Goal: Task Accomplishment & Management: Manage account settings

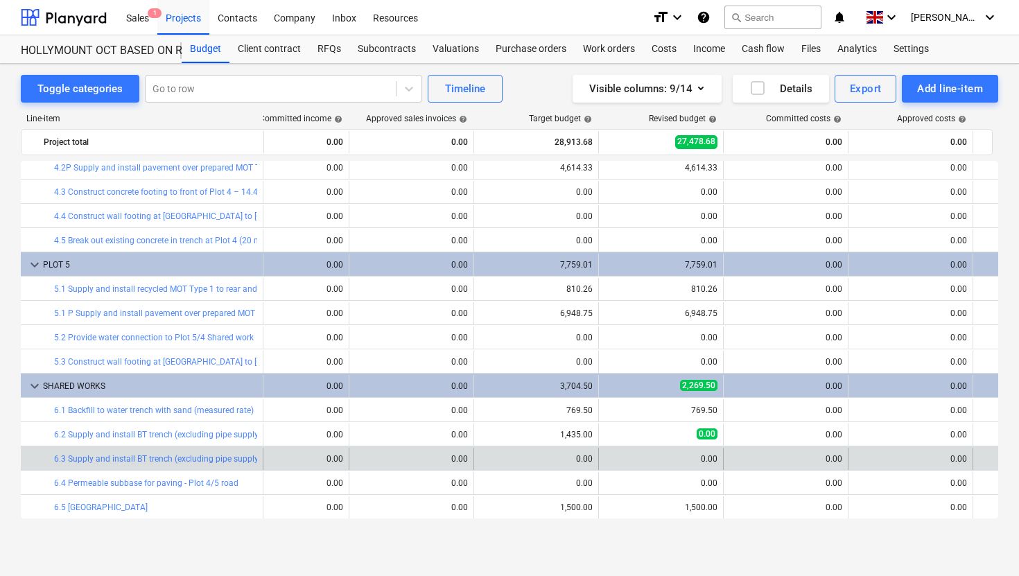
scroll to position [613, 365]
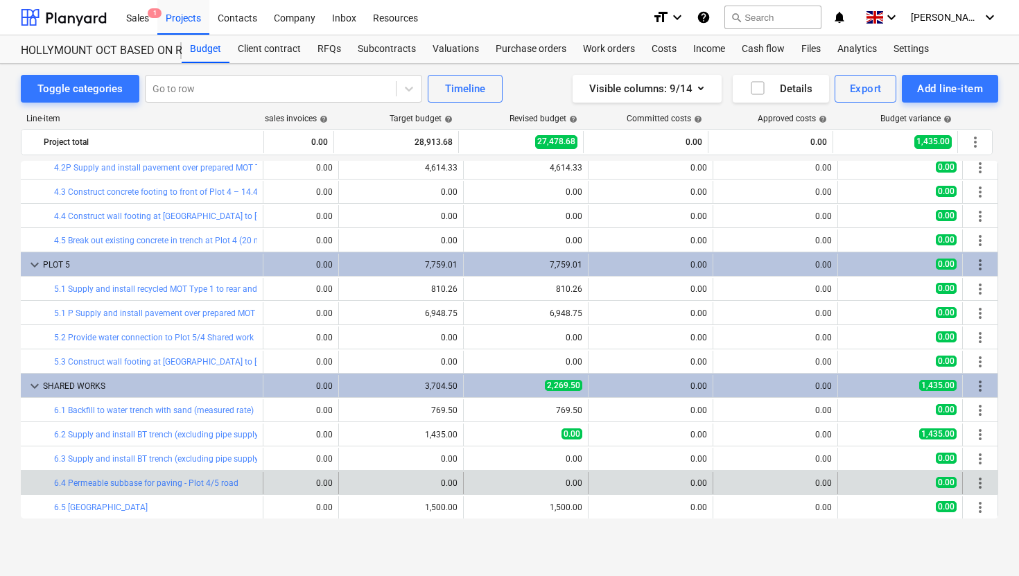
click at [972, 485] on span "more_vert" at bounding box center [980, 483] width 17 height 17
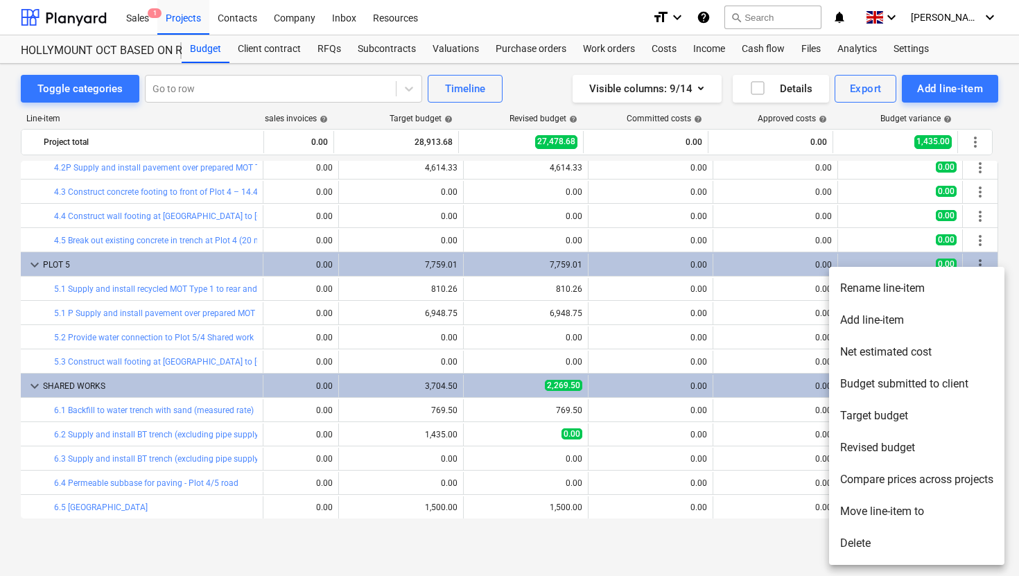
click at [881, 318] on li "Add line-item" at bounding box center [916, 320] width 175 height 32
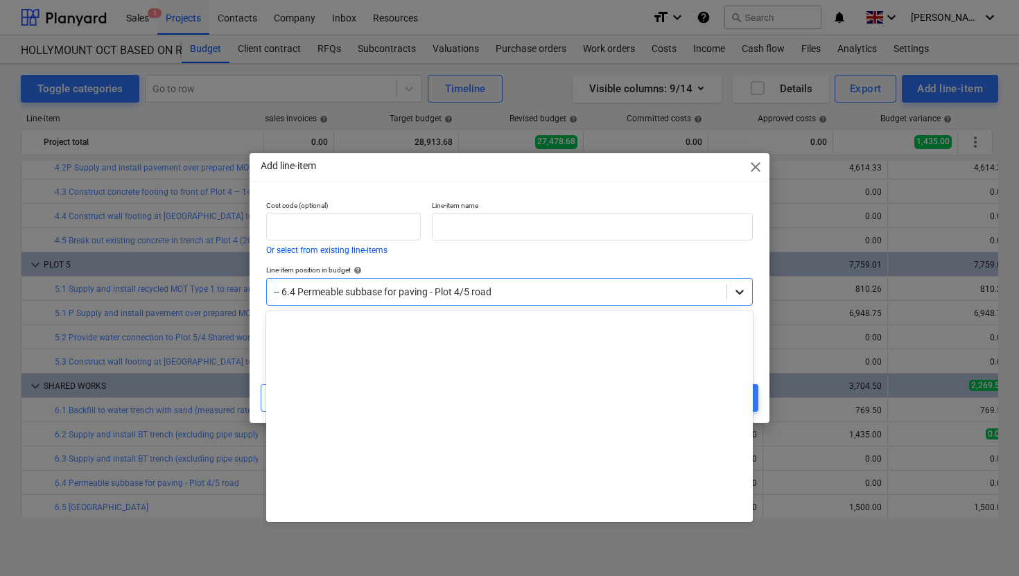
click at [741, 294] on icon at bounding box center [740, 292] width 14 height 14
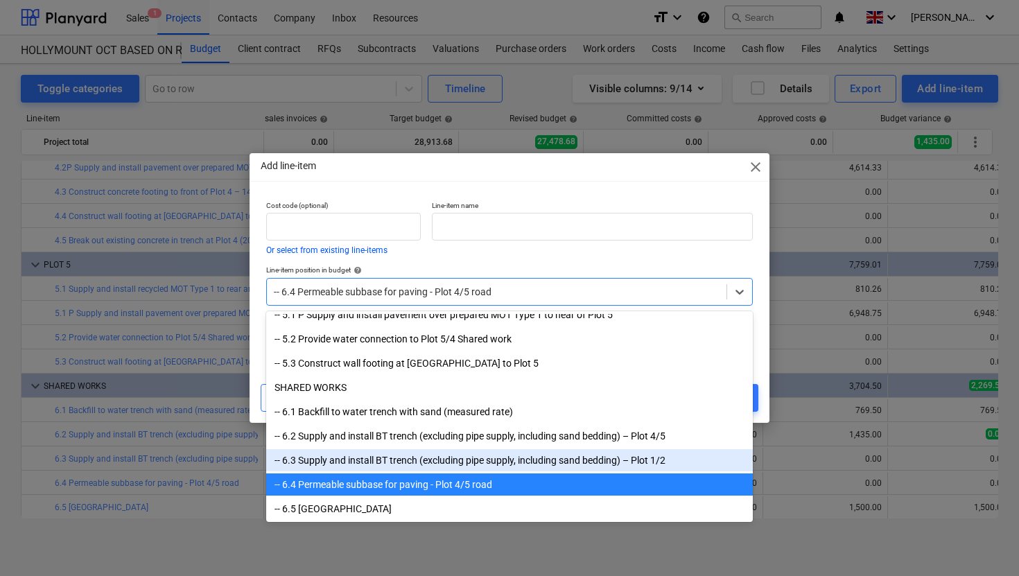
click at [396, 459] on div "-- 6.3 Supply and install BT trench (excluding pipe supply, including sand bedd…" at bounding box center [509, 460] width 487 height 22
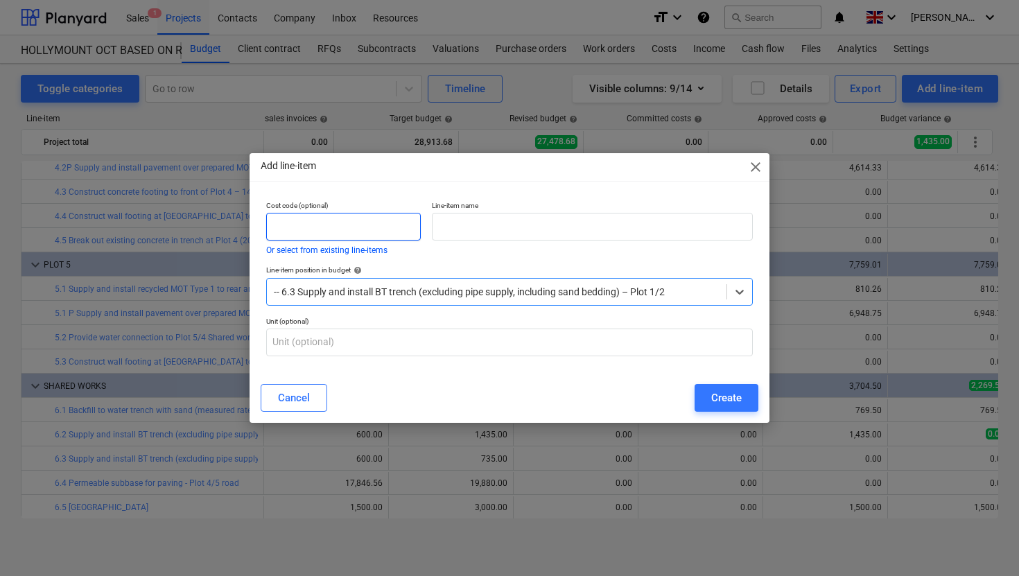
click at [331, 225] on input "text" at bounding box center [343, 227] width 155 height 28
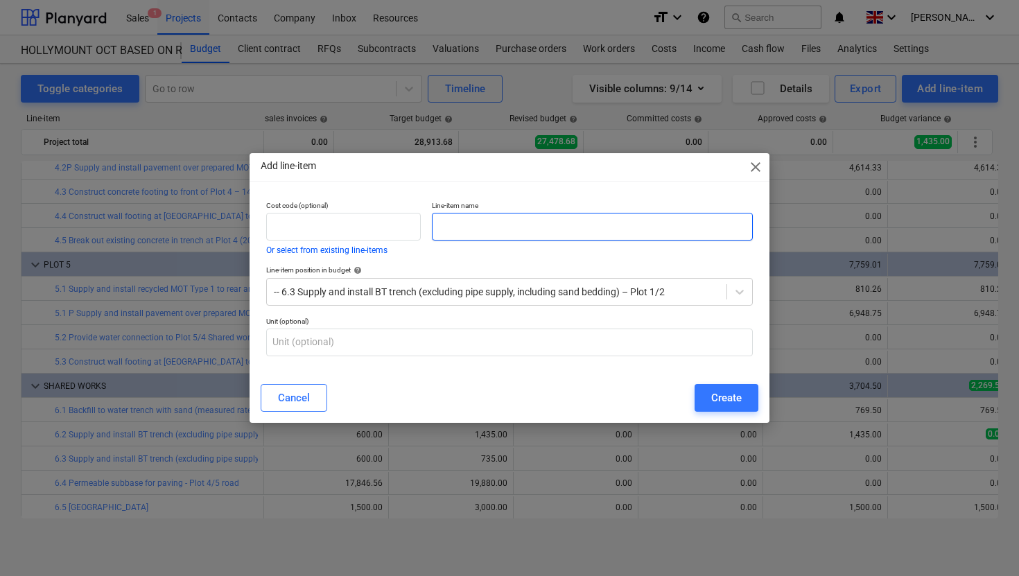
click at [479, 223] on input "text" at bounding box center [592, 227] width 321 height 28
click at [436, 222] on input "Excavation &. Disposal" at bounding box center [592, 227] width 321 height 28
click at [619, 231] on input "PLOT 4/5 Road - Excavation &. Disposal" at bounding box center [592, 227] width 321 height 28
type input "PLOT 4/5 Road - Excavation &. Disposal 568m2"
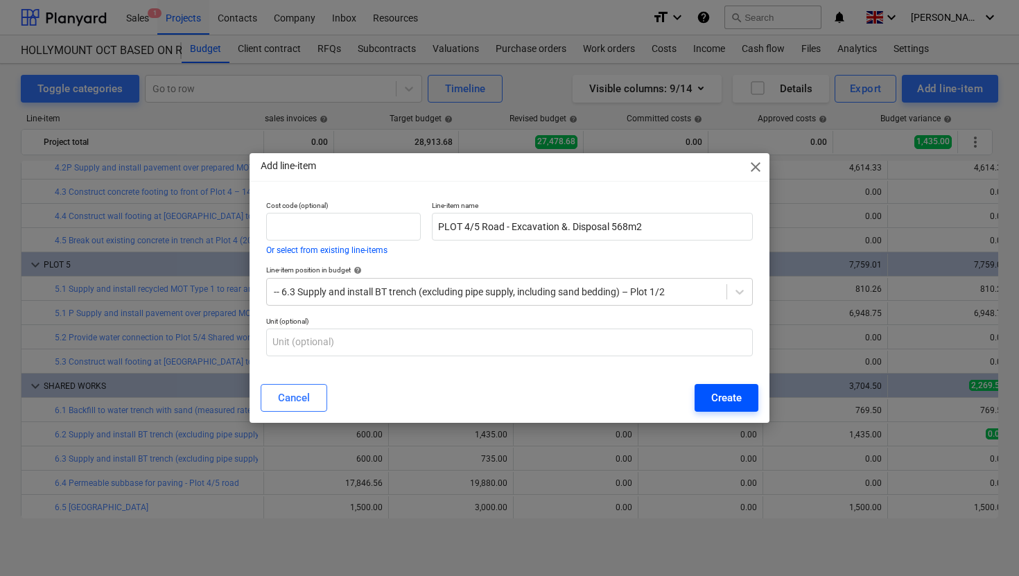
click at [737, 396] on div "Create" at bounding box center [726, 398] width 30 height 18
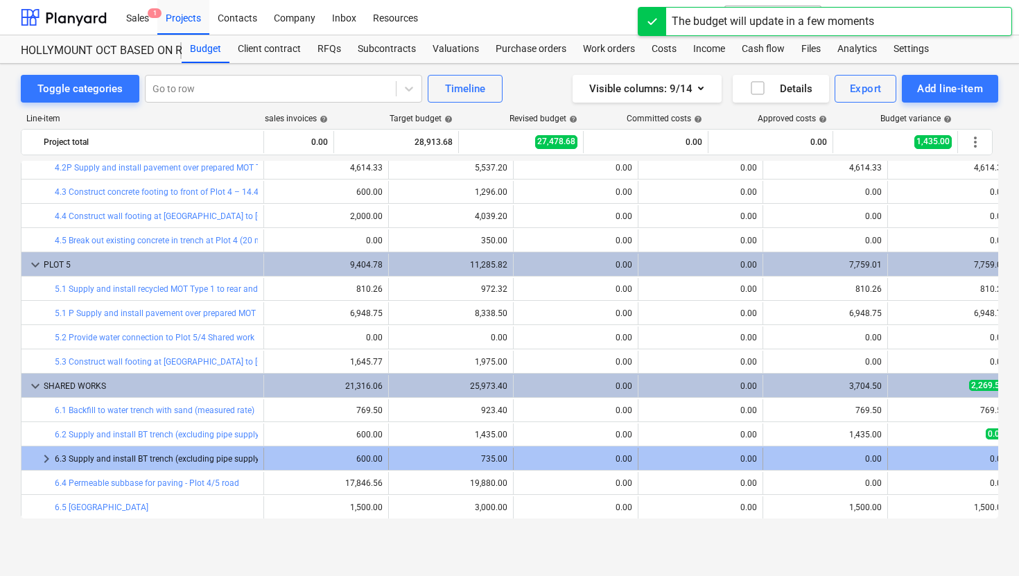
click at [40, 459] on span "keyboard_arrow_right" at bounding box center [46, 458] width 17 height 17
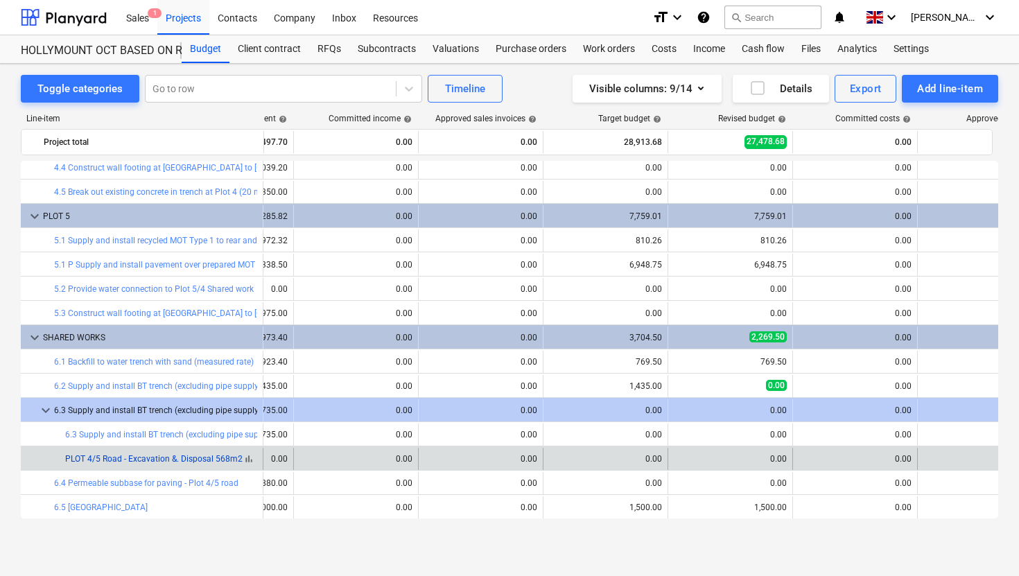
scroll to position [661, 272]
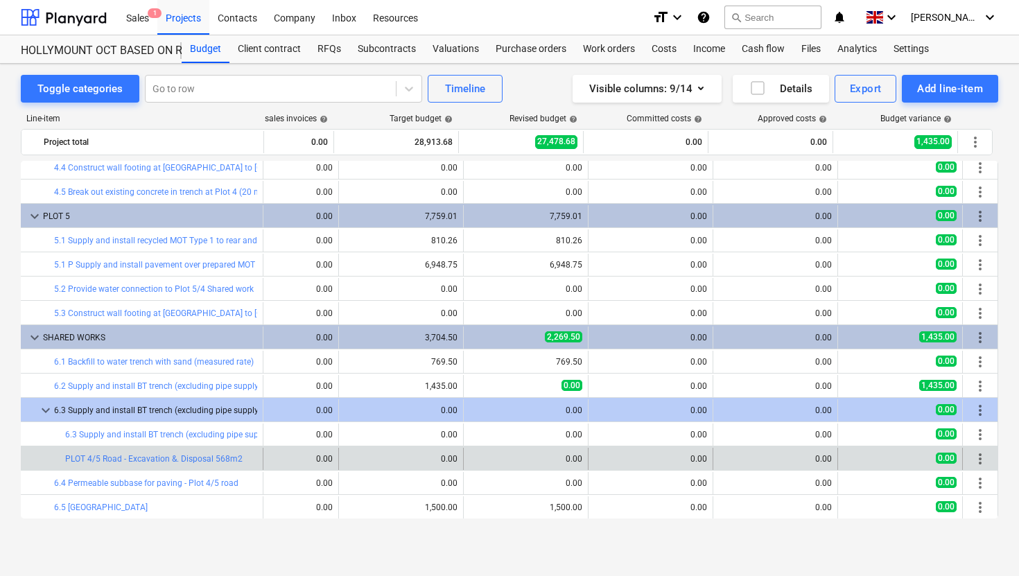
click at [977, 456] on span "more_vert" at bounding box center [980, 458] width 17 height 17
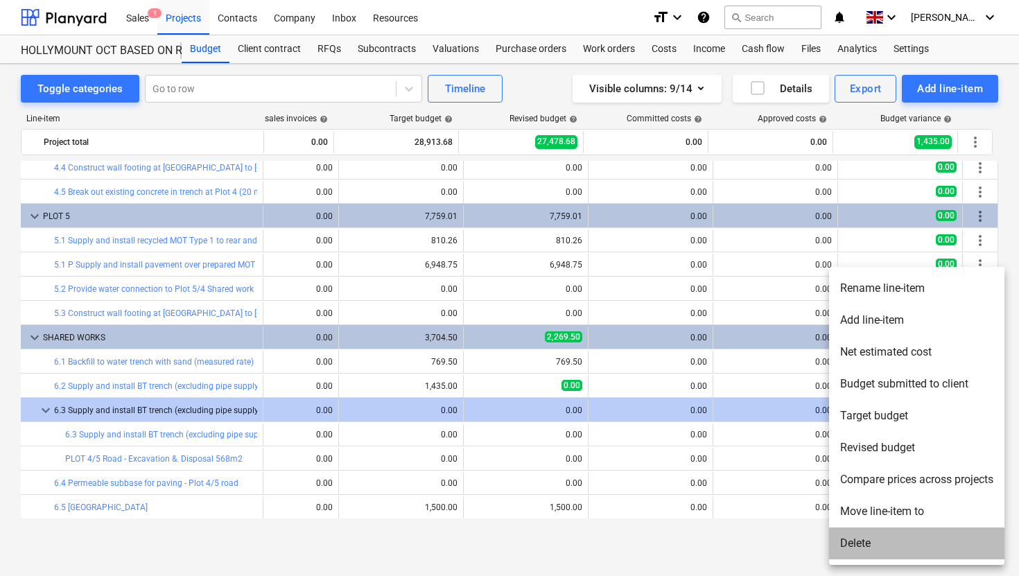
click at [864, 543] on li "Delete" at bounding box center [916, 543] width 175 height 32
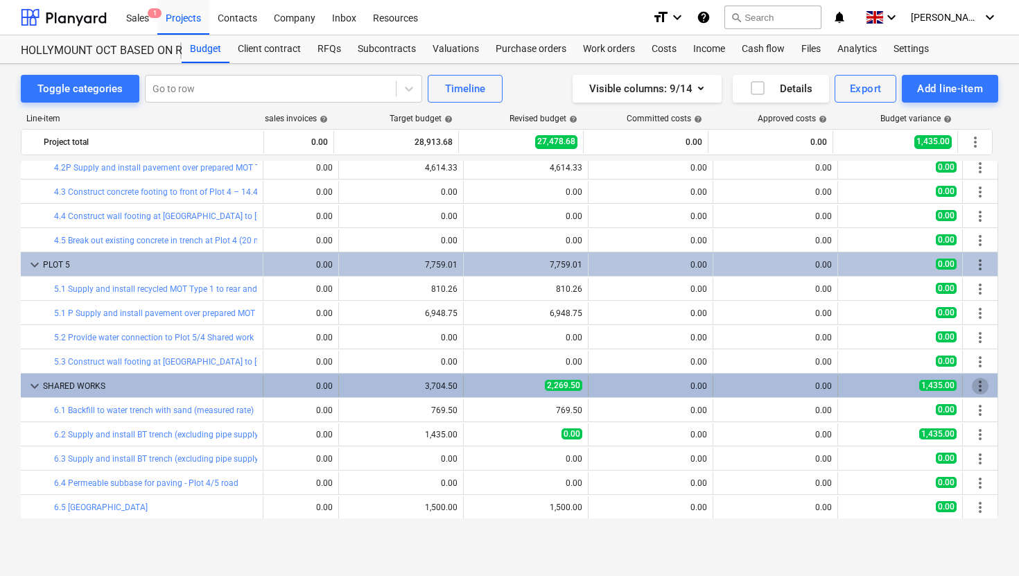
click at [975, 388] on span "more_vert" at bounding box center [980, 386] width 17 height 17
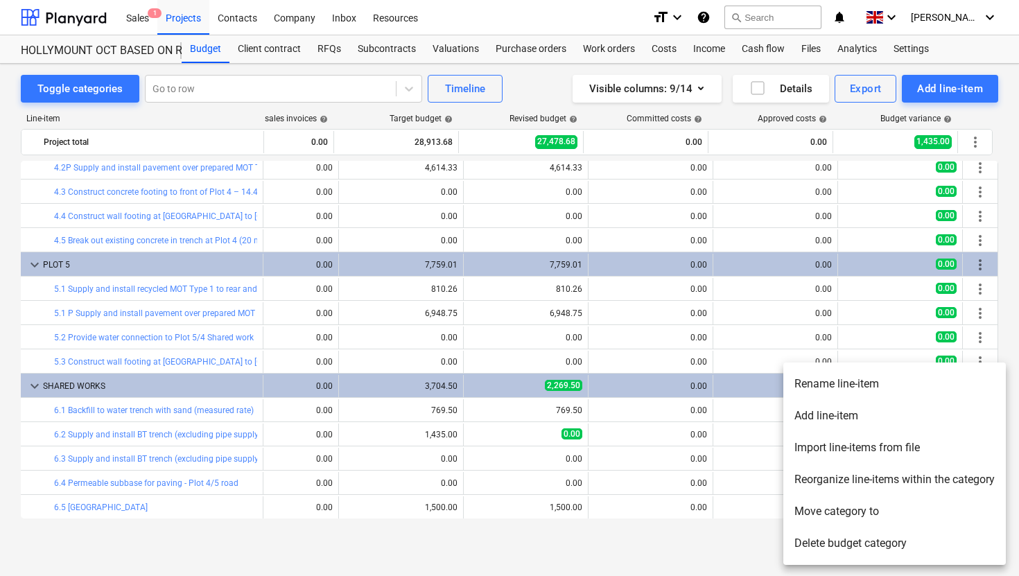
click at [859, 410] on li "Add line-item" at bounding box center [894, 416] width 222 height 32
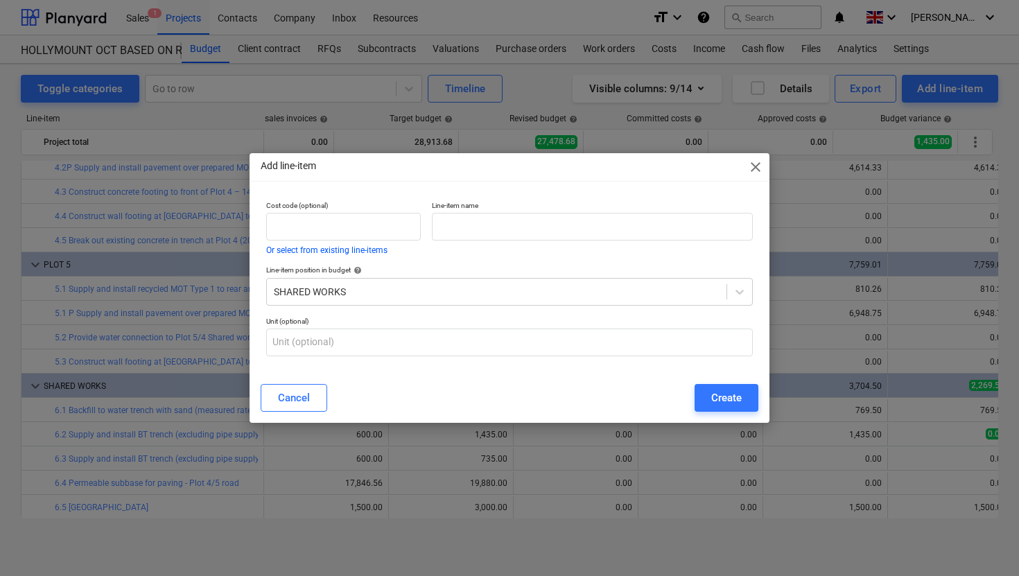
click at [753, 288] on div "Line-item position in budget help SHARED WORKS" at bounding box center [510, 285] width 498 height 51
click at [741, 289] on icon at bounding box center [740, 292] width 14 height 14
click at [462, 268] on div "Line-item position in budget help" at bounding box center [509, 269] width 487 height 9
click at [465, 238] on input "text" at bounding box center [592, 227] width 321 height 28
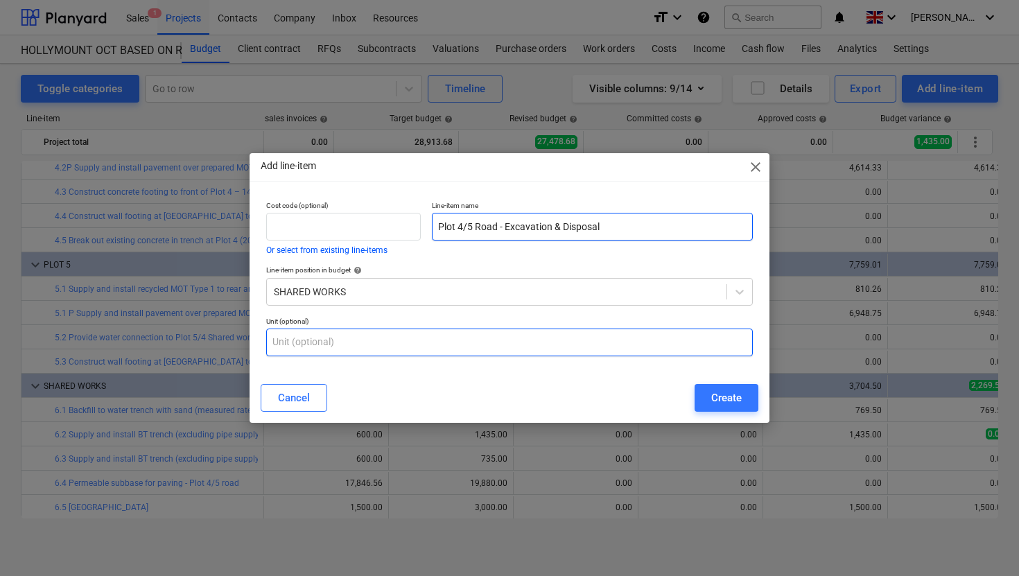
type input "Plot 4/5 Road - Excavation & Disposal"
click at [671, 349] on input "text" at bounding box center [509, 343] width 487 height 28
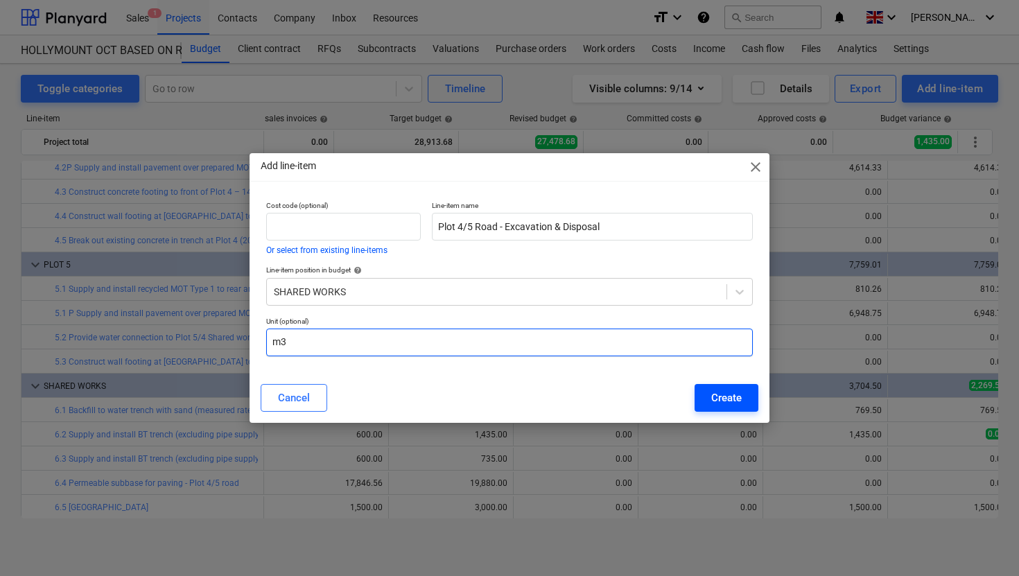
type input "m3"
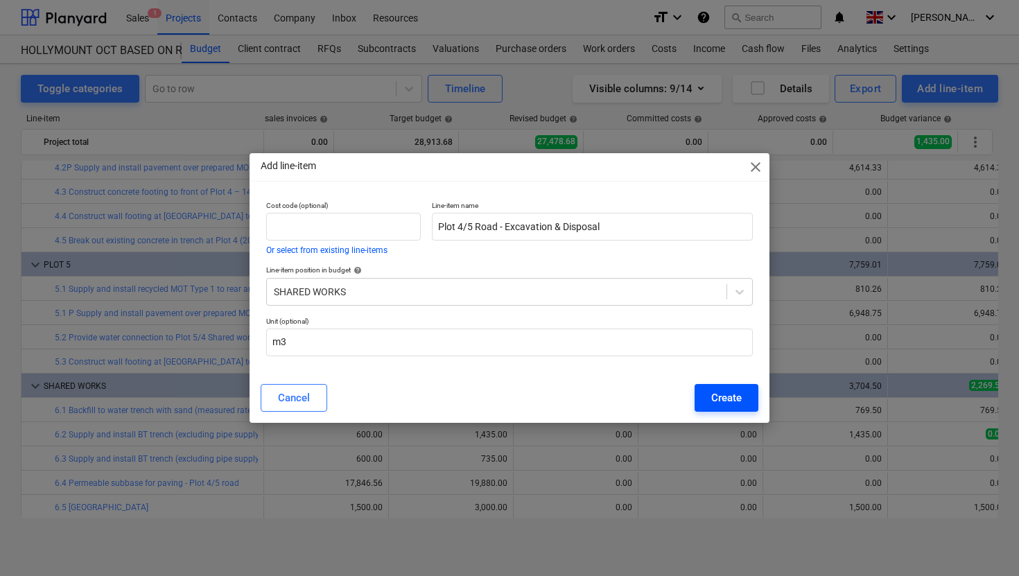
click at [724, 393] on div "Create" at bounding box center [726, 398] width 30 height 18
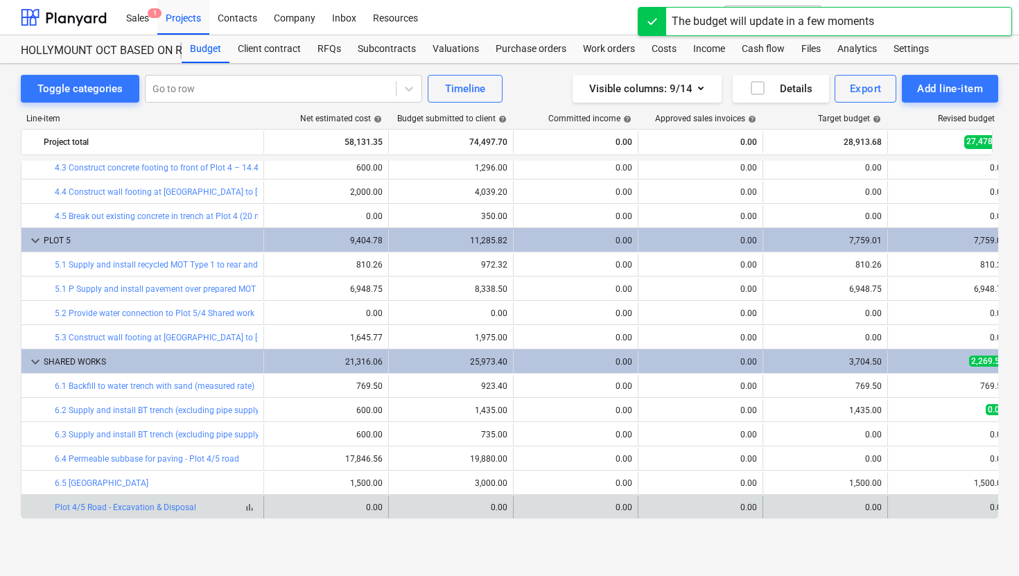
click at [212, 509] on div "bar_chart Plot 4/5 Road - Excavation & Disposal" at bounding box center [156, 507] width 203 height 10
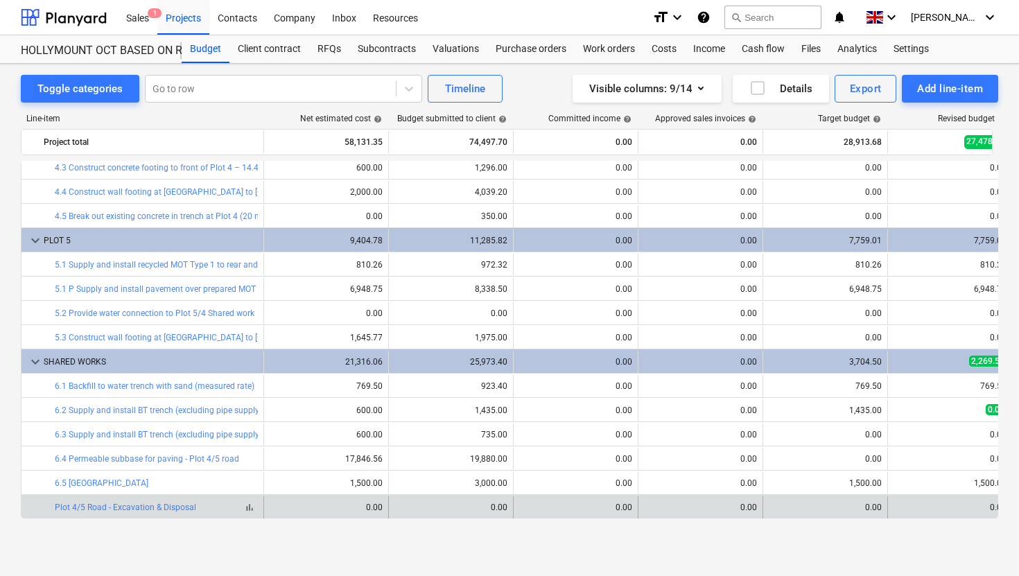
scroll to position [637, 287]
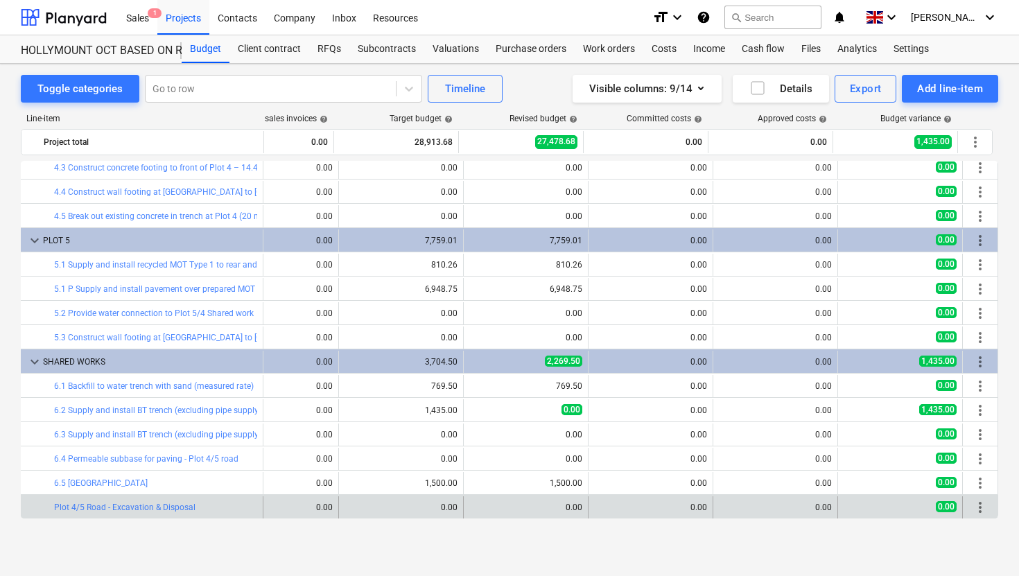
click at [972, 507] on span "more_vert" at bounding box center [980, 507] width 17 height 17
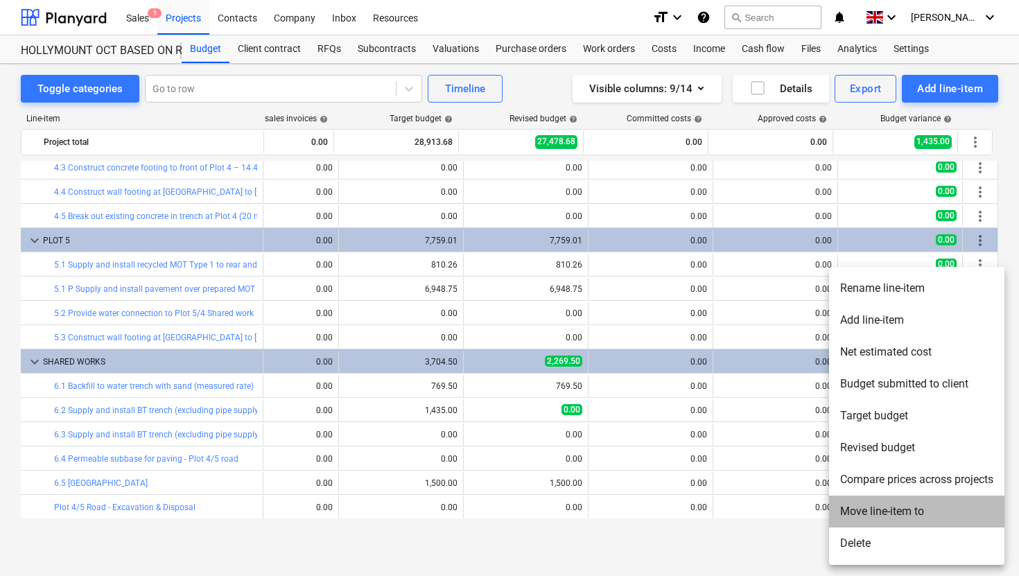
click at [908, 516] on li "Move line-item to" at bounding box center [916, 512] width 175 height 32
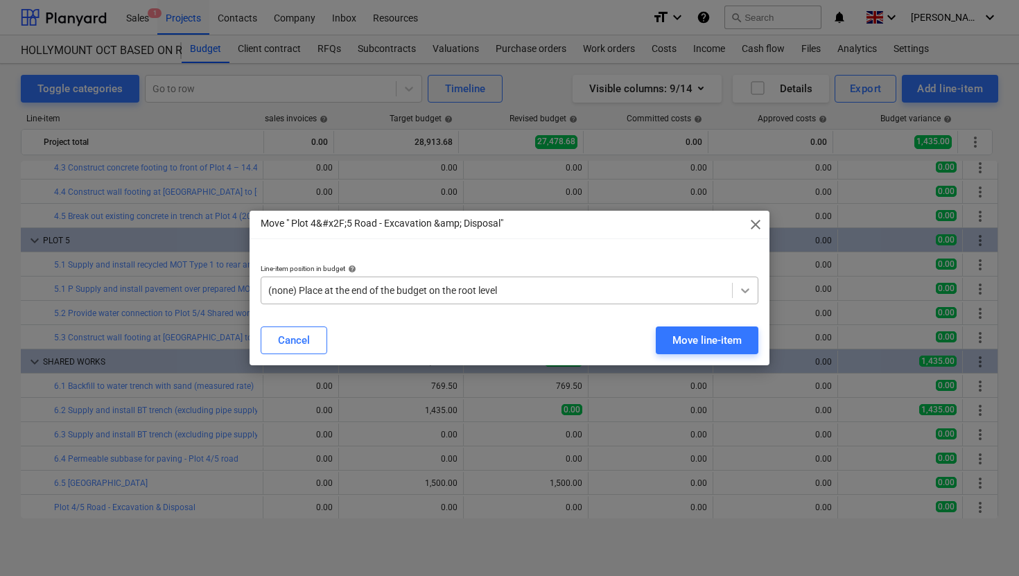
click at [749, 289] on icon at bounding box center [745, 290] width 14 height 14
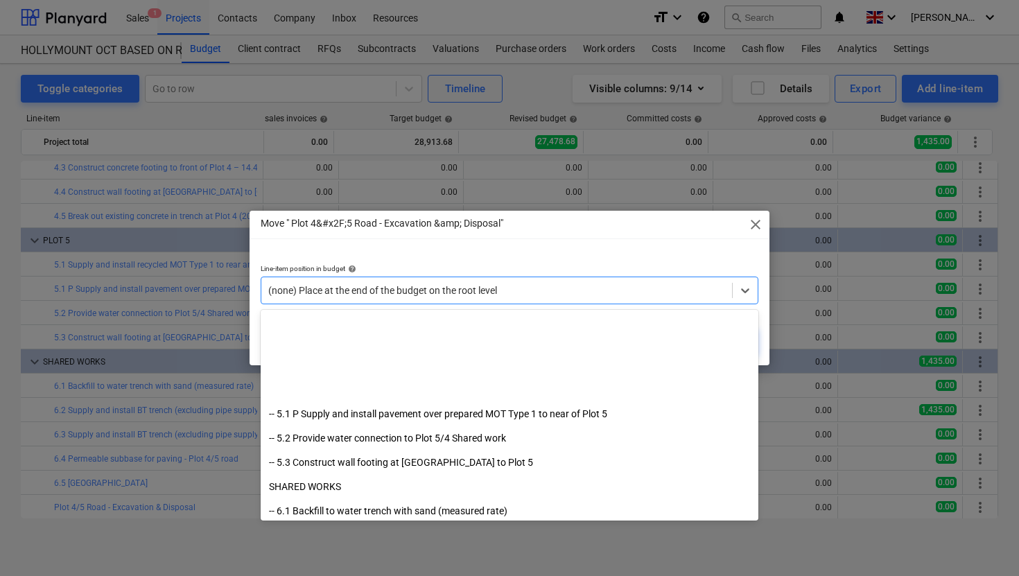
scroll to position [811, 0]
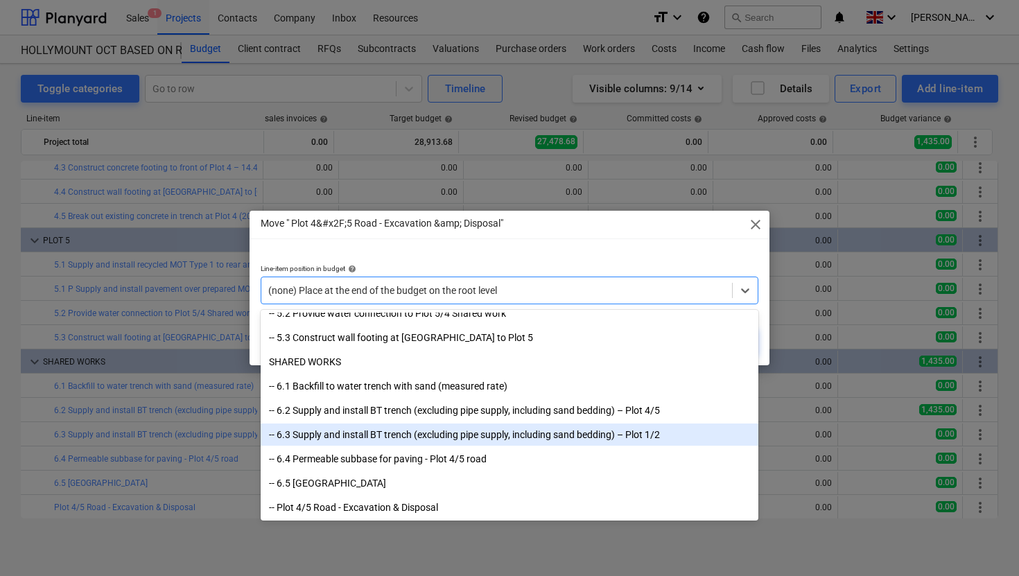
click at [377, 439] on div "-- 6.3 Supply and install BT trench (excluding pipe supply, including sand bedd…" at bounding box center [510, 434] width 498 height 22
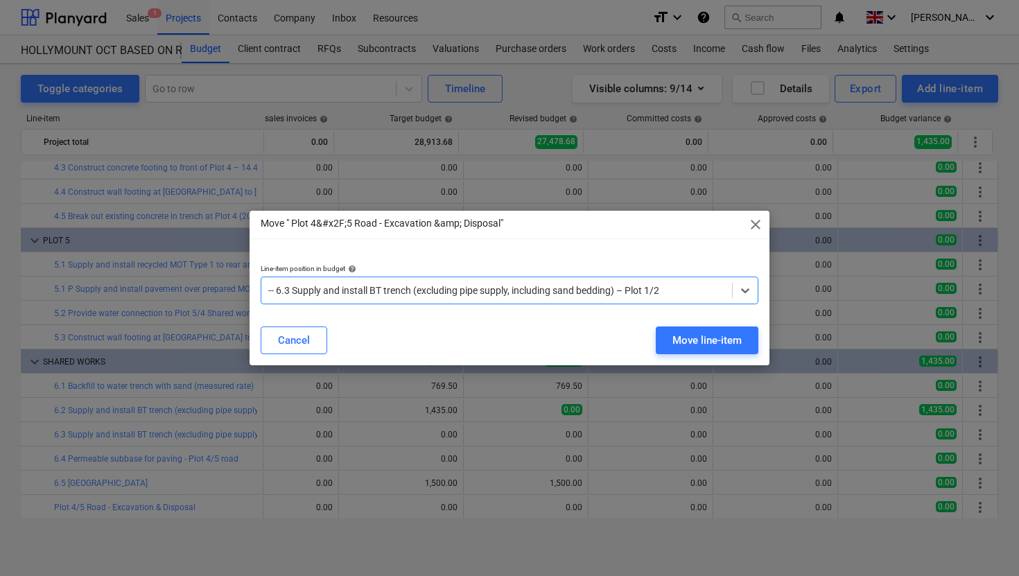
click at [755, 225] on span "close" at bounding box center [755, 224] width 17 height 17
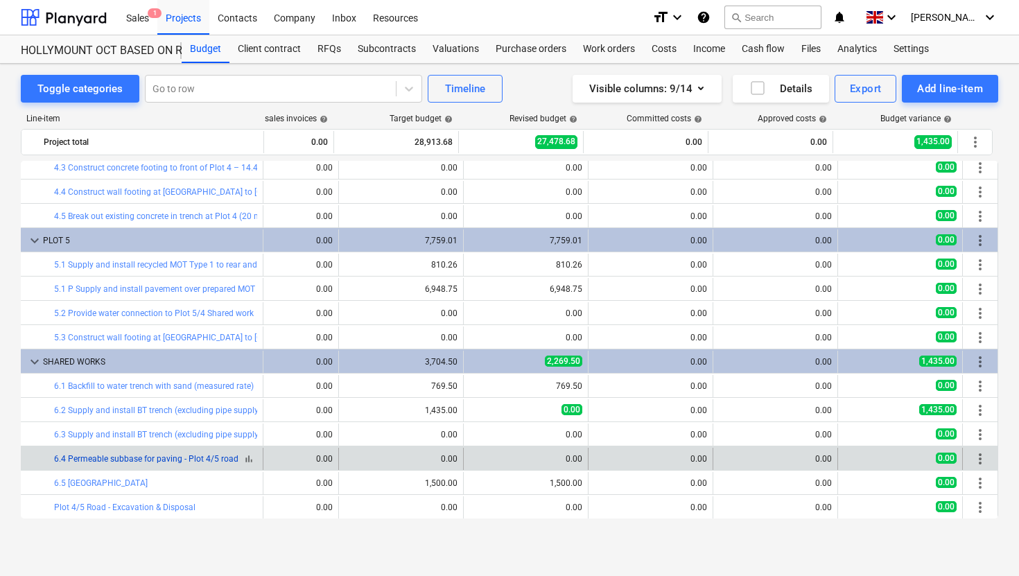
click at [207, 458] on link "6.4 Permeable subbase for paving - Plot 4/5 road" at bounding box center [146, 459] width 184 height 10
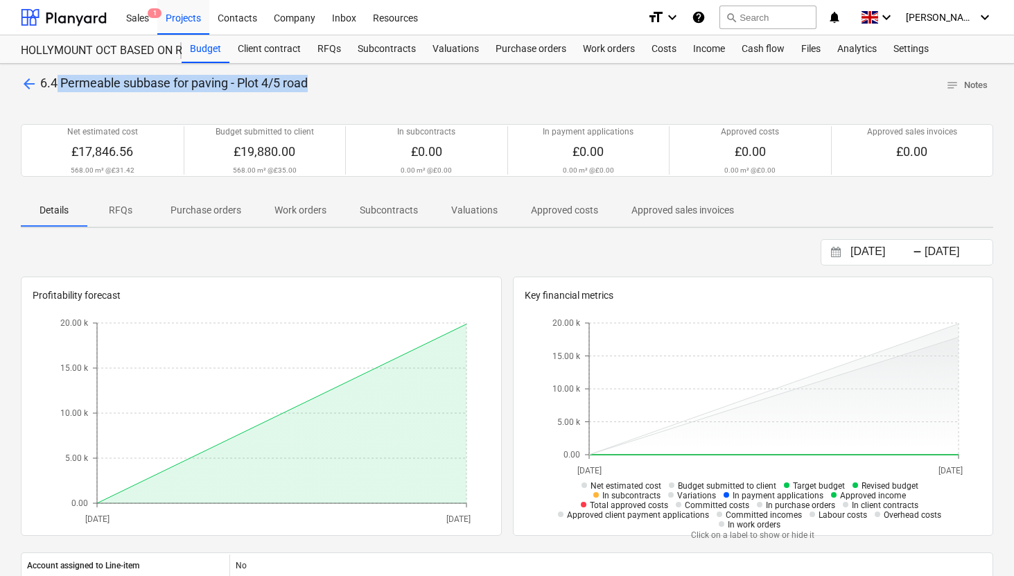
drag, startPoint x: 309, startPoint y: 82, endPoint x: 56, endPoint y: 85, distance: 253.0
click at [56, 85] on span "6.4 Permeable subbase for paving - Plot 4/5 road" at bounding box center [174, 83] width 268 height 15
drag, startPoint x: 41, startPoint y: 82, endPoint x: 327, endPoint y: 109, distance: 287.4
click at [327, 109] on div "arrow_back 6.4 Permeable subbase for paving - Plot 4/5 road notes Notes Net est…" at bounding box center [507, 497] width 1014 height 866
copy div "6.4 Permeable subbase for paving - Plot 4/5 road notes Notes"
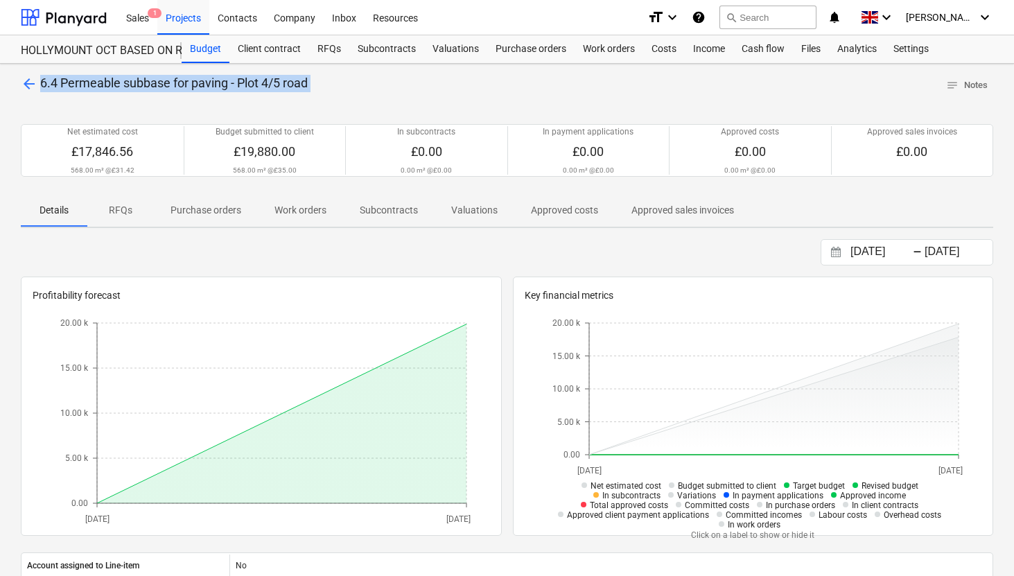
click at [29, 80] on span "arrow_back" at bounding box center [29, 84] width 17 height 17
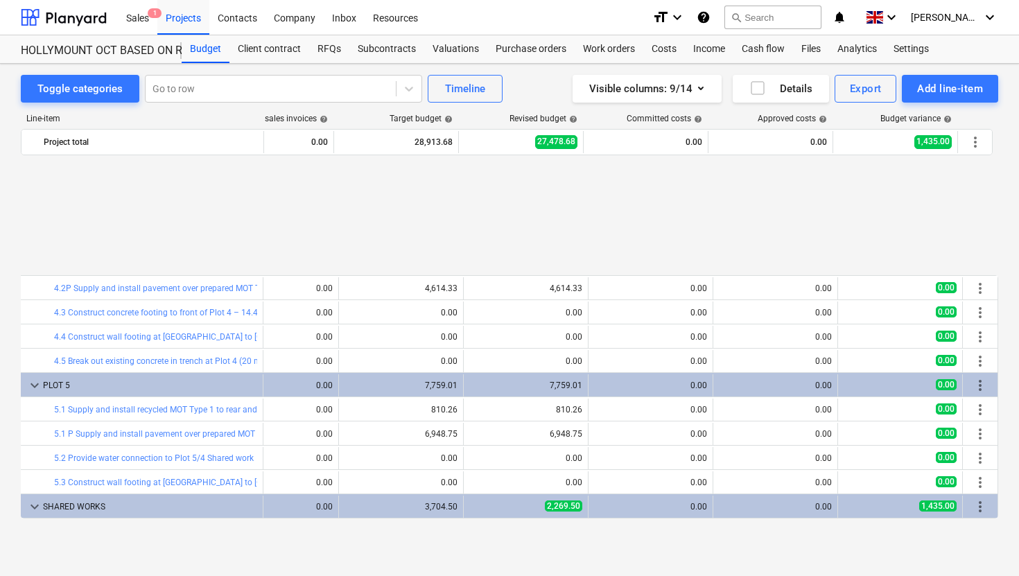
scroll to position [637, 429]
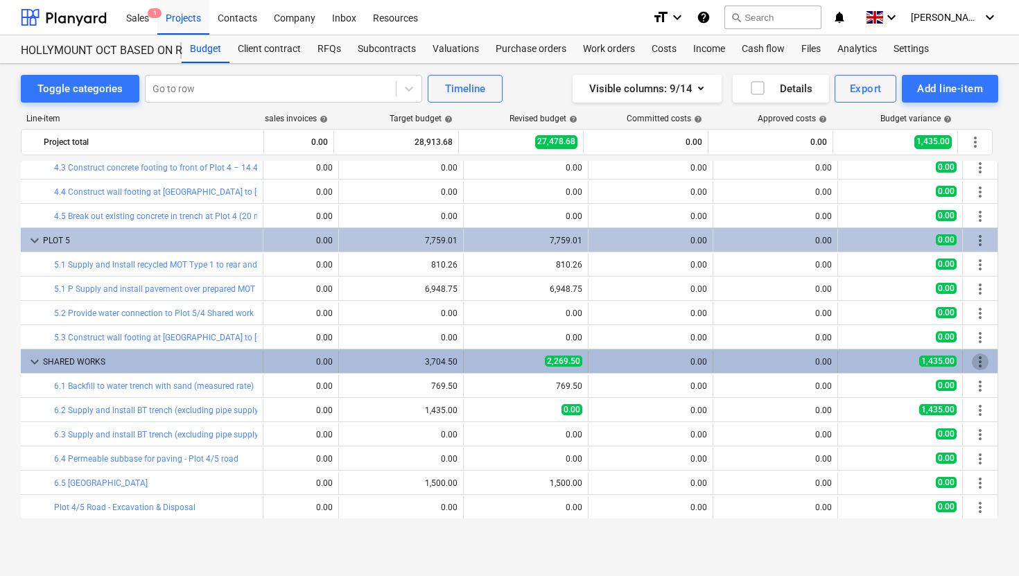
click at [975, 365] on span "more_vert" at bounding box center [980, 361] width 17 height 17
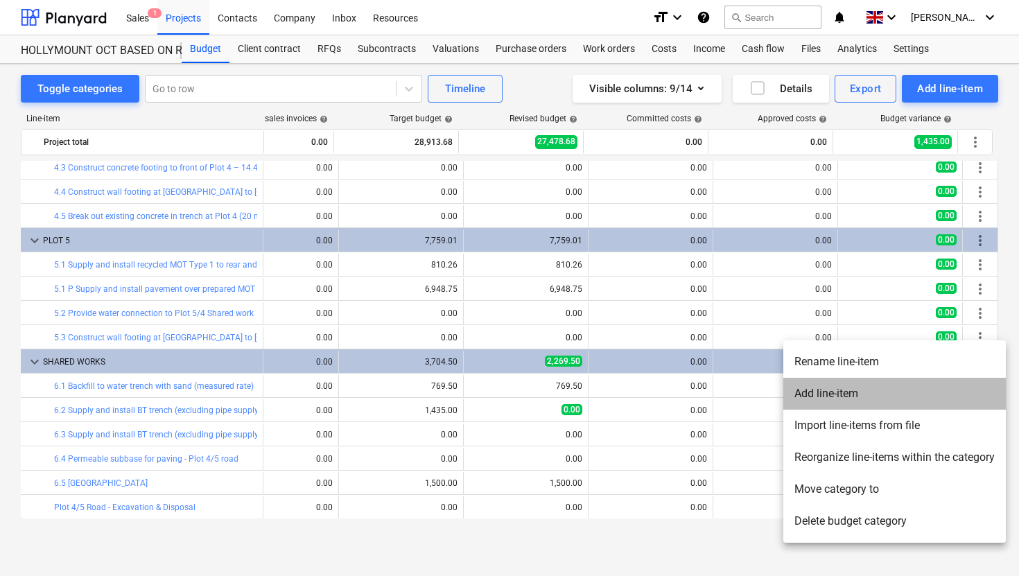
click at [832, 385] on li "Add line-item" at bounding box center [894, 394] width 222 height 32
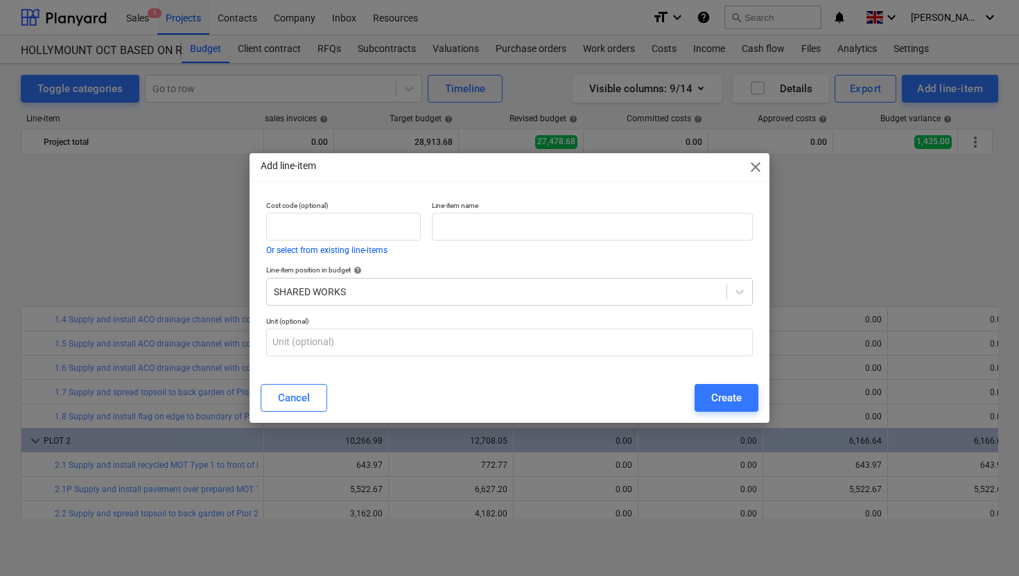
scroll to position [637, 0]
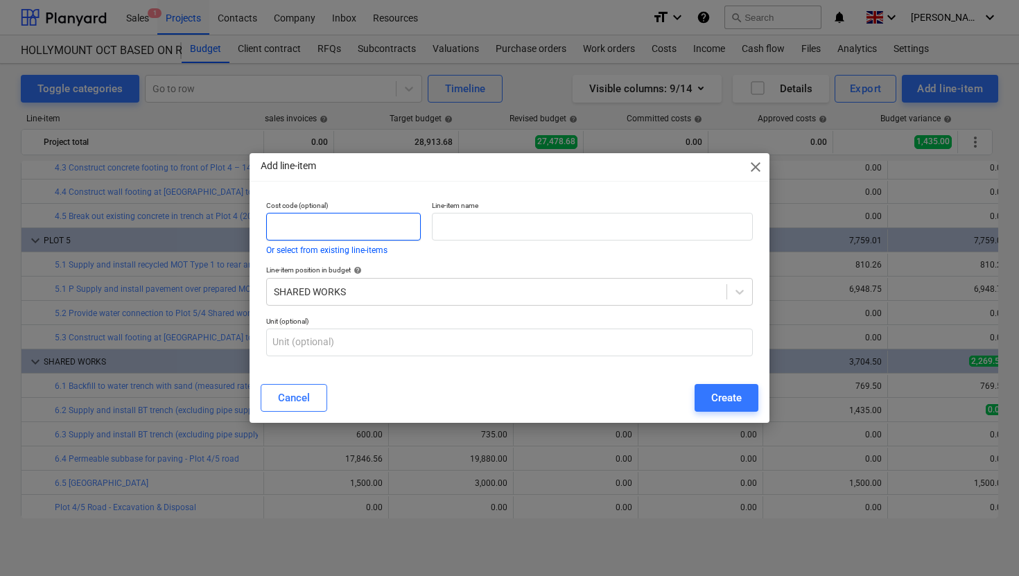
click at [289, 225] on input "text" at bounding box center [343, 227] width 155 height 28
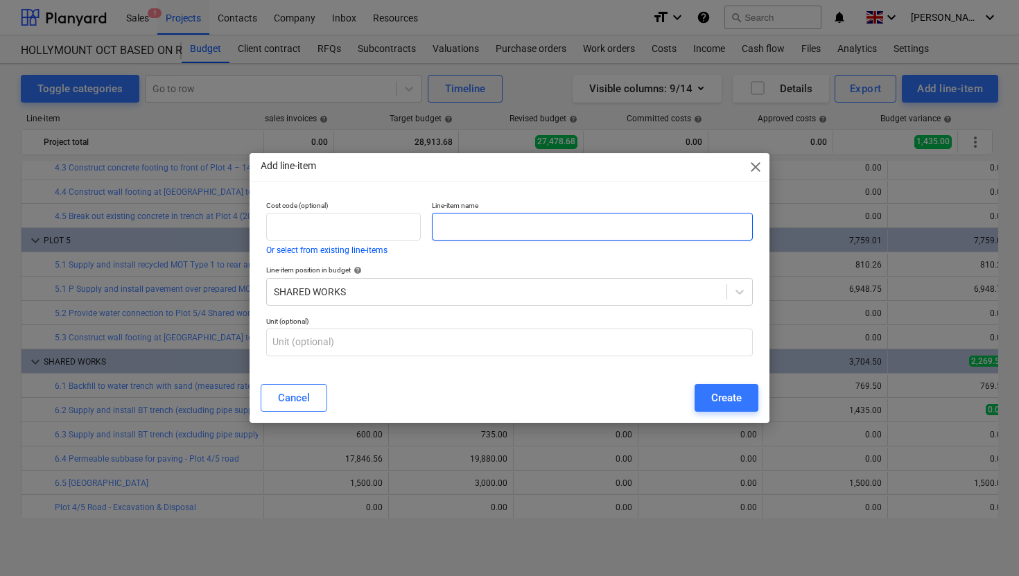
click at [468, 219] on input "text" at bounding box center [592, 227] width 321 height 28
paste input "6.4 Permeable subbase for paving - Plot 4/5 road"
type input "6.4 Permeable subbase for paving - Plot 4/5 road"
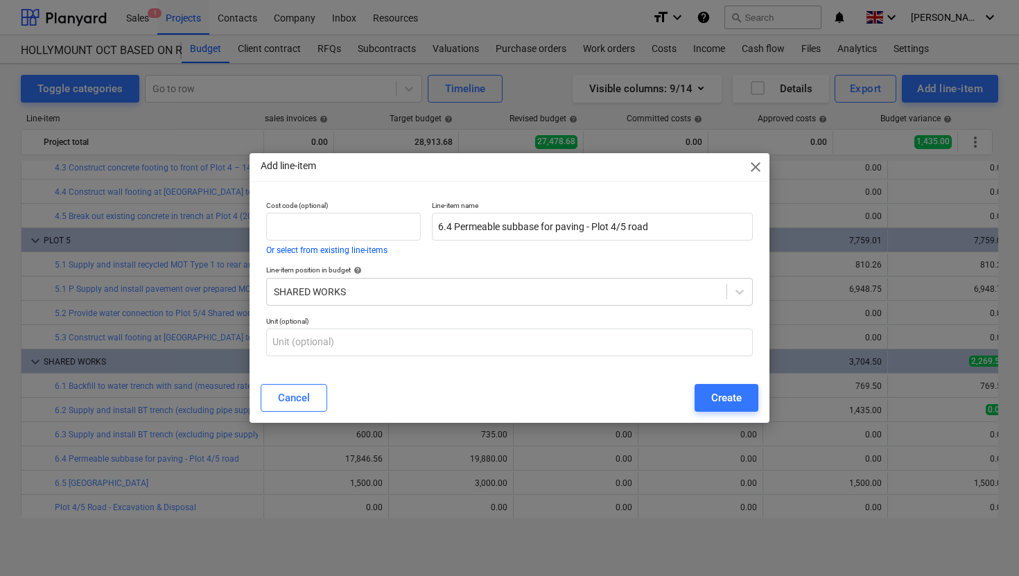
click at [755, 164] on span "close" at bounding box center [755, 167] width 17 height 17
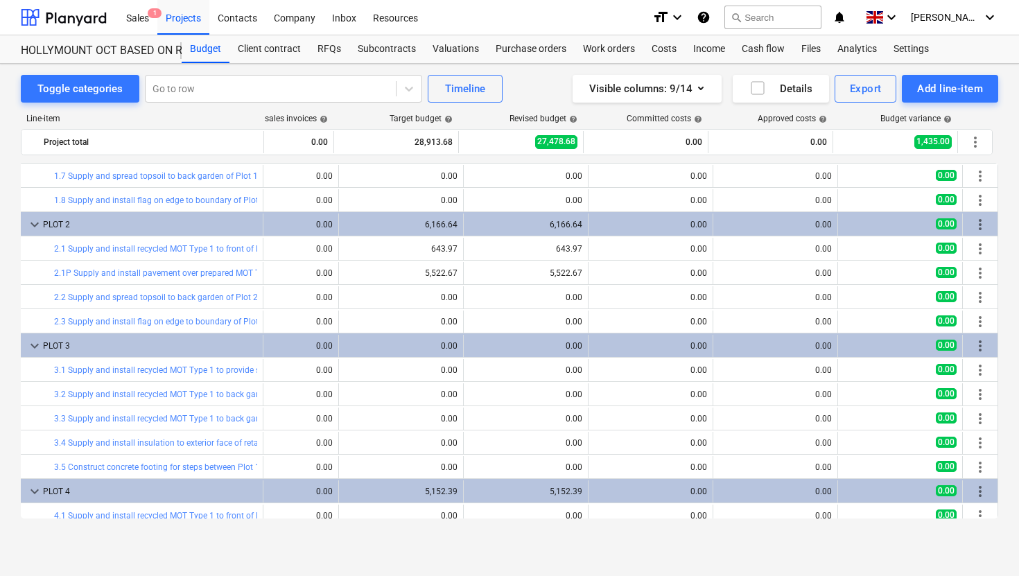
scroll to position [637, 429]
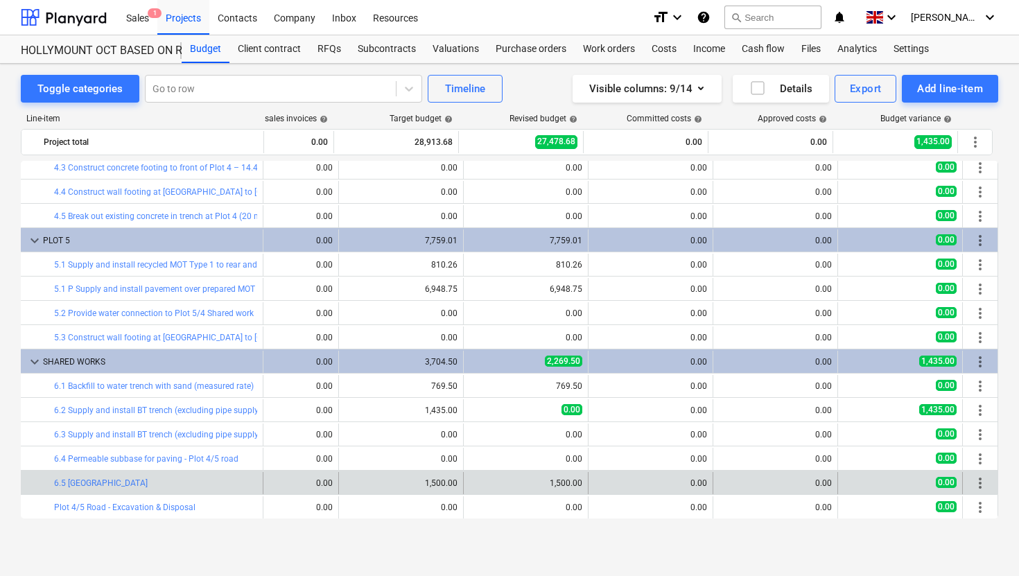
click at [976, 483] on span "more_vert" at bounding box center [980, 483] width 17 height 17
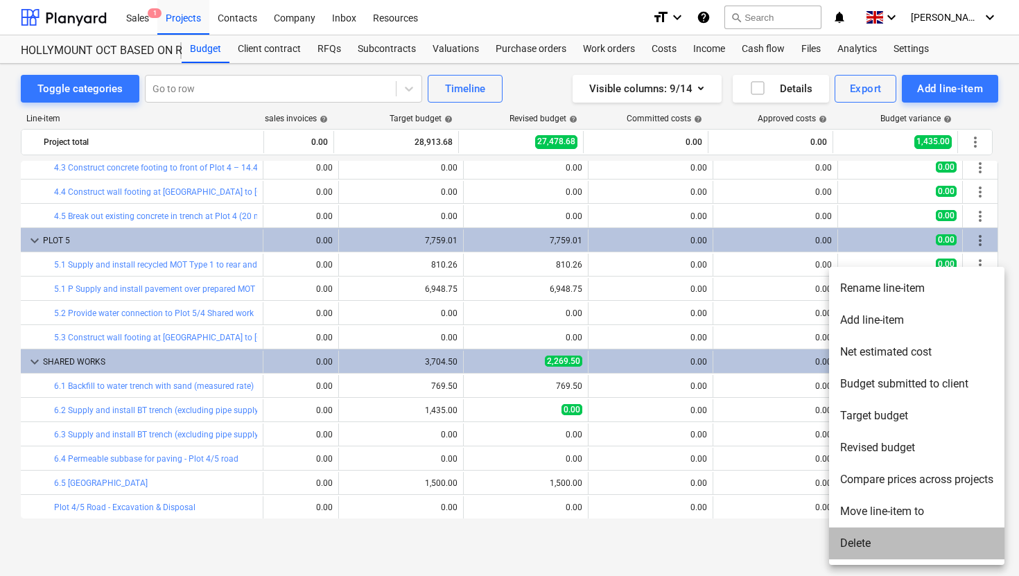
click at [865, 535] on li "Delete" at bounding box center [916, 543] width 175 height 32
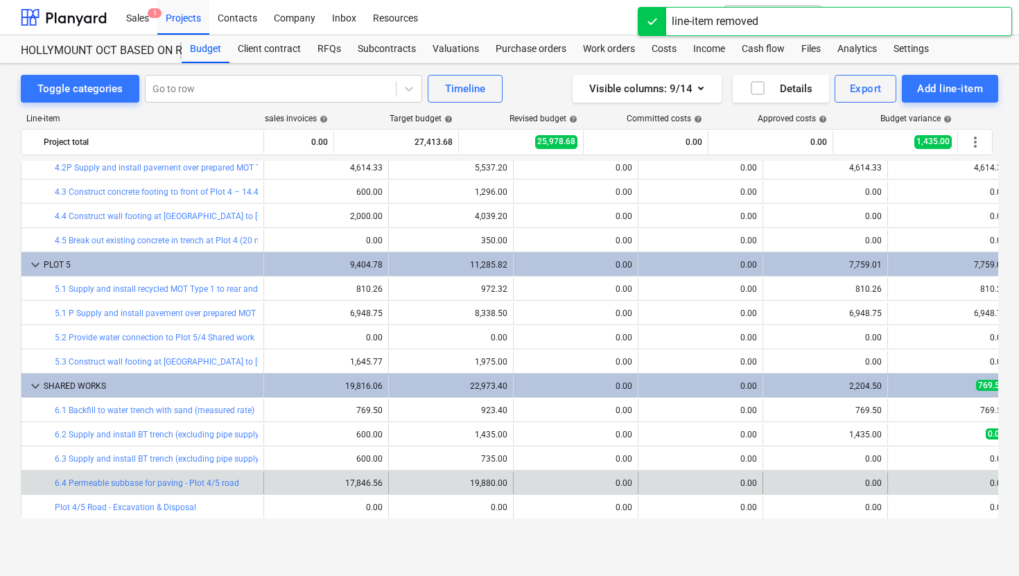
scroll to position [0, 142]
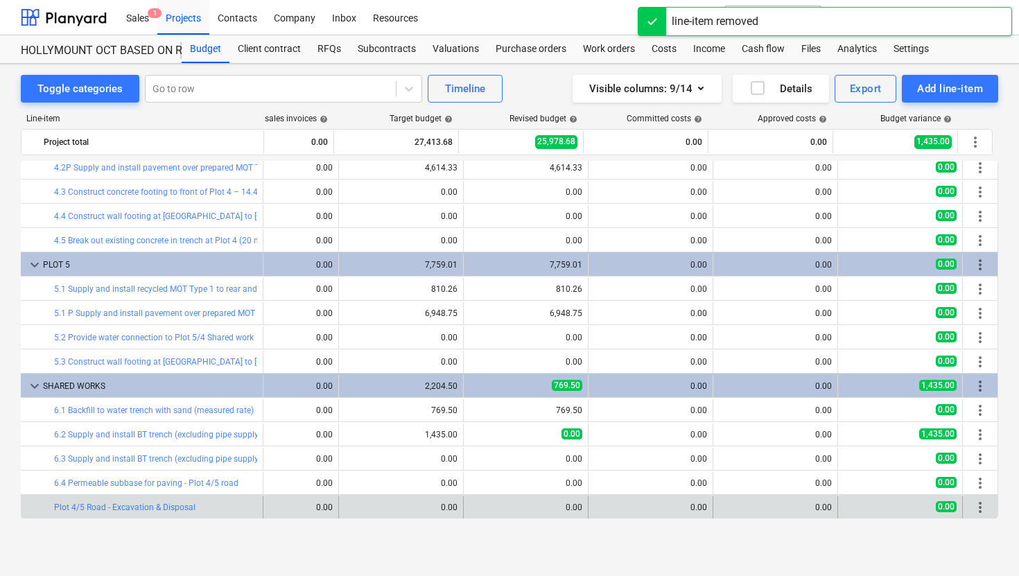
click at [972, 505] on span "more_vert" at bounding box center [980, 507] width 17 height 17
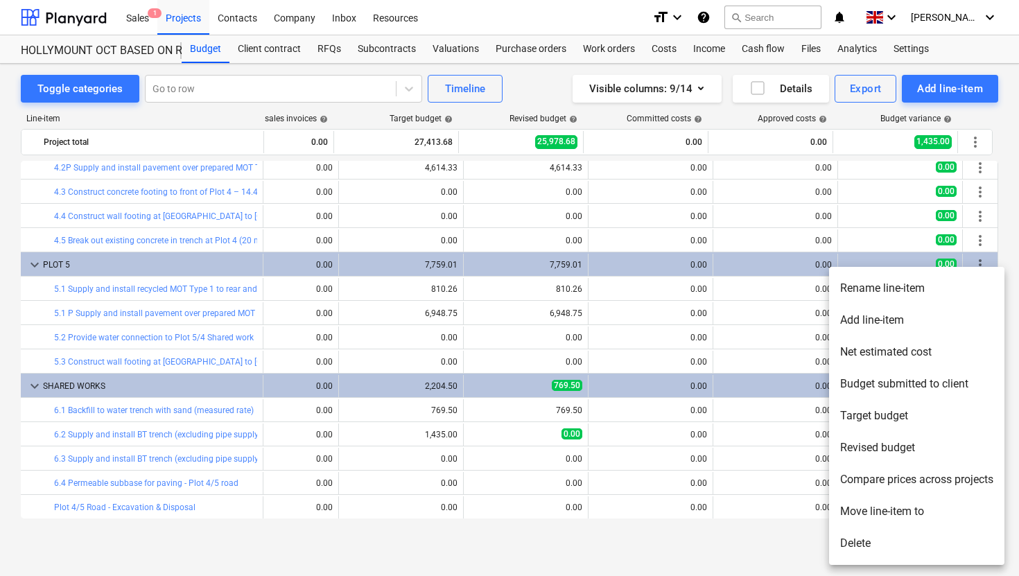
click at [879, 290] on li "Rename line-item" at bounding box center [916, 288] width 175 height 32
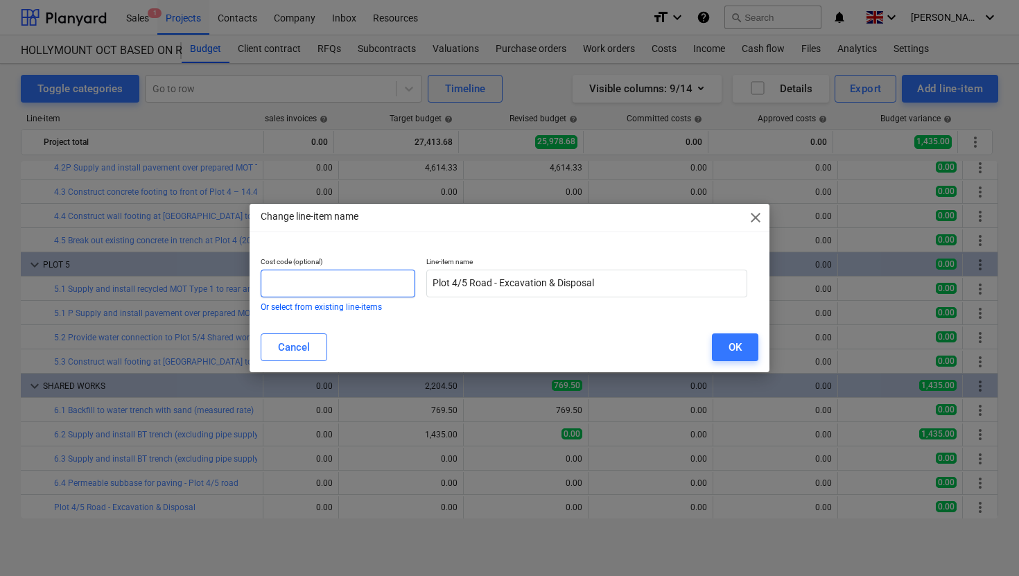
click at [344, 281] on input "text" at bounding box center [338, 284] width 155 height 28
type input "6.5"
click at [742, 338] on button "OK" at bounding box center [735, 347] width 46 height 28
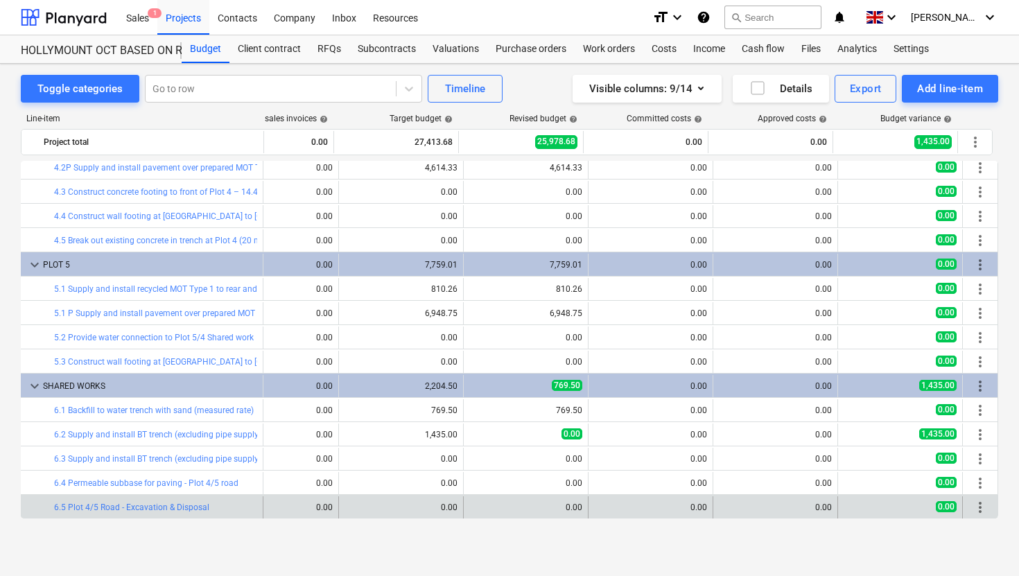
click at [974, 506] on span "more_vert" at bounding box center [980, 507] width 17 height 17
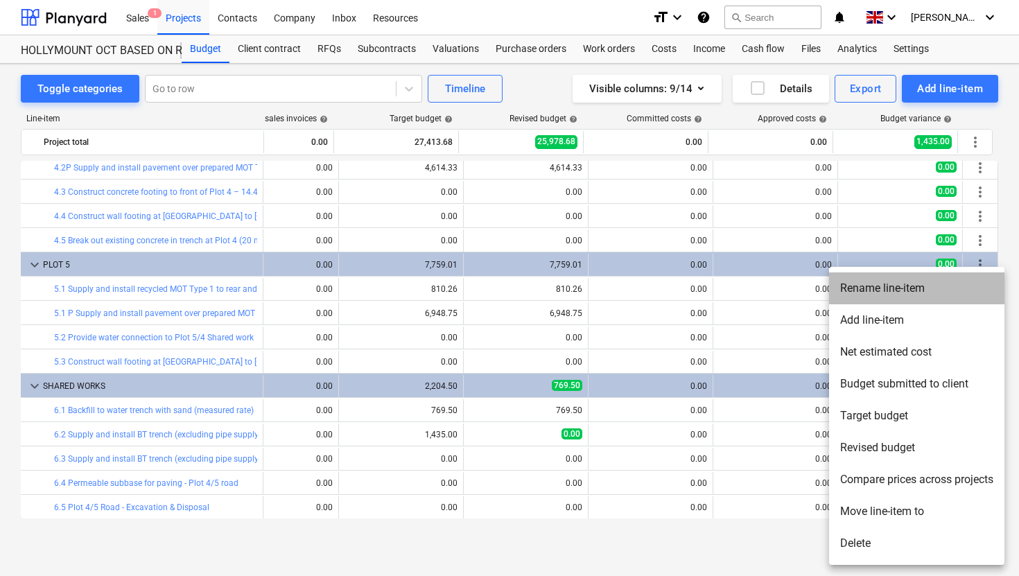
click at [889, 293] on li "Rename line-item" at bounding box center [916, 288] width 175 height 32
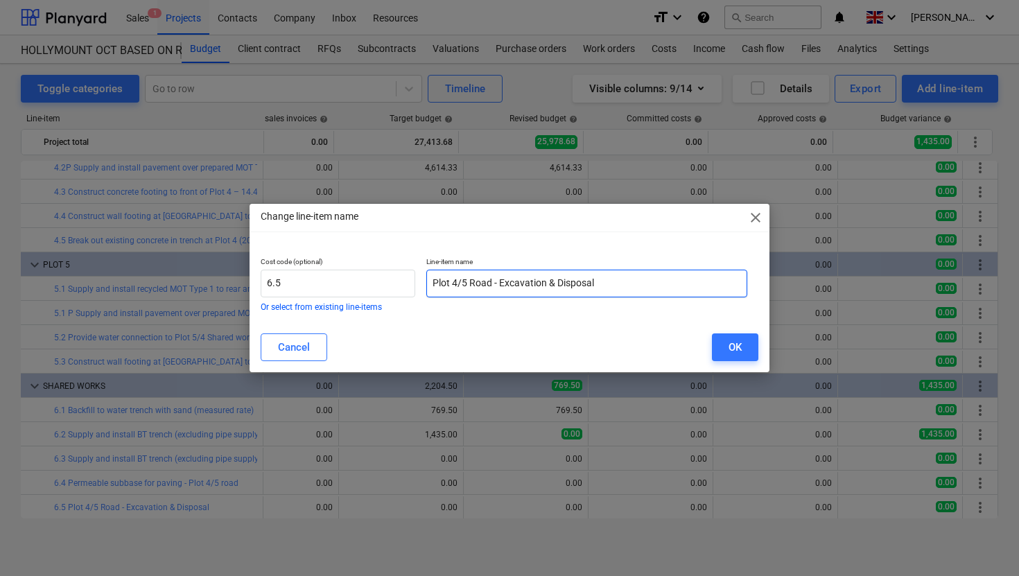
drag, startPoint x: 434, startPoint y: 281, endPoint x: 496, endPoint y: 286, distance: 61.9
click at [496, 286] on input "Plot 4/5 Road - Excavation & Disposal" at bounding box center [586, 284] width 321 height 28
click at [609, 270] on input "Plot 4/5 Road - Excavation & Disposal" at bounding box center [586, 284] width 321 height 28
click at [609, 283] on input "Plot 4/5 Road - Excavation & Disposal" at bounding box center [586, 284] width 321 height 28
paste input "Plot 4/5 Road -"
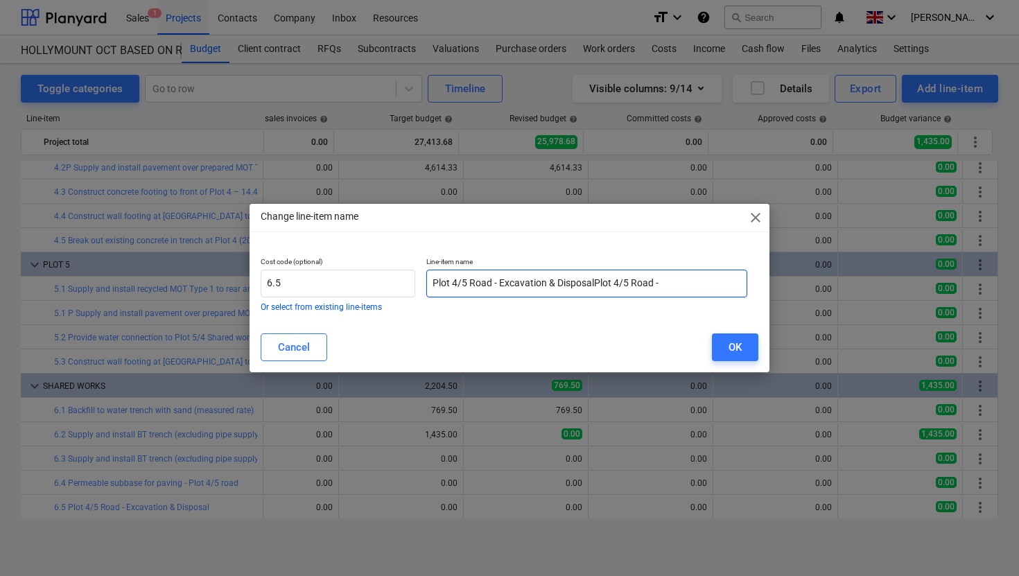
click at [595, 285] on input "Plot 4/5 Road - Excavation & DisposalPlot 4/5 Road -" at bounding box center [586, 284] width 321 height 28
click at [678, 285] on input "Plot 4/5 Road - Excavation & Disposal - Plot 4/5 Road -" at bounding box center [586, 284] width 321 height 28
drag, startPoint x: 500, startPoint y: 284, endPoint x: 430, endPoint y: 280, distance: 70.1
click at [430, 280] on input "Plot 4/5 Road - Excavation & Disposal - Plot [GEOGRAPHIC_DATA]" at bounding box center [586, 284] width 321 height 28
type input "Excavation & Disposal - Plot 4/5 Road"
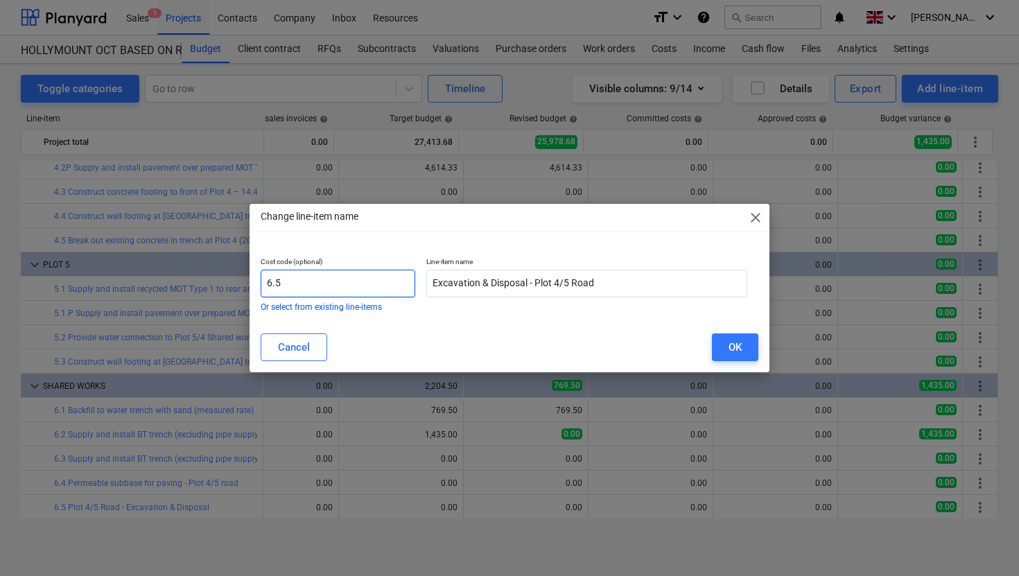
click at [293, 286] on input "6.5" at bounding box center [338, 284] width 155 height 28
click at [732, 344] on div "OK" at bounding box center [734, 347] width 13 height 18
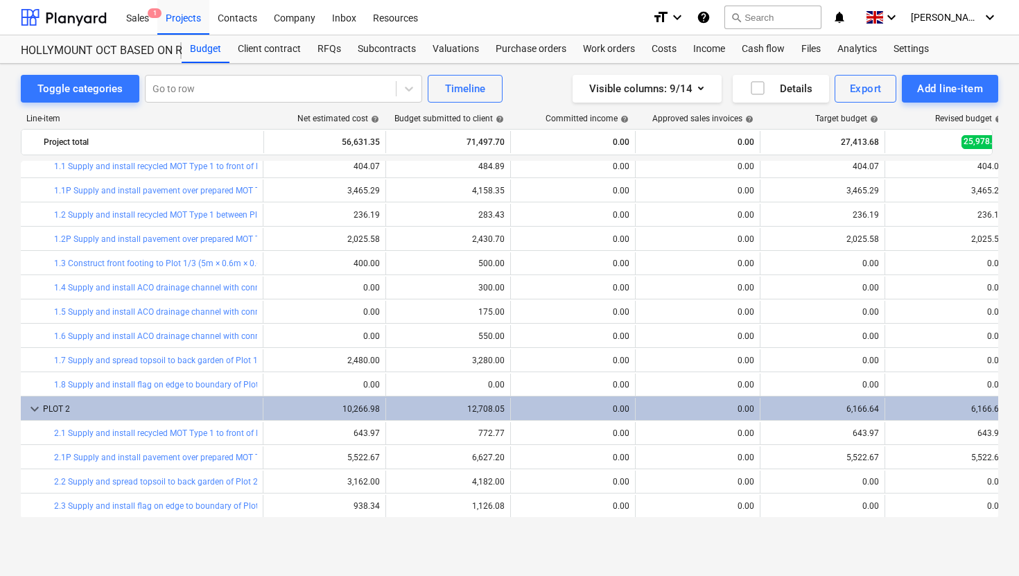
scroll to position [0, 3]
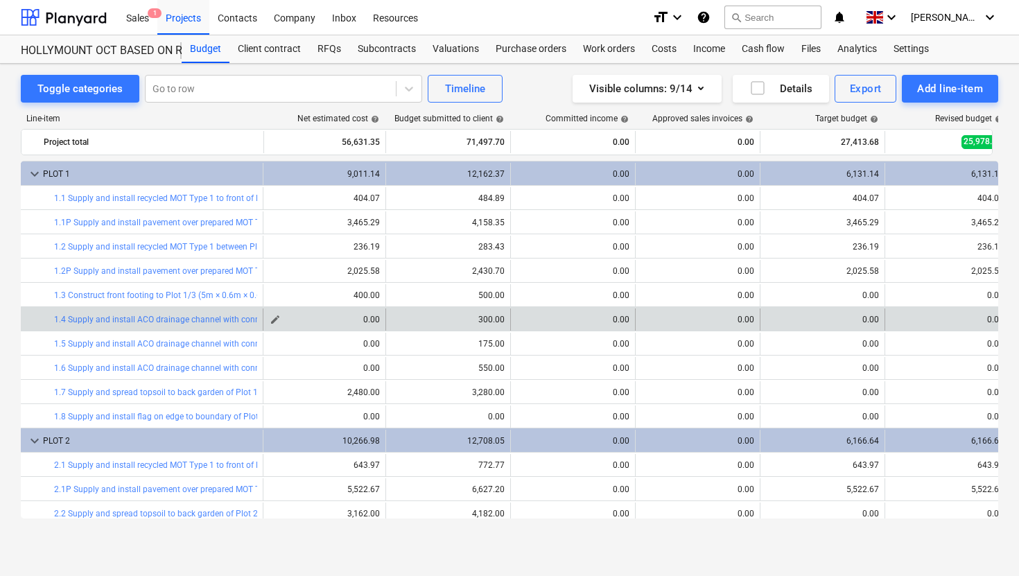
click at [277, 319] on span "edit" at bounding box center [275, 319] width 11 height 11
type textarea "x"
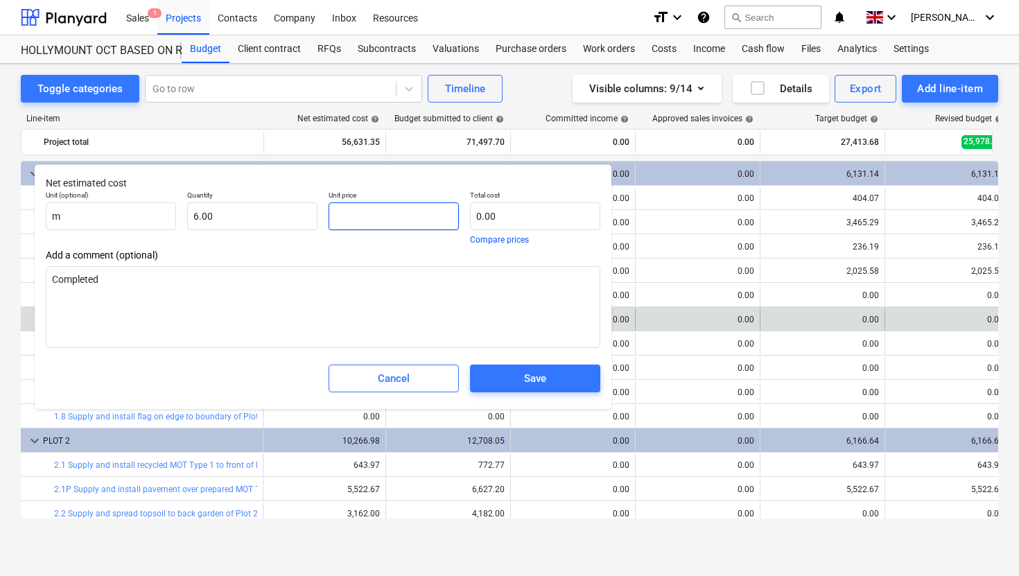
click at [393, 223] on input "text" at bounding box center [394, 216] width 130 height 28
type textarea "x"
type input "6"
type input "0.00"
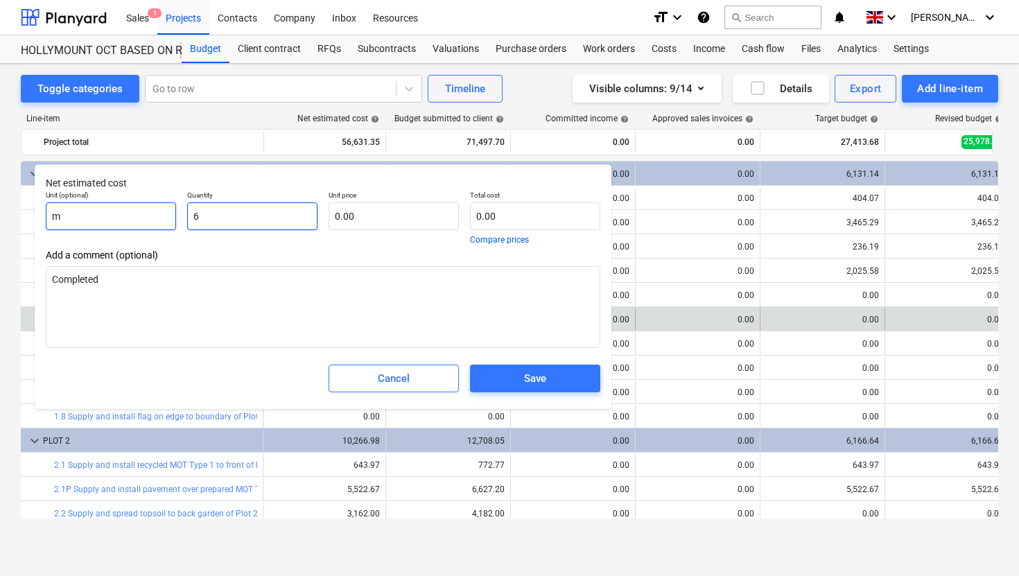
drag, startPoint x: 225, startPoint y: 217, endPoint x: 157, endPoint y: 215, distance: 67.9
click at [155, 216] on div "Unit (optional) m Quantity 6 Unit price 0.00 Total cost 0.00 Compare prices" at bounding box center [323, 217] width 566 height 64
type input "1"
type textarea "x"
type input "1"
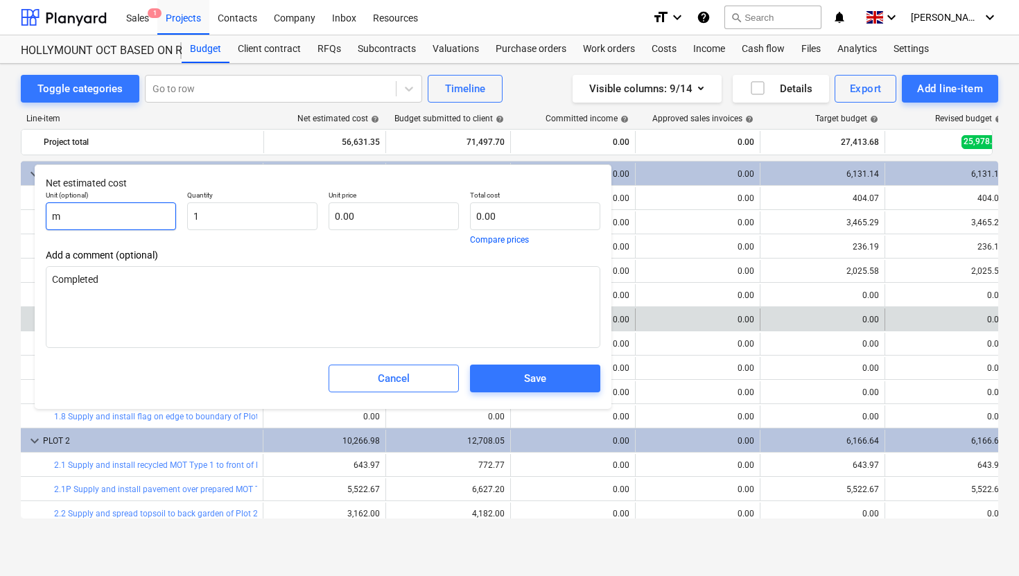
type textarea "x"
type input "1.00"
click at [99, 226] on input "m" at bounding box center [111, 216] width 130 height 28
type textarea "x"
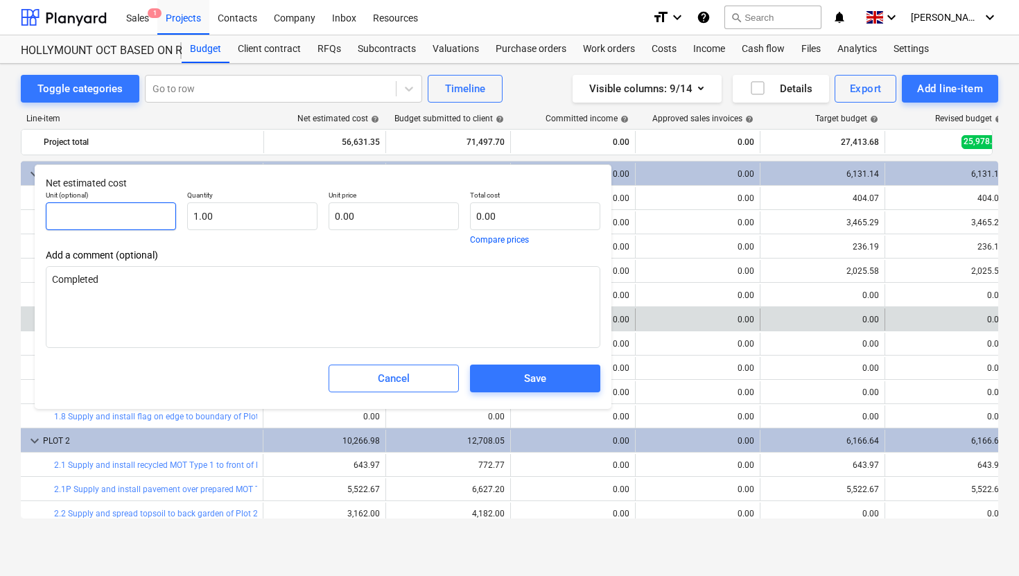
type input "i"
type textarea "x"
type input "it"
type textarea "x"
type input "ite"
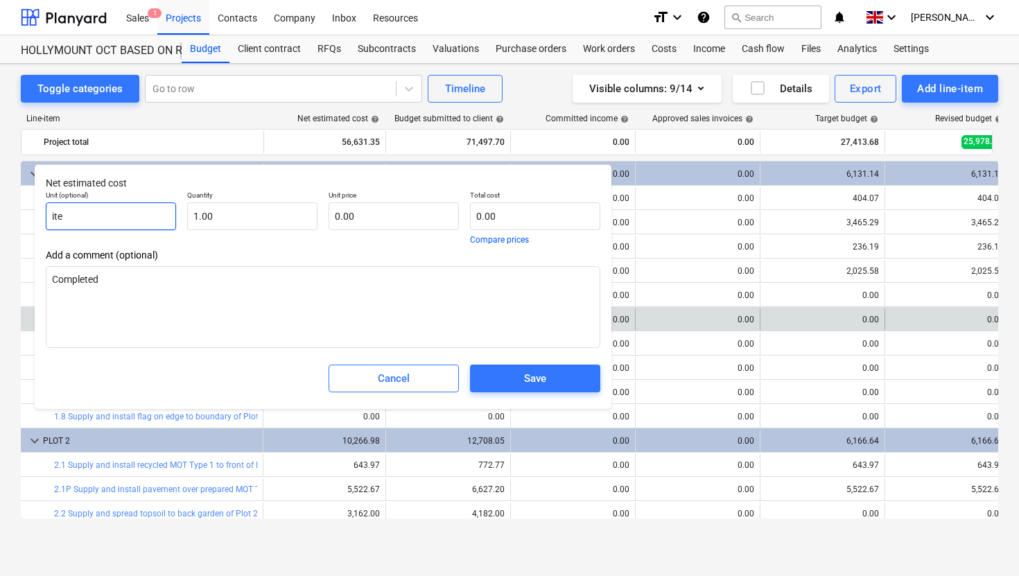
type textarea "x"
type input "item"
type textarea "x"
click at [405, 214] on input "text" at bounding box center [394, 216] width 130 height 28
type textarea "x"
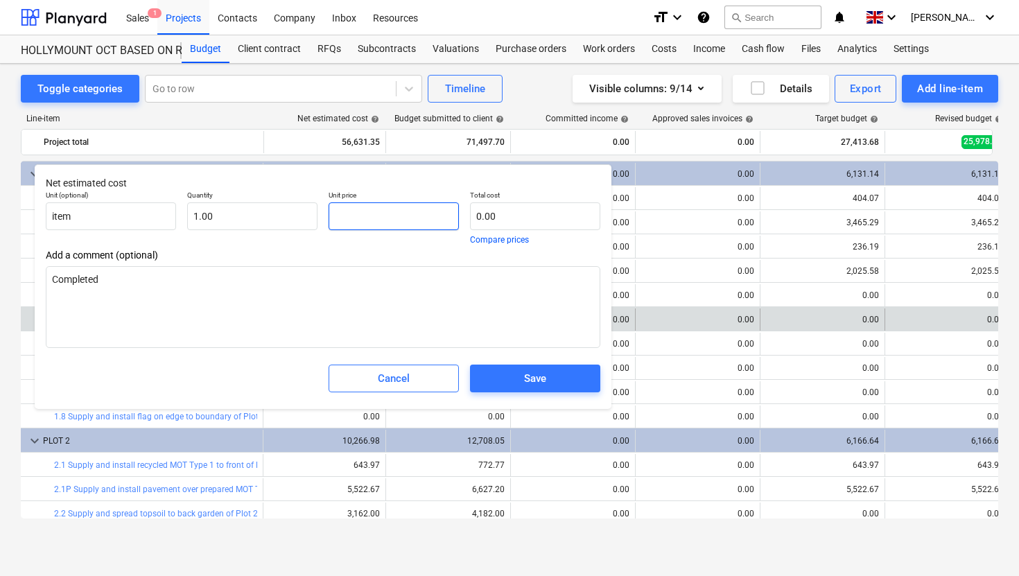
type input "2"
type input "2.00"
type textarea "x"
type input "20"
type input "20.00"
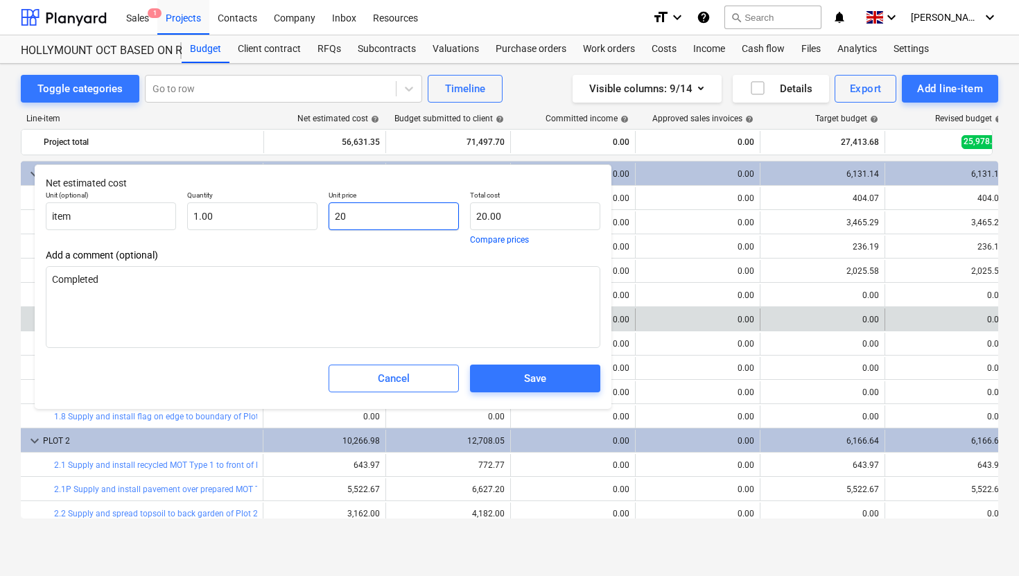
type textarea "x"
type input "200"
type input "200.00"
click at [538, 377] on div "Save" at bounding box center [535, 378] width 22 height 18
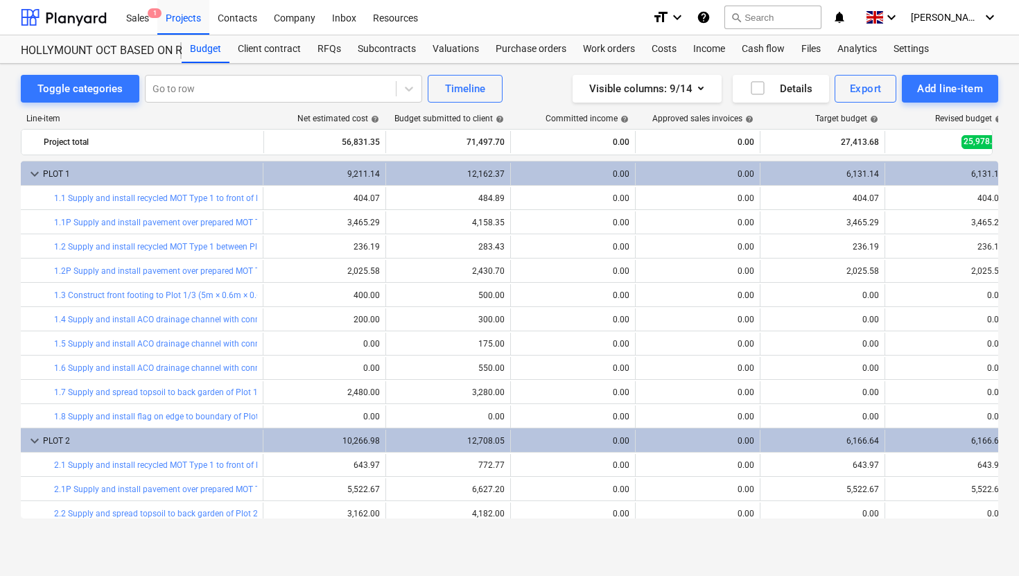
type textarea "x"
type input "1.00"
type input "200.00"
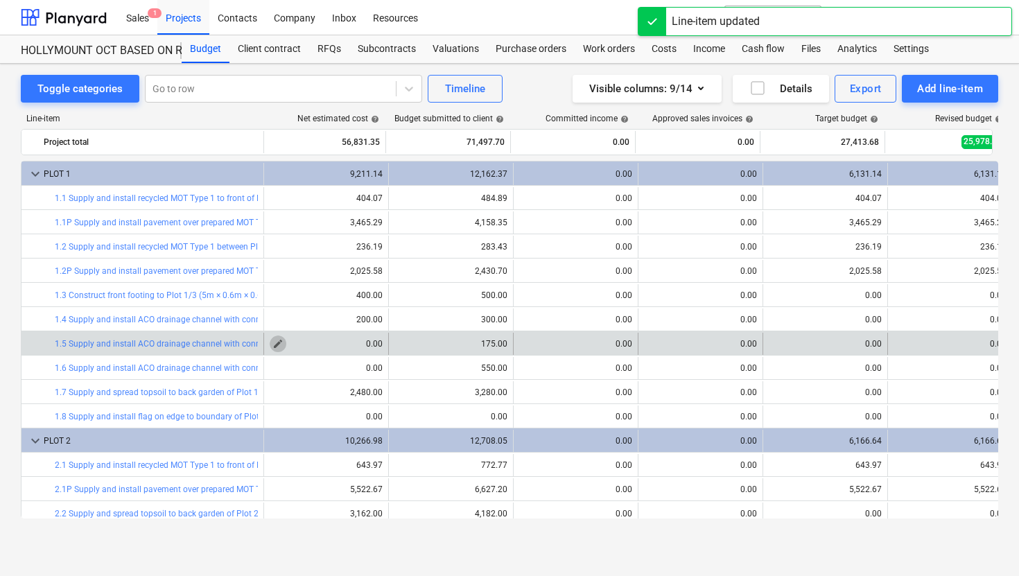
click at [280, 340] on span "edit" at bounding box center [277, 343] width 11 height 11
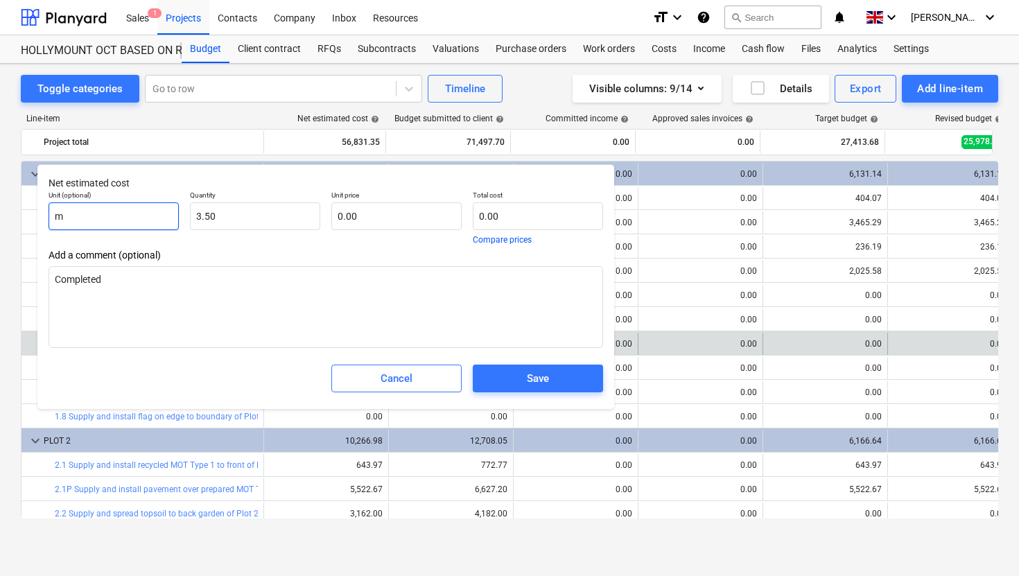
drag, startPoint x: 100, startPoint y: 218, endPoint x: 50, endPoint y: 216, distance: 50.6
click at [50, 216] on input "m" at bounding box center [114, 216] width 130 height 28
type textarea "x"
click at [373, 214] on input "text" at bounding box center [396, 216] width 130 height 28
type input "8"
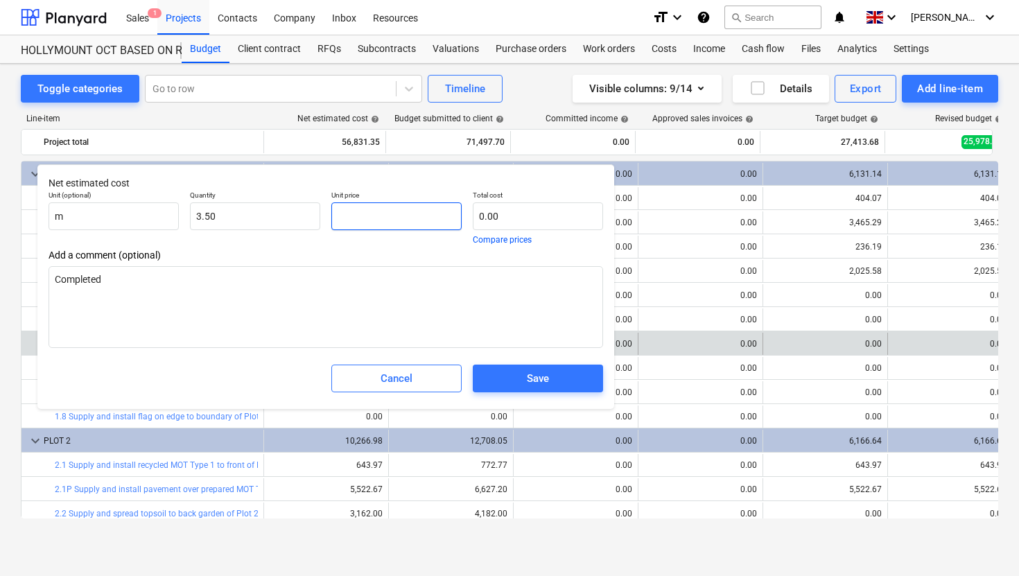
type textarea "x"
type input "28.00"
type textarea "x"
type input "80"
type input "280.00"
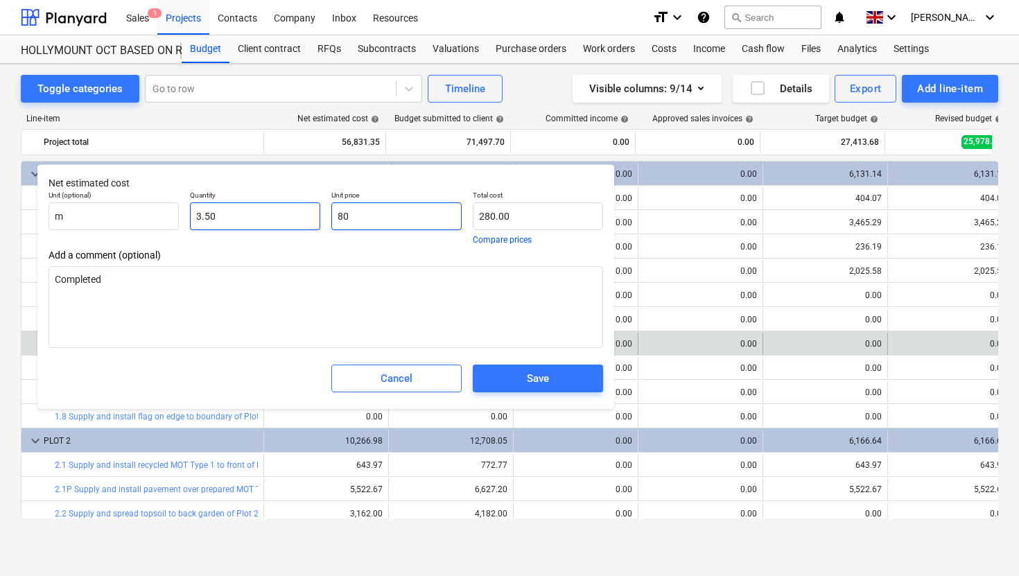
type input "80"
type textarea "x"
type input "3.5"
type input "80.00"
click at [212, 208] on input "3.5" at bounding box center [255, 216] width 130 height 28
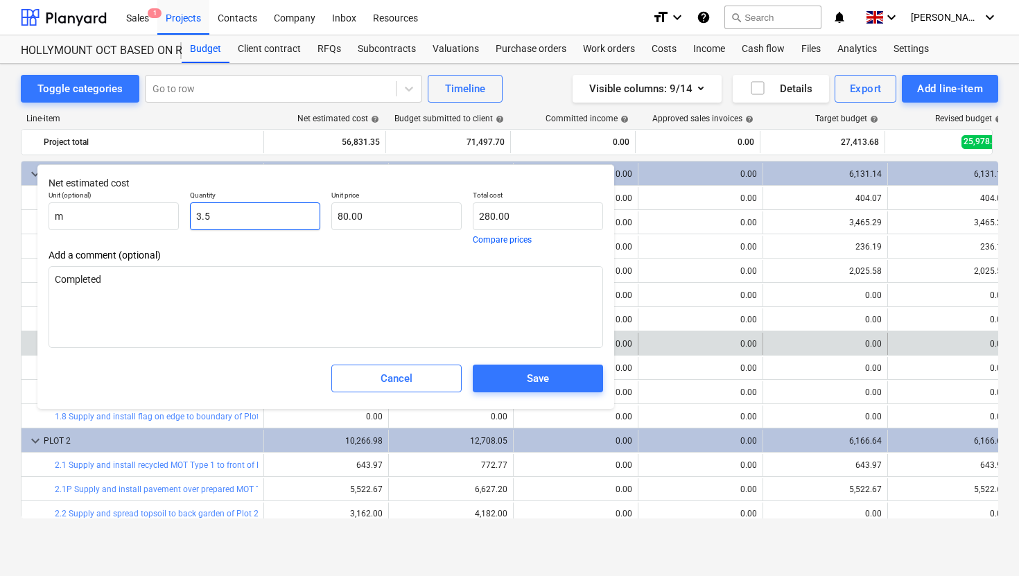
click at [211, 208] on input "3.5" at bounding box center [255, 216] width 130 height 28
type textarea "x"
type input "1"
type input "80.00"
type input "1"
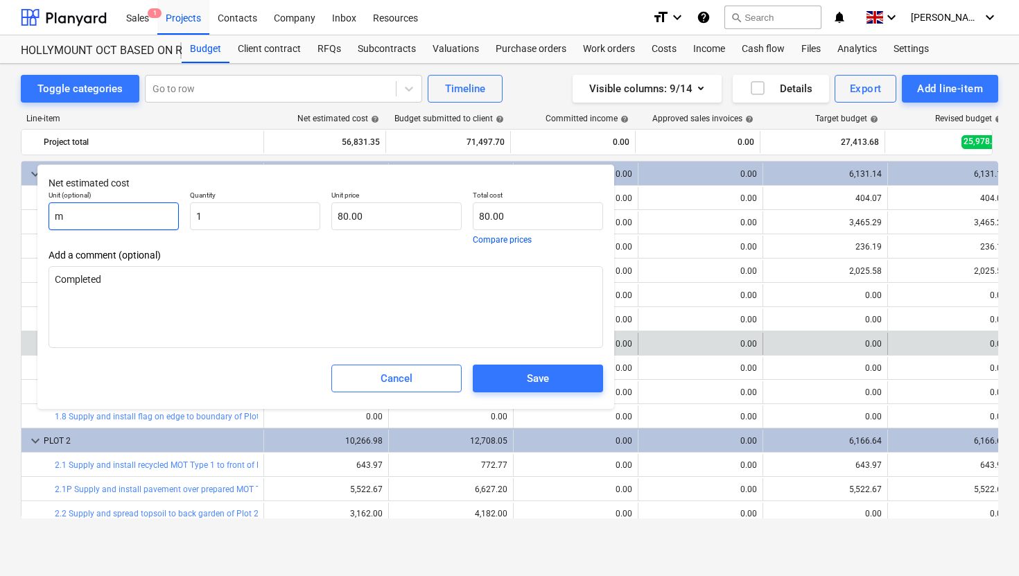
type textarea "x"
type input "1.00"
click at [110, 218] on input "m" at bounding box center [114, 216] width 130 height 28
type textarea "x"
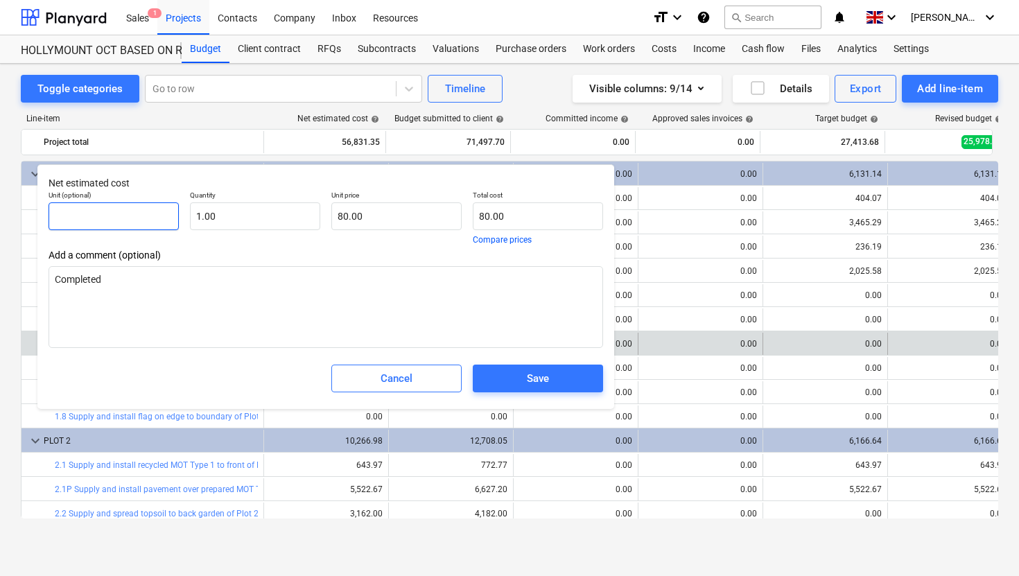
type input "i"
type textarea "x"
type input "it"
type textarea "x"
type input "ite"
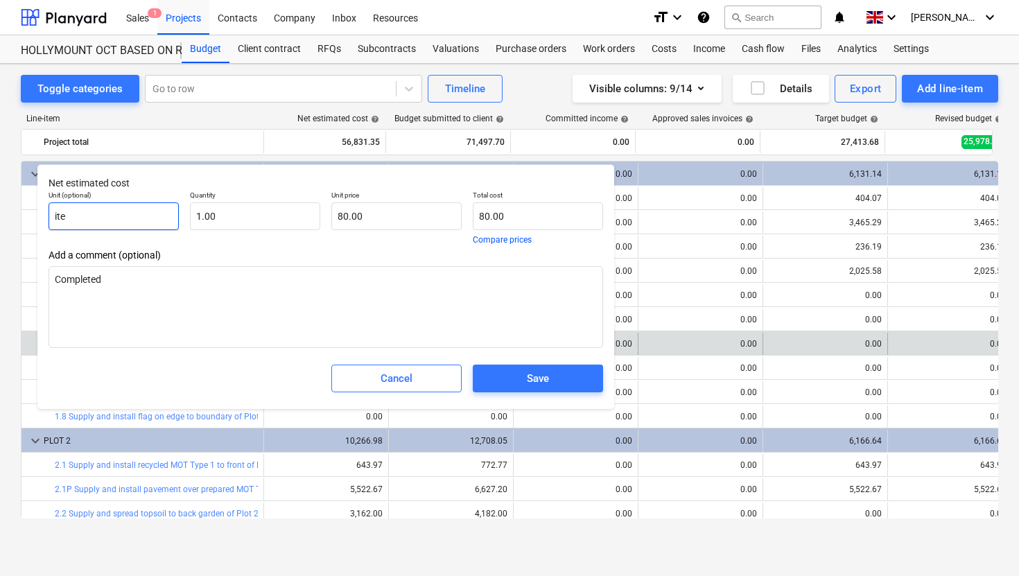
type textarea "x"
type input "item"
click at [554, 376] on span "Save" at bounding box center [537, 378] width 97 height 18
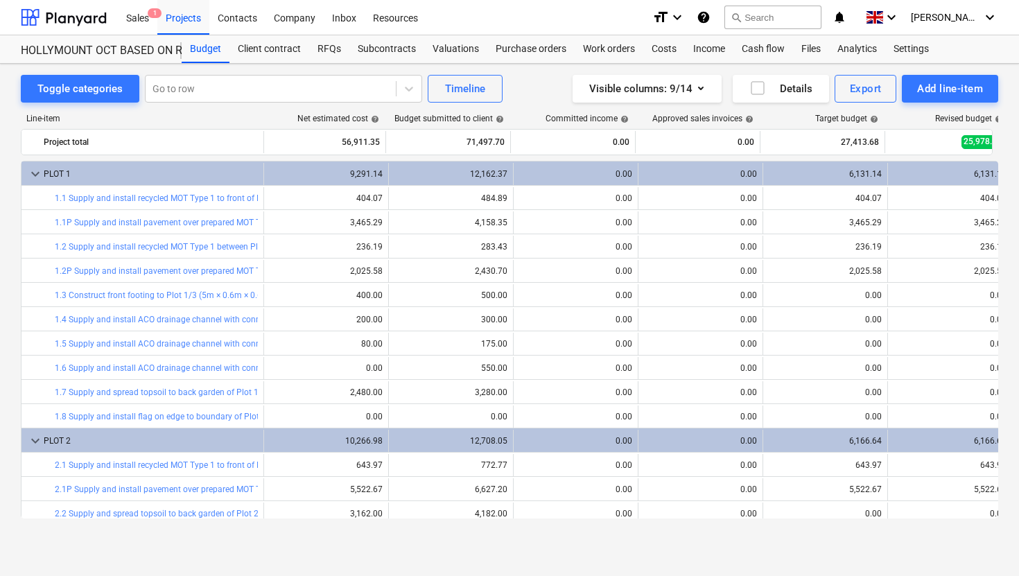
type textarea "x"
type input "1.00"
type input "80.00"
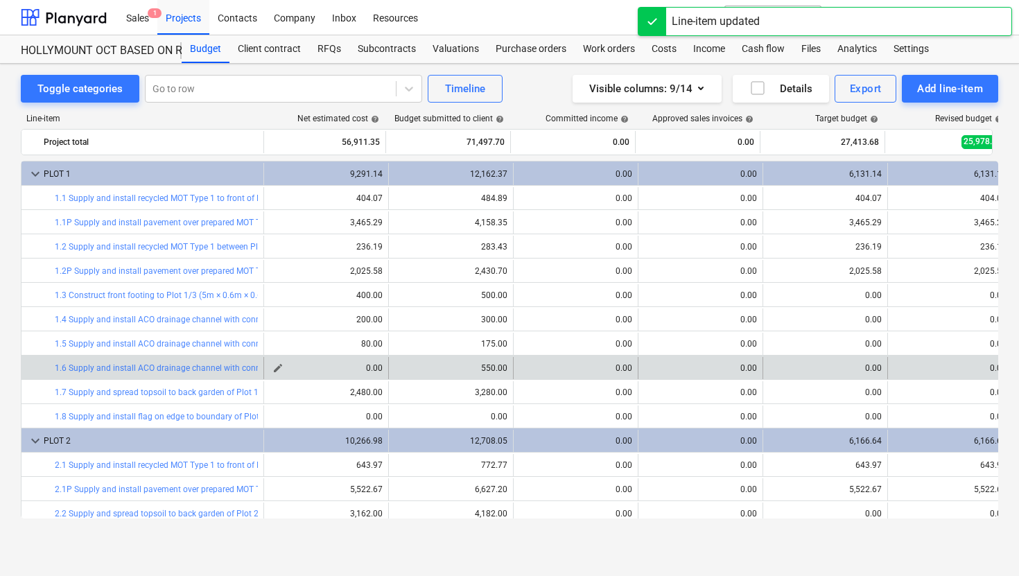
click at [277, 367] on span "edit" at bounding box center [277, 367] width 11 height 11
type textarea "x"
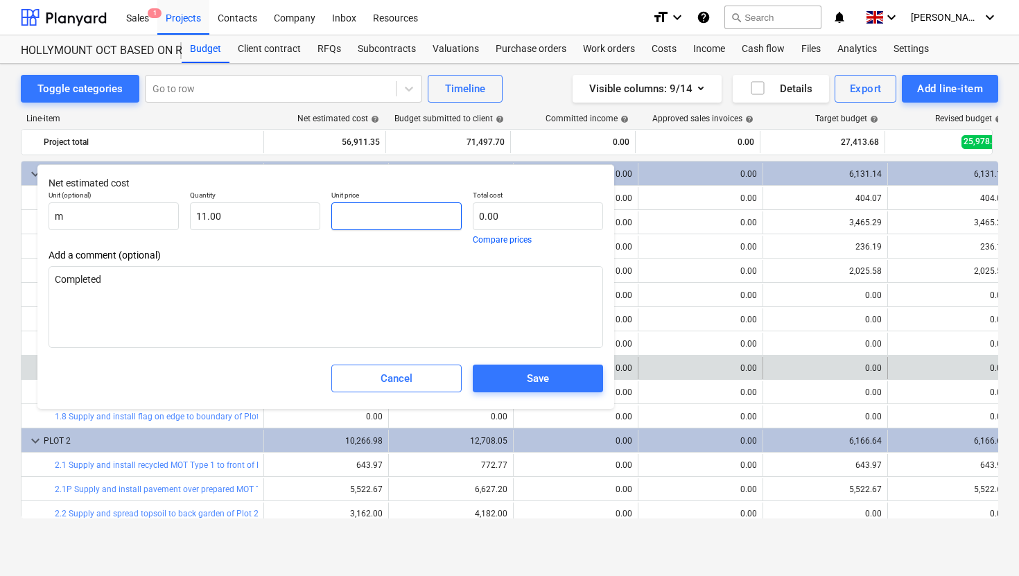
click at [369, 213] on input "text" at bounding box center [396, 216] width 130 height 28
type textarea "x"
type input "2"
type input "22.00"
type input "20"
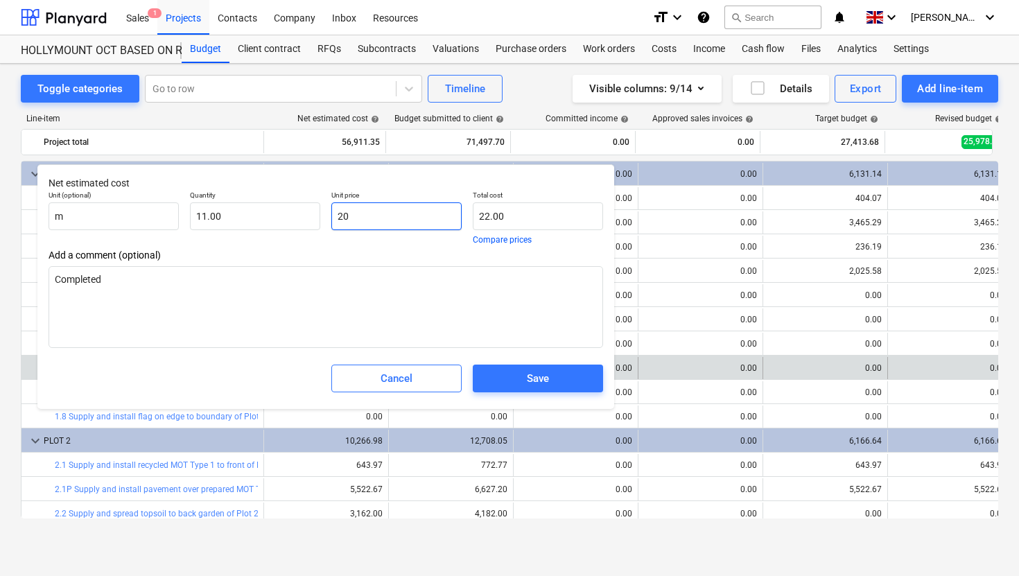
type textarea "x"
type input "220.00"
type textarea "x"
type input "200"
type input "2,200.00"
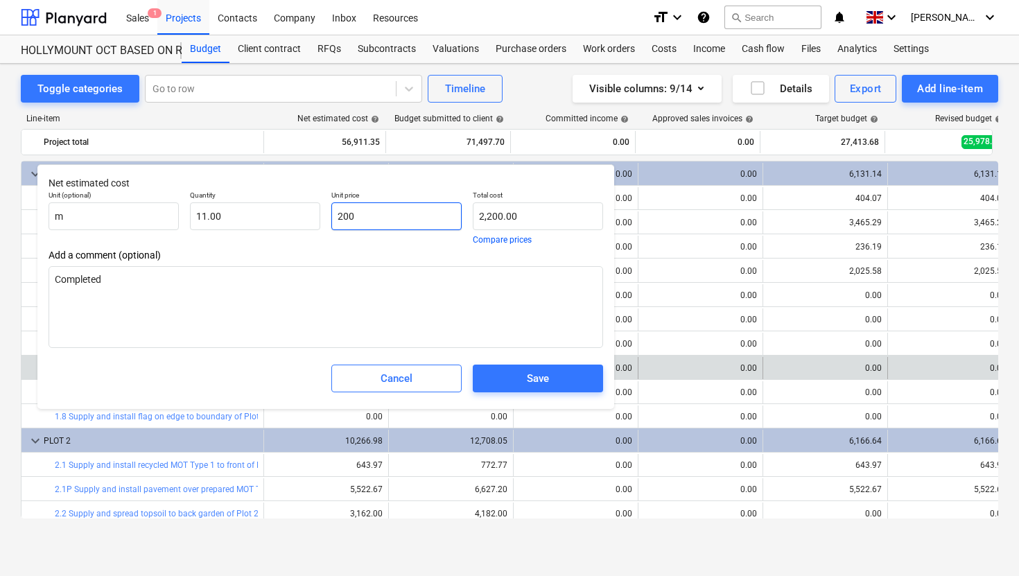
type input "20"
type textarea "x"
type input "220.00"
type textarea "x"
type input "2"
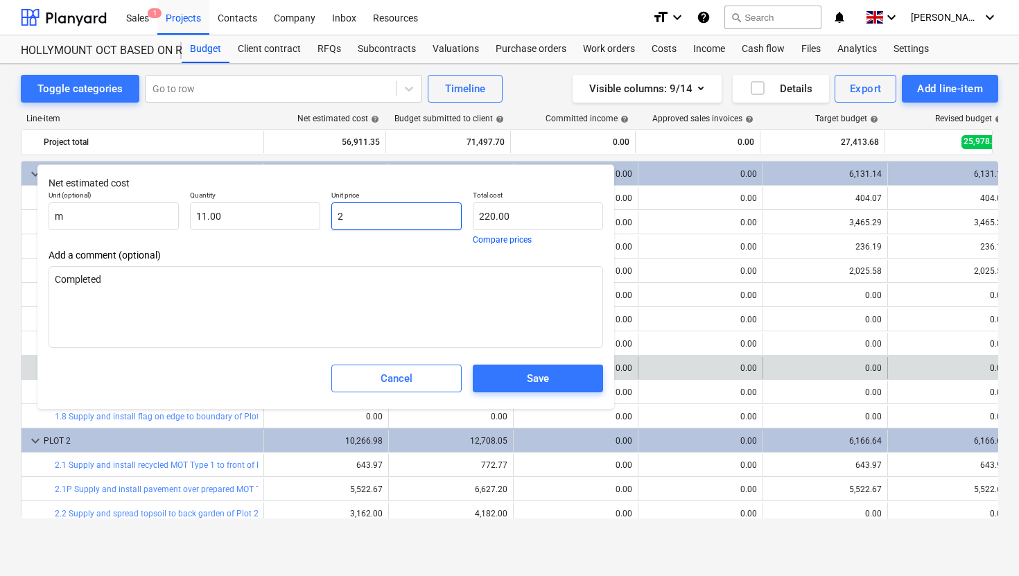
type input "22.00"
type input "25"
type textarea "x"
type input "275.00"
type textarea "x"
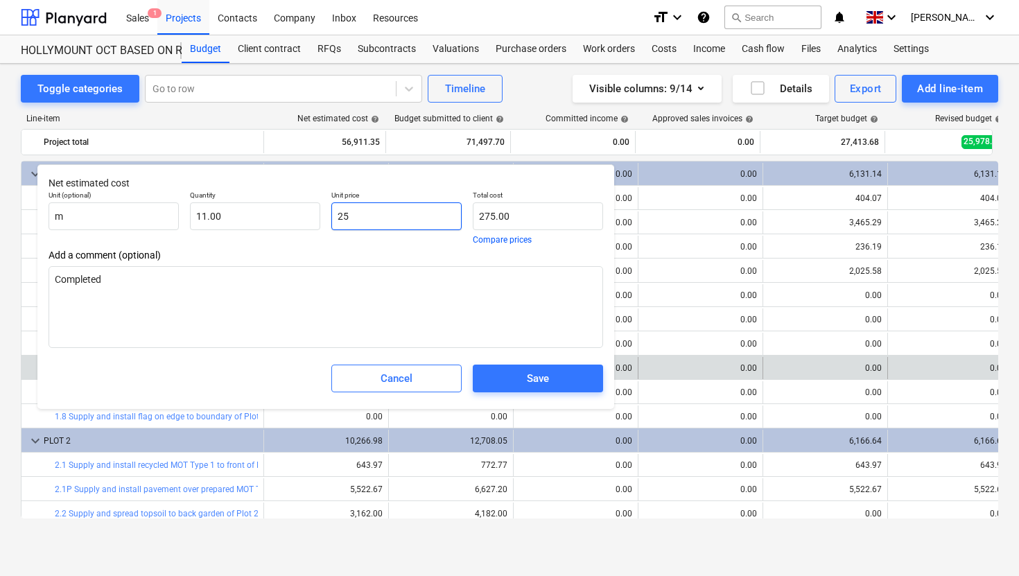
type input "250"
type input "2,750.00"
type input "250"
type textarea "x"
type input "11"
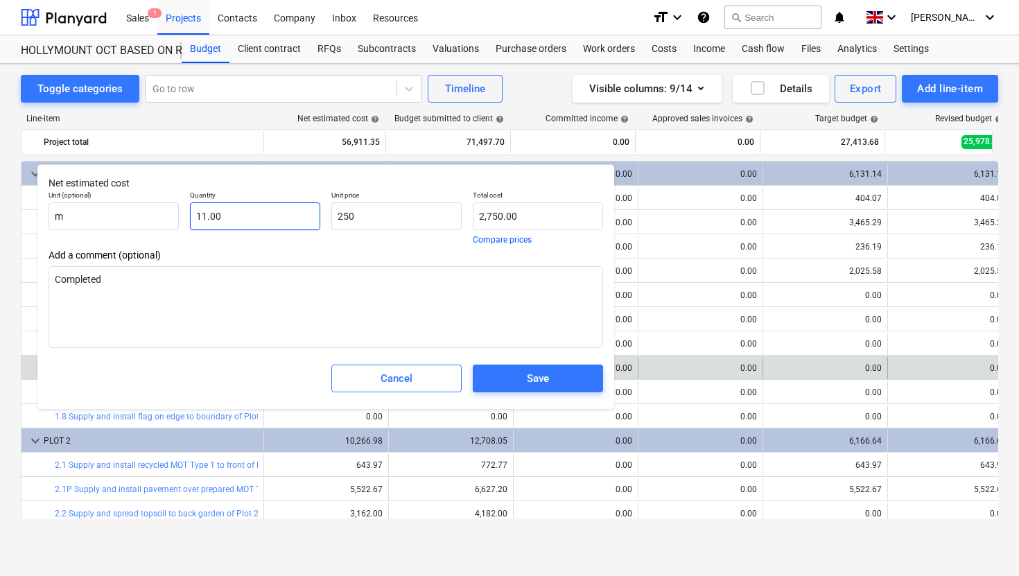
type input "250.00"
click at [246, 217] on input "11" at bounding box center [255, 216] width 130 height 28
type textarea "x"
type input "1"
type input "250.00"
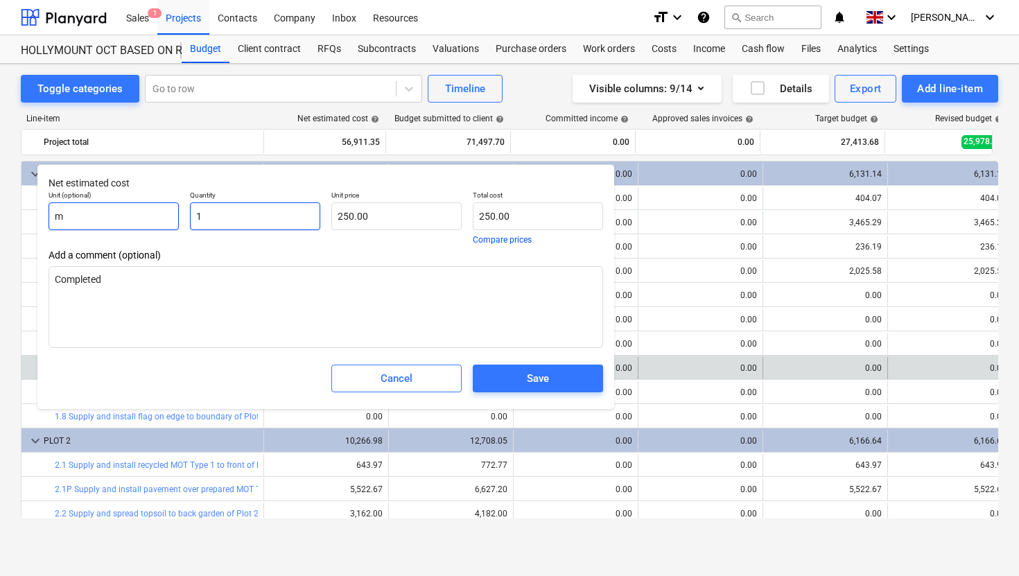
type input "1"
type textarea "x"
type input "1.00"
click at [66, 208] on input "m" at bounding box center [114, 216] width 130 height 28
type textarea "x"
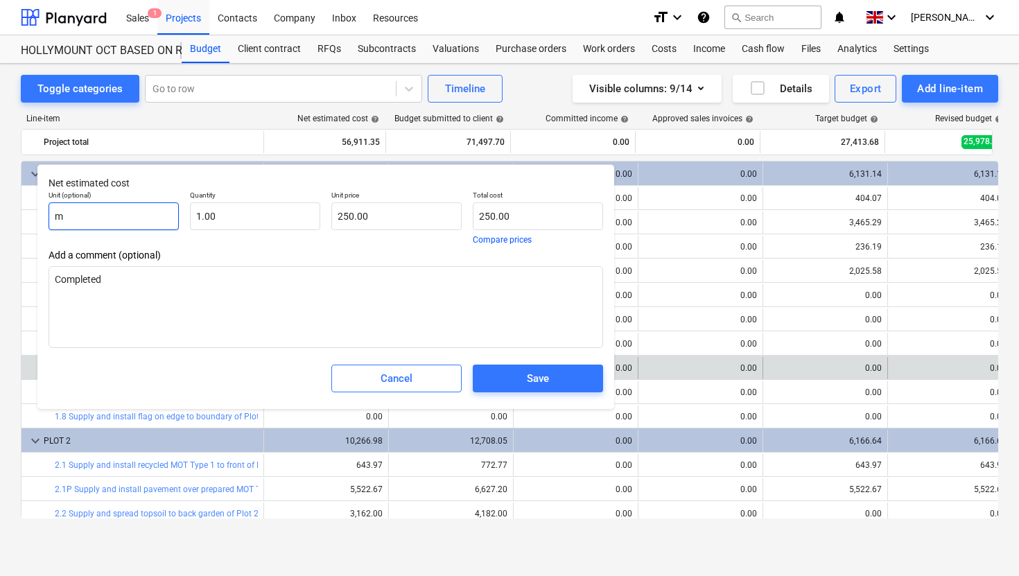
type input "im"
type textarea "x"
type input "itm"
type textarea "x"
type input "item"
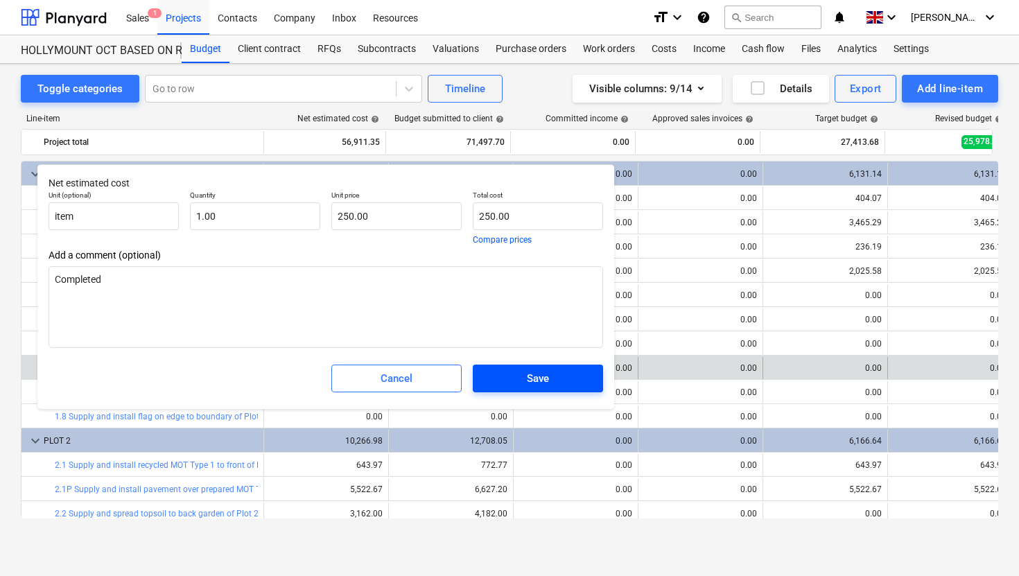
click at [509, 384] on span "Save" at bounding box center [537, 378] width 97 height 18
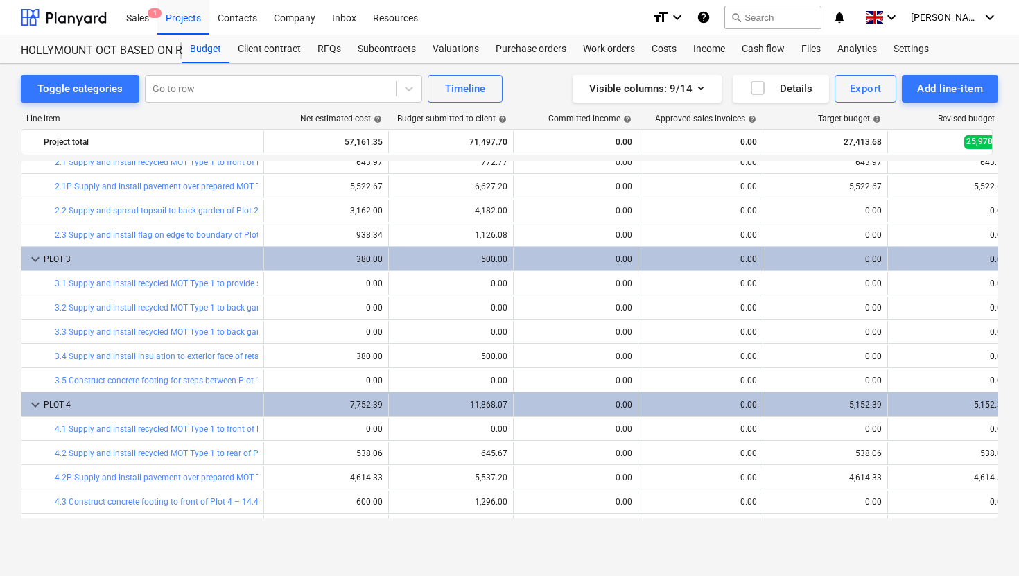
scroll to position [310, 0]
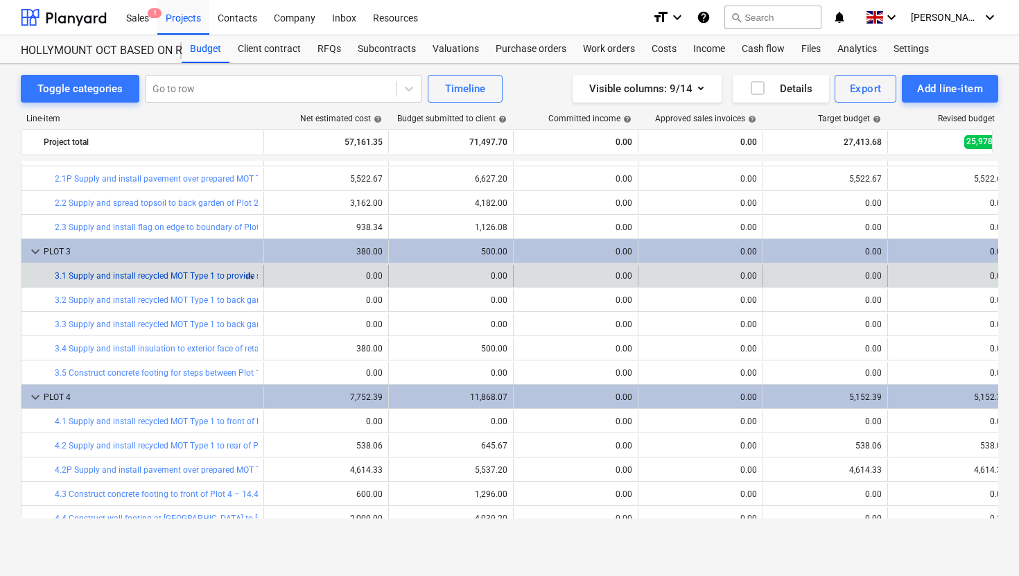
click at [225, 279] on link "3.1 Supply and install recycled MOT Type 1 to provide scaffolding mat area for …" at bounding box center [213, 276] width 317 height 10
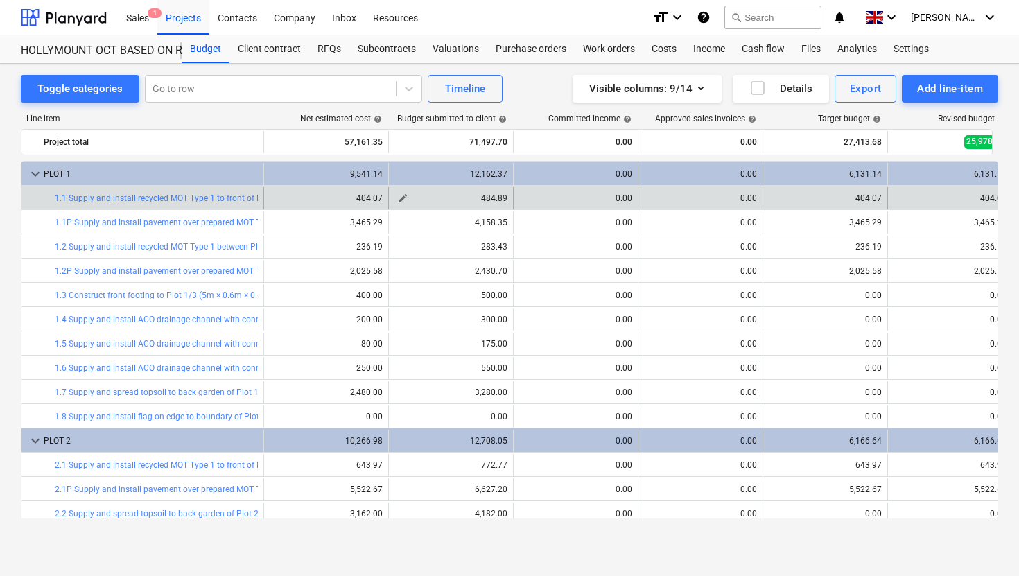
click at [405, 201] on span "edit" at bounding box center [402, 198] width 11 height 11
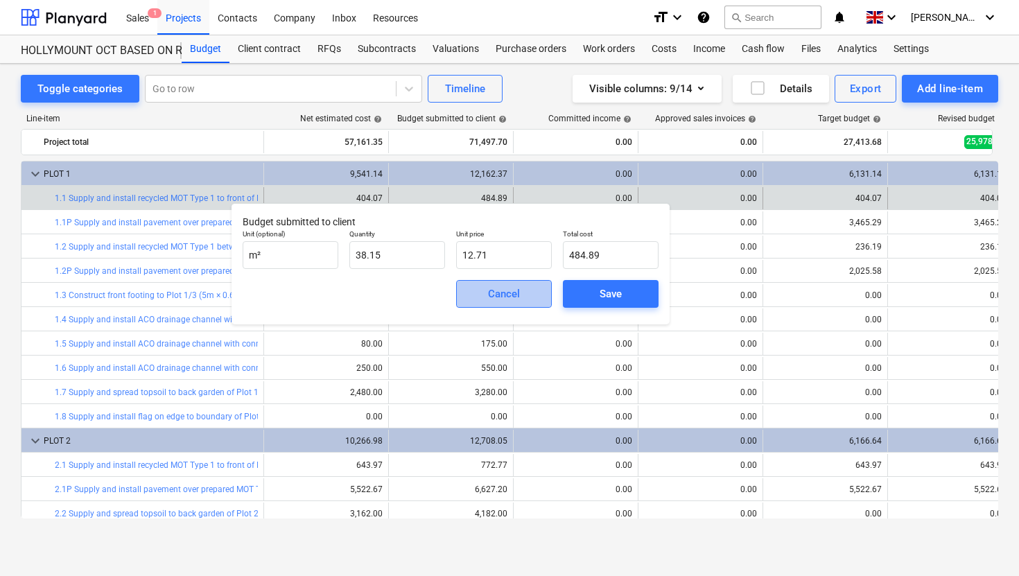
click at [498, 295] on div "Cancel" at bounding box center [504, 294] width 32 height 18
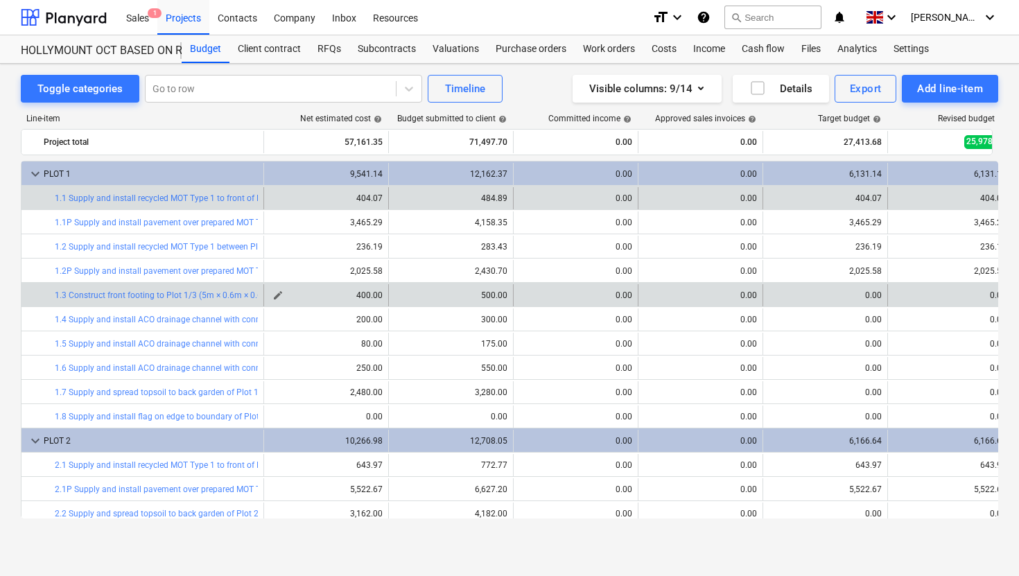
click at [278, 295] on span "edit" at bounding box center [277, 295] width 11 height 11
type textarea "x"
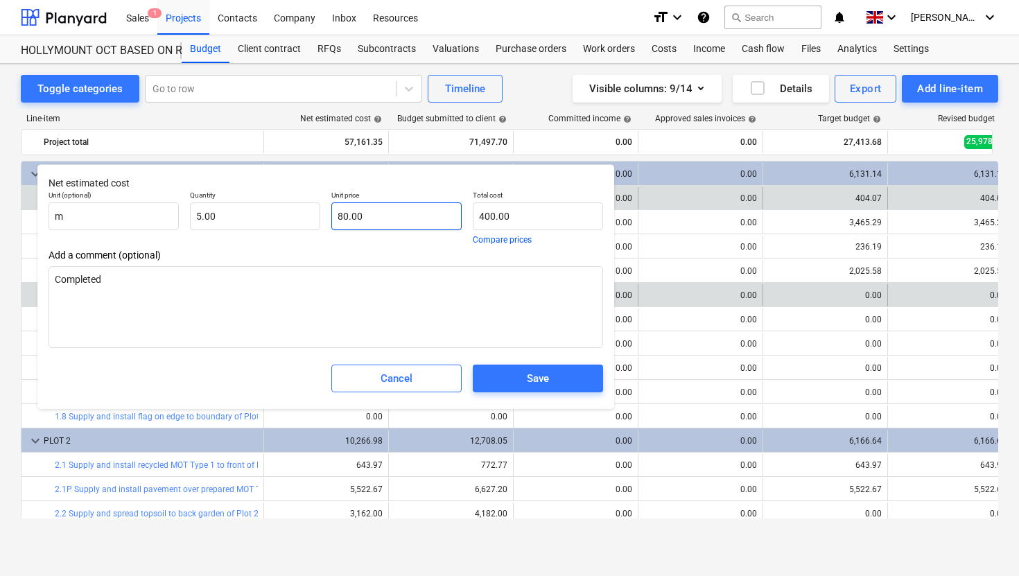
type input "80"
click at [344, 216] on input "80" at bounding box center [396, 216] width 130 height 28
type textarea "x"
type input "0"
type input "0.00"
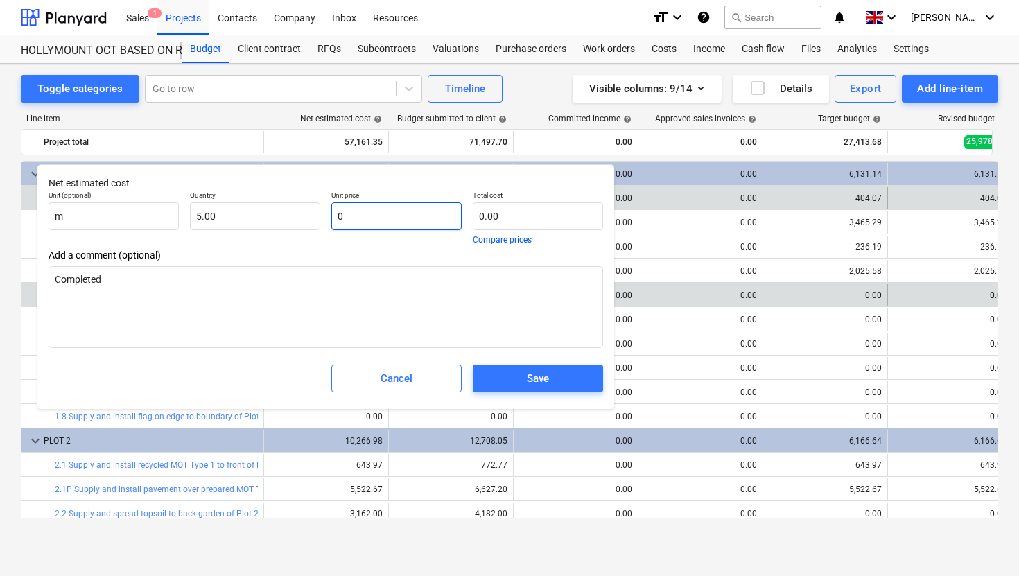
type textarea "x"
type input "70"
type input "350.00"
type input "70"
type textarea "x"
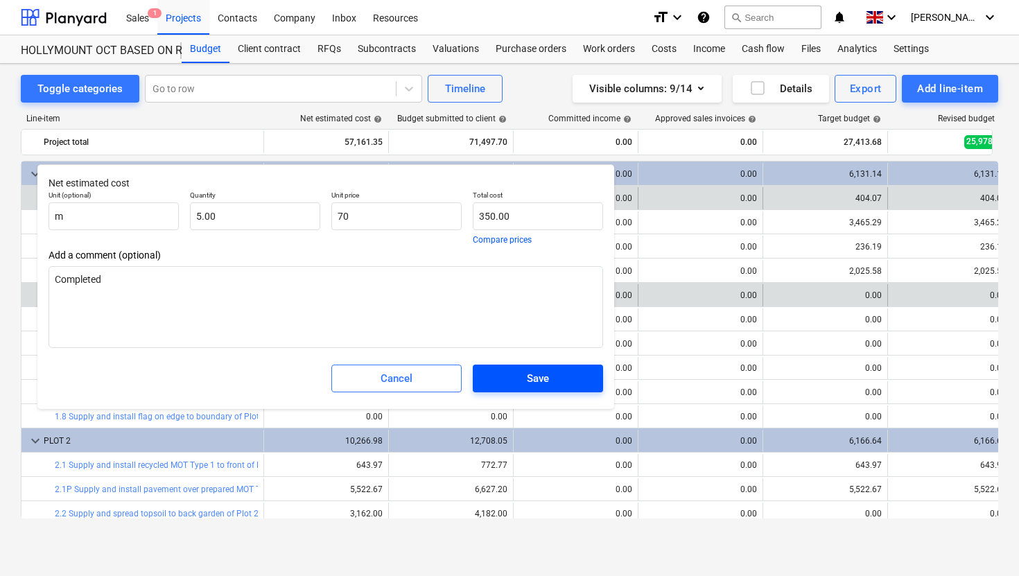
type input "70.00"
click at [554, 381] on span "Save" at bounding box center [537, 378] width 97 height 18
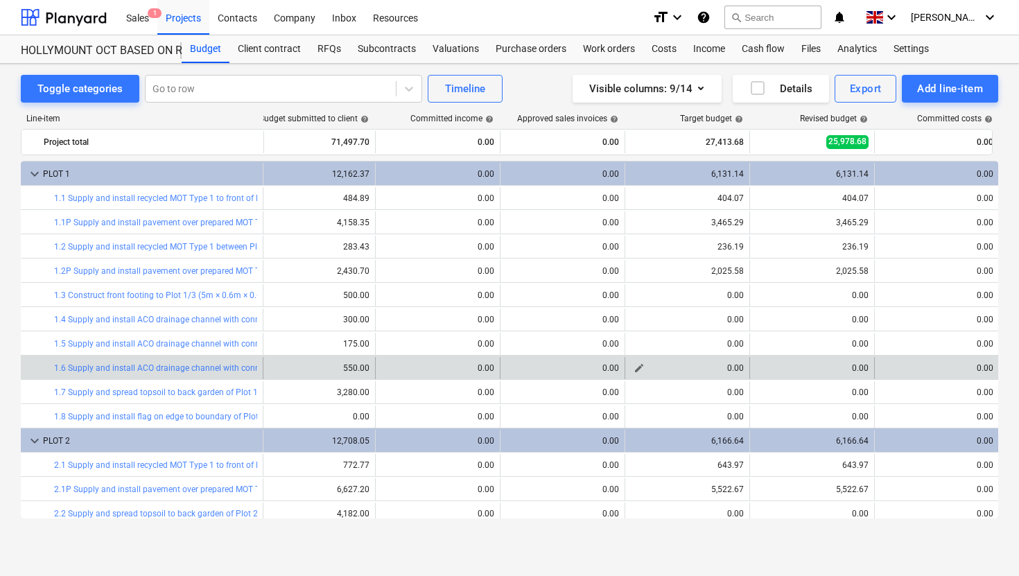
scroll to position [0, 429]
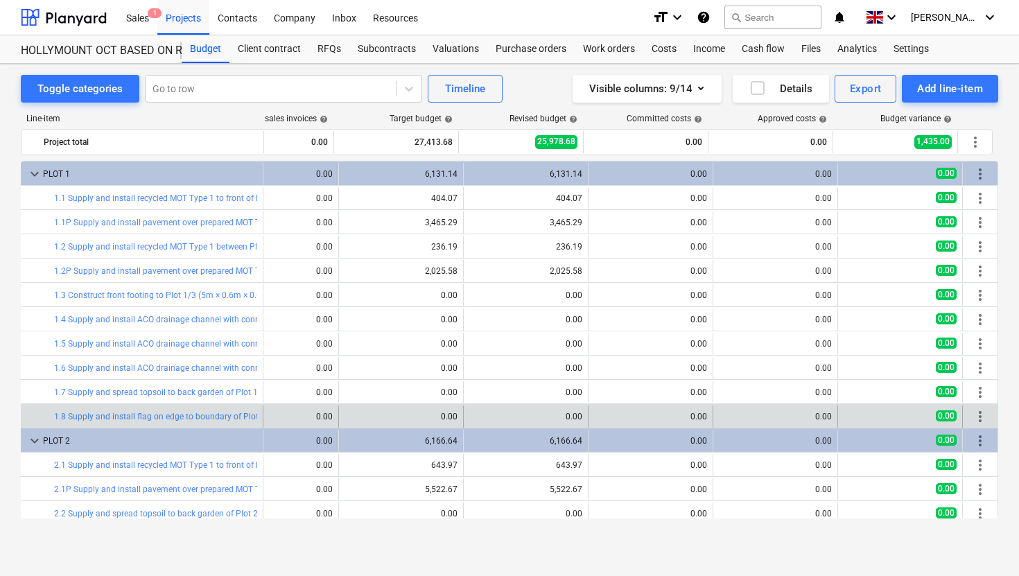
click at [976, 416] on span "more_vert" at bounding box center [980, 416] width 17 height 17
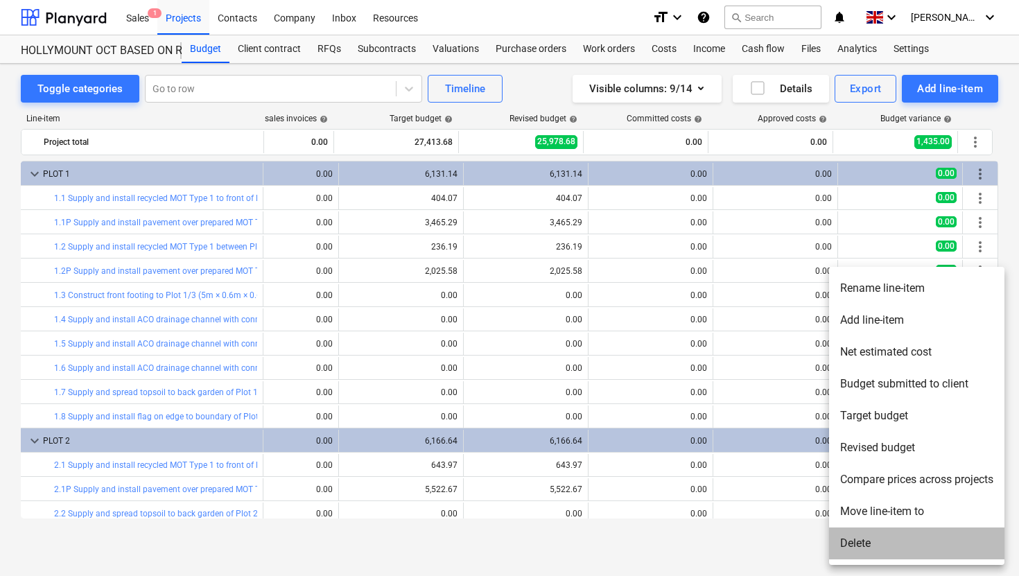
click at [862, 542] on li "Delete" at bounding box center [916, 543] width 175 height 32
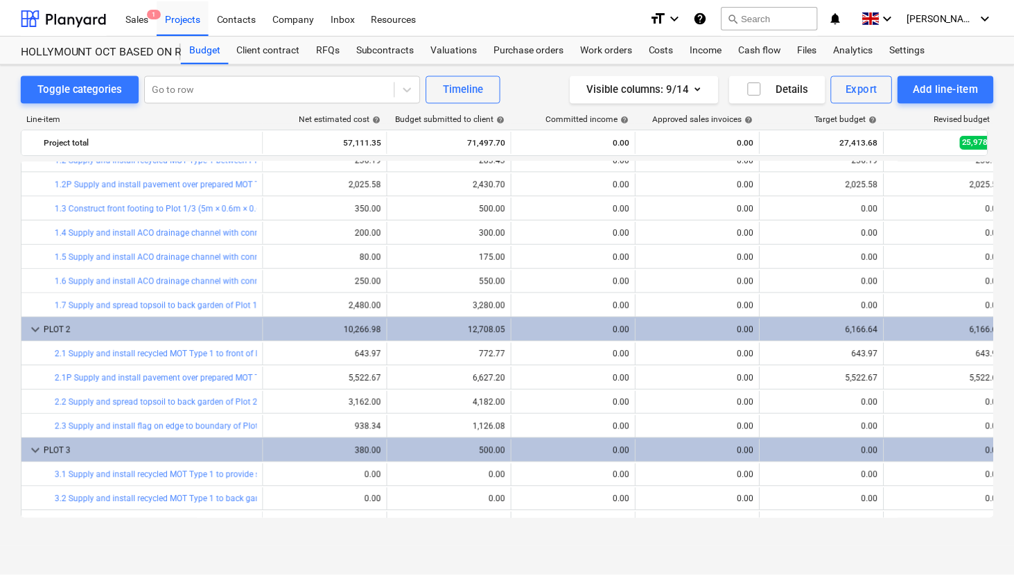
scroll to position [74, 0]
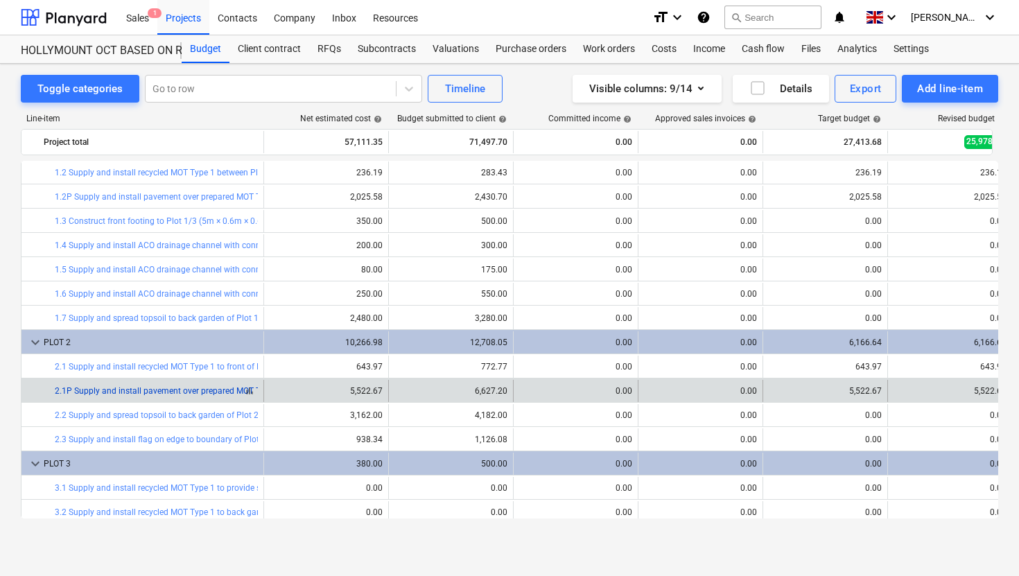
click at [240, 393] on link "2.1P Supply and install pavement over prepared MOT Type 1 to front of Plot 2" at bounding box center [200, 391] width 290 height 10
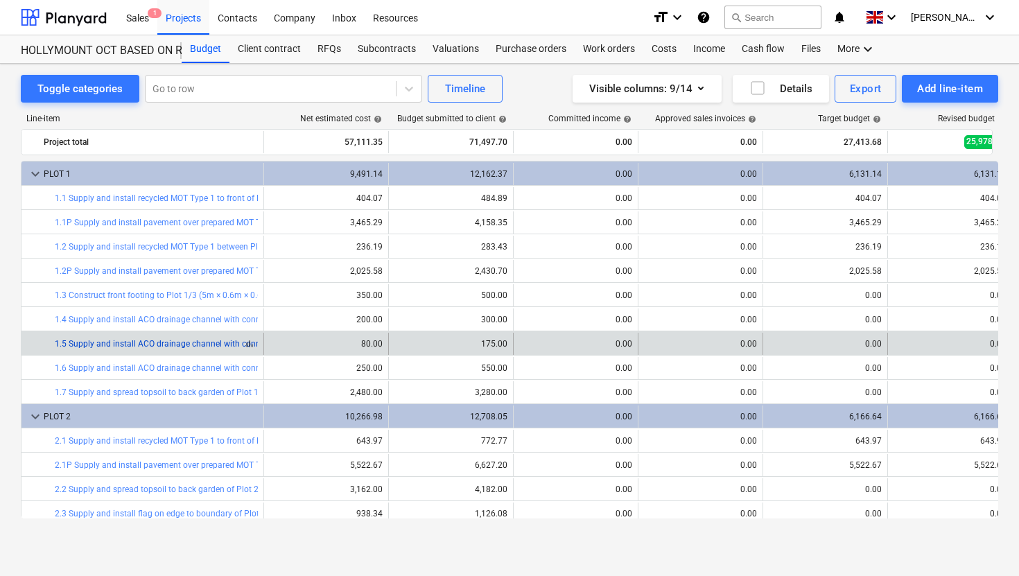
scroll to position [74, 0]
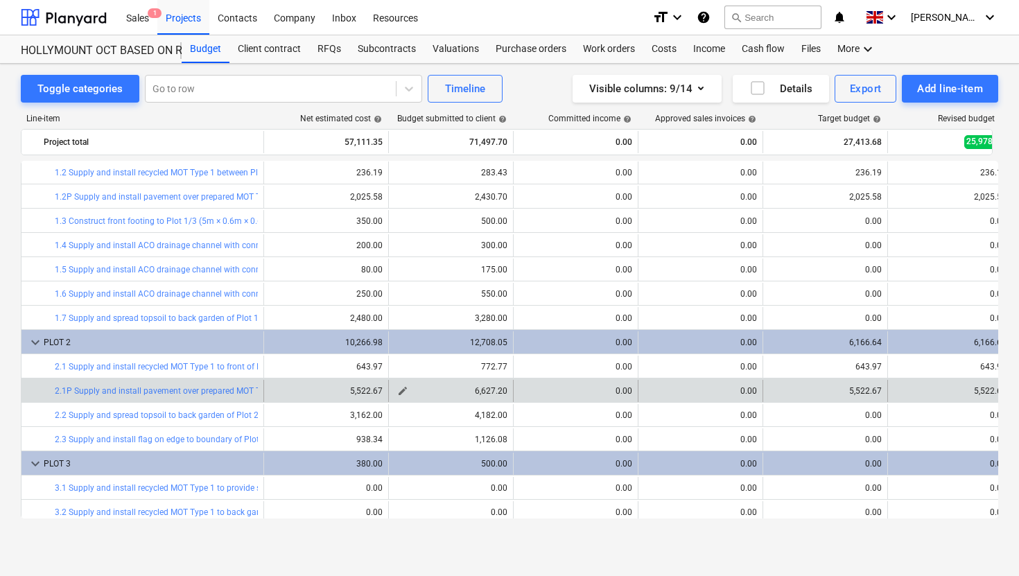
click at [400, 389] on span "edit" at bounding box center [402, 390] width 11 height 11
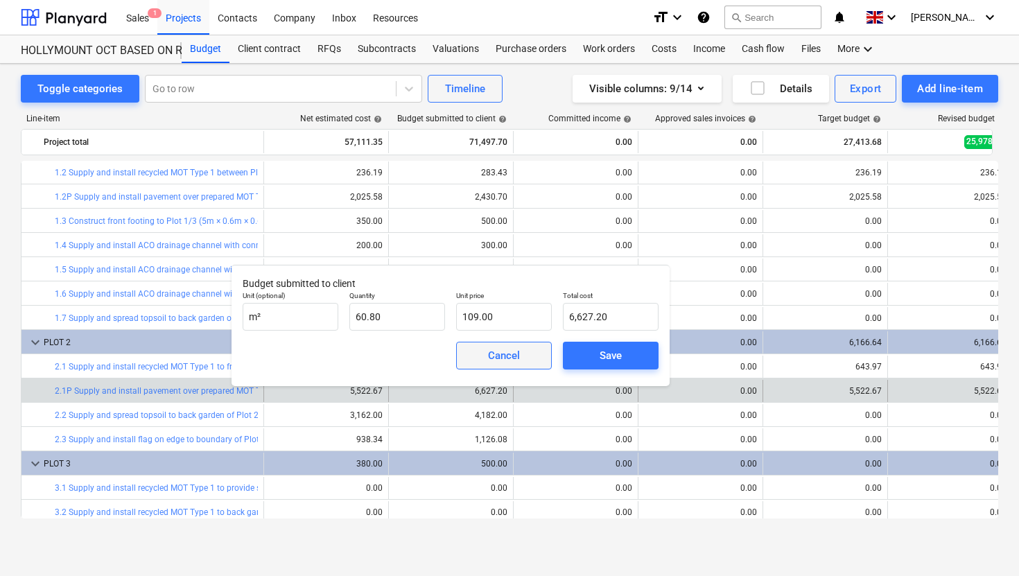
click at [496, 354] on div "Cancel" at bounding box center [504, 356] width 32 height 18
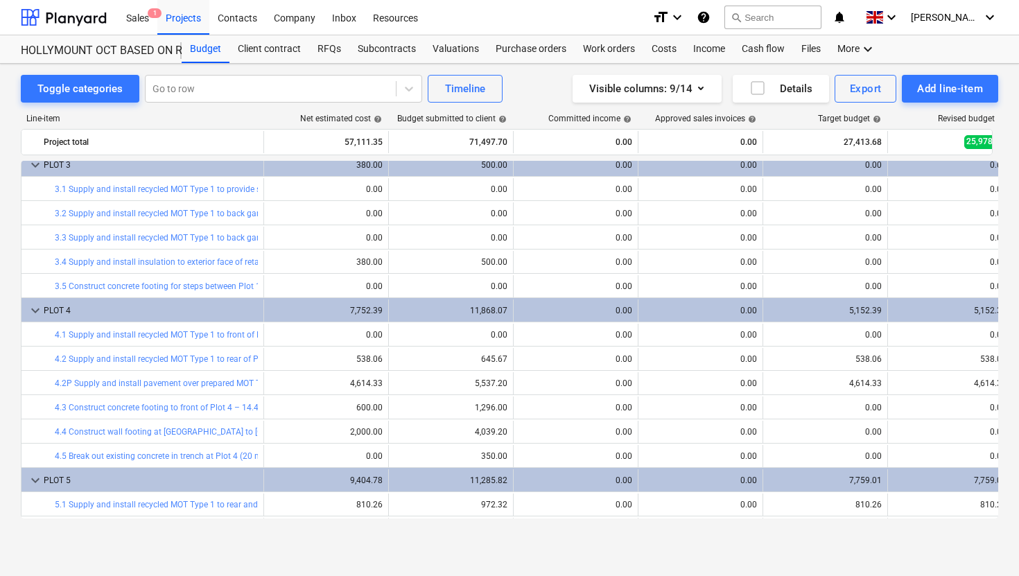
scroll to position [357, 0]
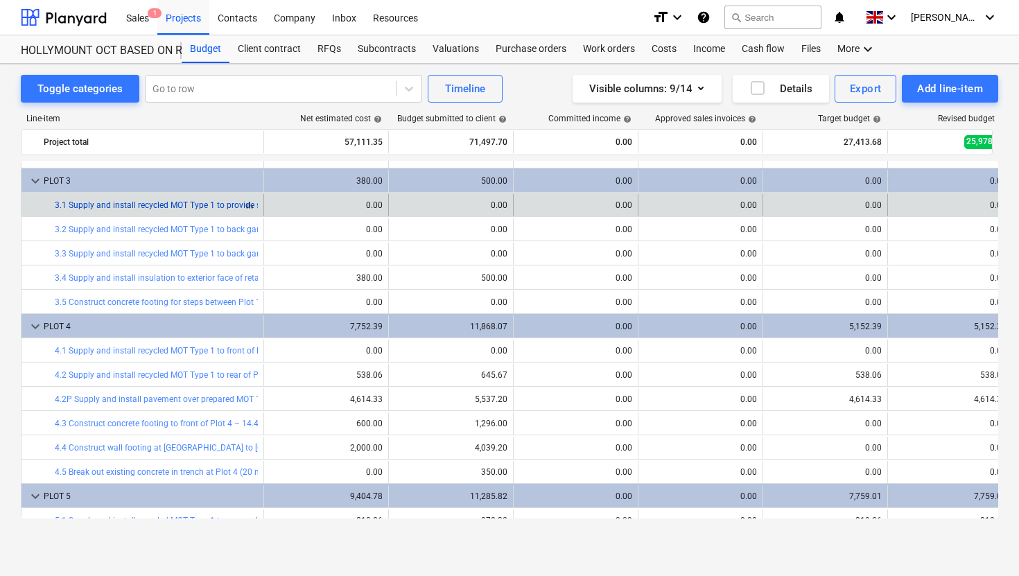
click at [232, 207] on link "3.1 Supply and install recycled MOT Type 1 to provide scaffolding mat area for …" at bounding box center [213, 205] width 317 height 10
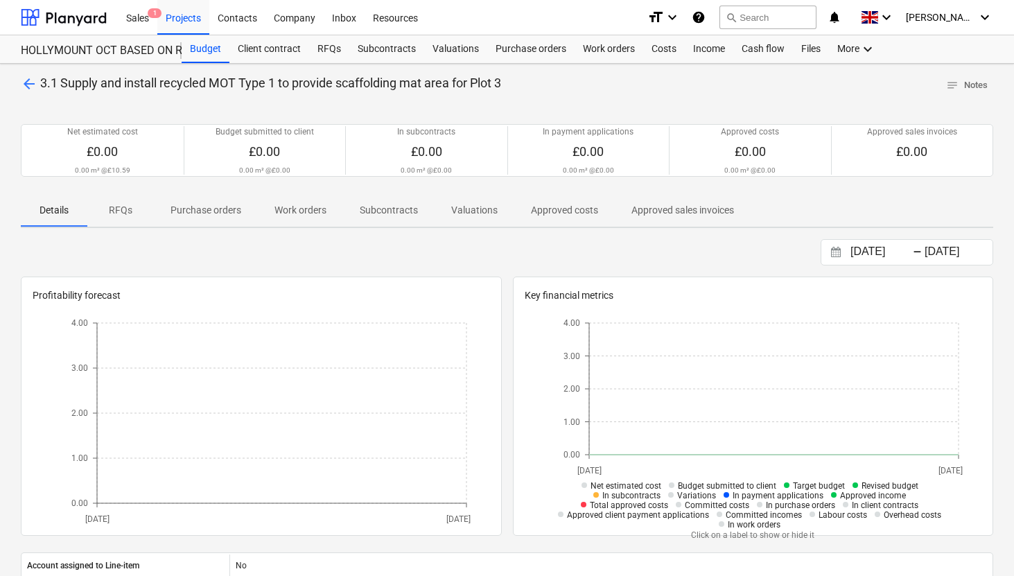
click at [30, 89] on span "arrow_back" at bounding box center [29, 84] width 17 height 17
click at [28, 79] on span "arrow_back" at bounding box center [29, 84] width 17 height 17
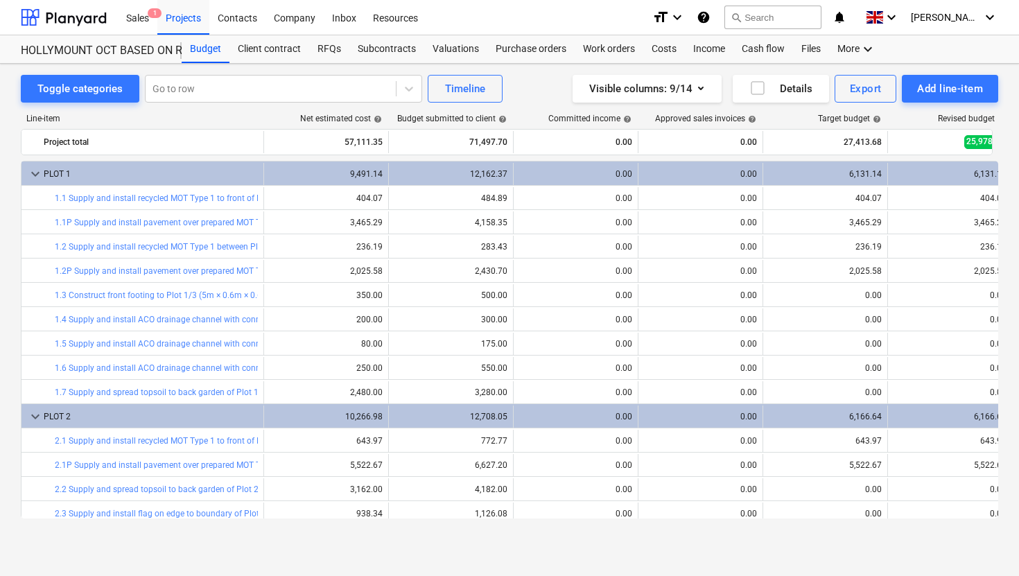
scroll to position [357, 0]
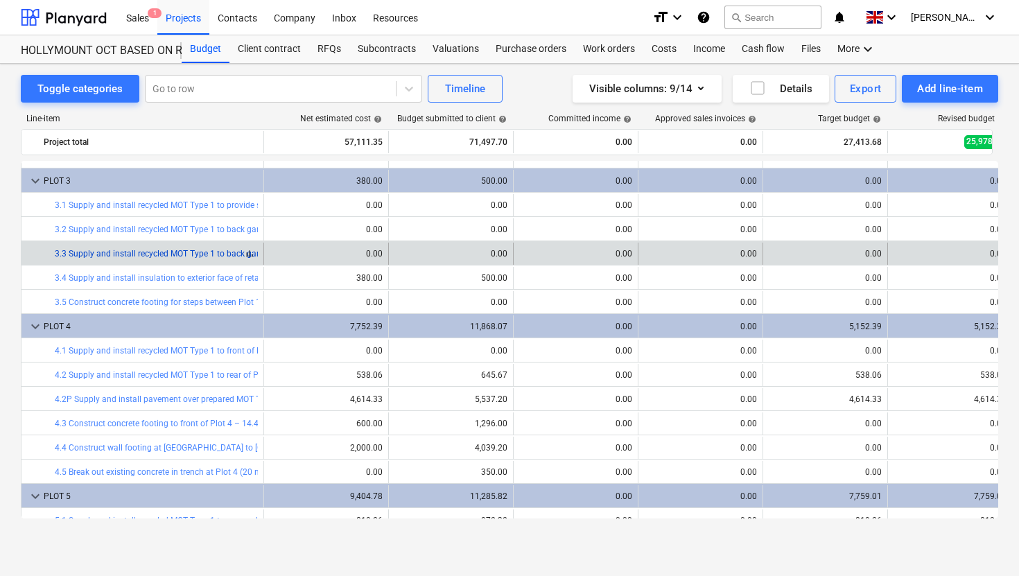
click at [177, 254] on link "3.3 Supply and install recycled MOT Type 1 to back garden of Plot 3 for tidy wo…" at bounding box center [214, 254] width 319 height 10
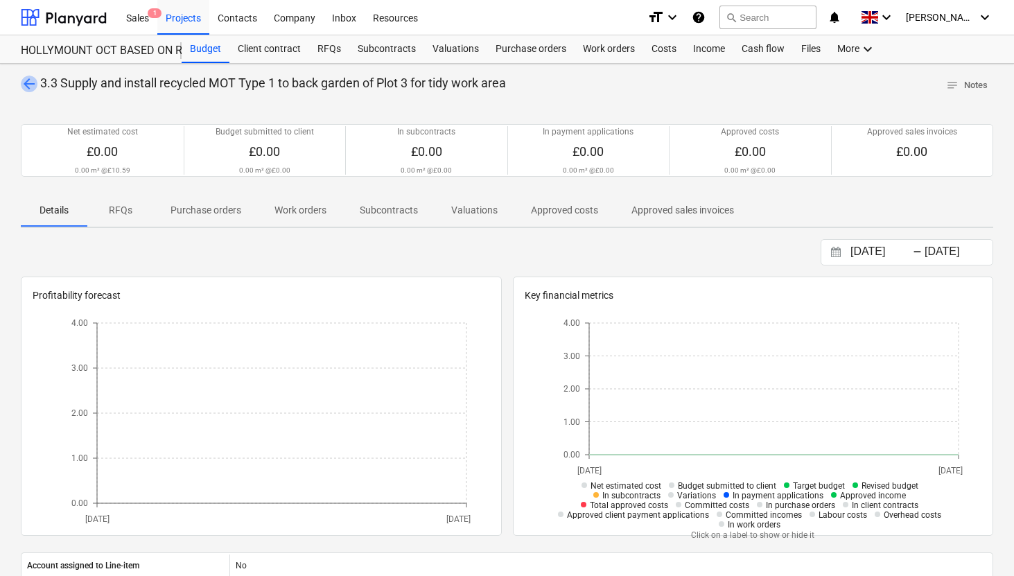
click at [29, 85] on span "arrow_back" at bounding box center [29, 84] width 17 height 17
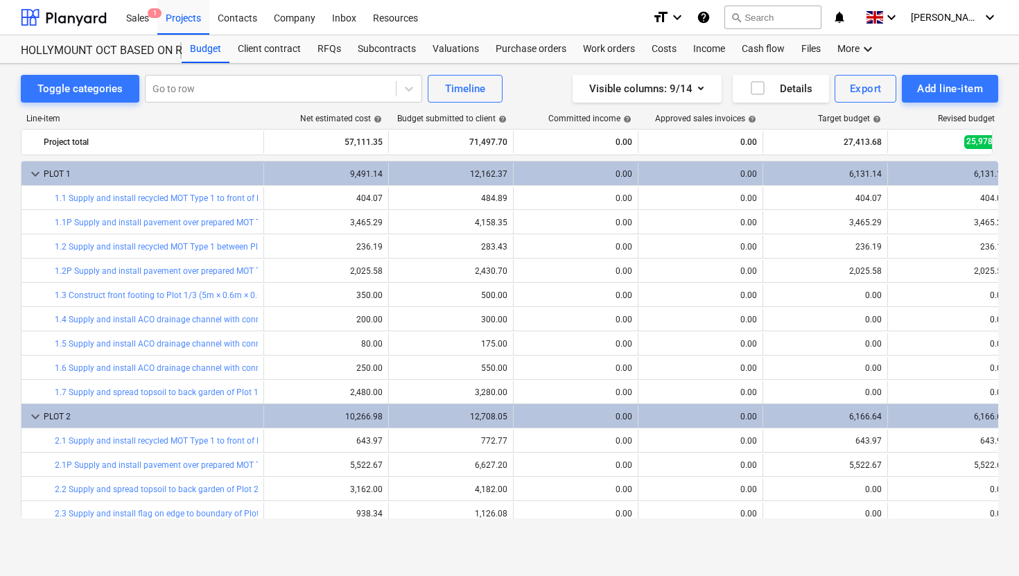
scroll to position [357, 0]
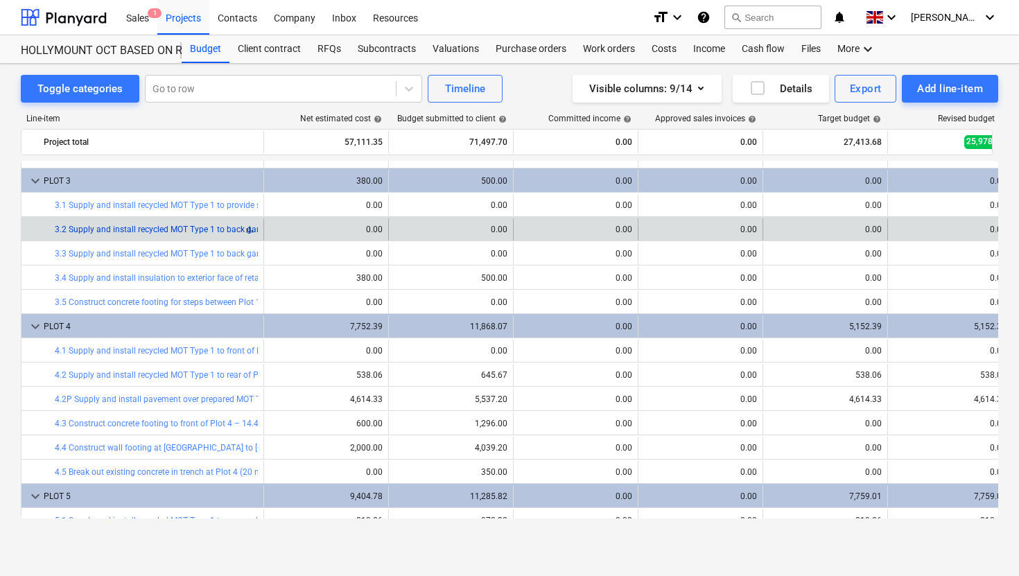
click at [158, 228] on link "3.2 Supply and install recycled MOT Type 1 to back garden of Plot 3 for paving" at bounding box center [201, 230] width 292 height 10
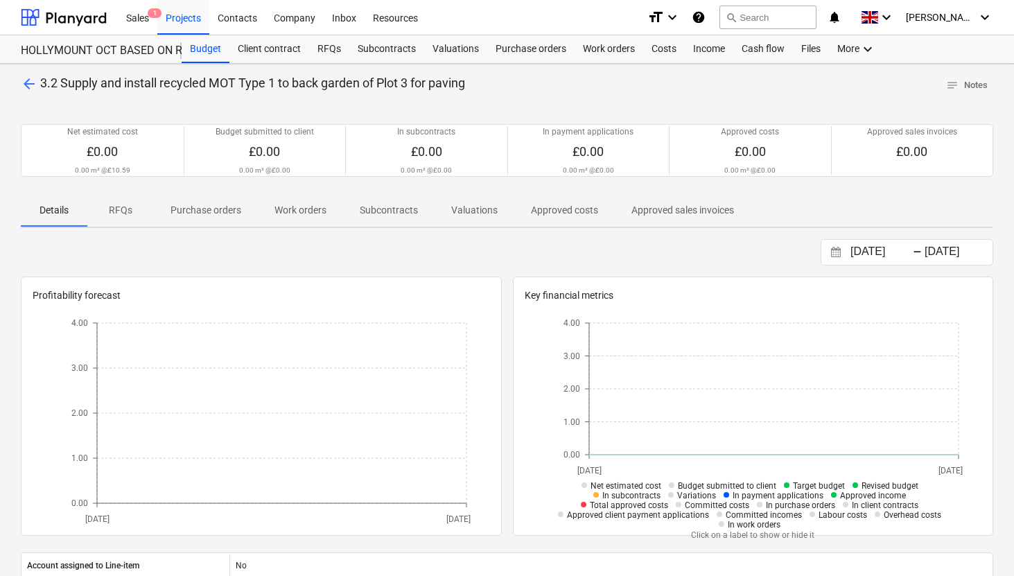
click at [29, 80] on span "arrow_back" at bounding box center [29, 84] width 17 height 17
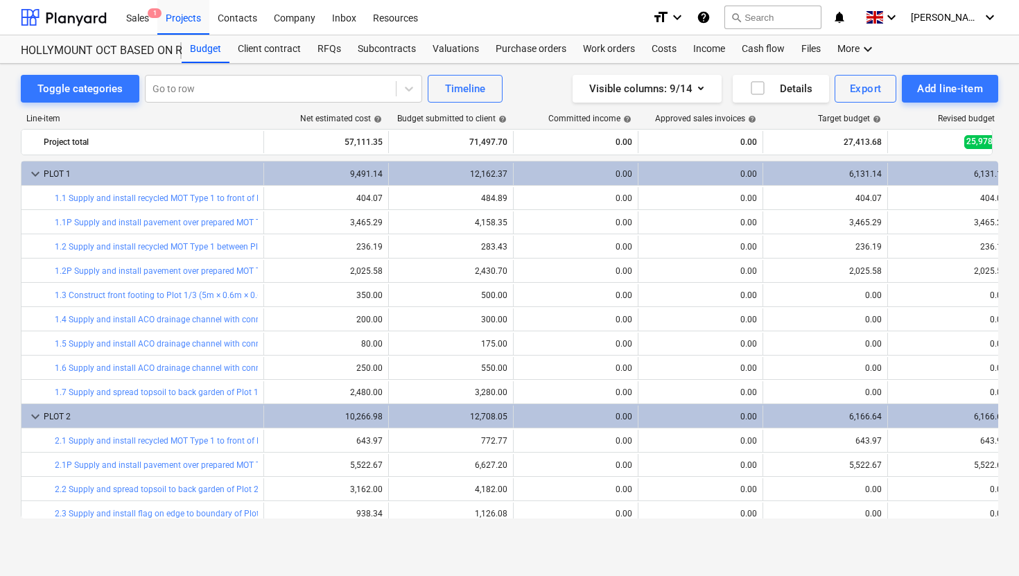
scroll to position [357, 0]
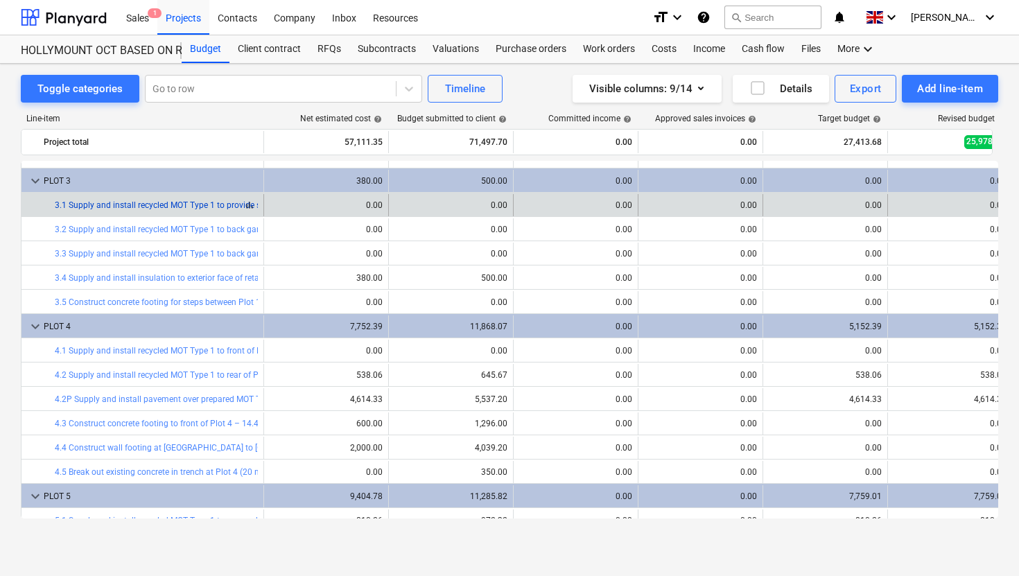
click at [189, 207] on link "3.1 Supply and install recycled MOT Type 1 to provide scaffolding mat area for …" at bounding box center [213, 205] width 317 height 10
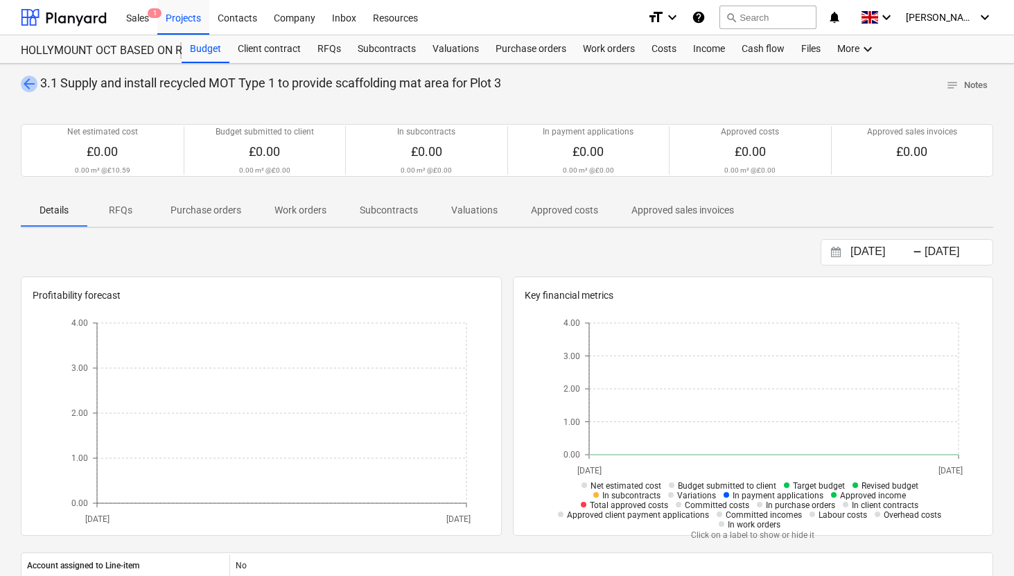
click at [25, 76] on span "arrow_back" at bounding box center [29, 84] width 17 height 17
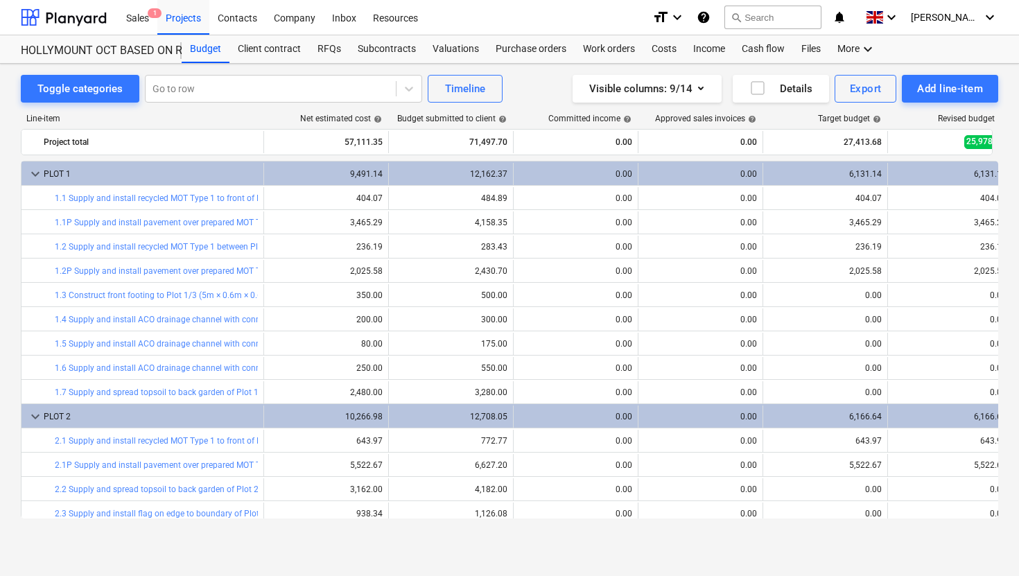
scroll to position [357, 0]
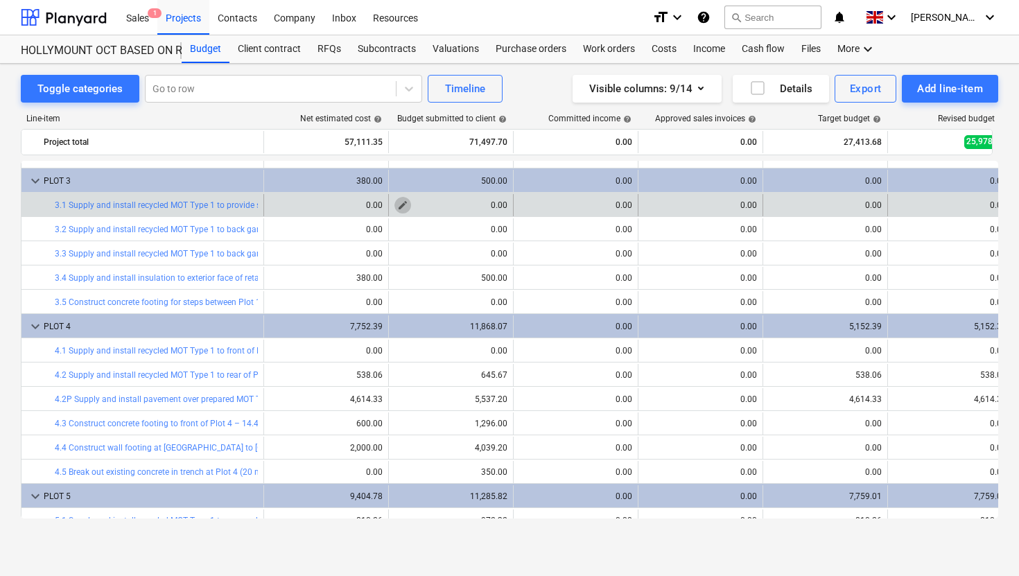
click at [405, 202] on span "edit" at bounding box center [402, 205] width 11 height 11
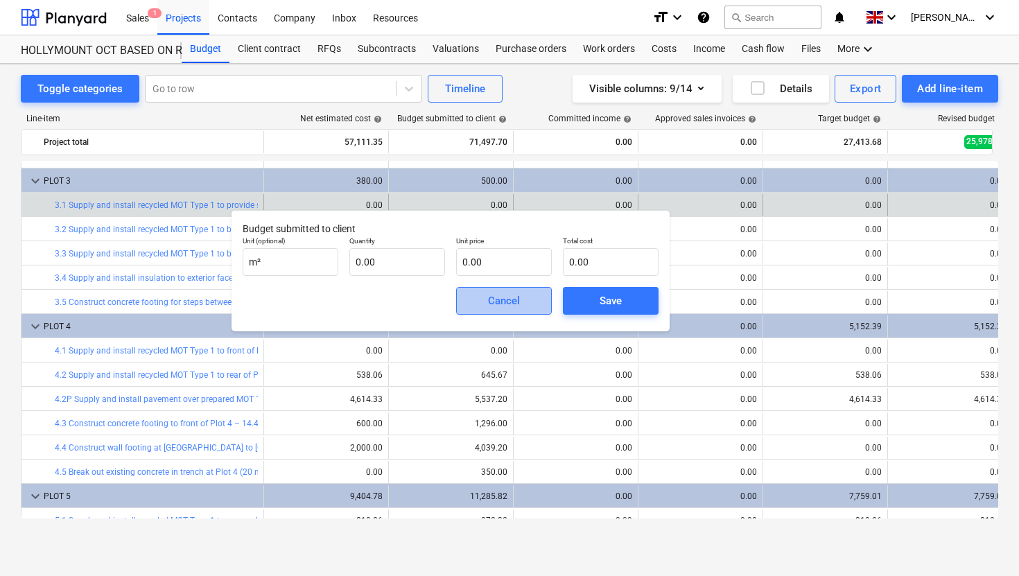
click at [499, 304] on div "Cancel" at bounding box center [504, 301] width 32 height 18
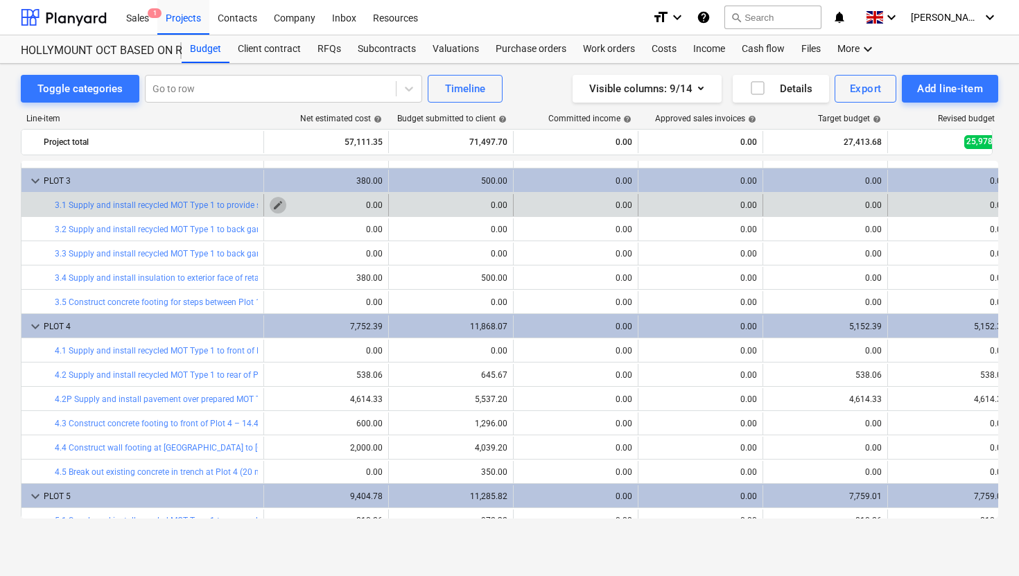
click at [277, 206] on span "edit" at bounding box center [277, 205] width 11 height 11
type textarea "x"
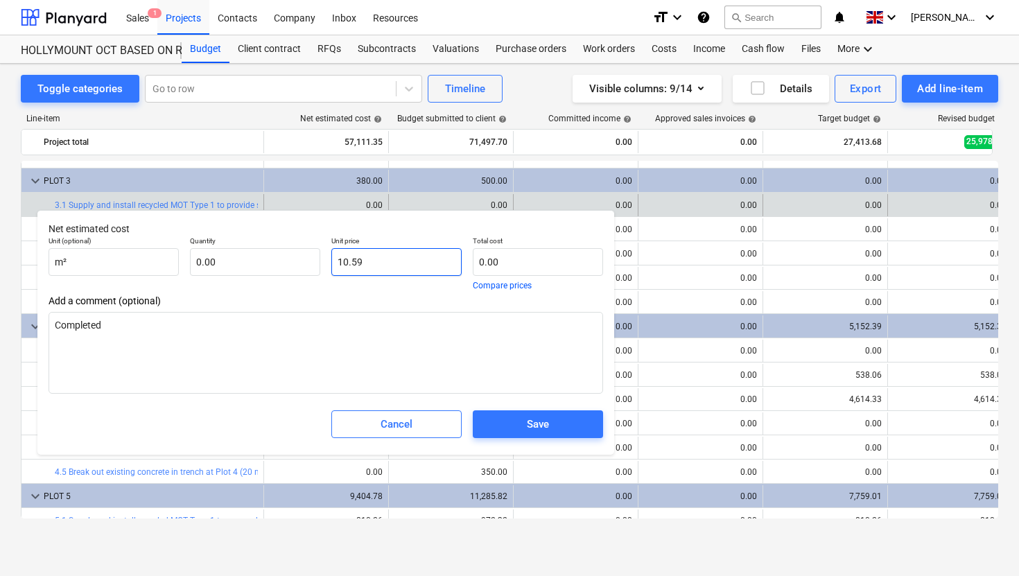
type input "10.5917"
click at [380, 260] on input "10.5917" at bounding box center [396, 262] width 130 height 28
type textarea "x"
type input "10.59"
click at [269, 258] on input "text" at bounding box center [255, 262] width 130 height 28
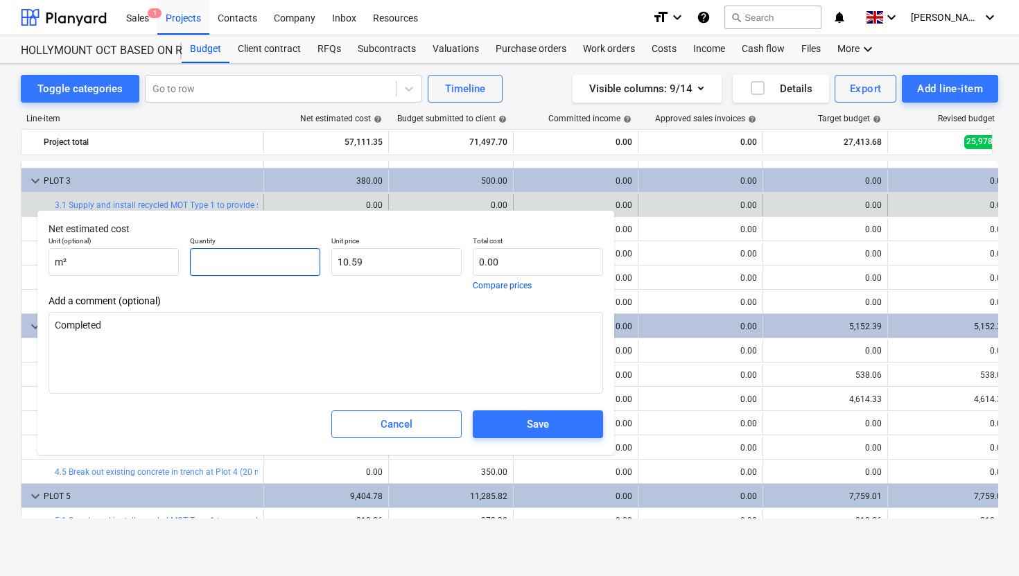
type textarea "x"
type input "9"
type input "95.33"
type textarea "x"
type input "97"
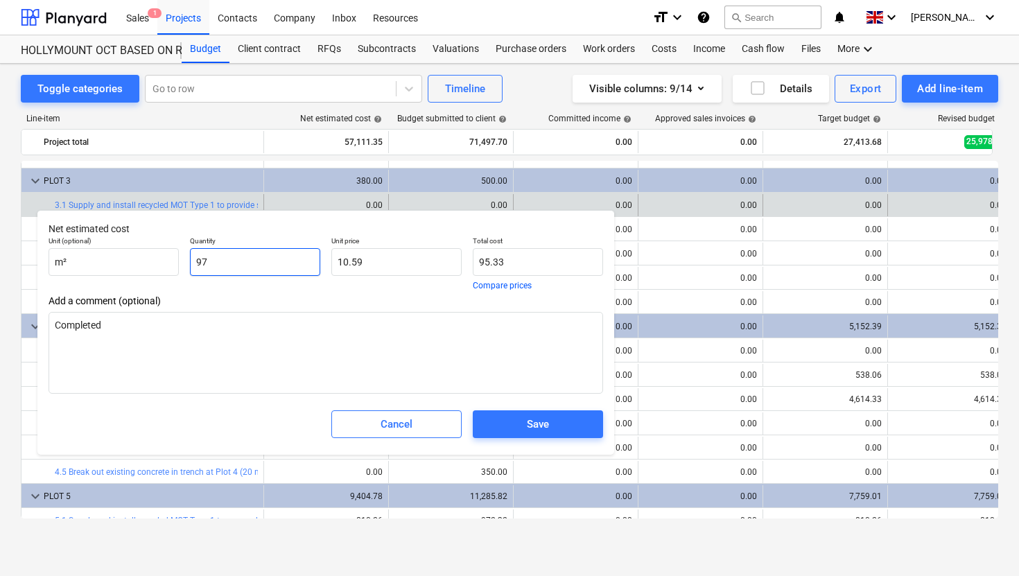
type input "1,027.39"
type textarea "x"
type input "9"
type input "95.33"
type textarea "x"
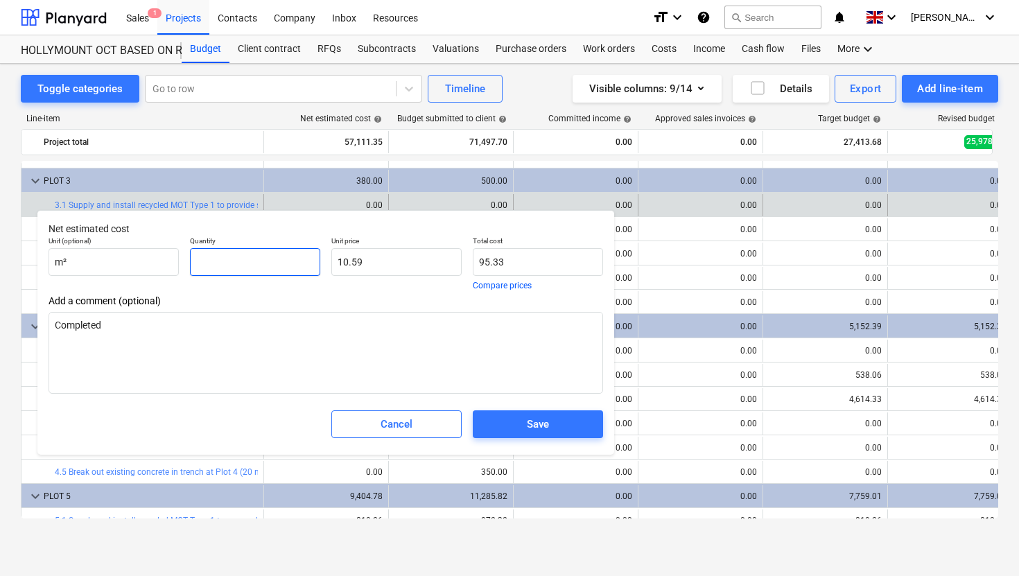
type input "0.00"
type textarea "x"
type input "9"
type input "95.33"
type textarea "x"
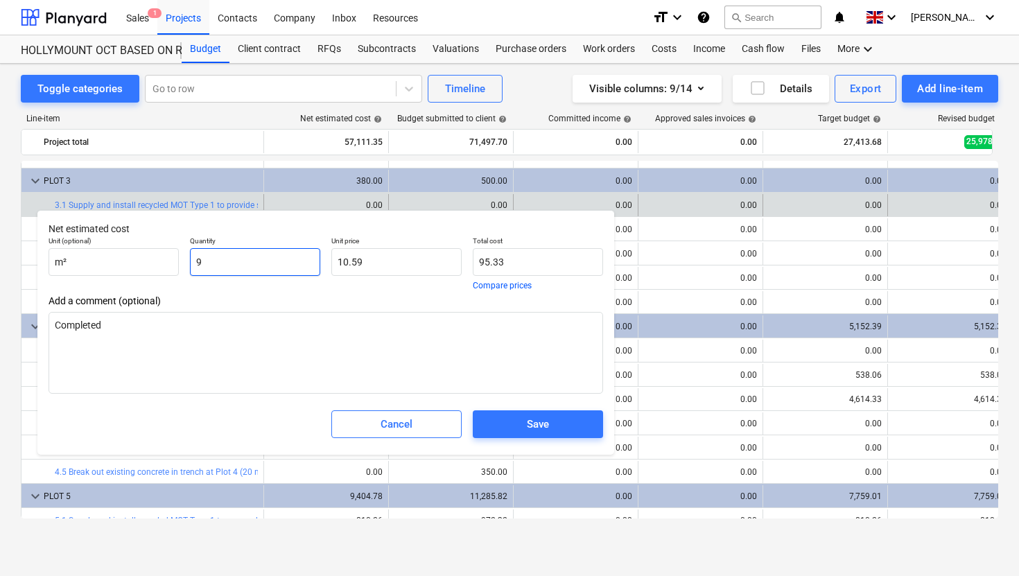
type input "97"
type input "1,027.39"
type textarea "x"
type input "97."
type textarea "x"
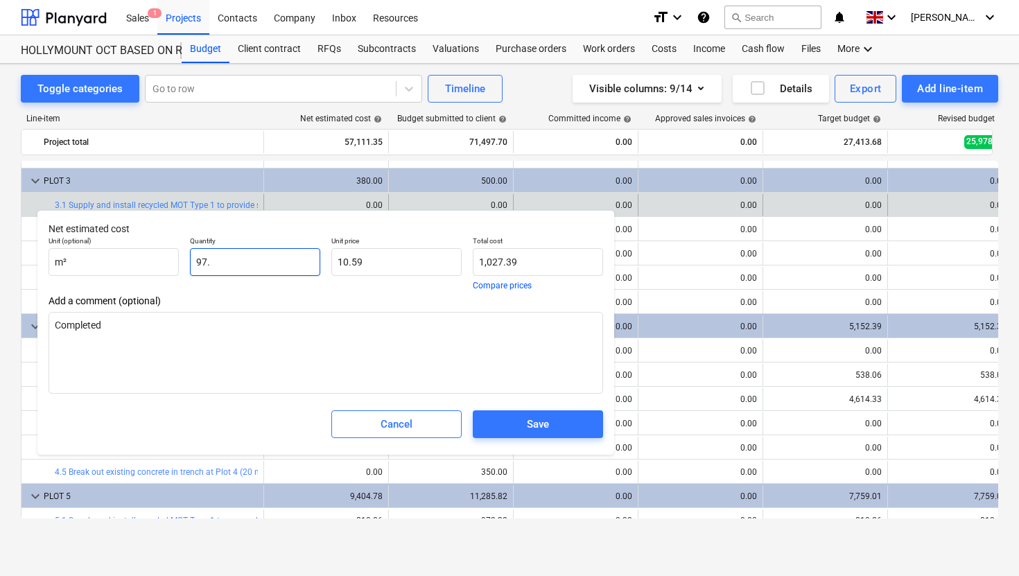
type input "97.5"
type input "1,032.69"
type input "97.5"
type textarea "x"
type input "97.50"
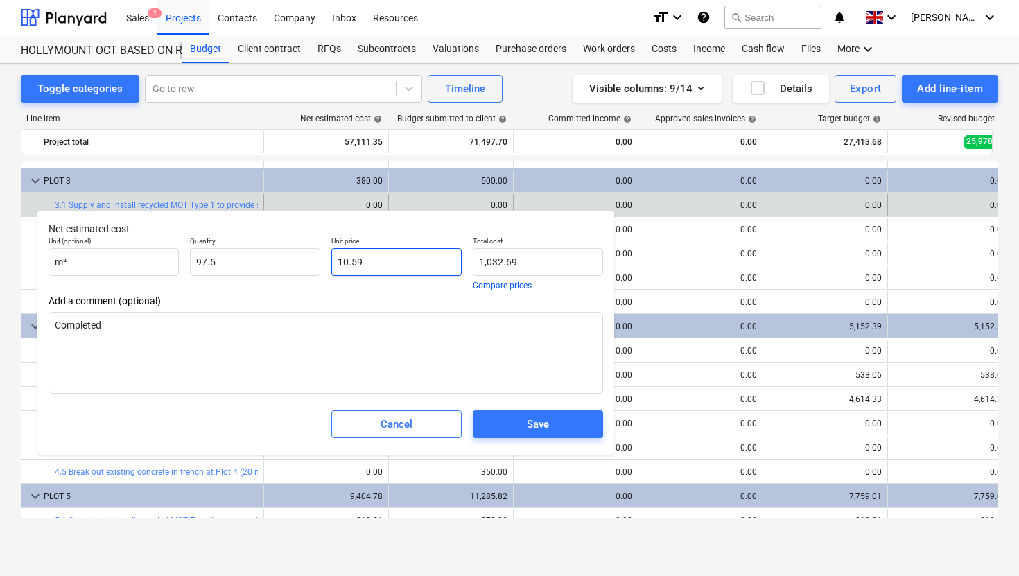
type input "10.5917"
click at [365, 255] on input "10.5917" at bounding box center [396, 262] width 130 height 28
click at [379, 270] on input "10.5917" at bounding box center [396, 262] width 130 height 28
type textarea "x"
type input "10.591"
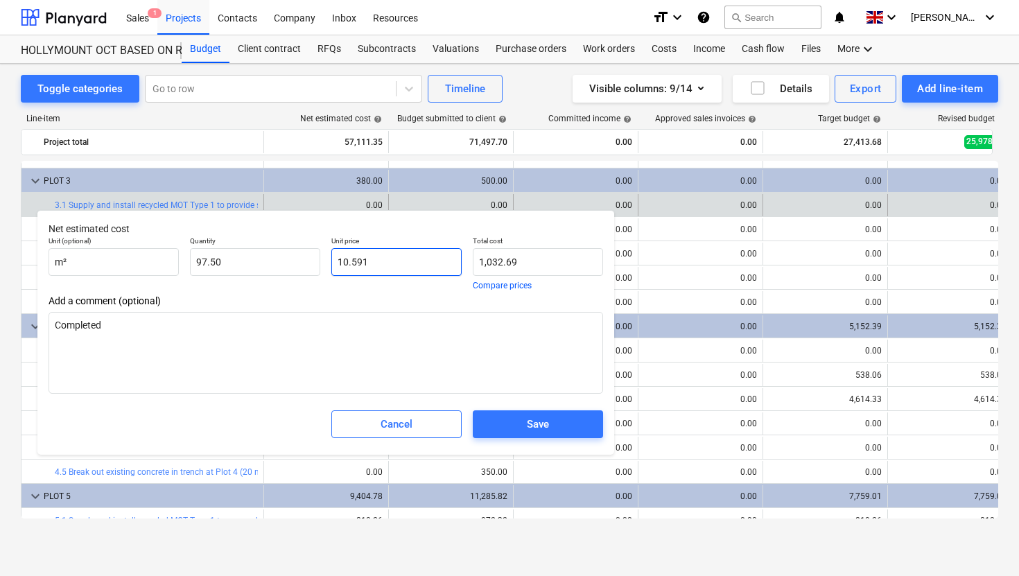
type input "1,032.62"
type textarea "x"
type input "10.59"
type input "1,032.53"
type textarea "x"
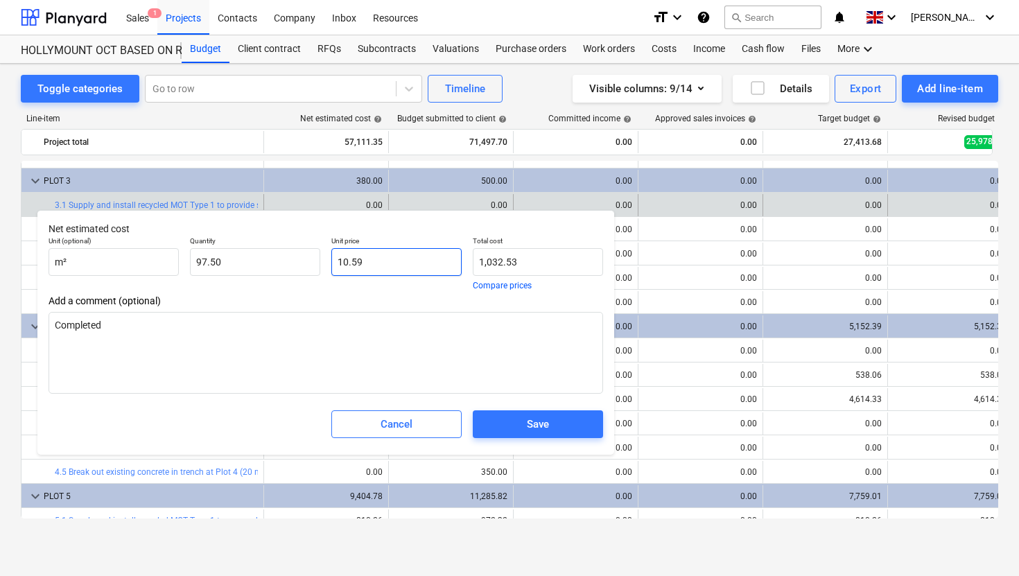
type input "10.5"
type input "1,023.75"
type textarea "x"
type input "10."
type input "975.00"
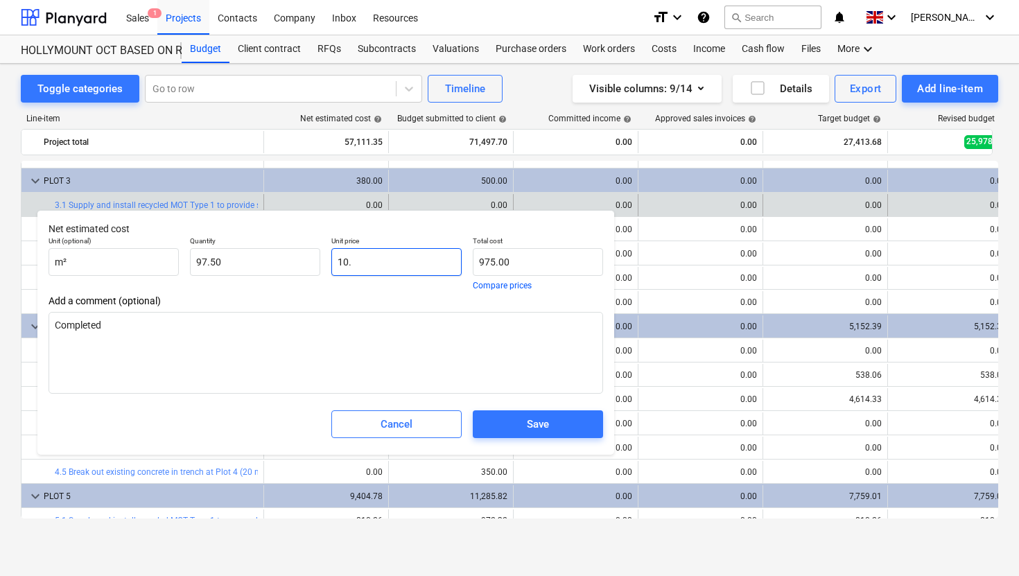
type textarea "x"
type input "10"
type textarea "x"
type input "1"
type input "97.50"
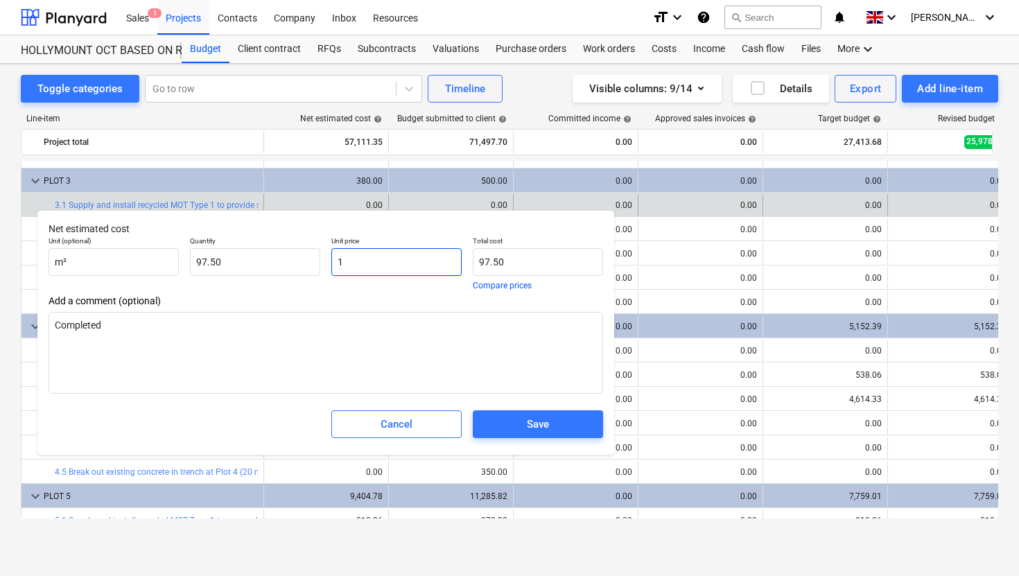
type textarea "x"
type input "15"
type input "1,462.50"
type input "15"
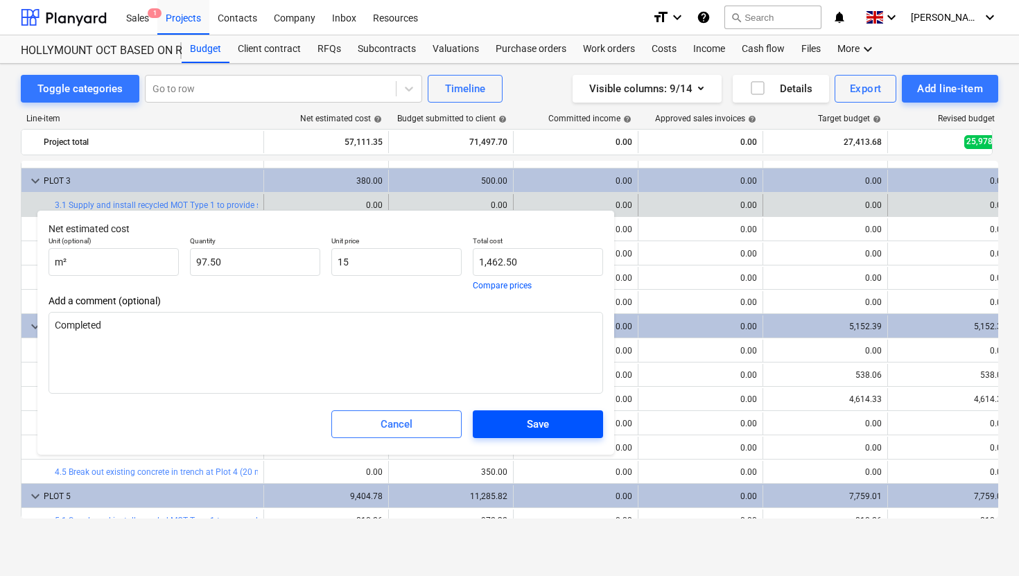
type textarea "x"
type input "15.00"
click at [535, 426] on div "Save" at bounding box center [538, 424] width 22 height 18
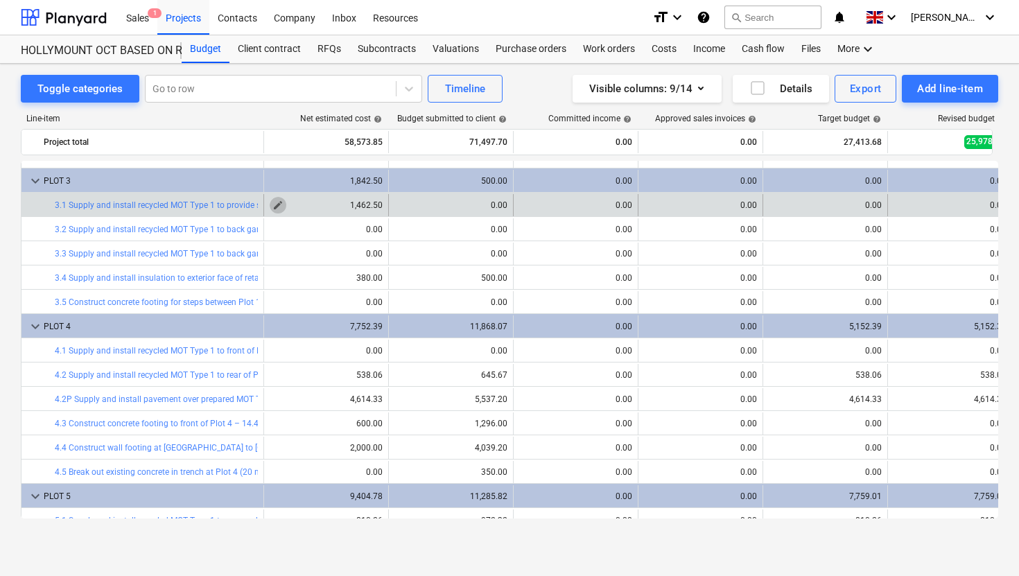
click at [277, 204] on span "edit" at bounding box center [277, 205] width 11 height 11
type textarea "x"
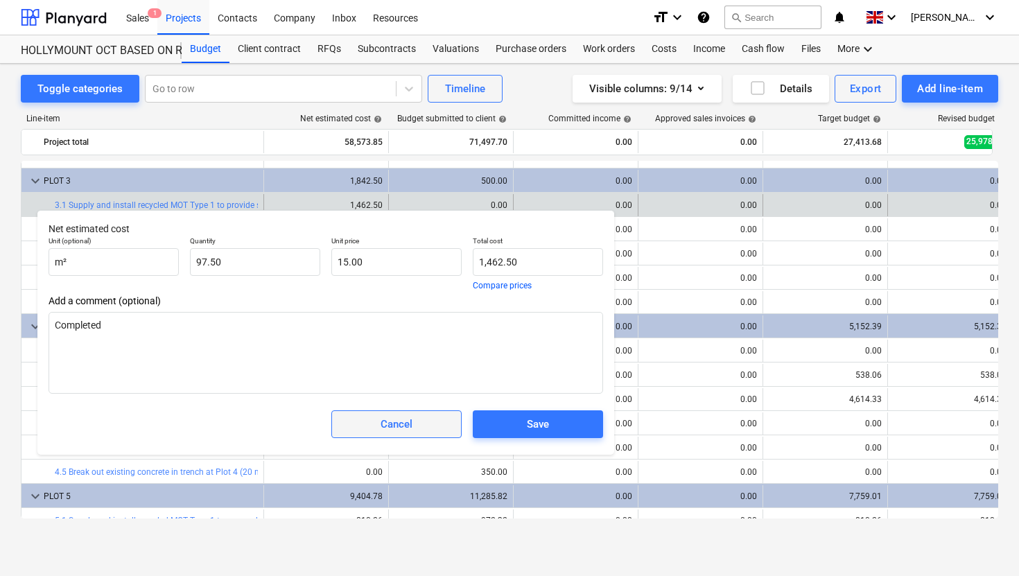
click at [417, 421] on span "Cancel" at bounding box center [397, 424] width 96 height 18
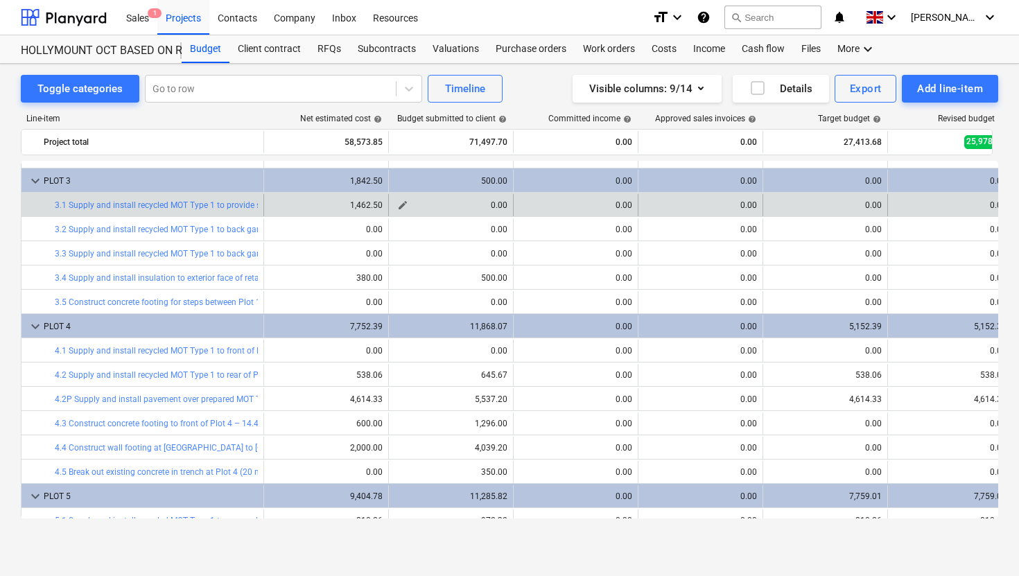
click at [405, 201] on span "edit" at bounding box center [402, 205] width 11 height 11
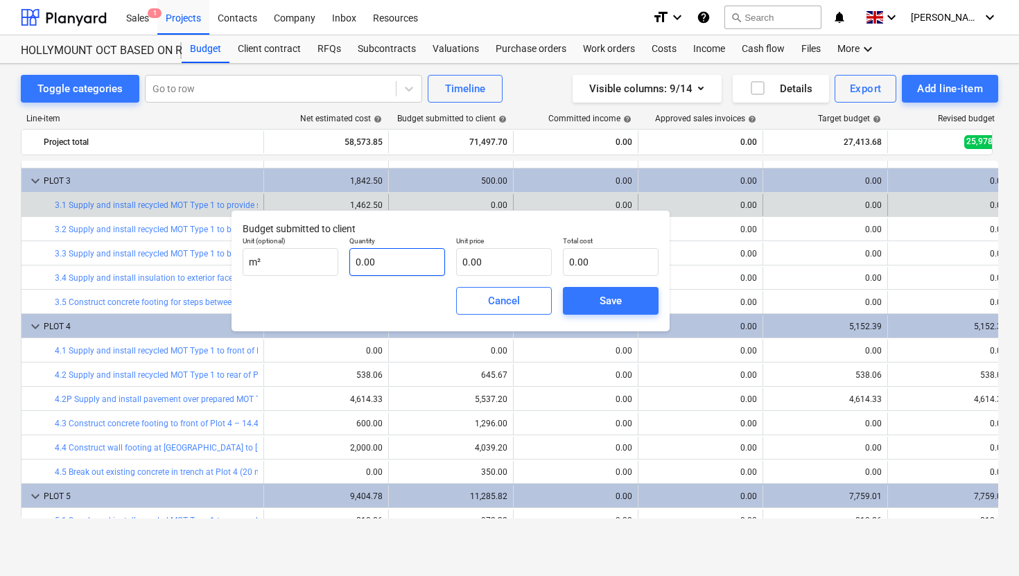
click at [416, 267] on input "0.00" at bounding box center [397, 262] width 96 height 28
type input "0.00"
click at [484, 264] on input "text" at bounding box center [504, 262] width 96 height 28
type input "12.97"
click at [419, 265] on input "text" at bounding box center [397, 262] width 96 height 28
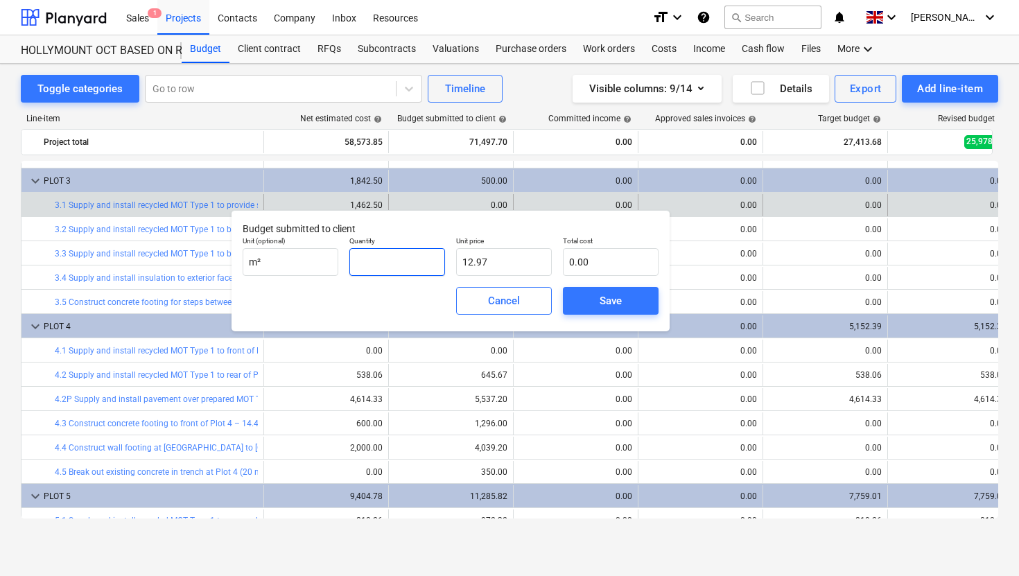
type input "1"
type input "12.97"
type input "0.00"
type input "9"
type input "116.73"
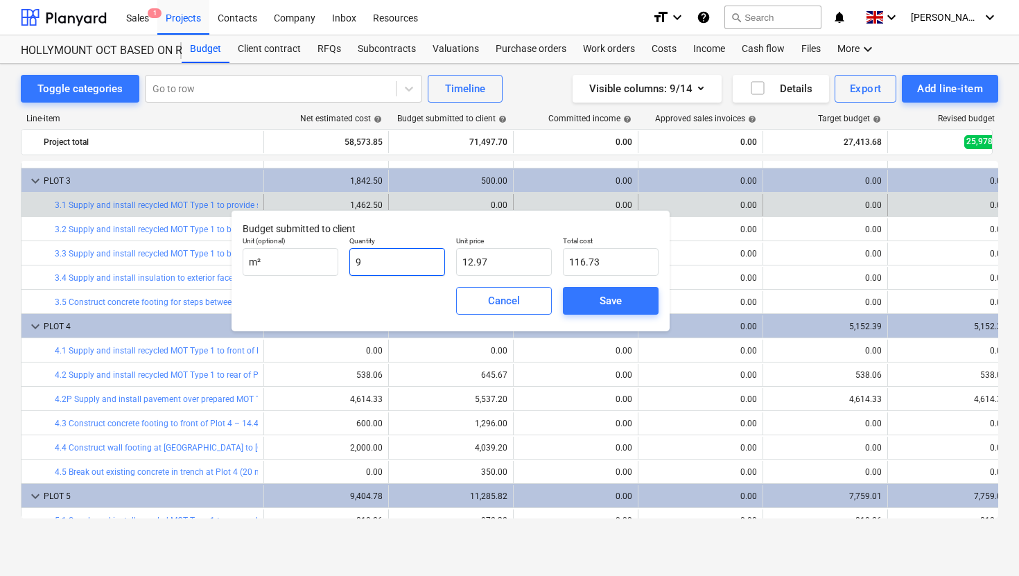
type input "97"
type input "1,258.09"
type input "97.5"
type input "1,264.58"
type input "97.50"
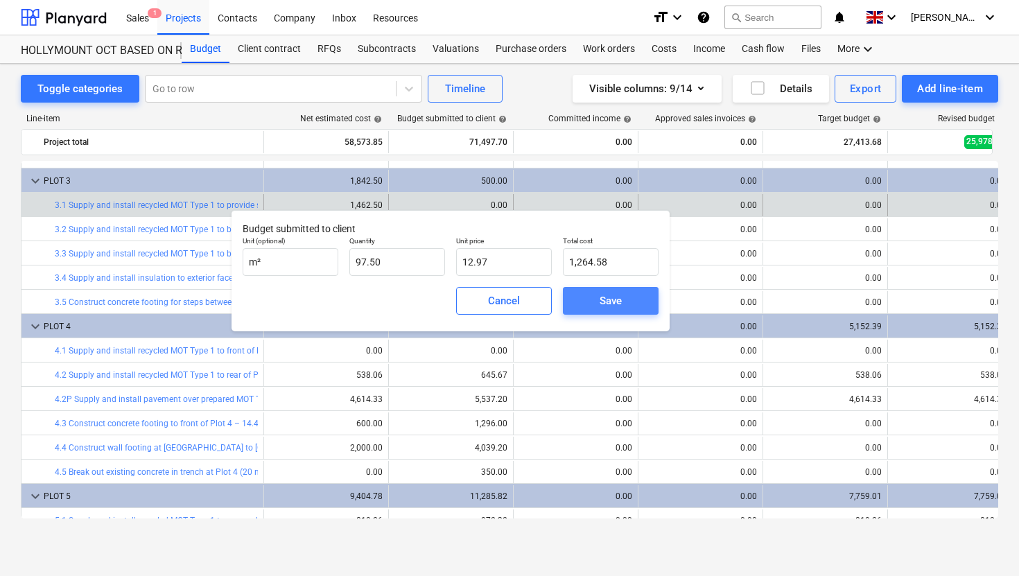
click at [611, 304] on div "Save" at bounding box center [610, 301] width 22 height 18
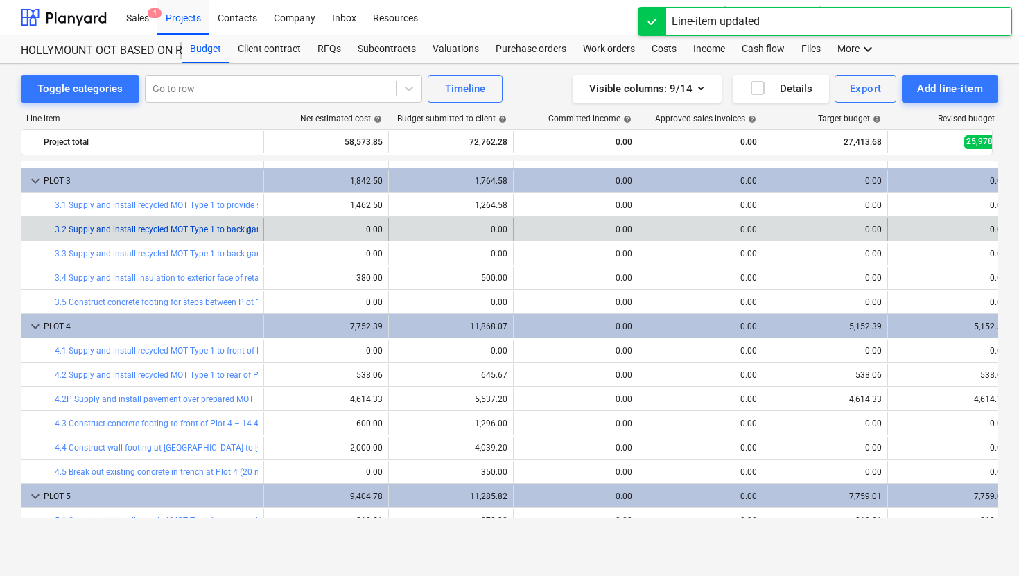
click at [230, 227] on link "3.2 Supply and install recycled MOT Type 1 to back garden of Plot 3 for paving" at bounding box center [201, 230] width 292 height 10
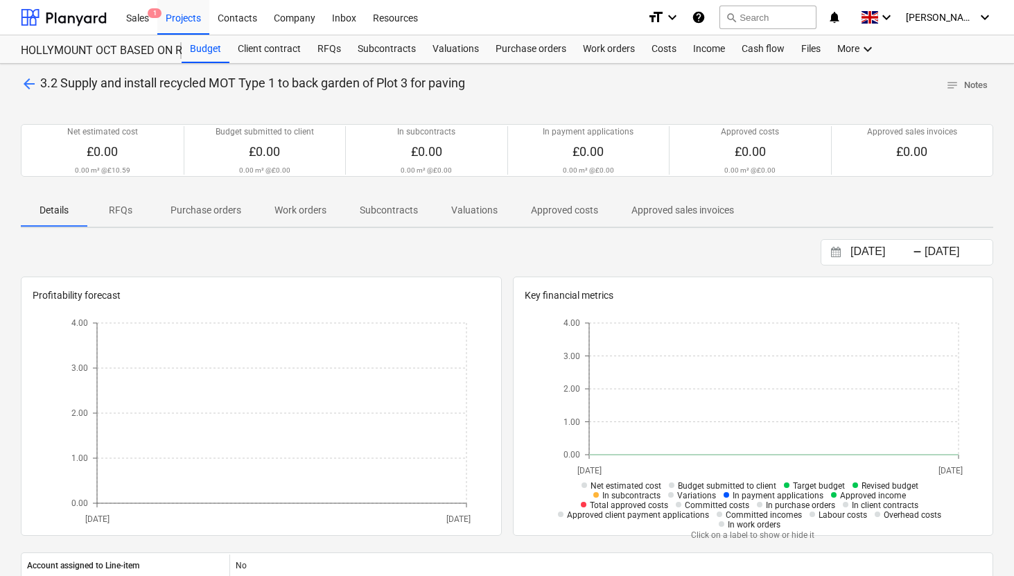
click at [25, 85] on span "arrow_back" at bounding box center [29, 84] width 17 height 17
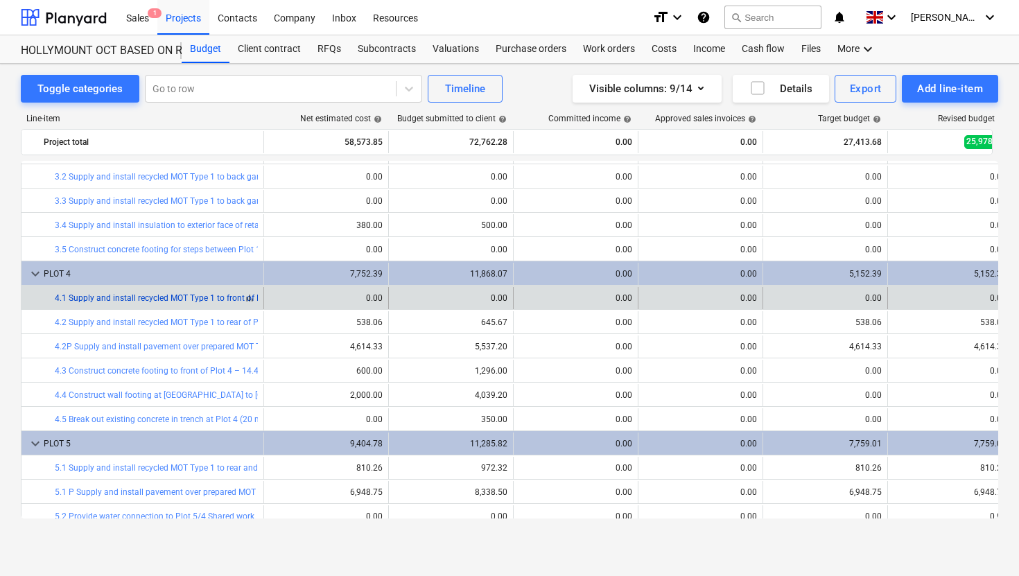
scroll to position [410, 0]
click at [225, 296] on link "4.1 Supply and install recycled MOT Type 1 to front of Plot 4 for paving (Road …" at bounding box center [210, 297] width 311 height 10
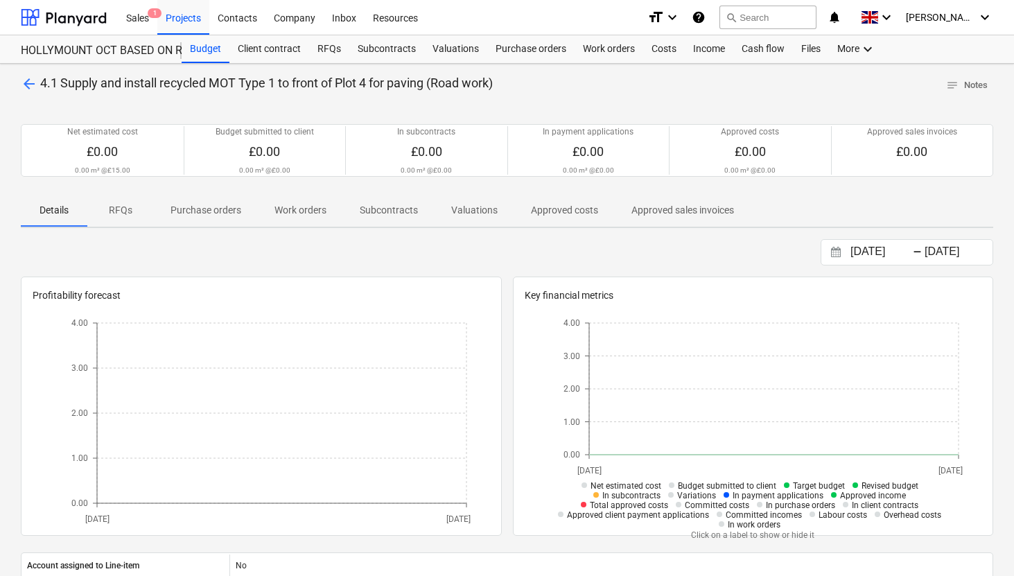
click at [28, 82] on span "arrow_back" at bounding box center [29, 84] width 17 height 17
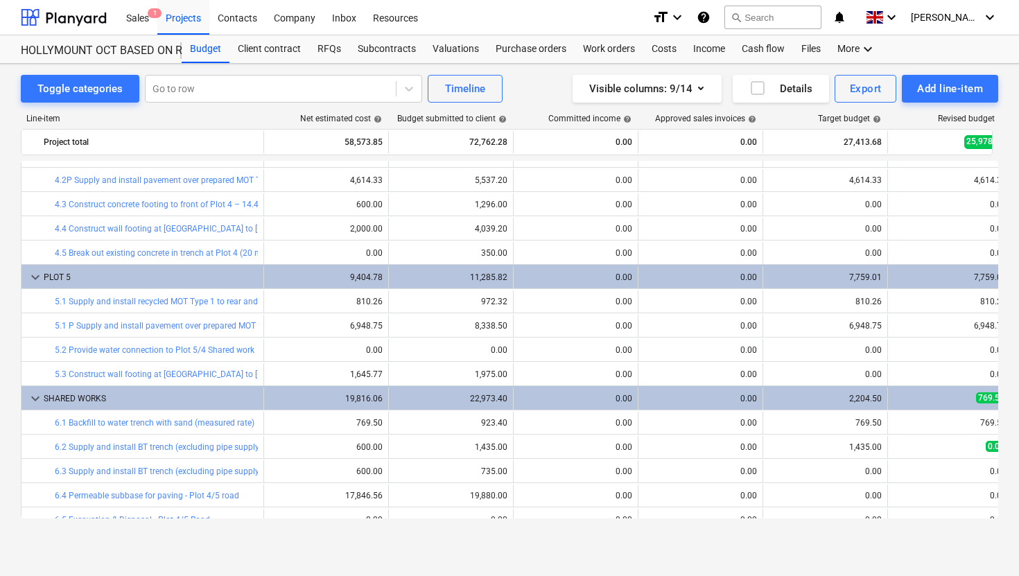
scroll to position [588, 0]
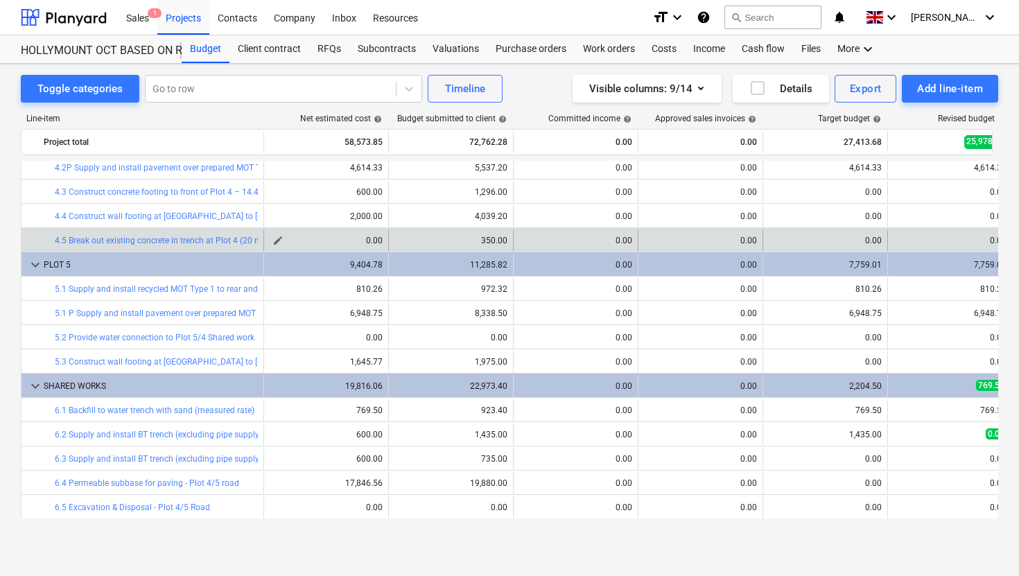
click at [279, 245] on span "edit" at bounding box center [277, 240] width 11 height 11
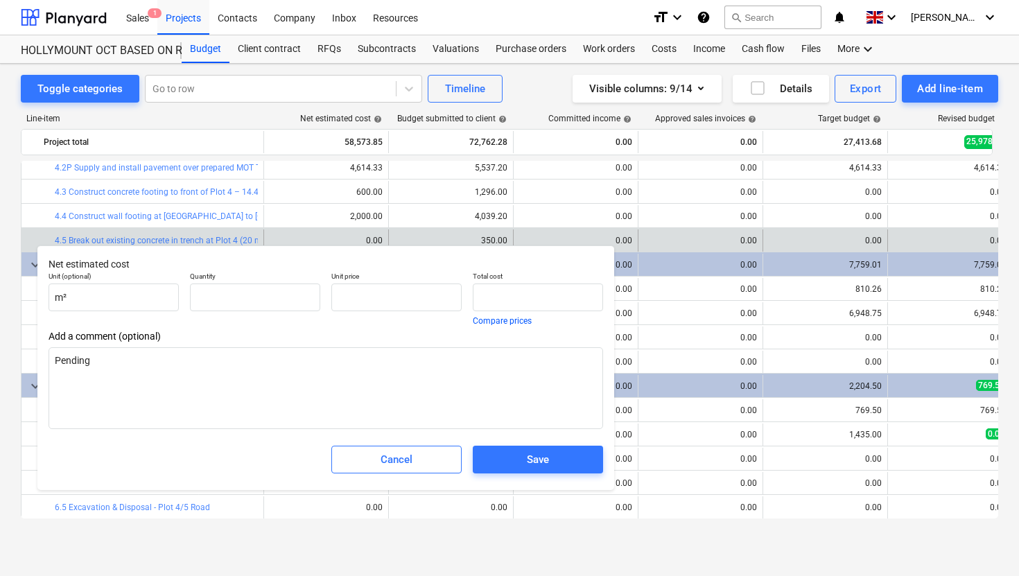
type textarea "x"
type input "14.00"
type input "0.00"
click at [359, 297] on input "text" at bounding box center [396, 297] width 130 height 28
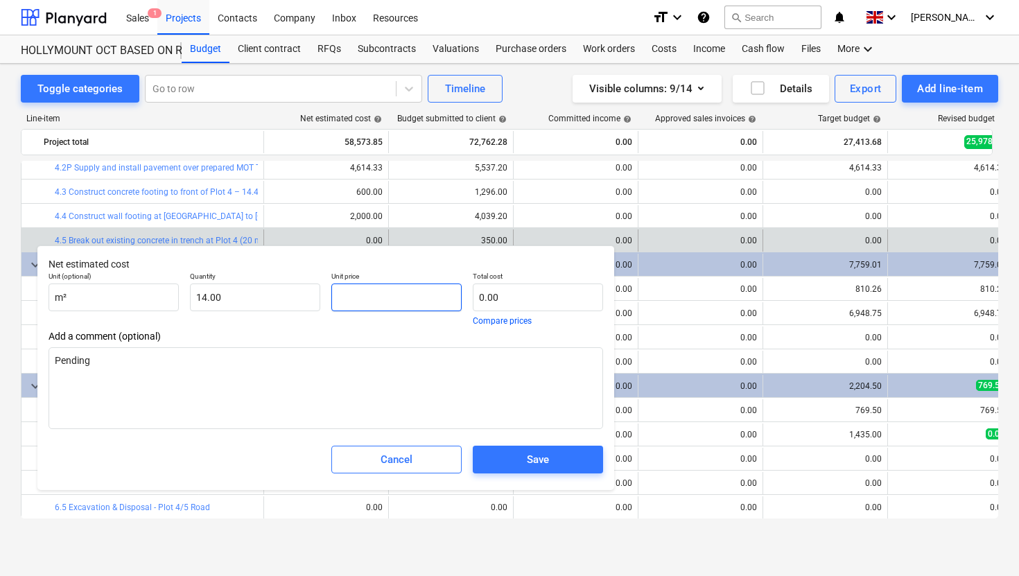
type textarea "x"
type input "2"
type input "28.00"
type textarea "x"
click at [539, 466] on div "Save" at bounding box center [538, 459] width 22 height 18
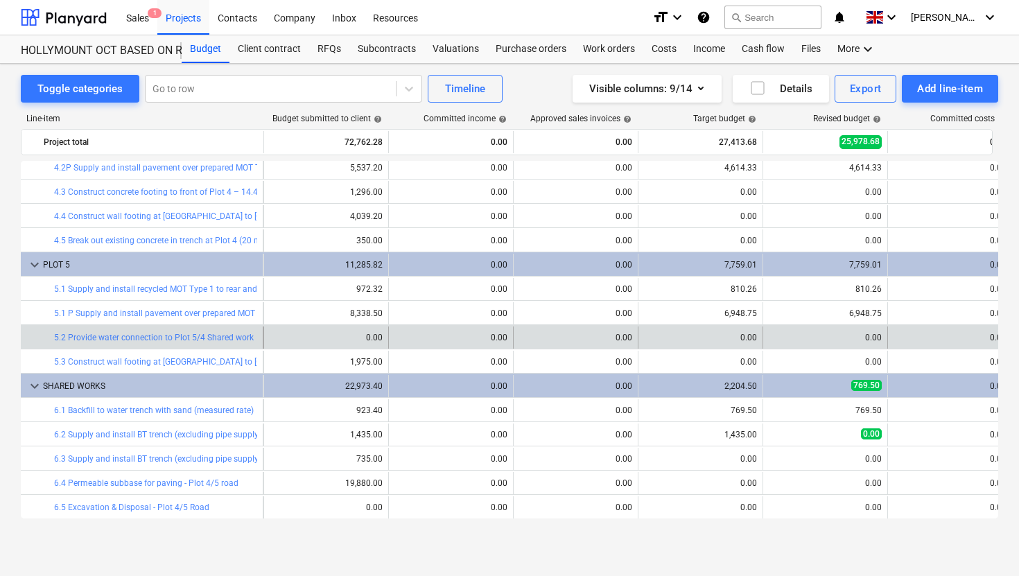
scroll to position [588, 151]
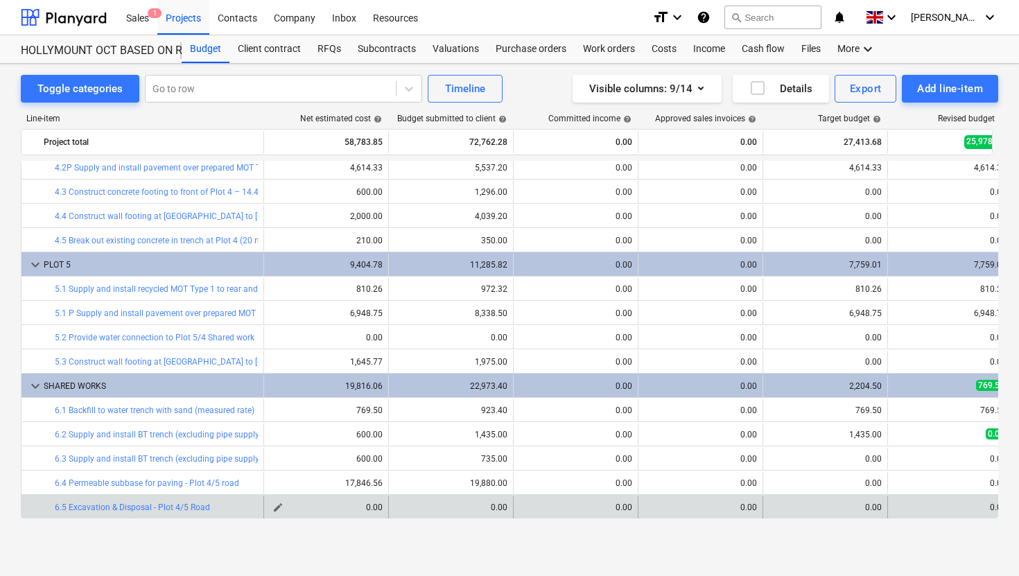
click at [279, 512] on span "edit" at bounding box center [277, 507] width 11 height 11
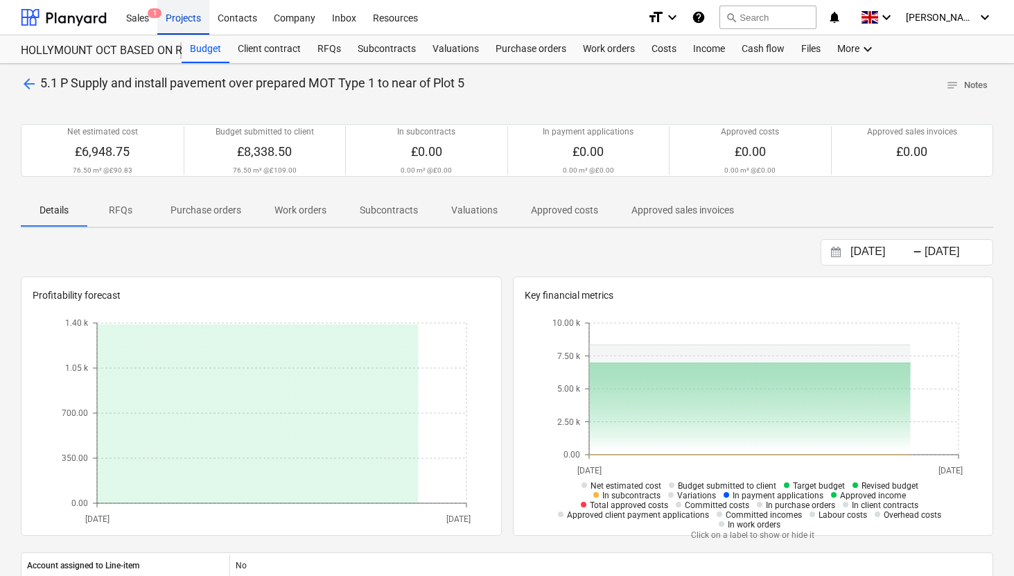
click at [190, 24] on div "Projects" at bounding box center [183, 16] width 52 height 35
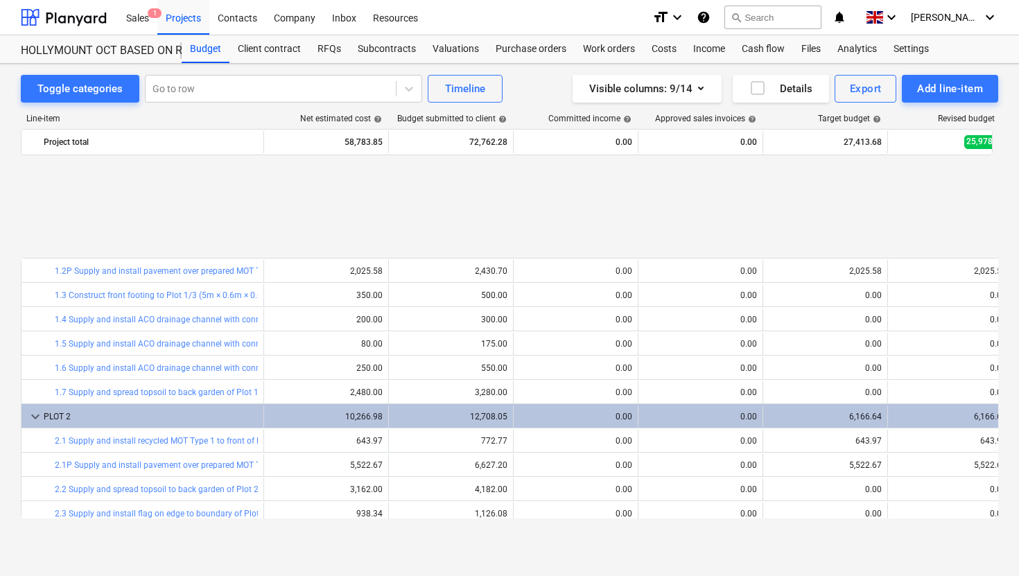
scroll to position [588, 0]
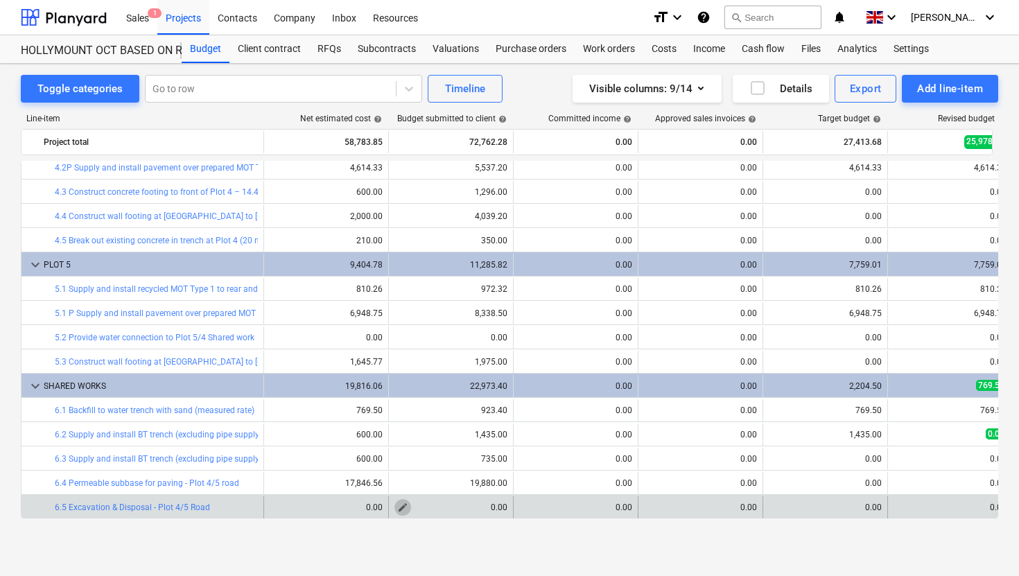
click at [403, 505] on span "edit" at bounding box center [402, 507] width 11 height 11
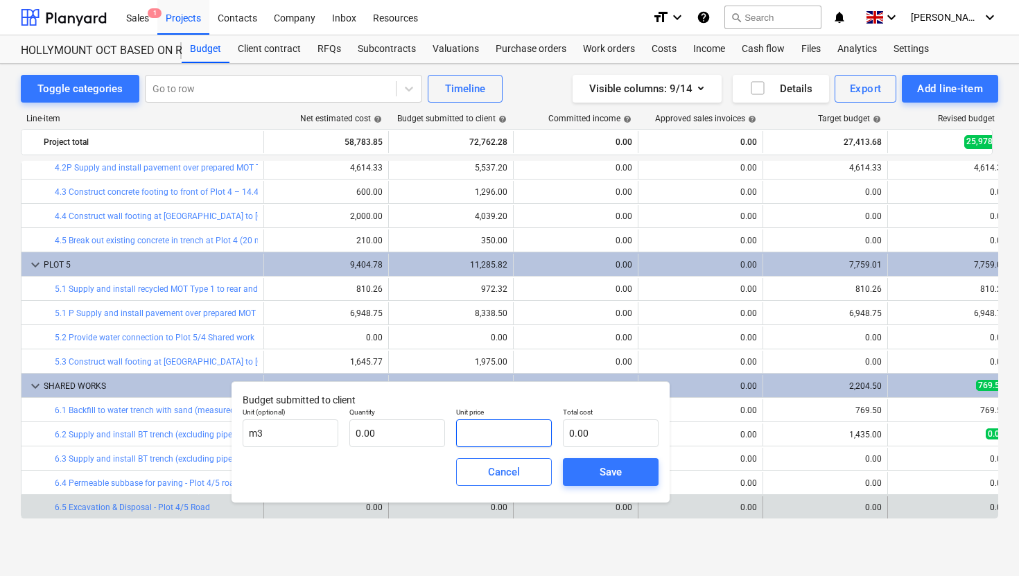
click at [499, 437] on input "text" at bounding box center [504, 433] width 96 height 28
type input "0.00"
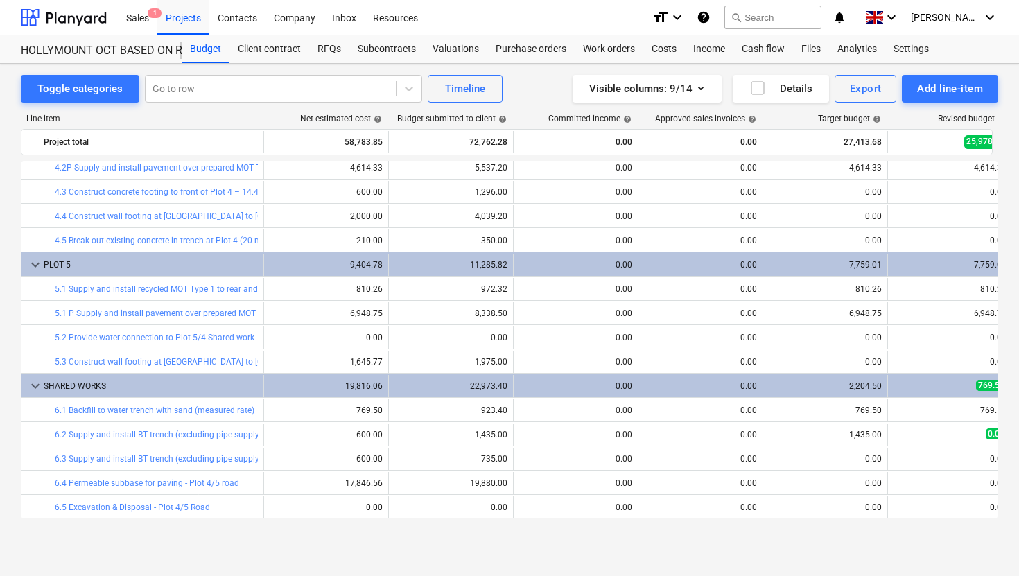
type input "0.00"
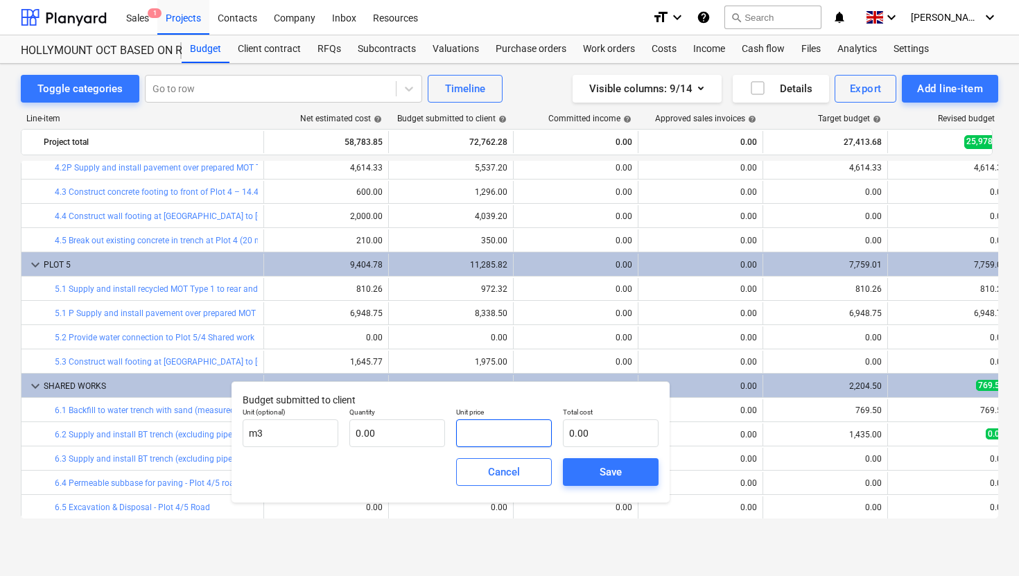
click at [499, 437] on input "text" at bounding box center [504, 433] width 96 height 28
type input "61"
type input "61.00"
click at [410, 435] on input "text" at bounding box center [397, 433] width 96 height 28
type input "1"
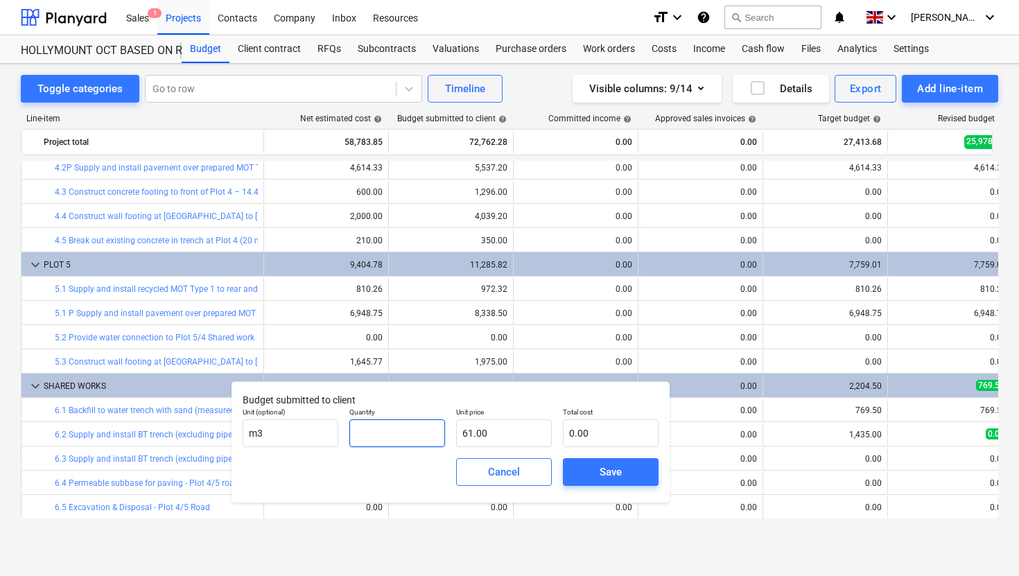
type input "61.00"
type input "10"
type input "610.00"
type input "100"
type input "6,100.00"
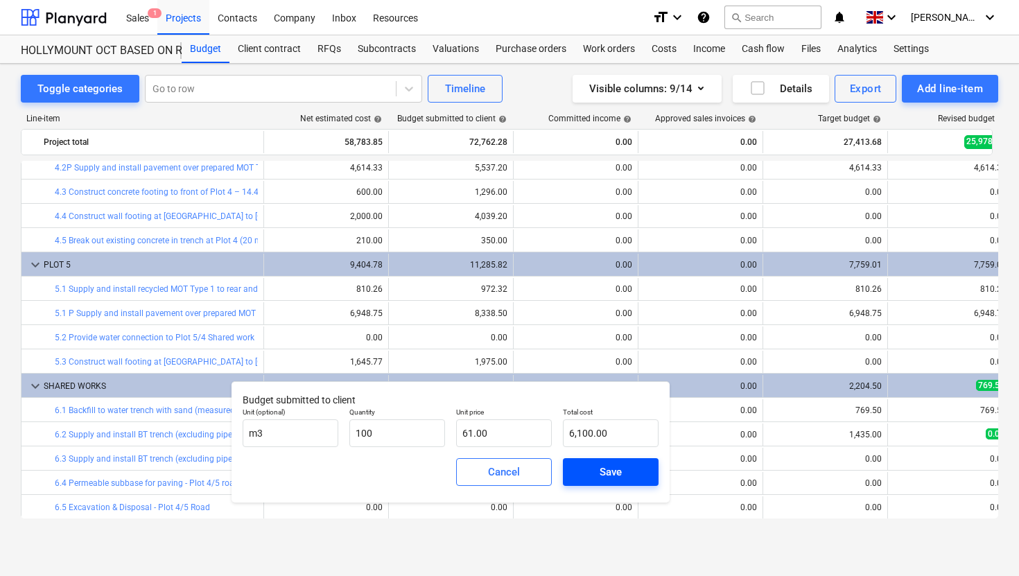
type input "100.00"
click at [624, 476] on span "Save" at bounding box center [610, 472] width 62 height 18
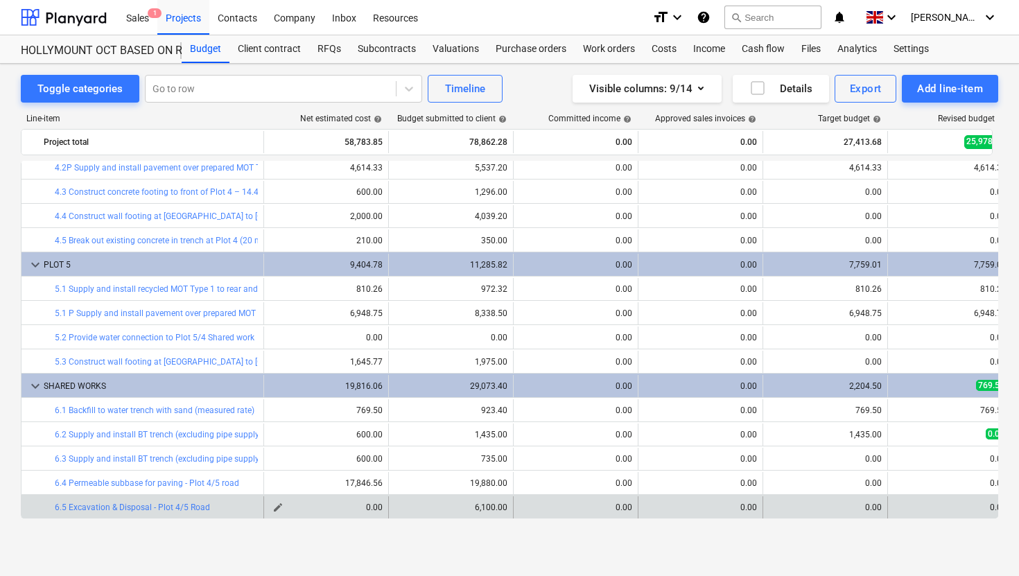
click at [282, 506] on span "edit" at bounding box center [277, 507] width 11 height 11
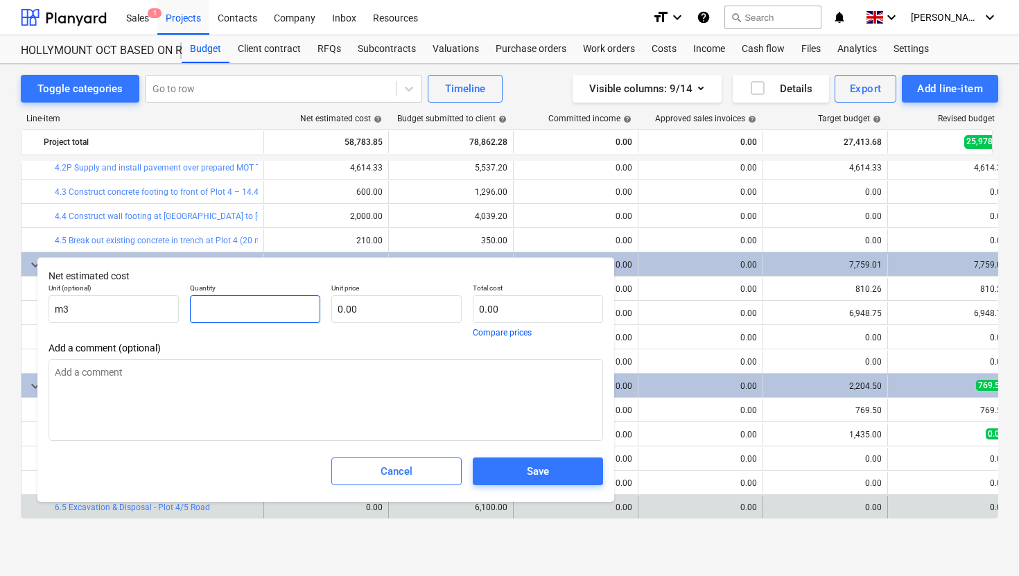
click at [256, 312] on input "text" at bounding box center [255, 309] width 130 height 28
type input "1"
type textarea "x"
type input "10"
type textarea "x"
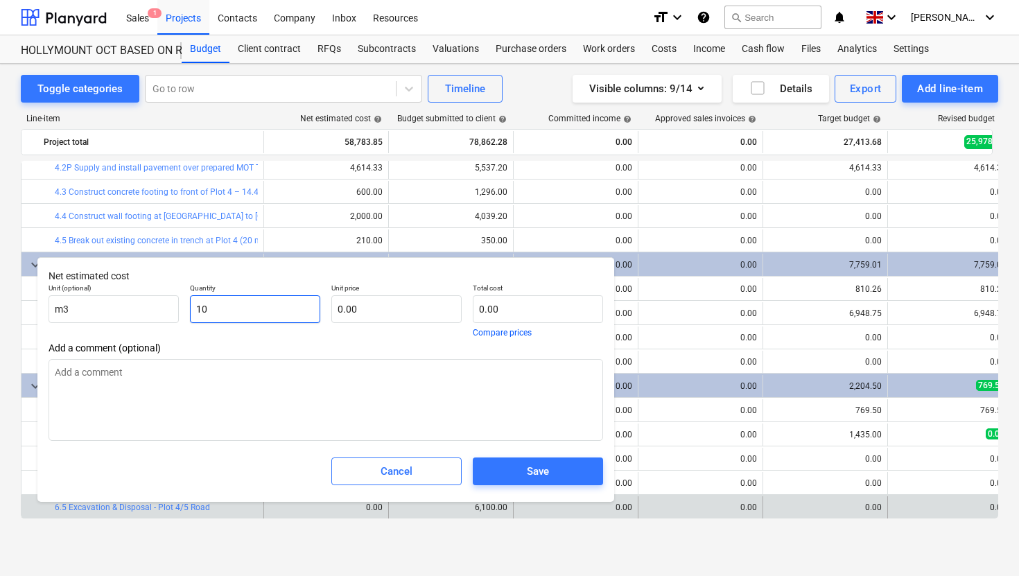
type input "100"
type textarea "x"
type input "100.00"
type textarea "x"
click at [350, 310] on input "text" at bounding box center [396, 309] width 130 height 28
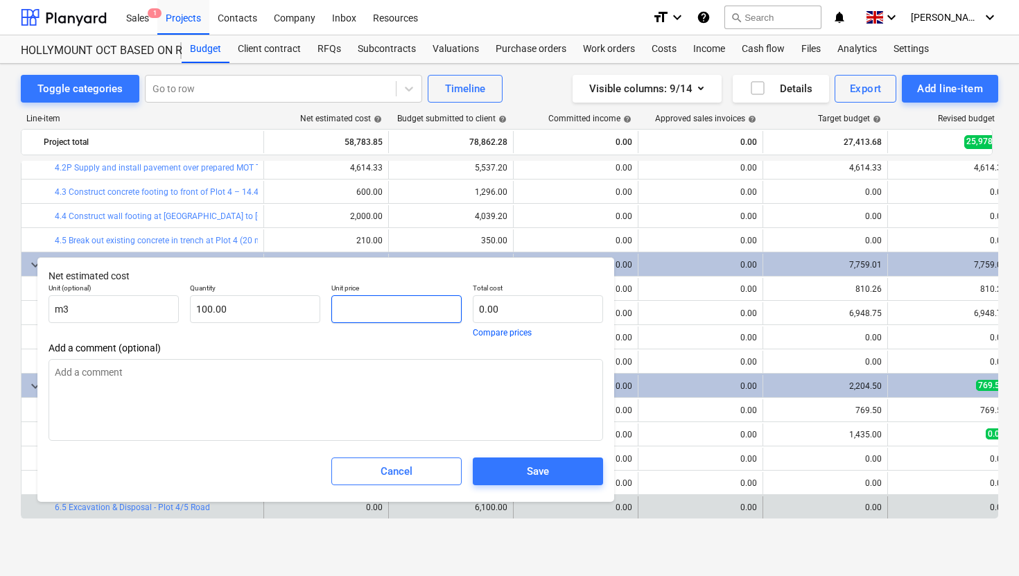
type input "5"
type textarea "x"
type input "500.00"
type input "50"
type textarea "x"
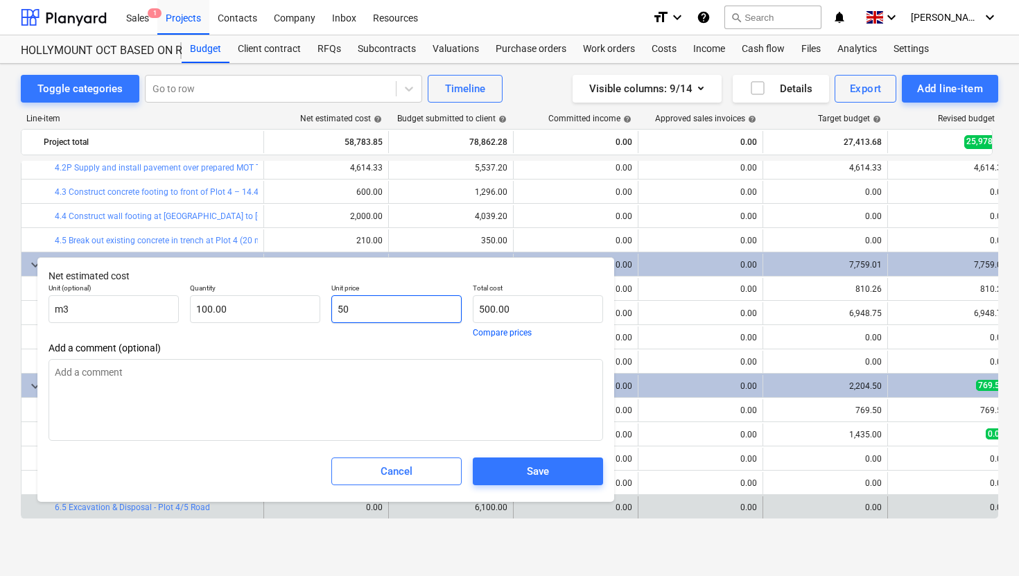
type input "5,000.00"
type input "50."
type textarea "x"
type input "50.8"
type textarea "x"
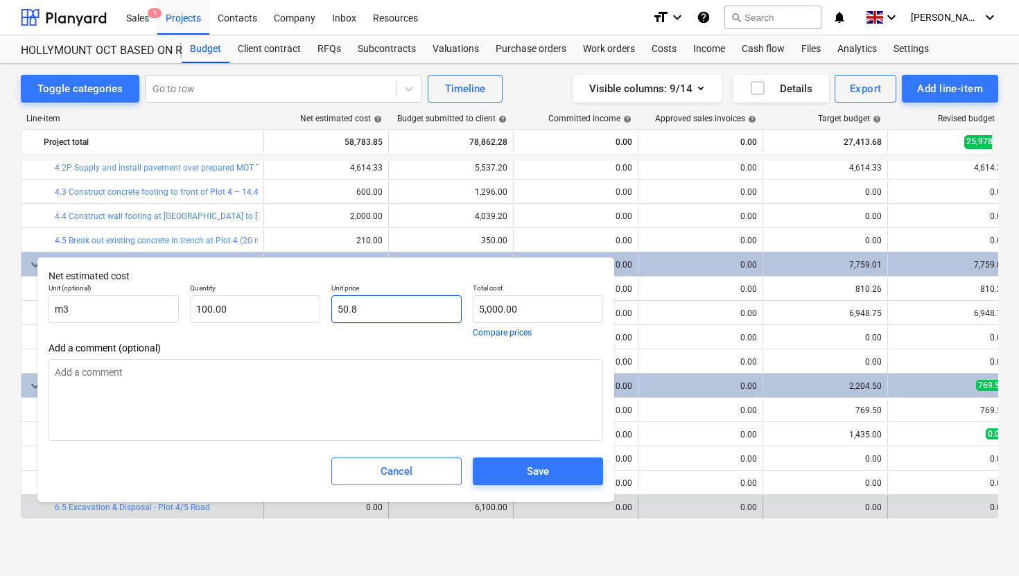
type input "5,080.00"
type input "50.83"
type textarea "x"
type input "5,083.00"
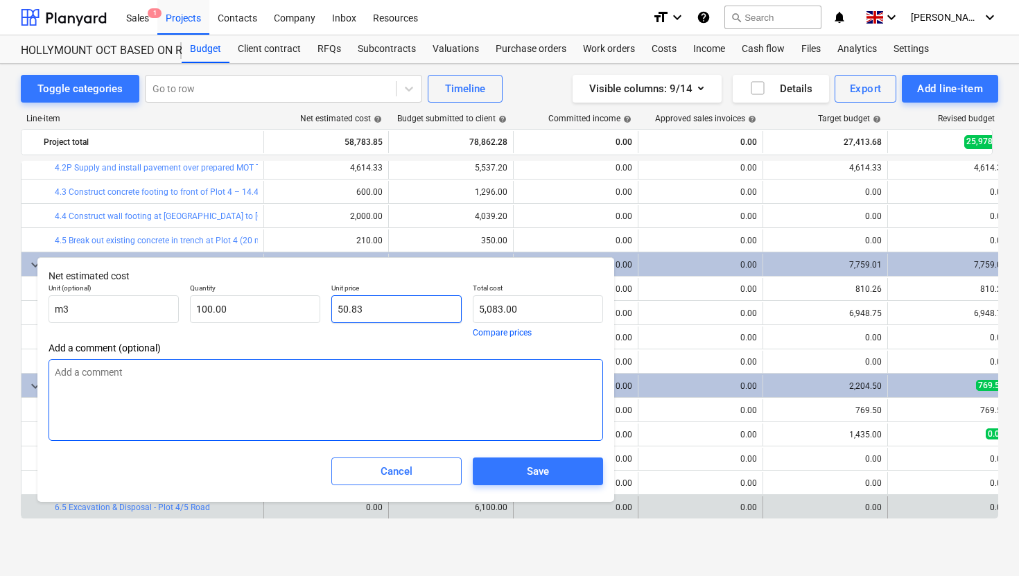
type input "50.833"
type textarea "x"
type input "5,083.30"
type input "50.8333"
type textarea "x"
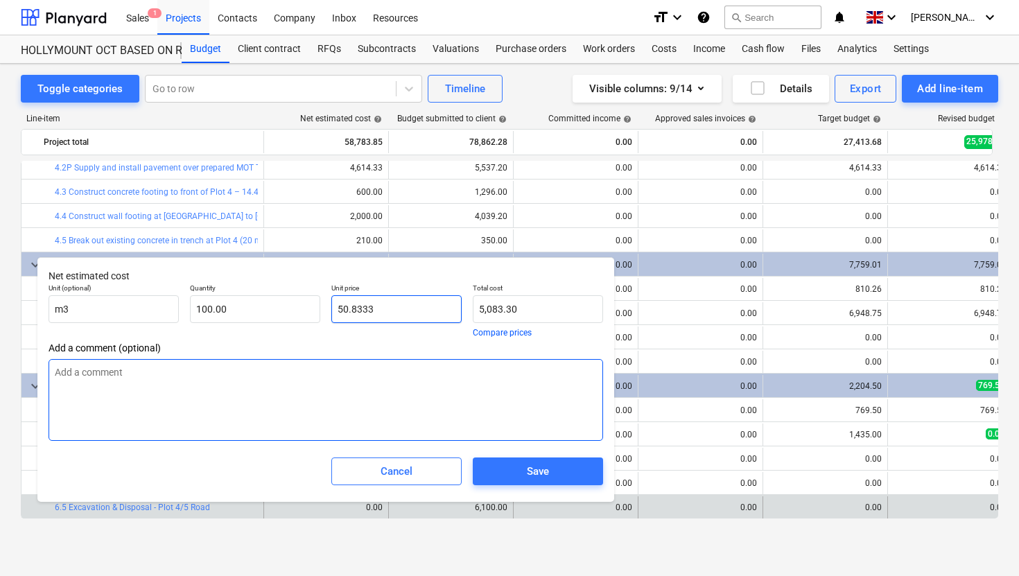
type input "5,083.33"
type input "50.83333"
type textarea "x"
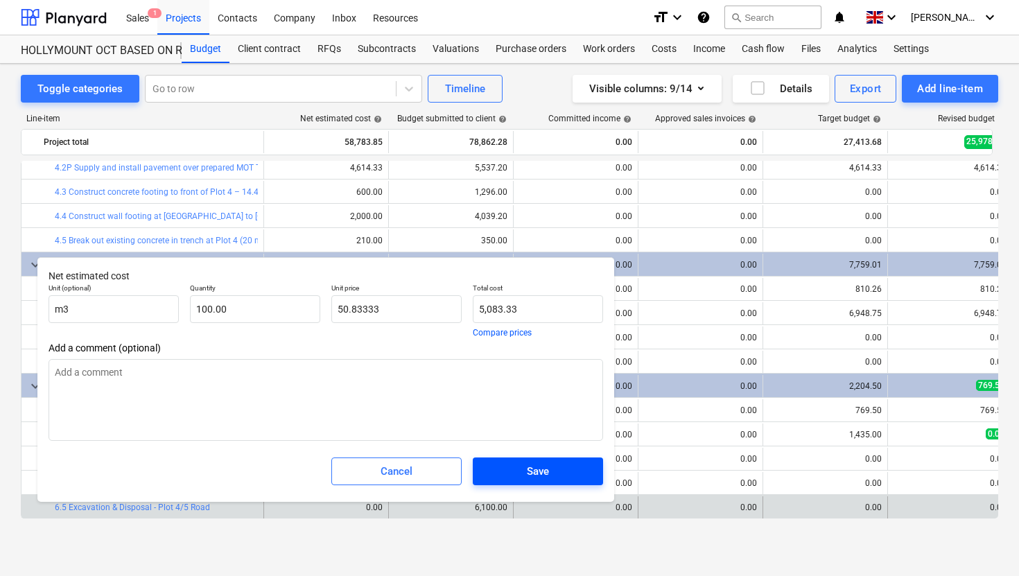
type input "50.83"
click at [513, 472] on span "Save" at bounding box center [537, 471] width 97 height 18
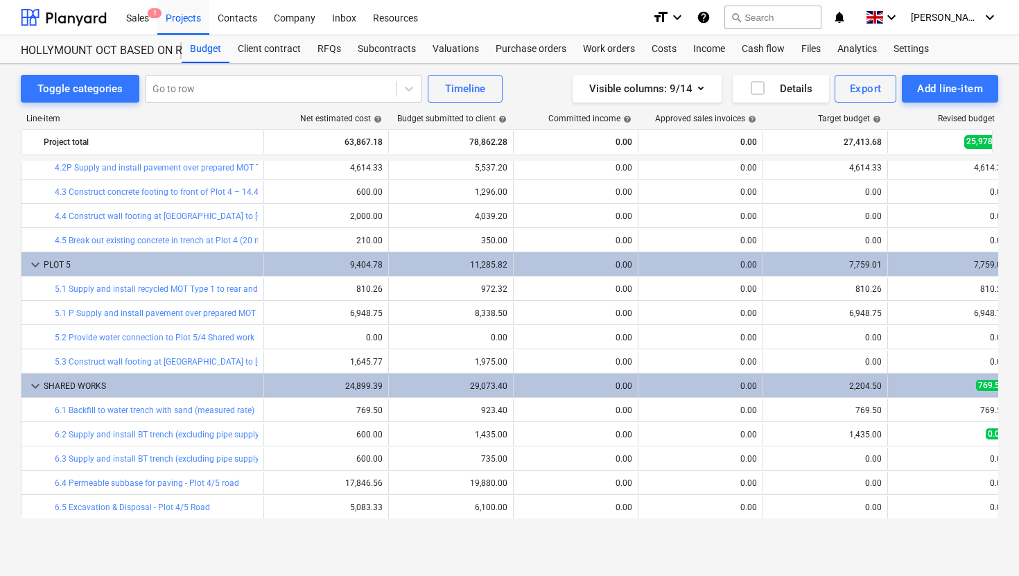
type textarea "x"
type input "100.00"
type input "50.83"
type input "5,083.33"
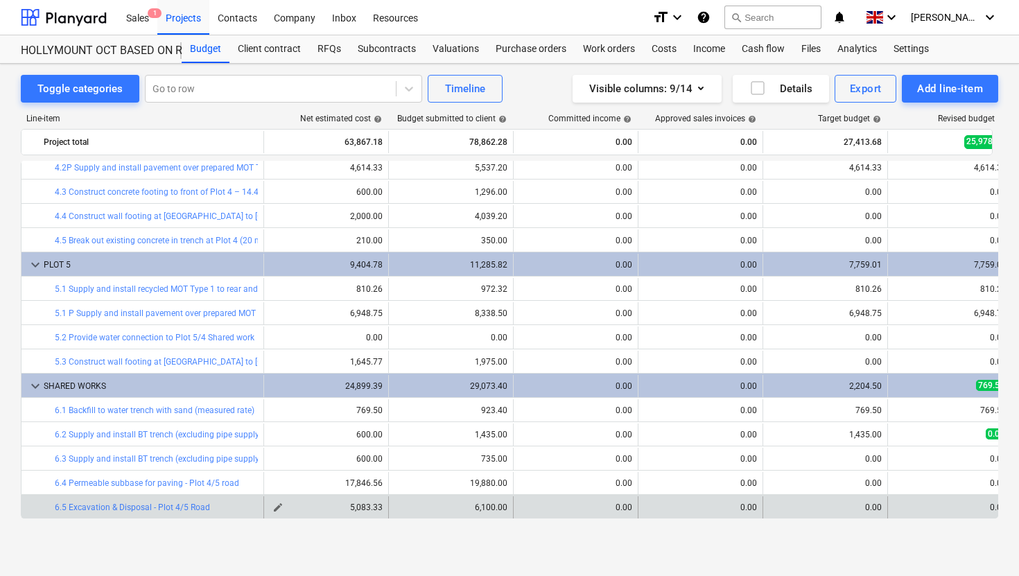
click at [279, 511] on span "edit" at bounding box center [277, 507] width 11 height 11
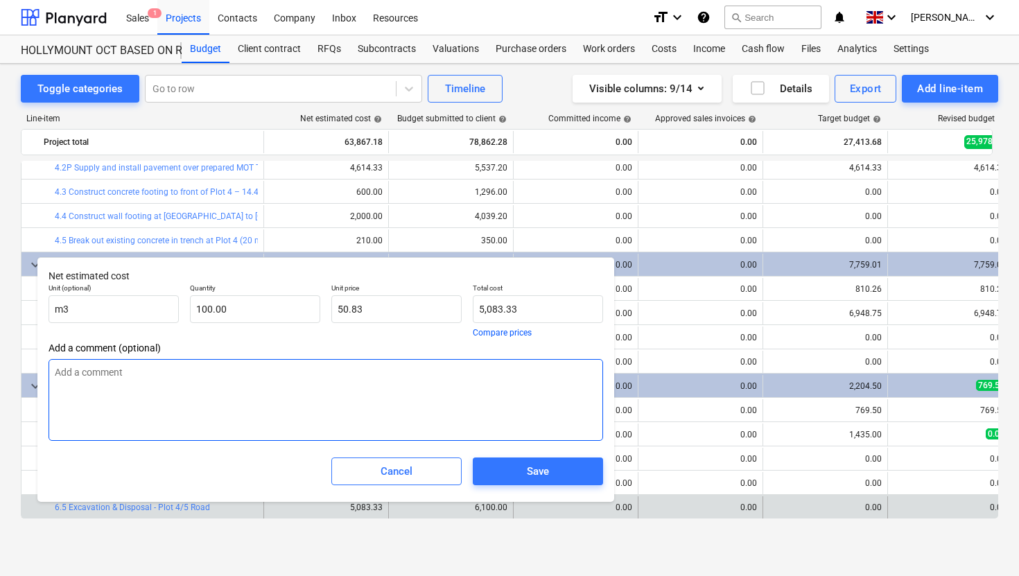
click at [192, 387] on textarea at bounding box center [326, 400] width 554 height 82
type textarea "x"
type textarea "a"
type textarea "x"
type textarea "ap"
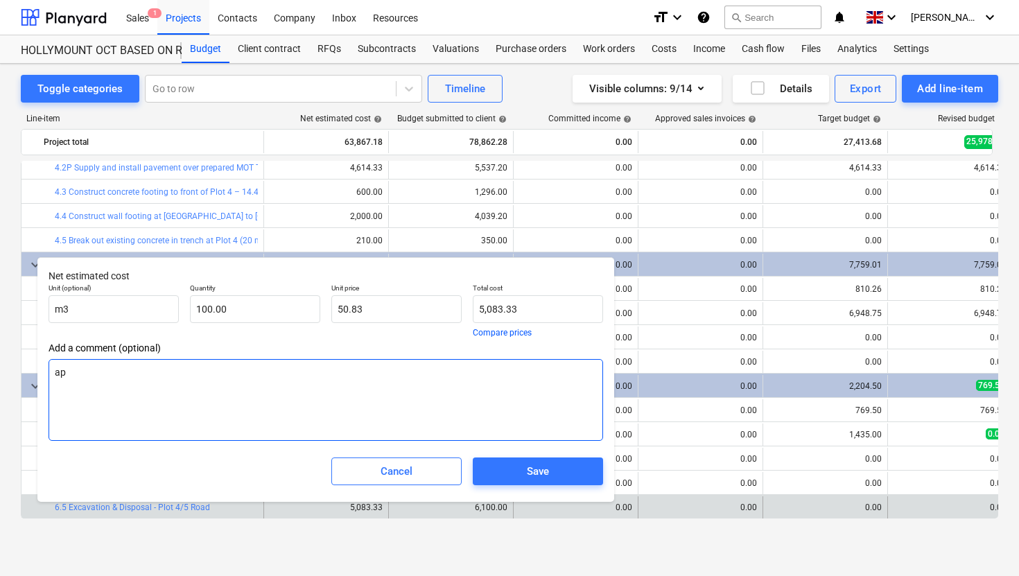
type textarea "x"
type textarea "app"
type textarea "x"
type textarea "appr"
type textarea "x"
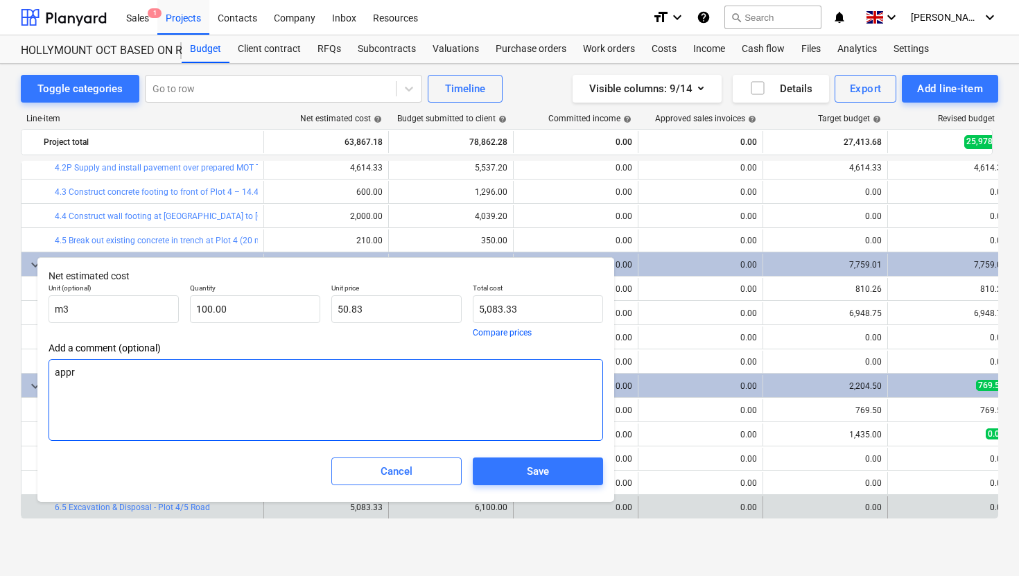
type textarea "appro"
type textarea "x"
type textarea "approx"
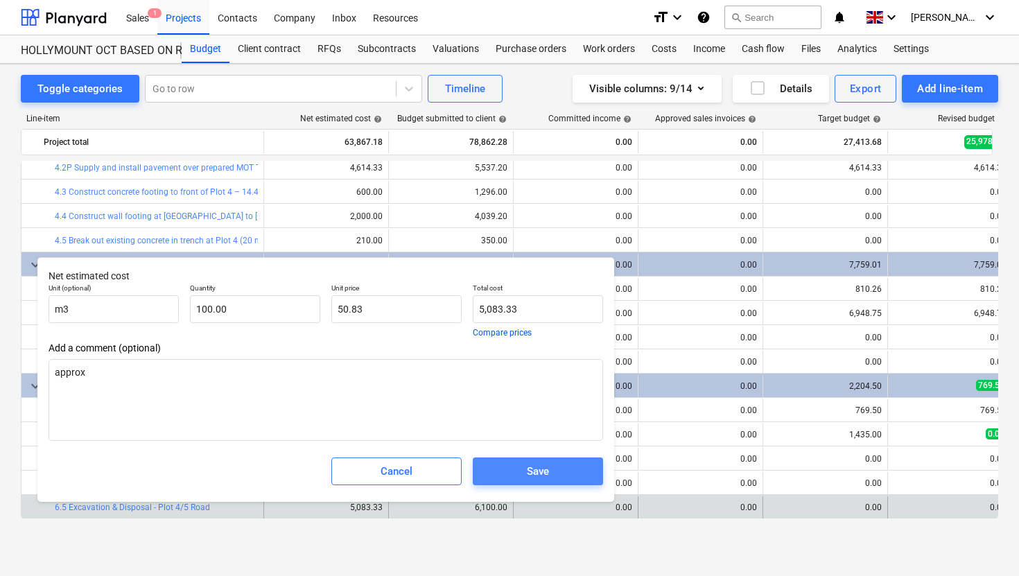
click at [529, 478] on div "Save" at bounding box center [538, 471] width 22 height 18
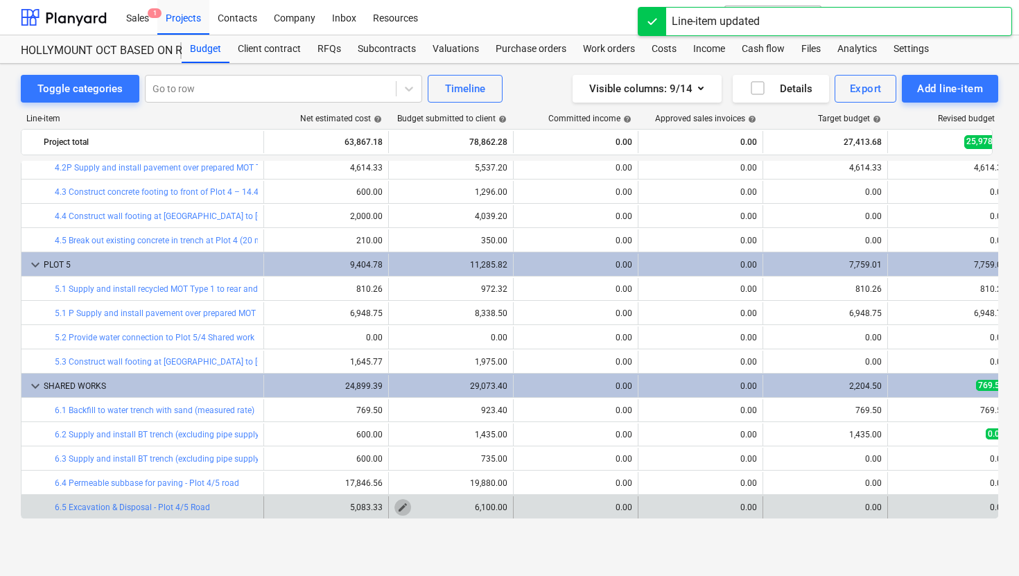
click at [400, 505] on span "edit" at bounding box center [402, 507] width 11 height 11
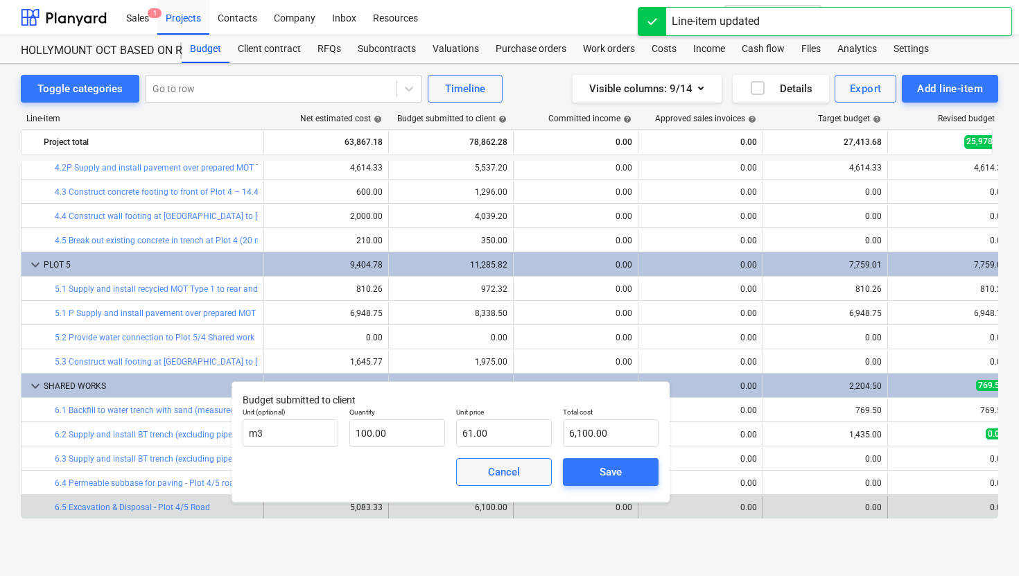
click at [497, 478] on div "Cancel" at bounding box center [504, 472] width 32 height 18
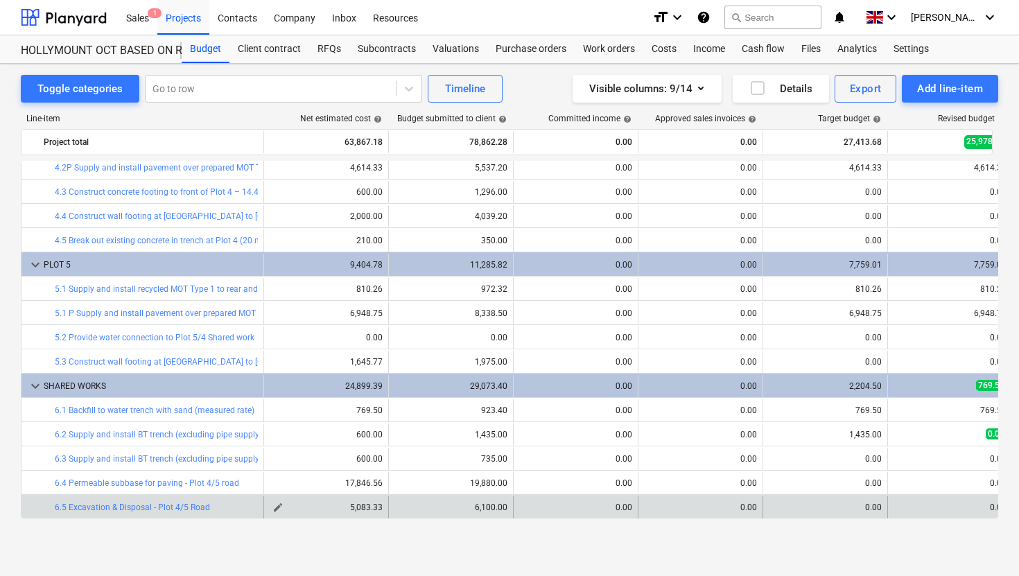
click at [275, 506] on span "edit" at bounding box center [277, 507] width 11 height 11
type textarea "x"
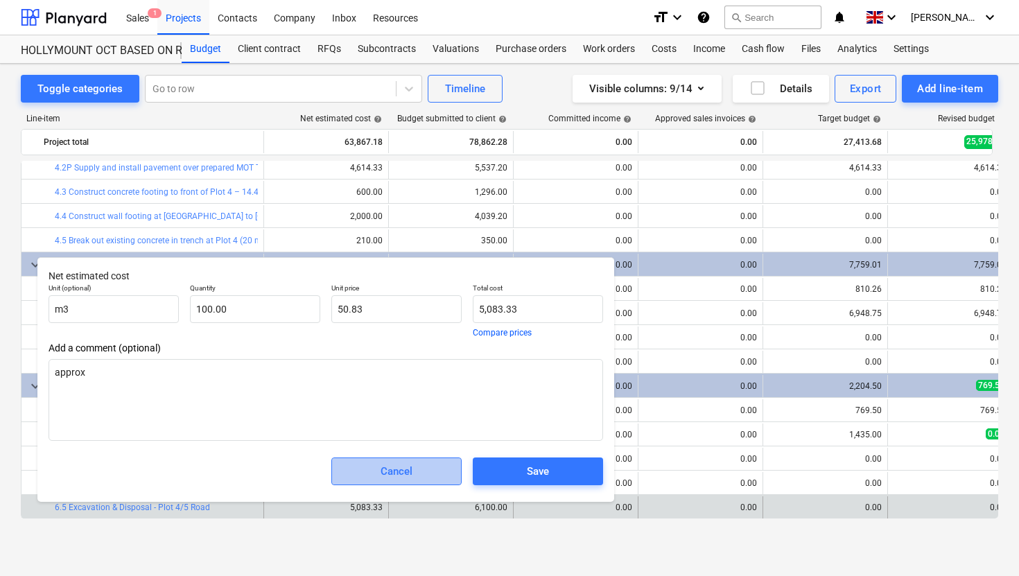
click at [396, 470] on div "Cancel" at bounding box center [396, 471] width 32 height 18
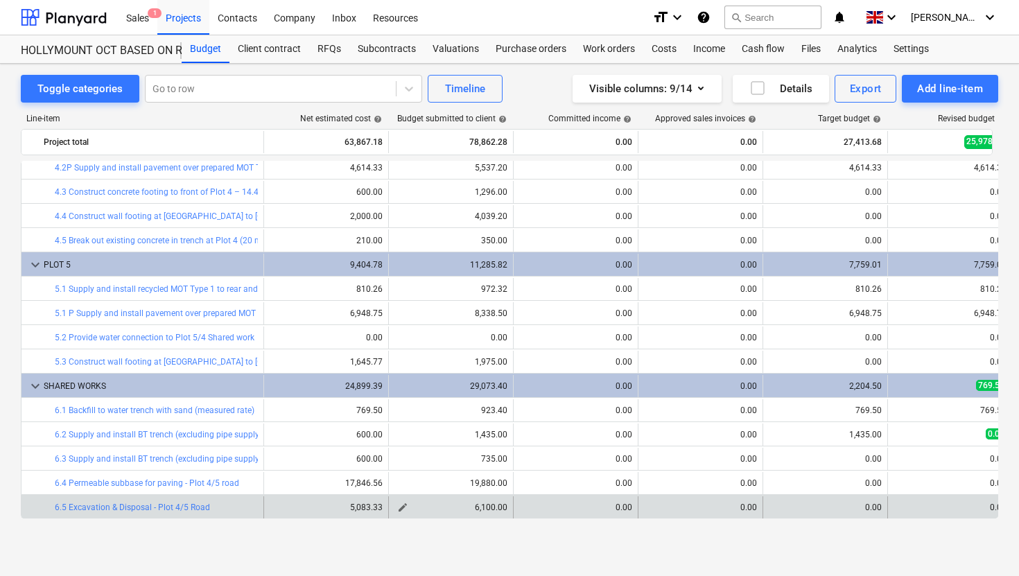
click at [397, 507] on span "edit" at bounding box center [402, 507] width 11 height 11
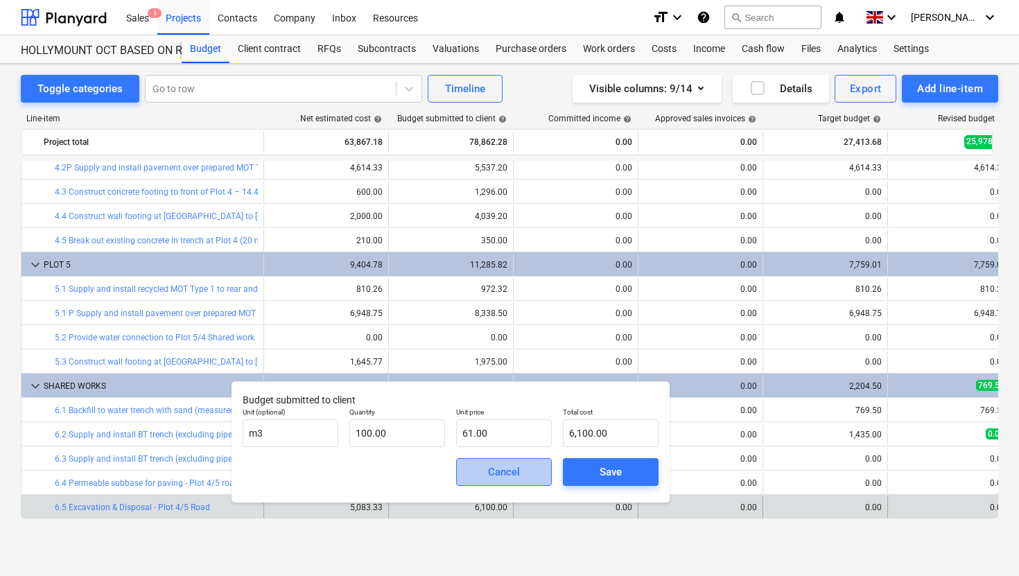
click at [493, 485] on button "Cancel" at bounding box center [504, 472] width 96 height 28
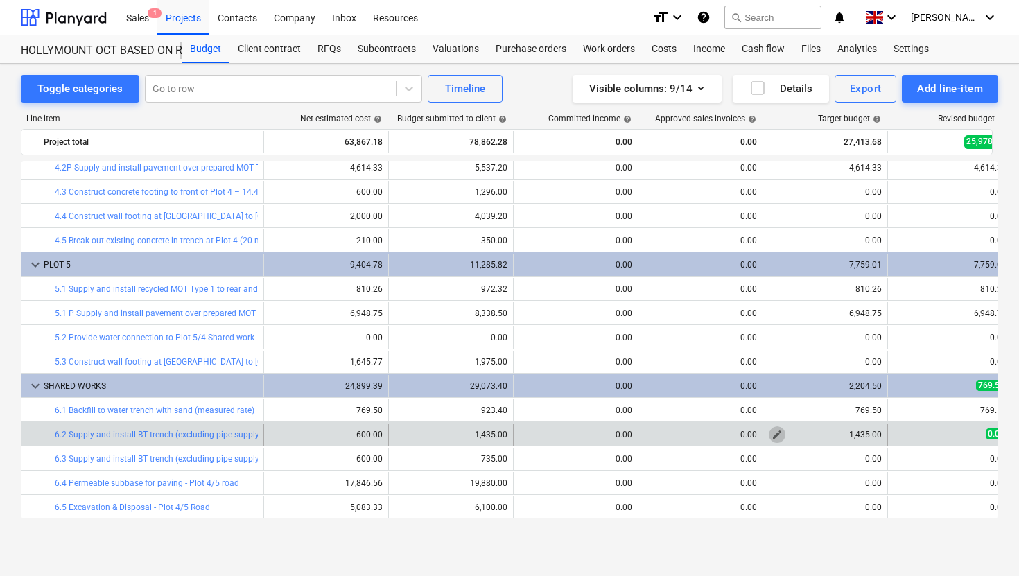
click at [779, 435] on span "edit" at bounding box center [776, 434] width 11 height 11
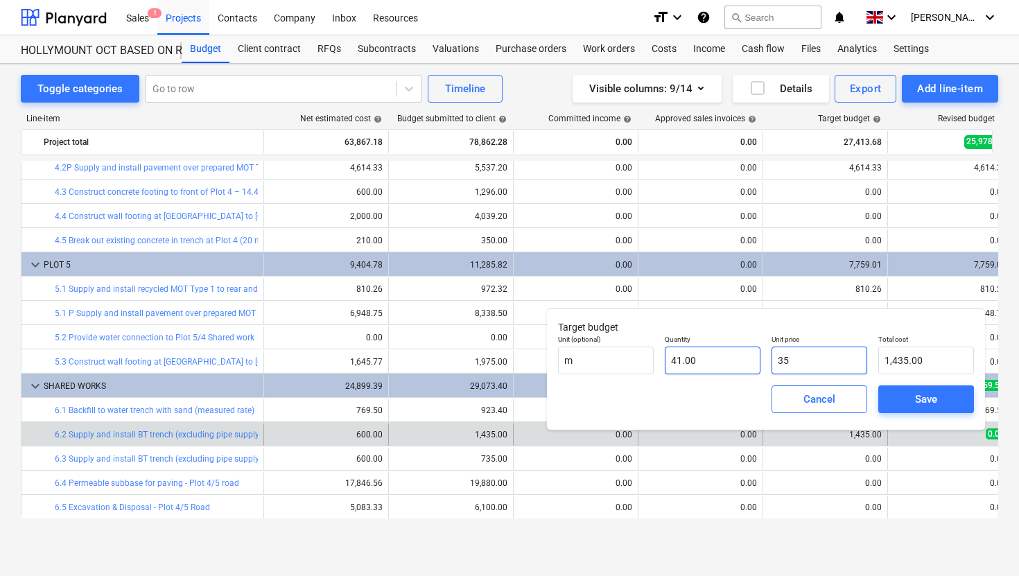
drag, startPoint x: 820, startPoint y: 364, endPoint x: 751, endPoint y: 358, distance: 69.5
click at [751, 358] on div "Unit (optional) m Quantity 41.00 Unit price 35 Total cost 1,435.00" at bounding box center [765, 354] width 427 height 51
type input "0"
type input "0.00"
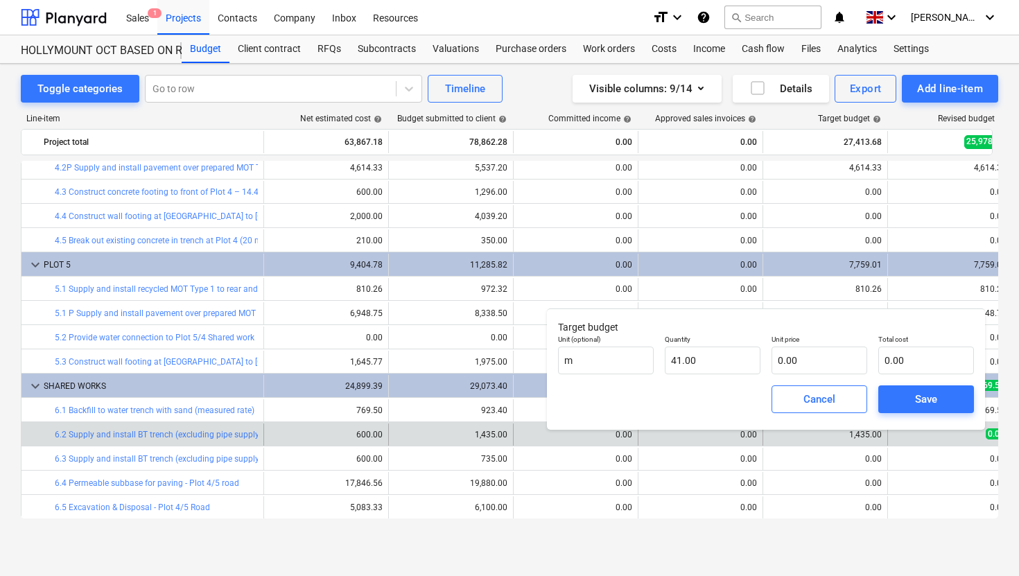
click at [927, 414] on div "Save" at bounding box center [926, 399] width 107 height 39
click at [931, 405] on div "Save" at bounding box center [926, 399] width 22 height 18
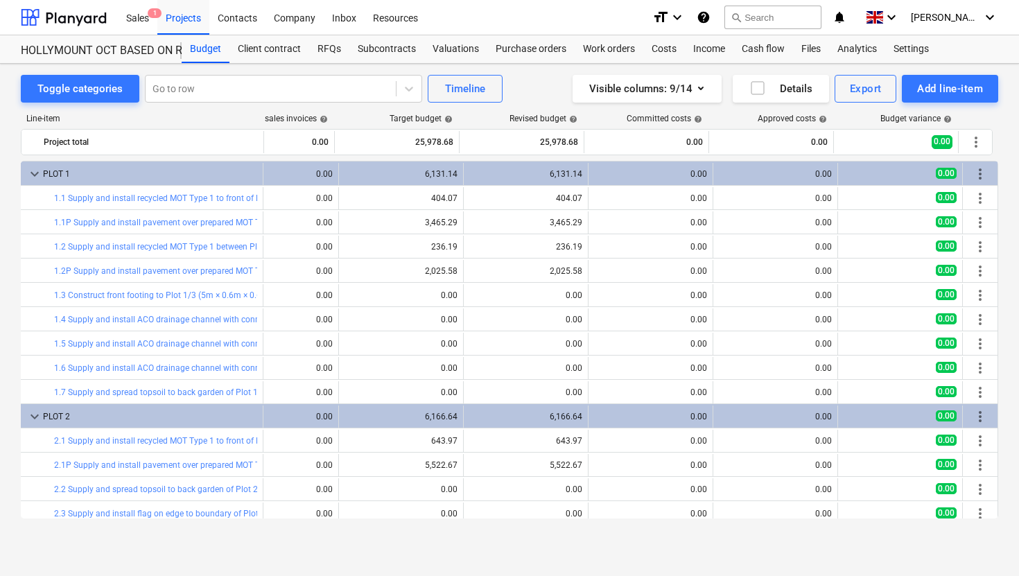
scroll to position [0, 429]
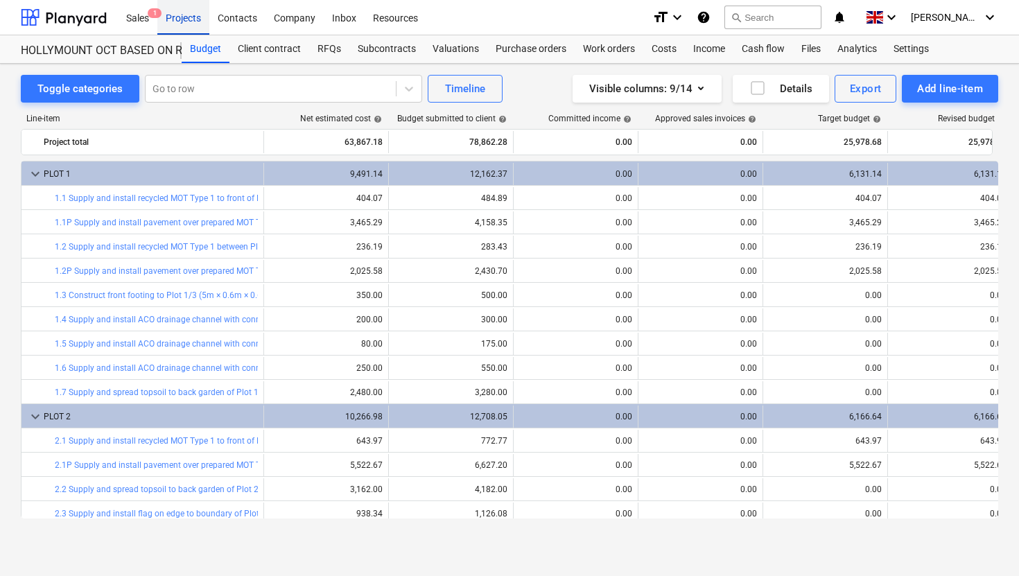
click at [185, 24] on div "Projects" at bounding box center [183, 16] width 52 height 35
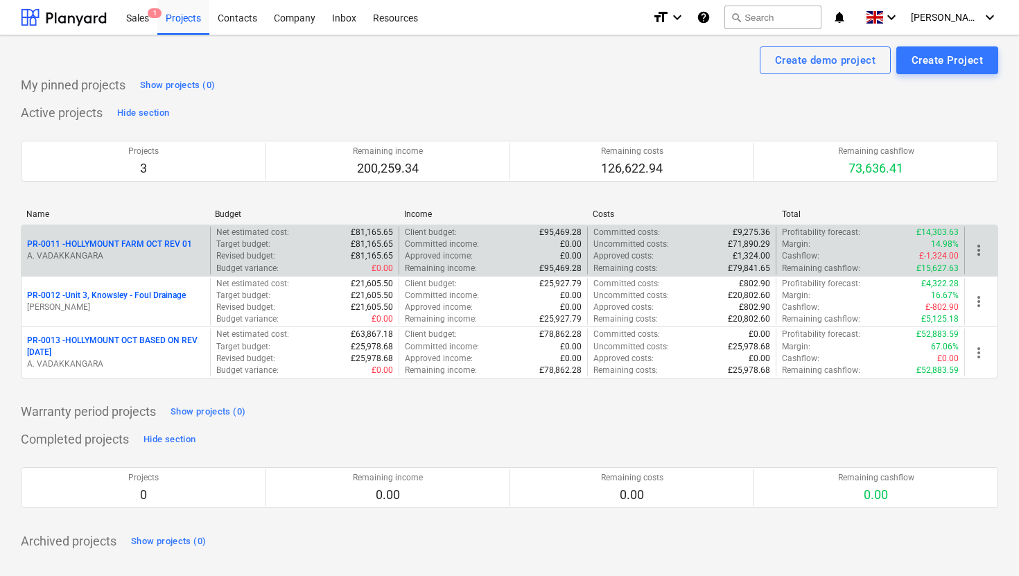
click at [978, 247] on span "more_vert" at bounding box center [978, 250] width 17 height 17
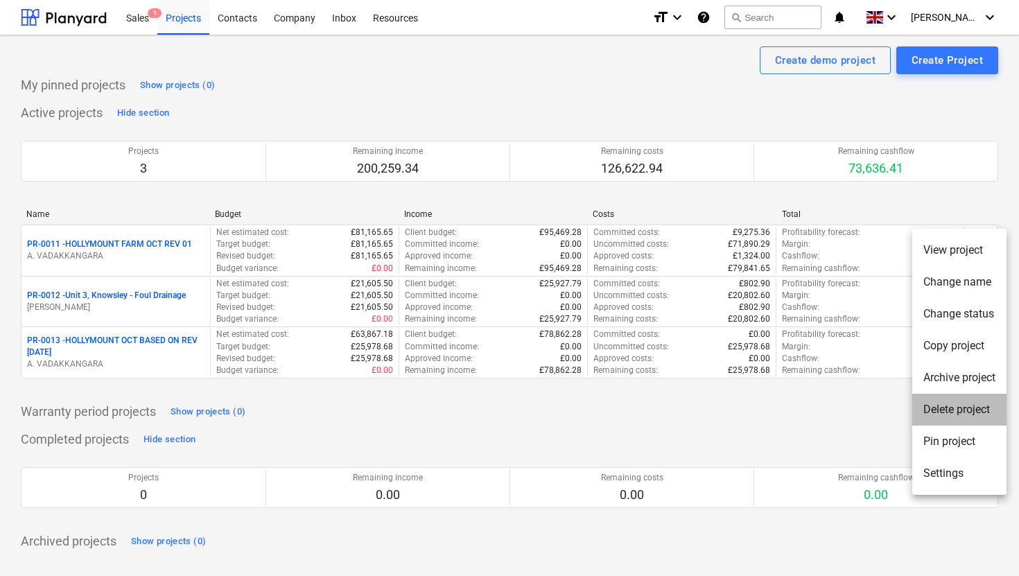
click at [951, 411] on li "Delete project" at bounding box center [959, 410] width 94 height 32
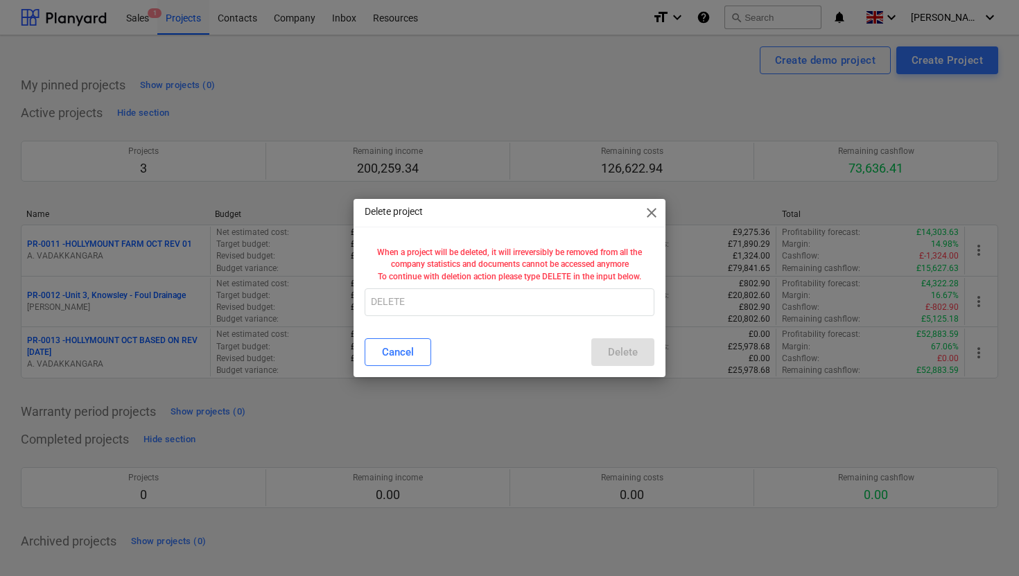
click at [648, 217] on span "close" at bounding box center [651, 212] width 17 height 17
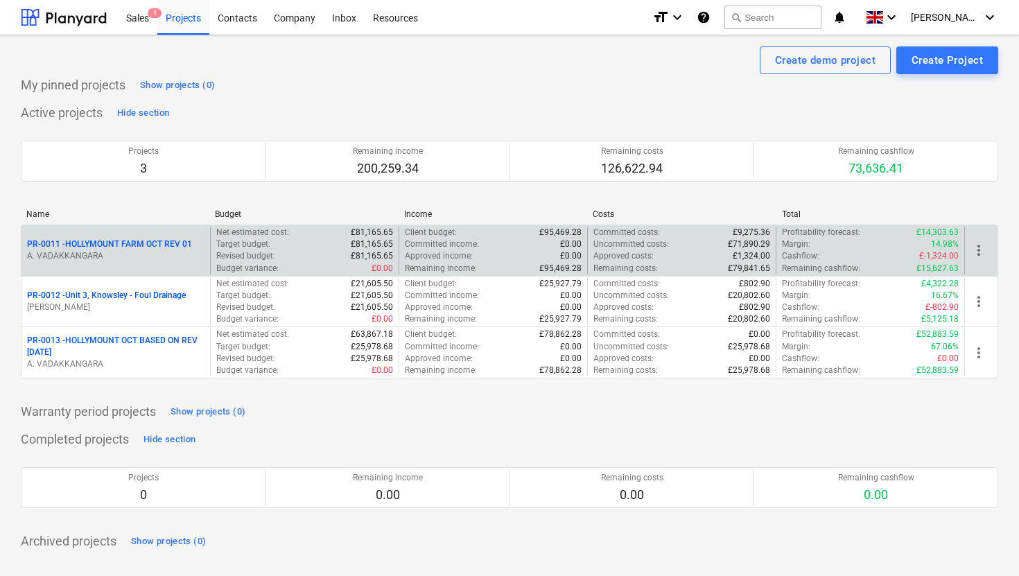
click at [169, 247] on p "PR-0011 - HOLLYMOUNT FARM OCT REV 01" at bounding box center [109, 244] width 165 height 12
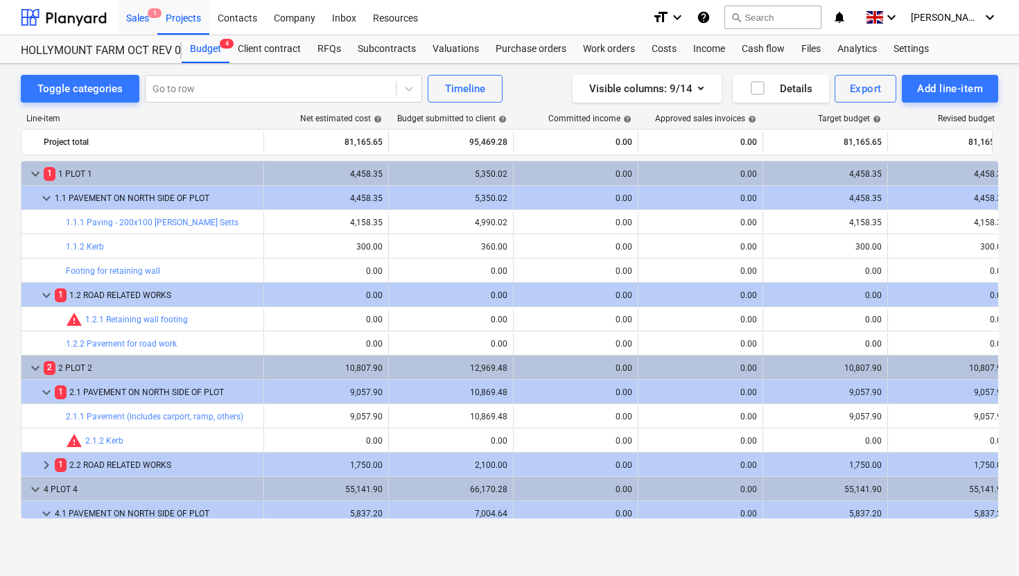
click at [141, 27] on div "Sales 1" at bounding box center [138, 16] width 40 height 35
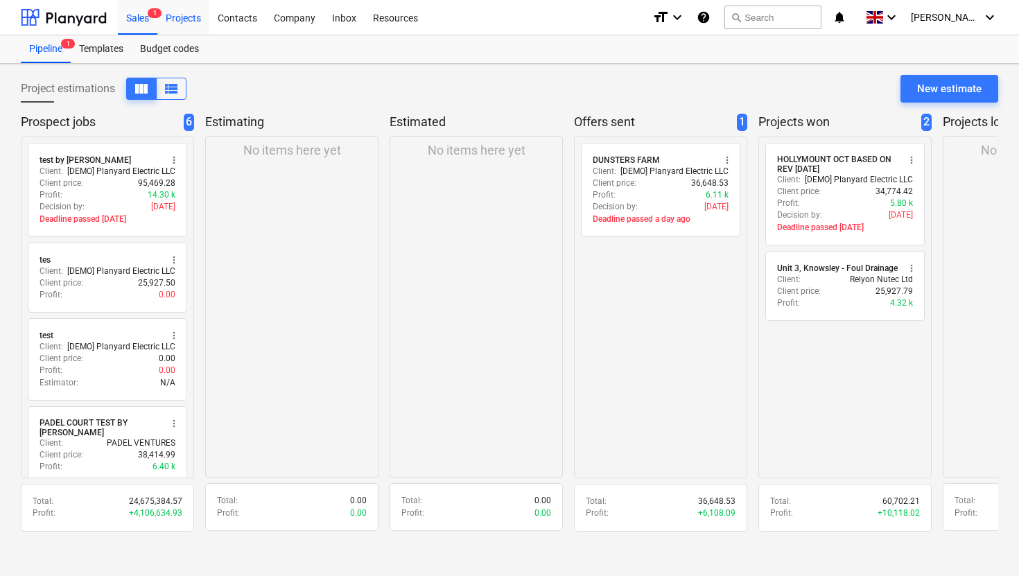
click at [190, 26] on div "Projects" at bounding box center [183, 16] width 52 height 35
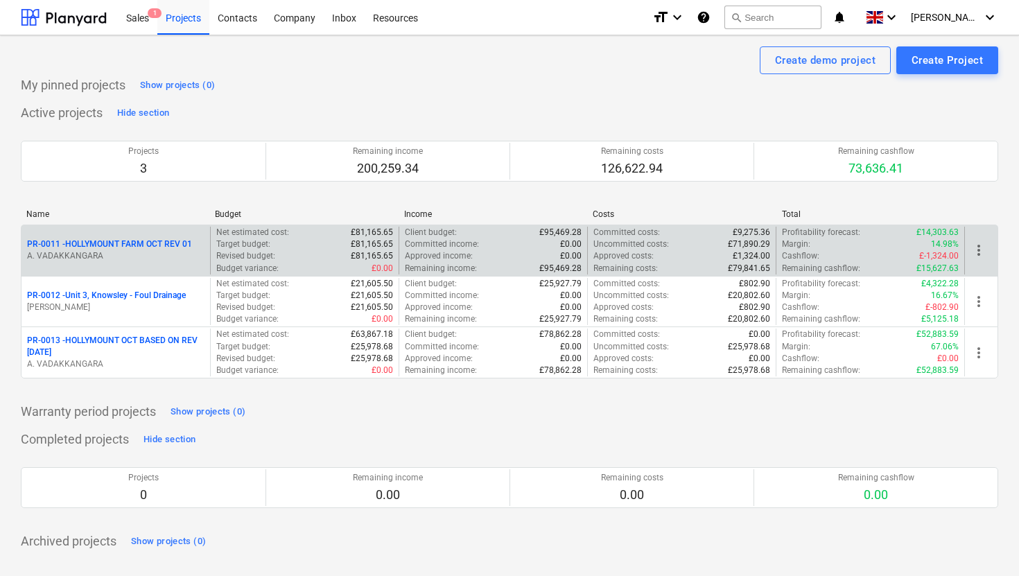
click at [980, 252] on span "more_vert" at bounding box center [978, 250] width 17 height 17
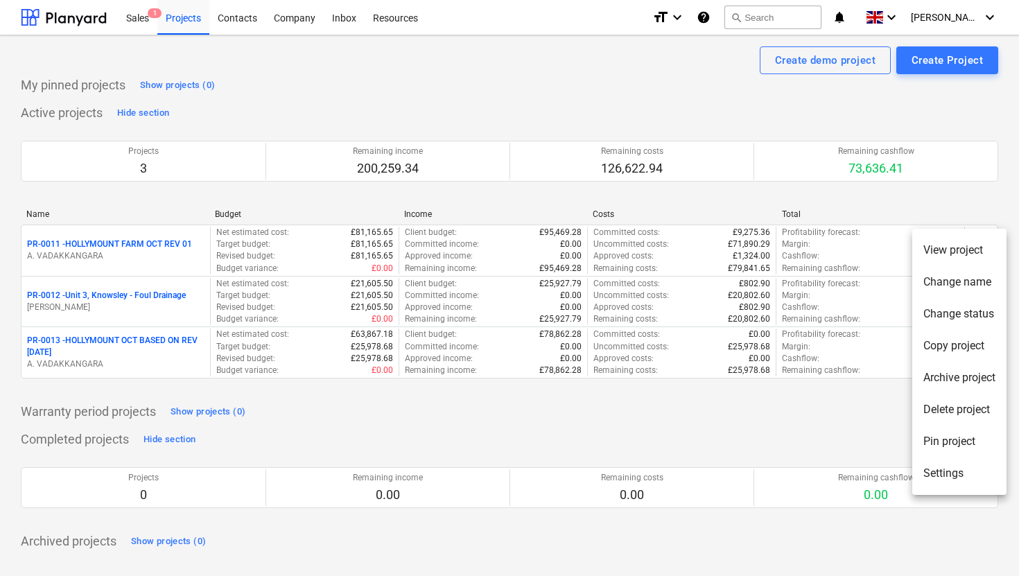
click at [830, 440] on div at bounding box center [509, 288] width 1019 height 576
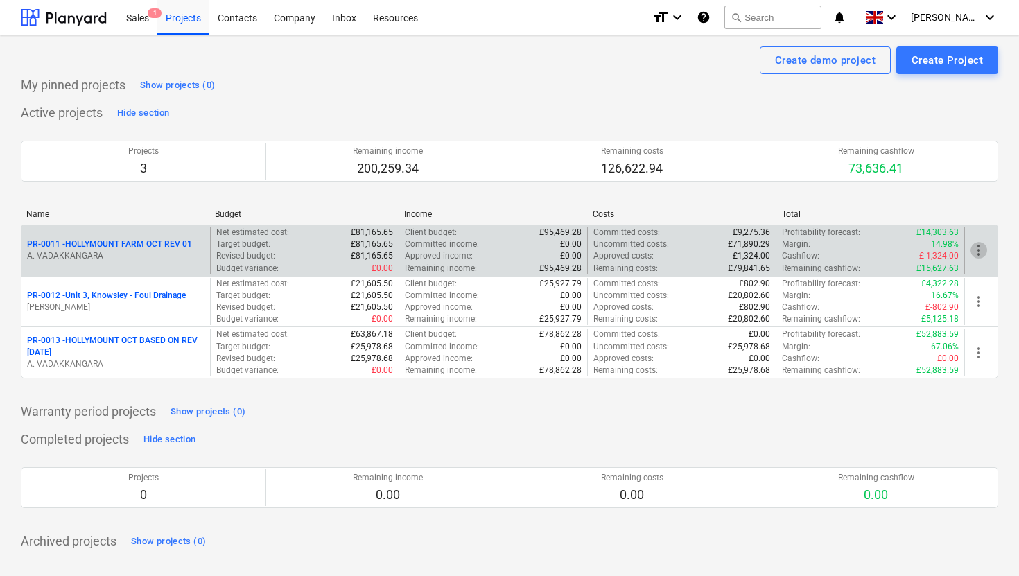
click at [975, 251] on span "more_vert" at bounding box center [978, 250] width 17 height 17
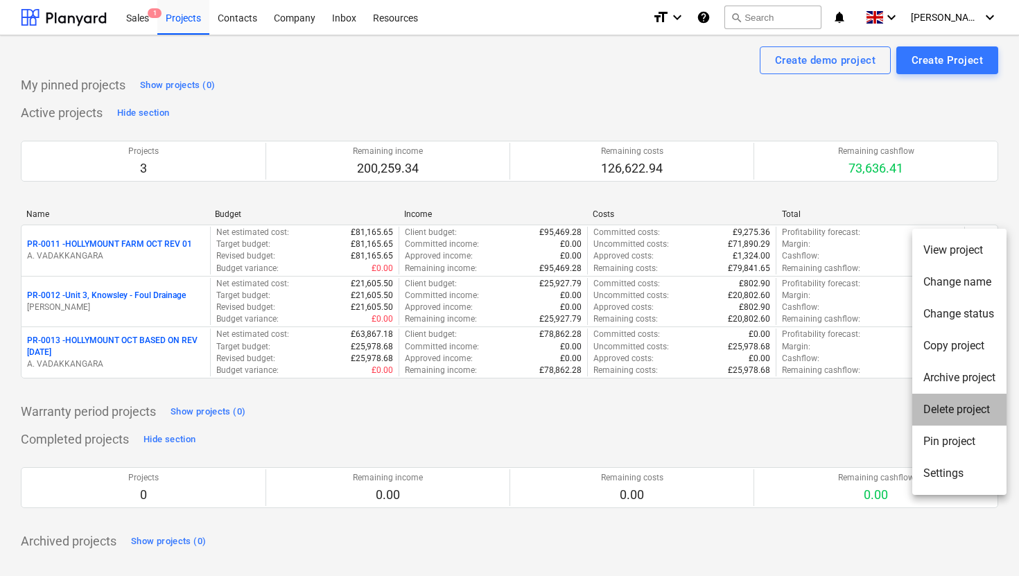
click at [961, 405] on li "Delete project" at bounding box center [959, 410] width 94 height 32
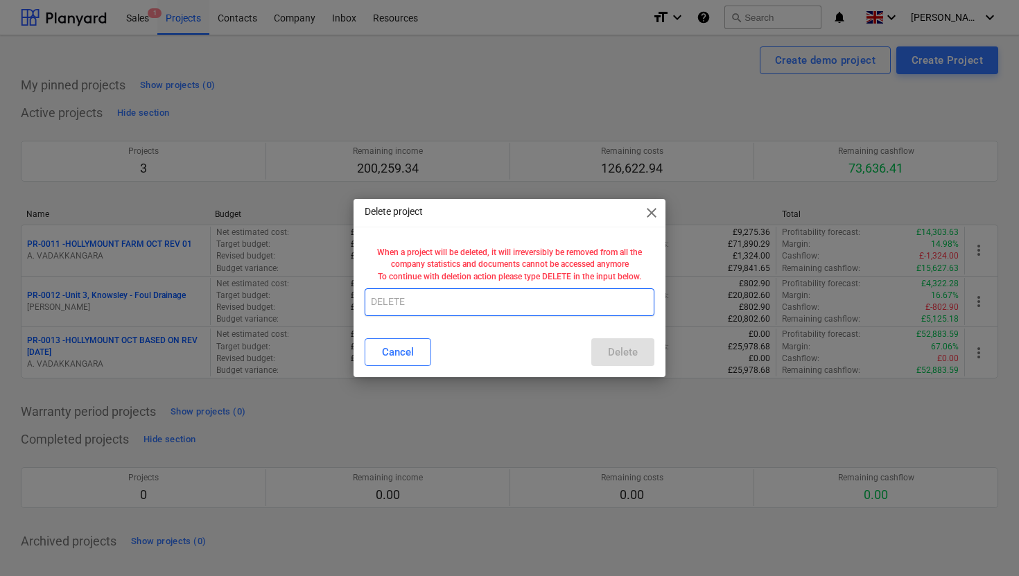
click at [392, 303] on input "text" at bounding box center [510, 302] width 290 height 28
type input "DELETE"
click at [623, 349] on div "Delete" at bounding box center [623, 352] width 30 height 18
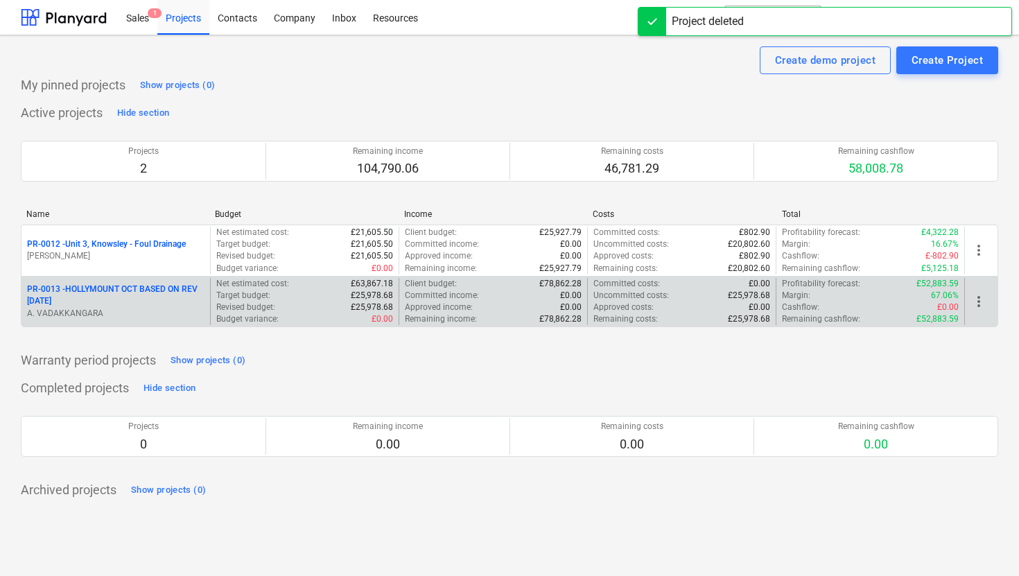
click at [150, 292] on p "PR-0013 - HOLLYMOUNT OCT BASED ON REV 08 10 2025" at bounding box center [115, 295] width 177 height 24
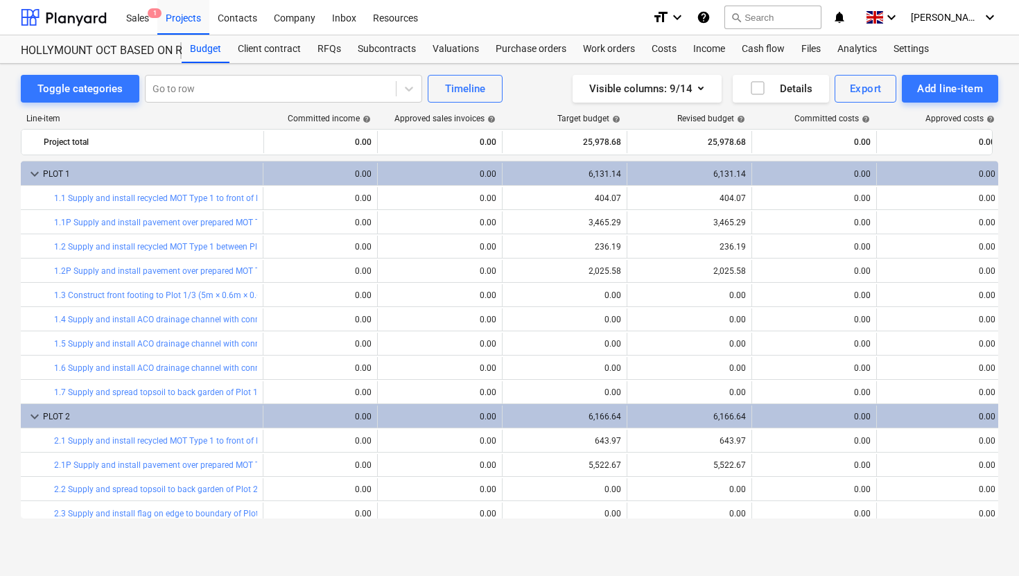
scroll to position [0, 264]
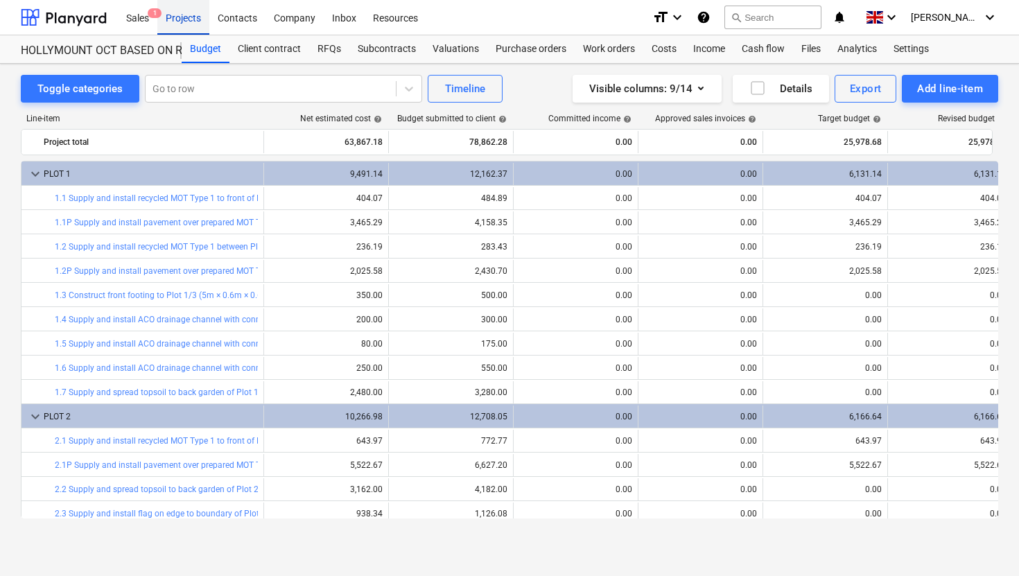
click at [178, 15] on div "Projects" at bounding box center [183, 16] width 52 height 35
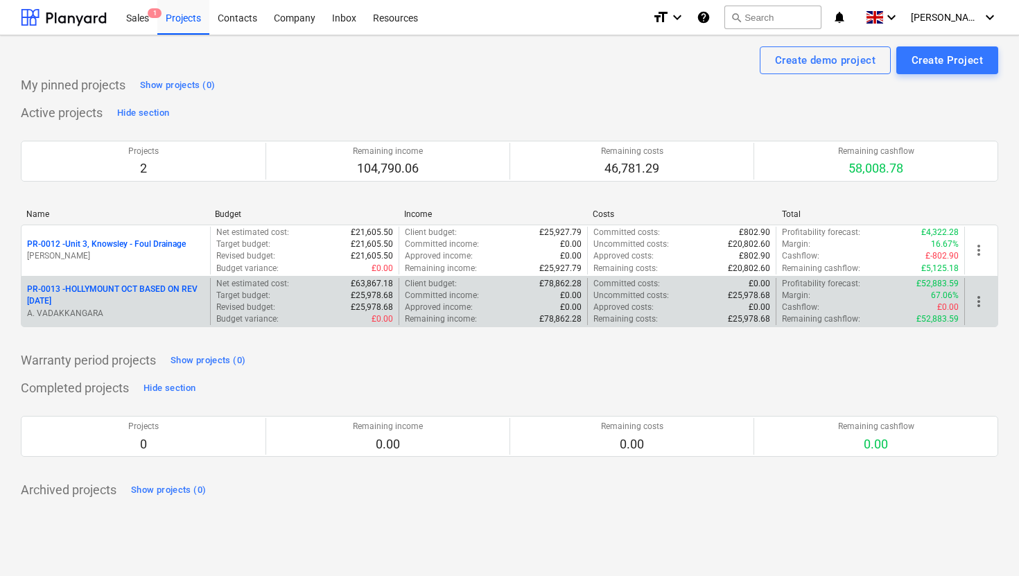
click at [160, 288] on p "PR-0013 - HOLLYMOUNT OCT BASED ON REV 08 10 2025" at bounding box center [115, 295] width 177 height 24
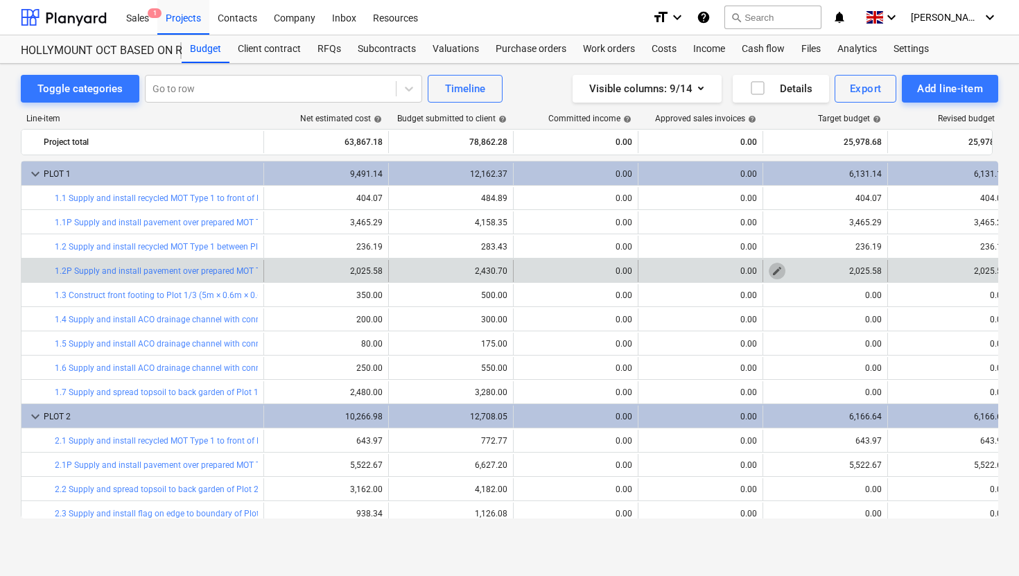
click at [782, 270] on span "edit" at bounding box center [776, 270] width 11 height 11
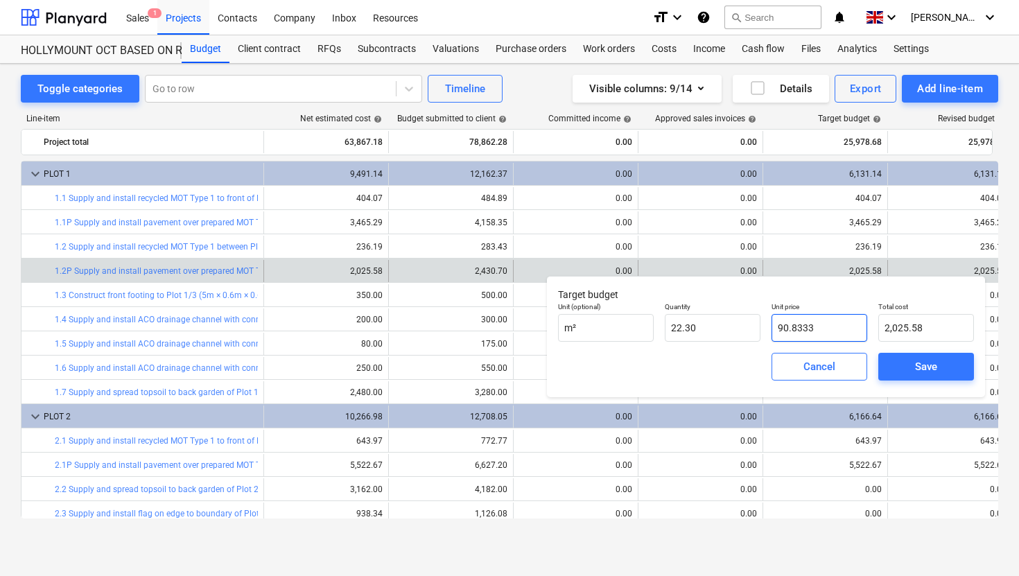
click at [807, 329] on input "90.8333" at bounding box center [819, 328] width 96 height 28
click at [820, 324] on input "90.8333" at bounding box center [819, 328] width 96 height 28
type input "90.83"
type input "2,025.51"
type input "90.8"
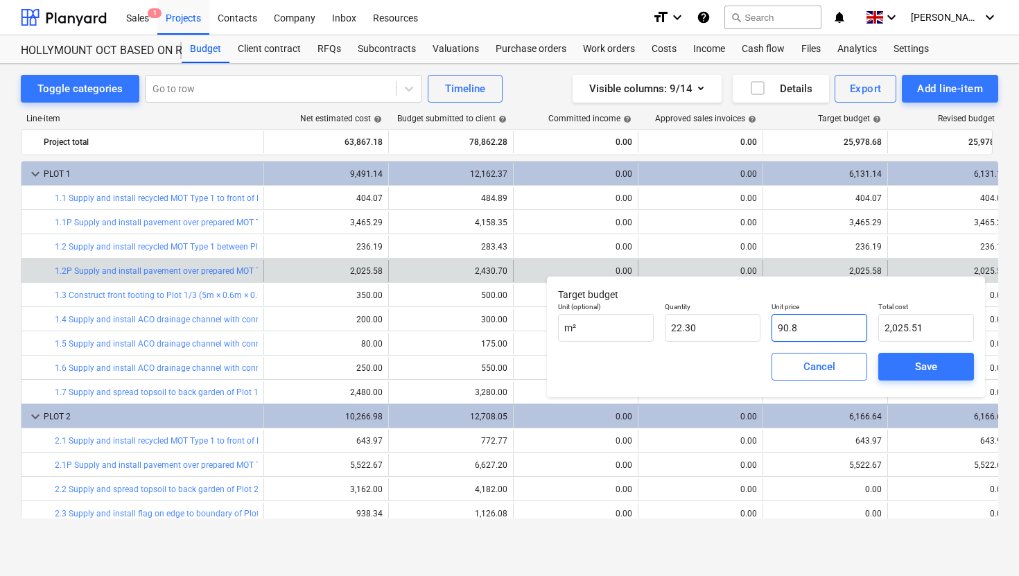
type input "2,024.84"
type input "90."
type input "2,007.00"
type input "90.00"
click at [926, 373] on div "Save" at bounding box center [926, 367] width 22 height 18
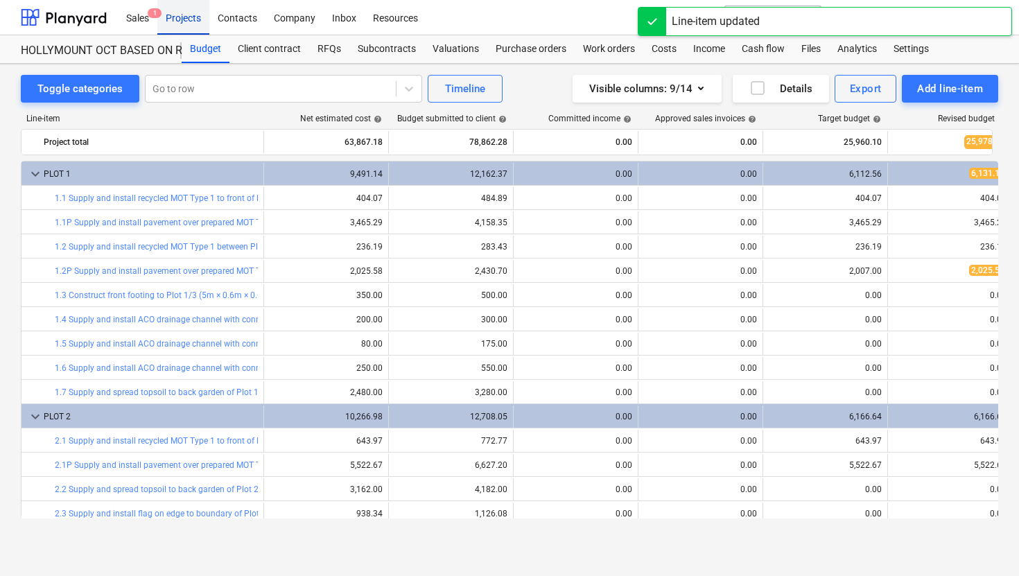
click at [186, 19] on div "Projects" at bounding box center [183, 16] width 52 height 35
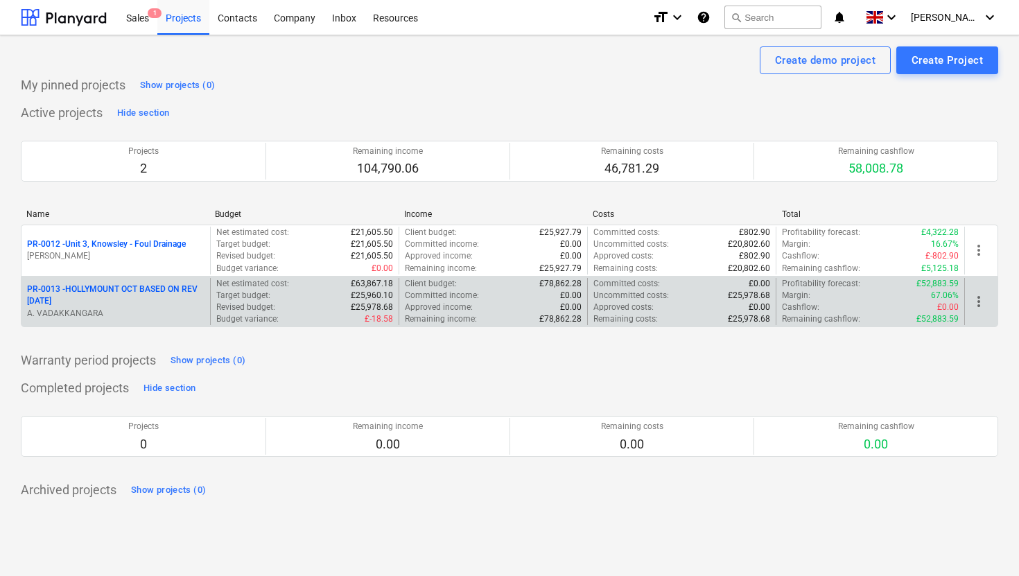
click at [178, 290] on p "PR-0013 - HOLLYMOUNT OCT BASED ON REV 08 10 2025" at bounding box center [115, 295] width 177 height 24
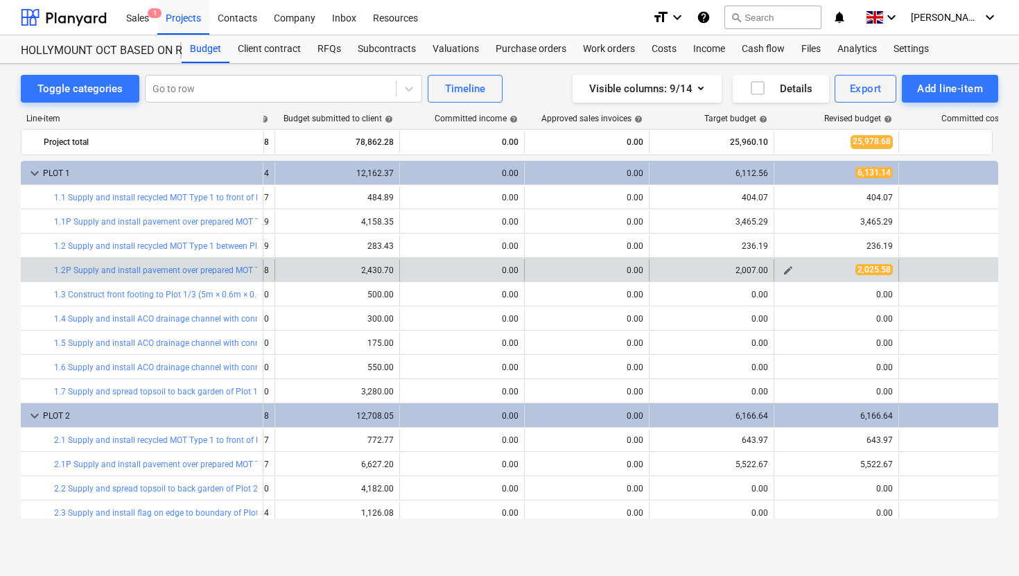
click at [792, 269] on span "edit" at bounding box center [787, 270] width 11 height 11
type textarea "x"
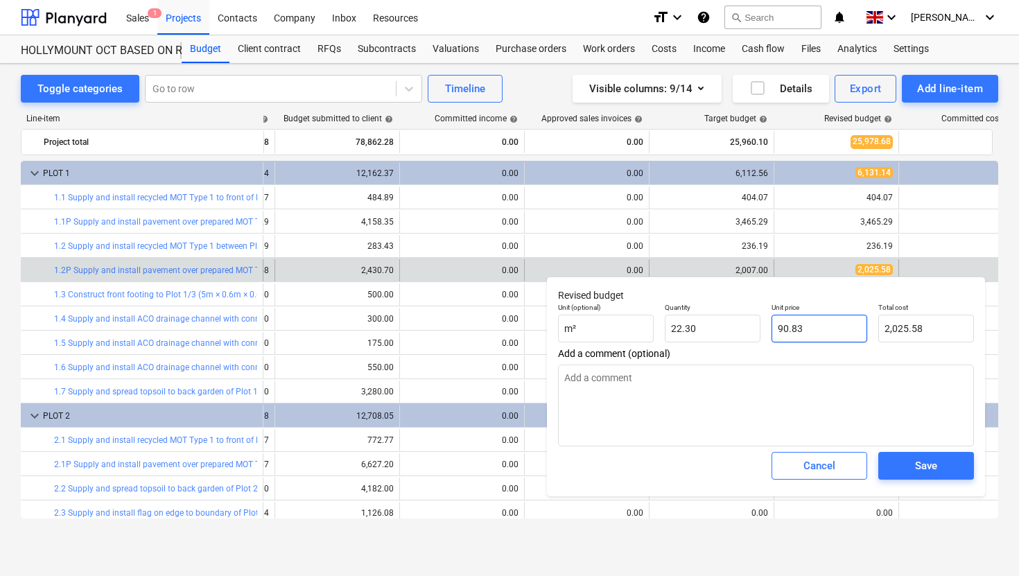
type input "90.8333"
click at [822, 335] on input "90.8333" at bounding box center [819, 329] width 96 height 28
type textarea "x"
type input "90.833"
type textarea "x"
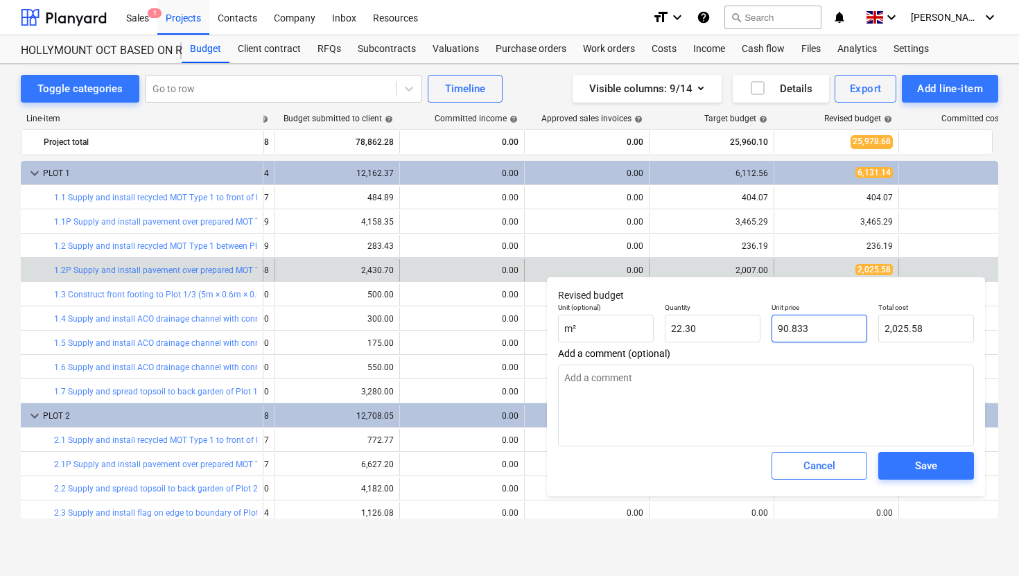
type input "90.83"
type input "2,025.51"
type textarea "x"
type input "90.8"
type input "2,024.84"
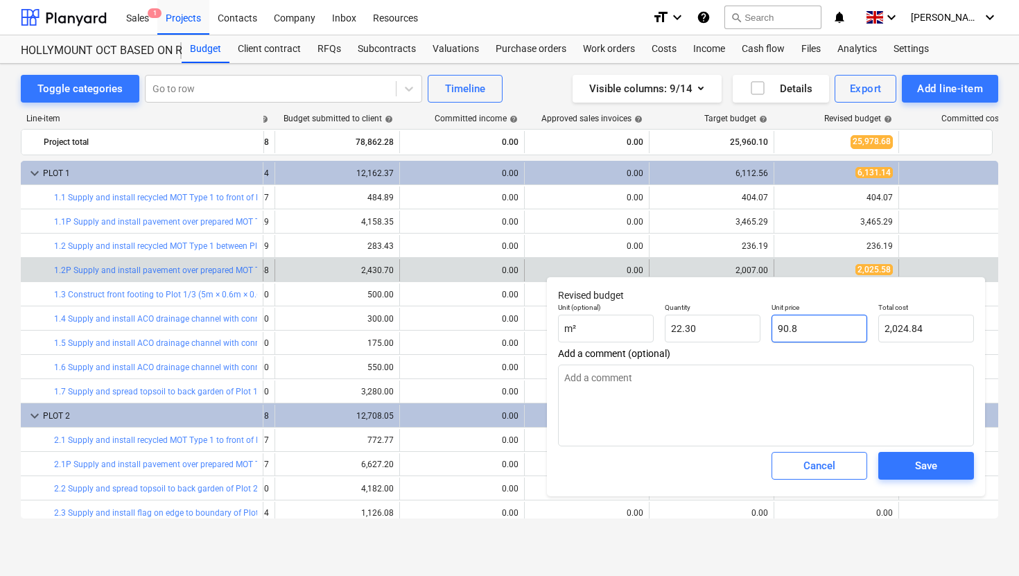
type textarea "x"
type input "90."
type input "2,007.00"
type textarea "x"
type input "90"
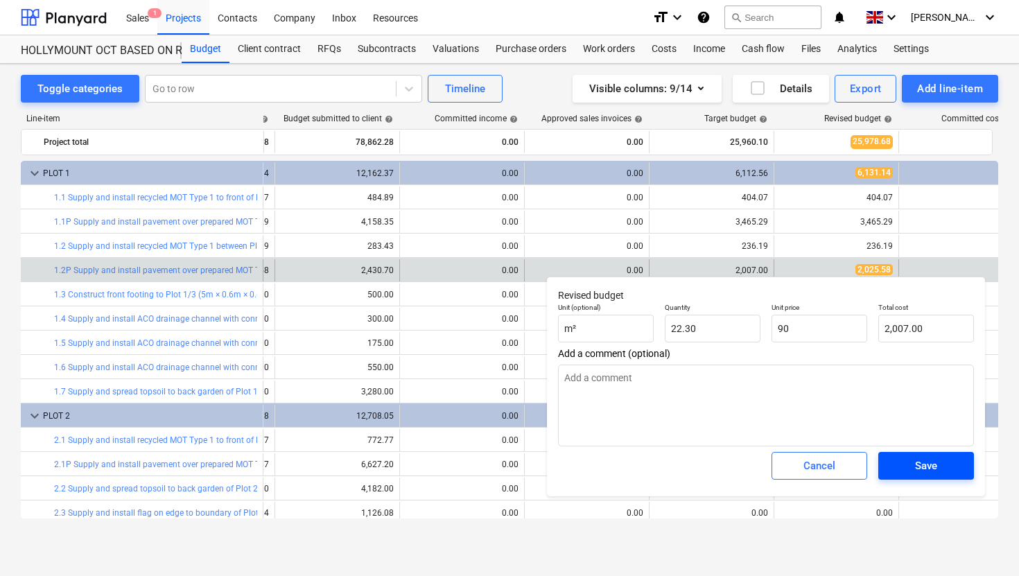
type textarea "x"
type input "90.00"
click at [935, 471] on div "Save" at bounding box center [926, 466] width 22 height 18
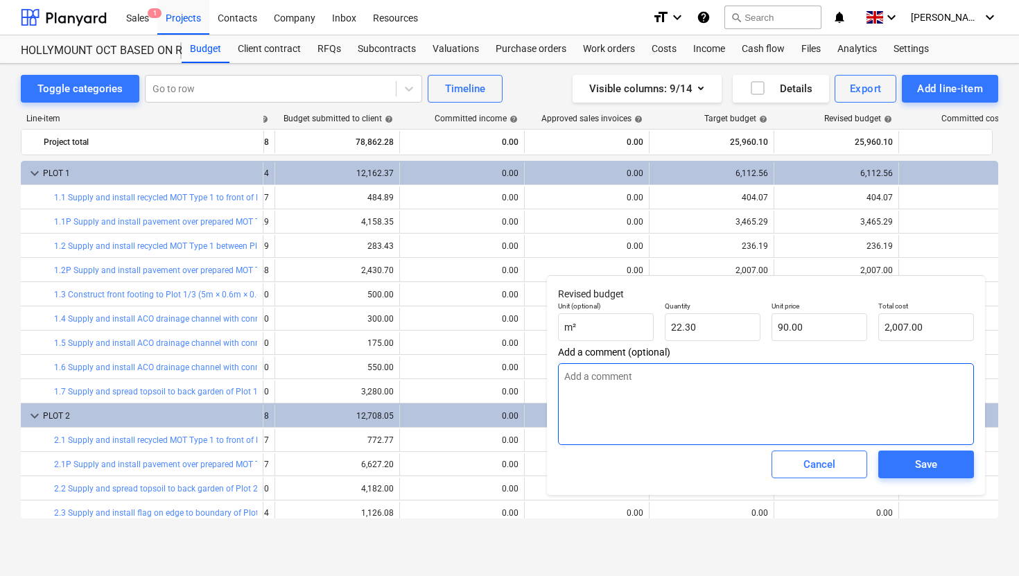
type textarea "x"
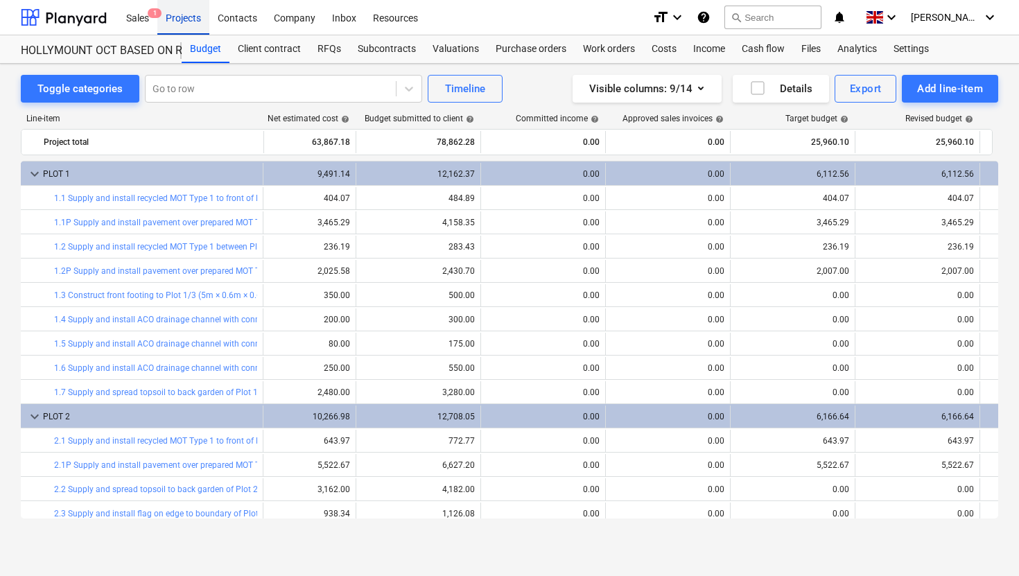
click at [182, 24] on div "Projects" at bounding box center [183, 16] width 52 height 35
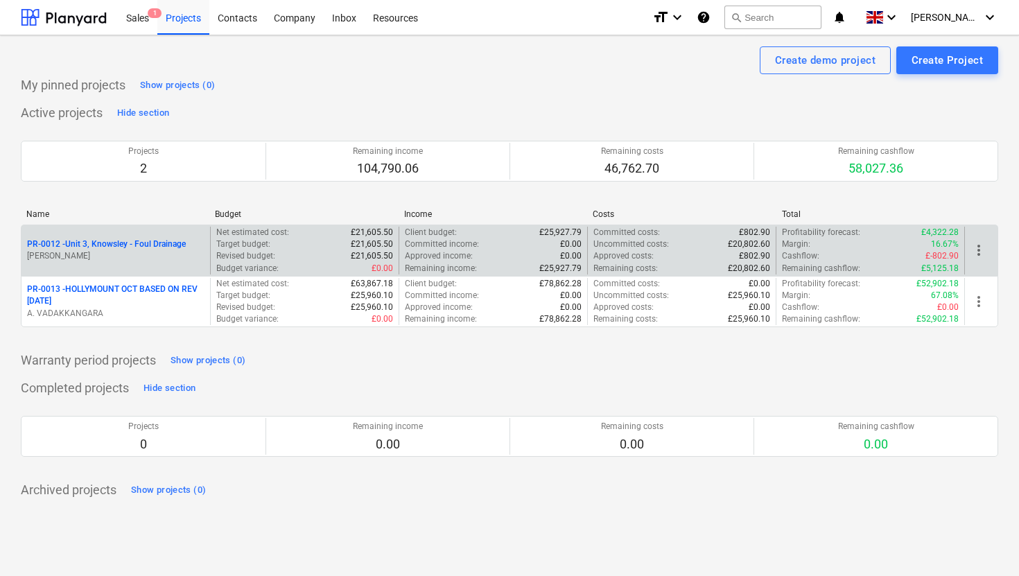
click at [152, 245] on p "PR-0012 - Unit 3, Knowsley - Foul Drainage" at bounding box center [106, 244] width 159 height 12
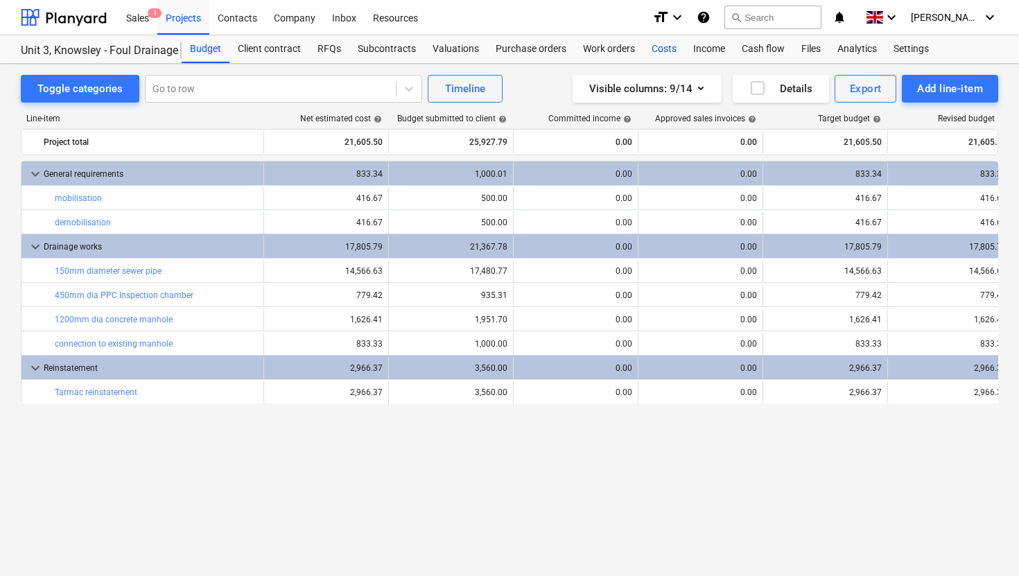
click at [661, 49] on div "Costs" at bounding box center [664, 49] width 42 height 28
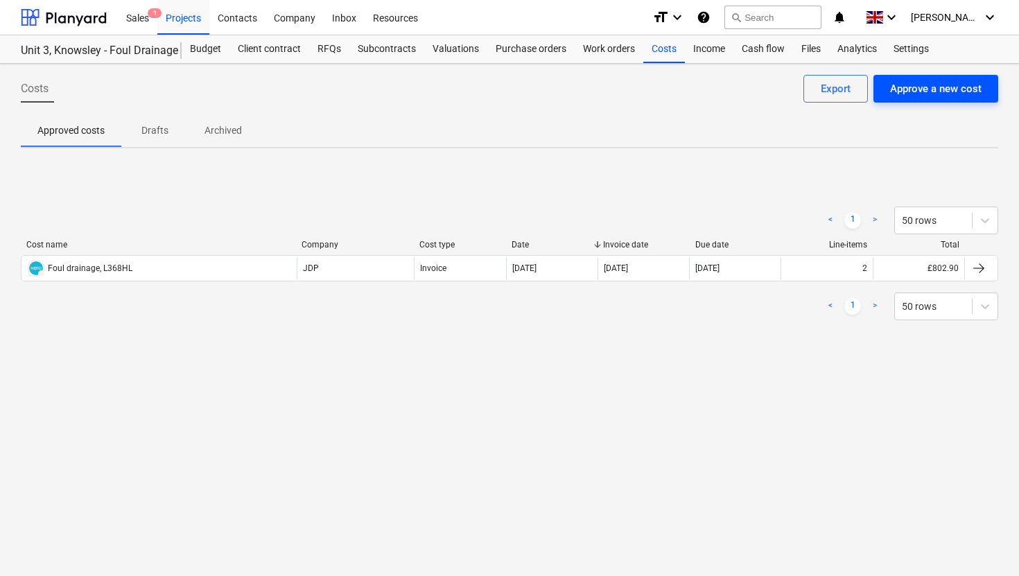
click at [917, 89] on div "Approve a new cost" at bounding box center [935, 89] width 91 height 18
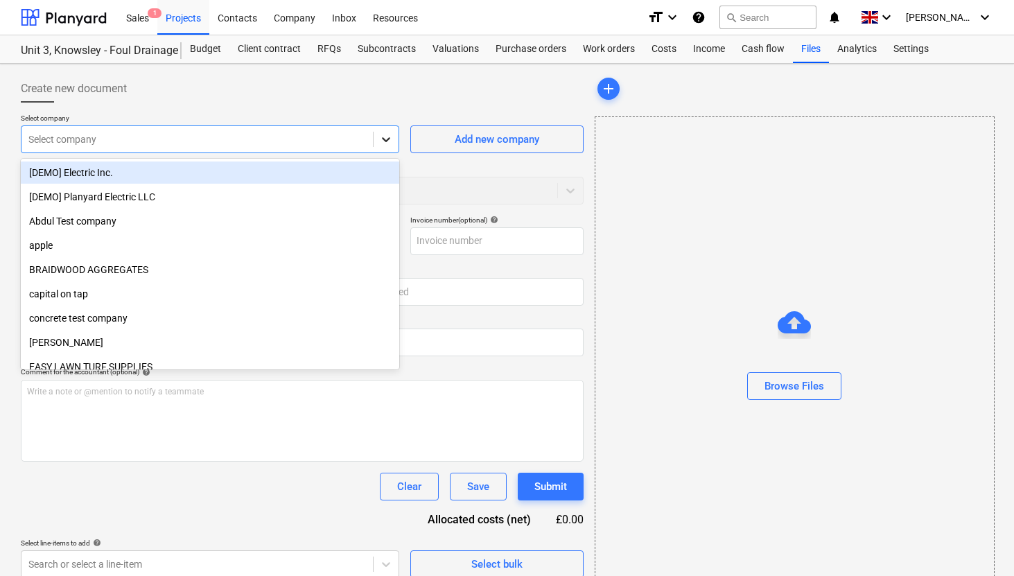
click at [391, 143] on icon at bounding box center [386, 139] width 14 height 14
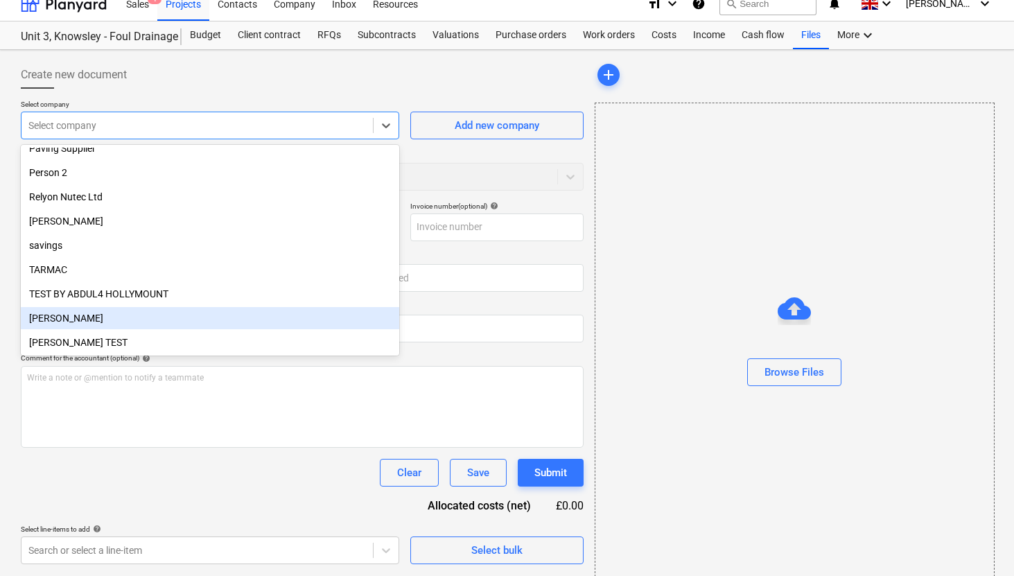
click at [99, 322] on div "YATES" at bounding box center [210, 318] width 378 height 22
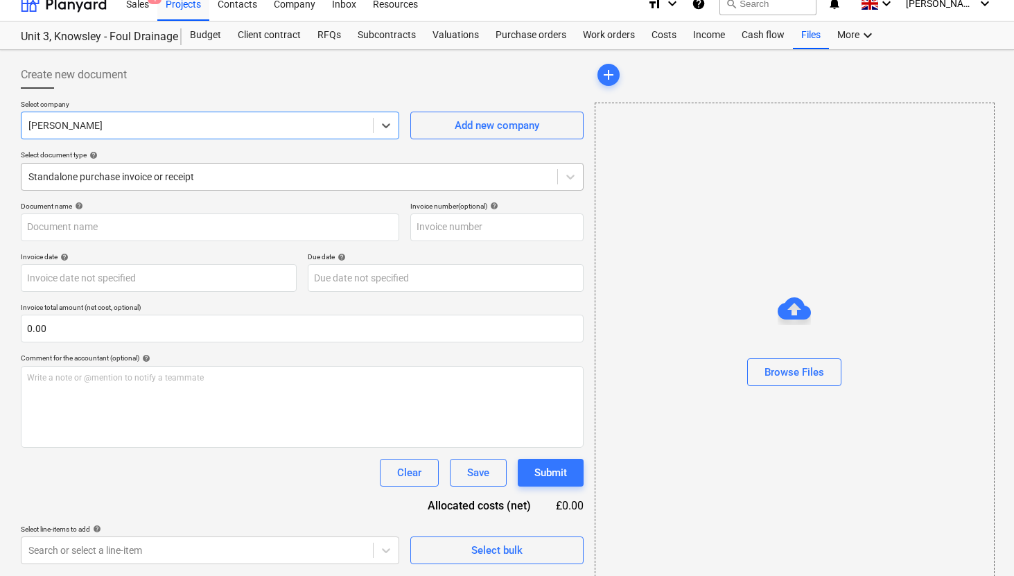
click at [223, 179] on div at bounding box center [289, 177] width 522 height 14
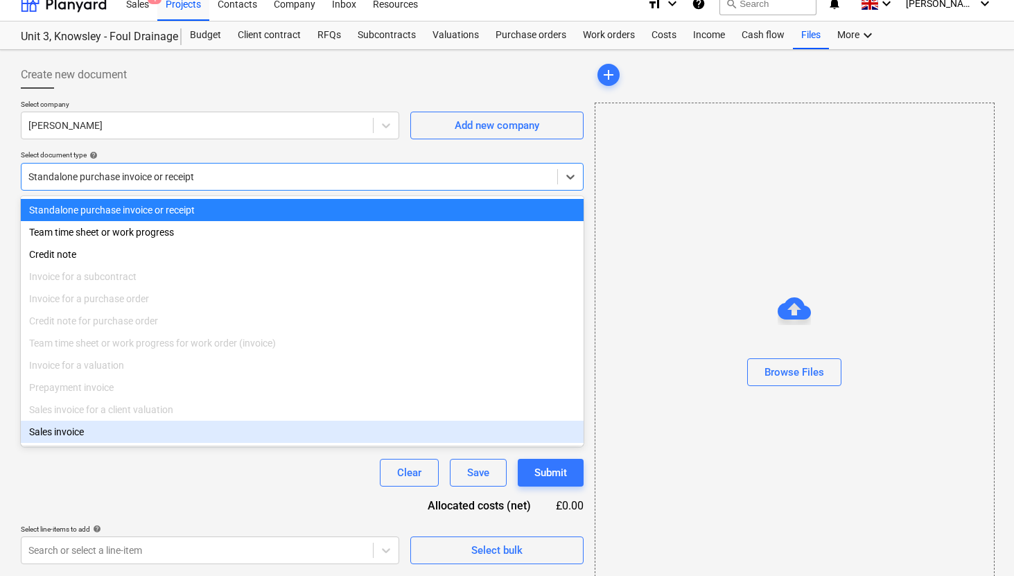
click at [109, 438] on div "Sales invoice" at bounding box center [302, 432] width 563 height 22
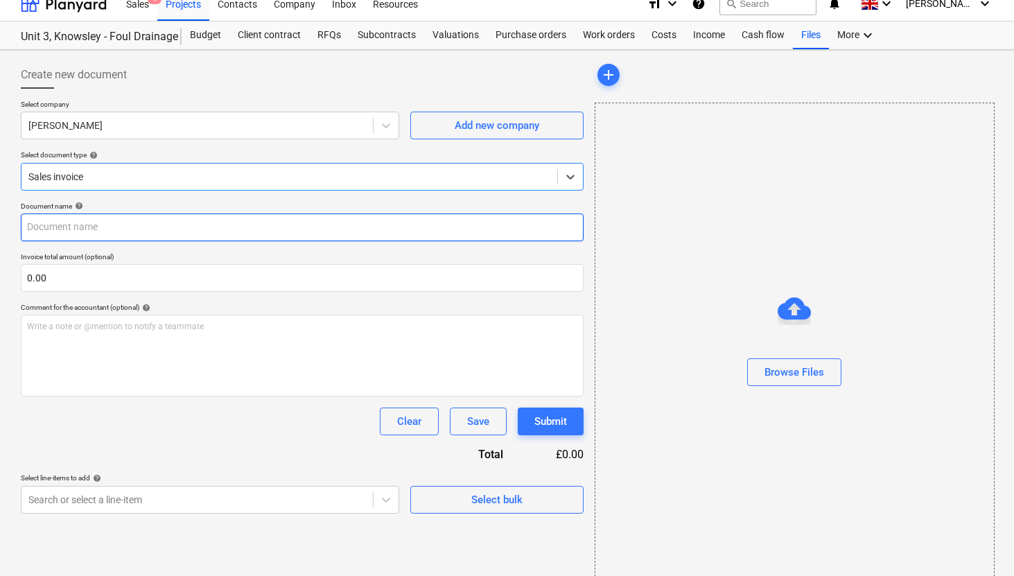
click at [91, 232] on input "text" at bounding box center [302, 227] width 563 height 28
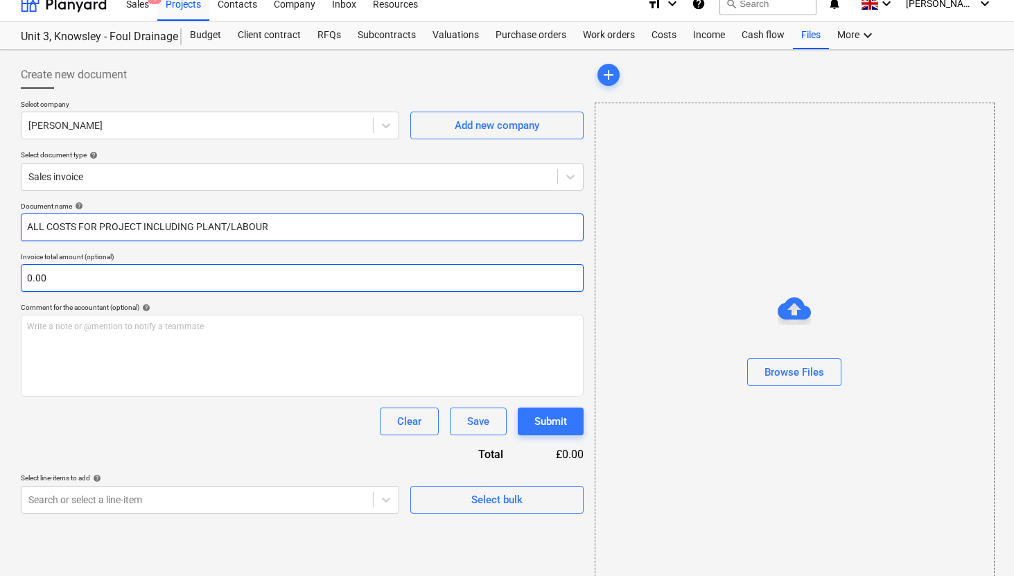
type input "ALL COSTS FOR PROJECT INCLUDING PLANT/LABOUR"
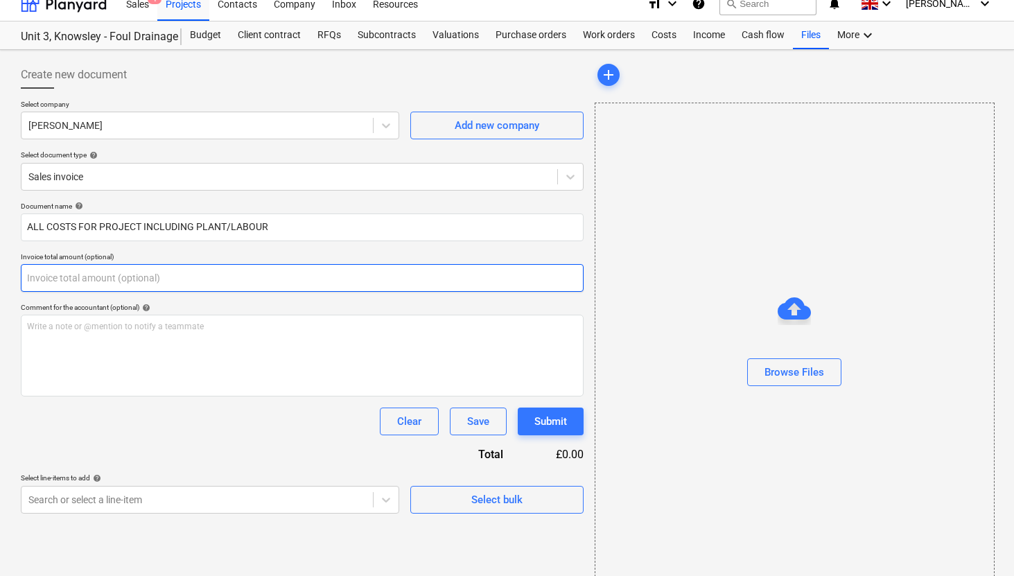
click at [71, 278] on input "text" at bounding box center [302, 278] width 563 height 28
type input "0.00"
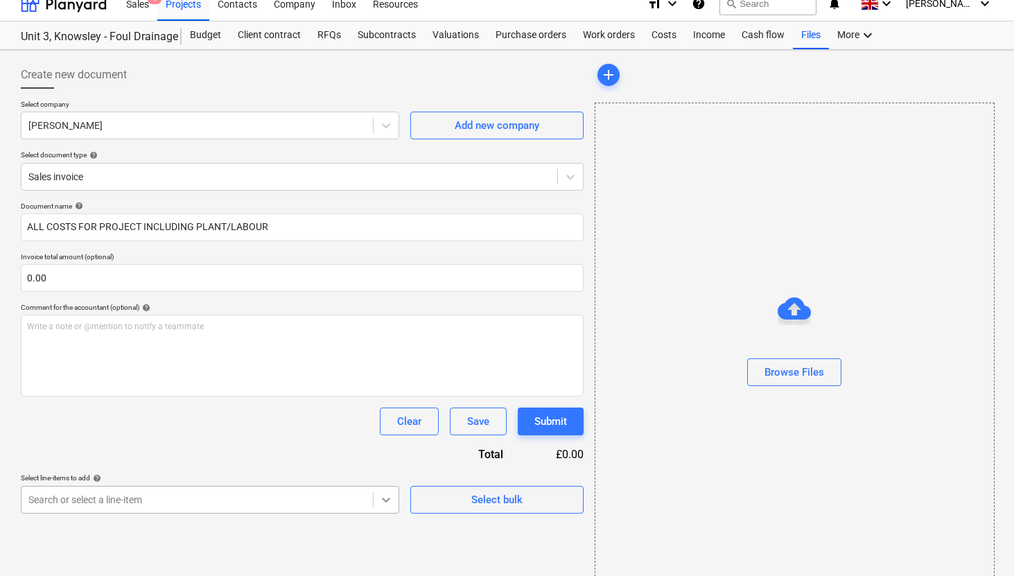
scroll to position [165, 0]
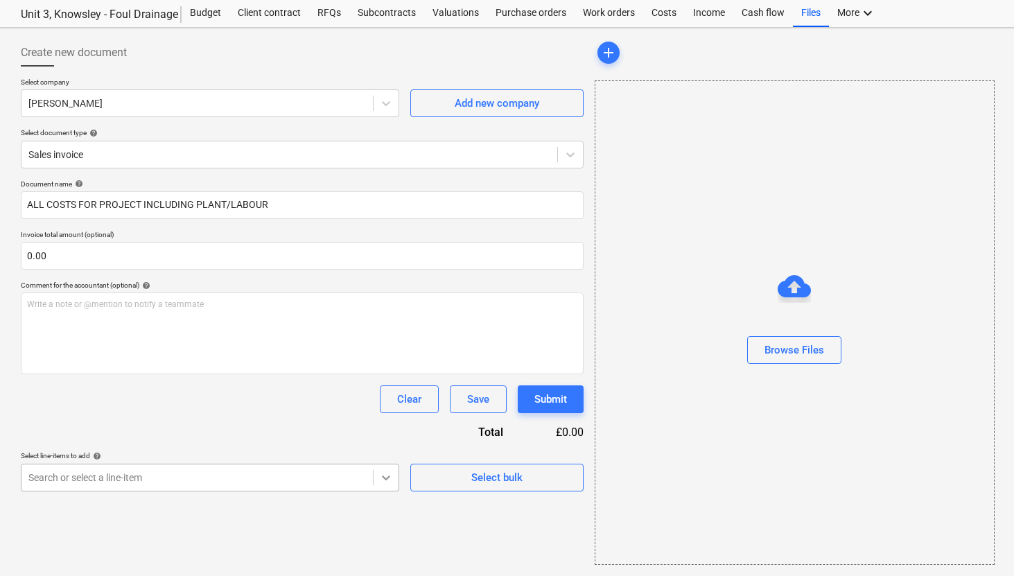
click at [389, 497] on body "Sales 1 Projects Contacts Company Inbox Resources format_size keyboard_arrow_do…" at bounding box center [507, 252] width 1014 height 576
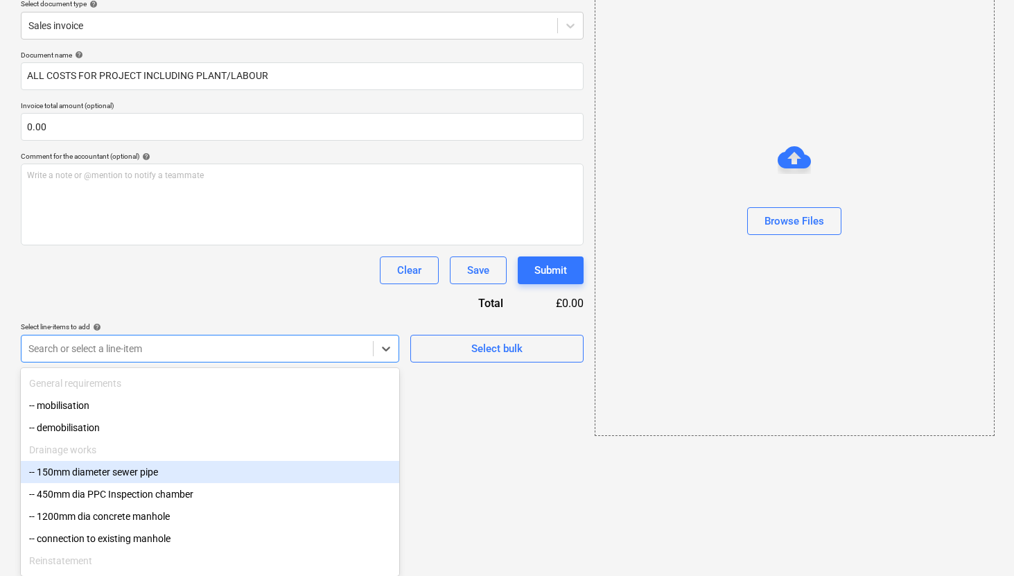
scroll to position [90, 0]
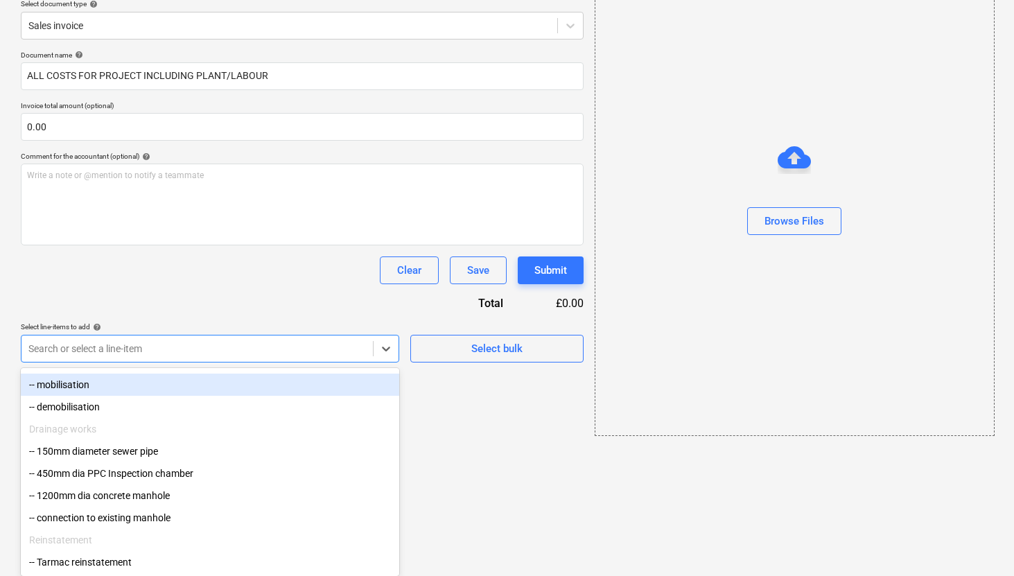
click at [118, 383] on div "-- mobilisation" at bounding box center [210, 385] width 378 height 22
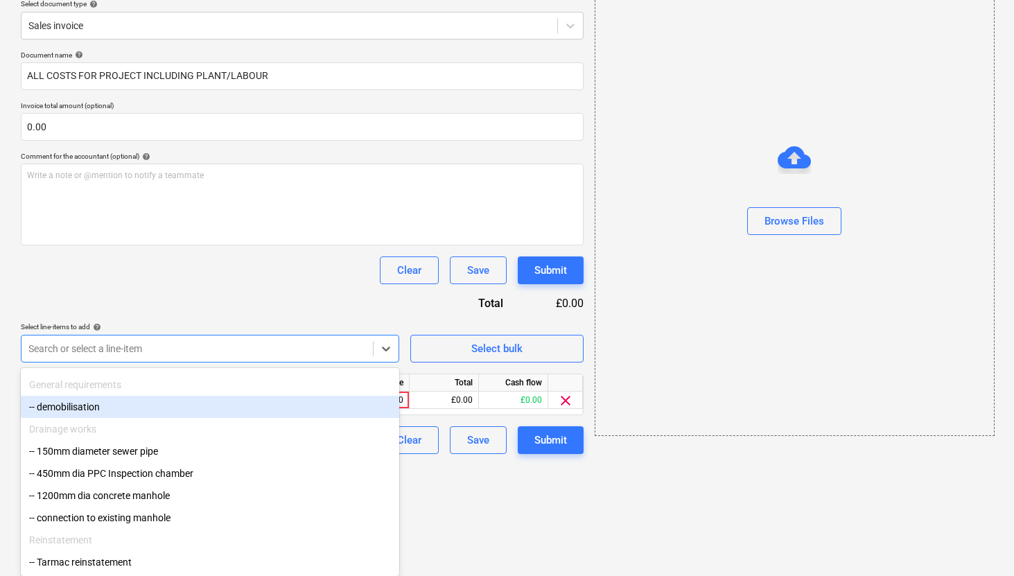
click at [186, 412] on div "-- demobilisation" at bounding box center [210, 407] width 378 height 22
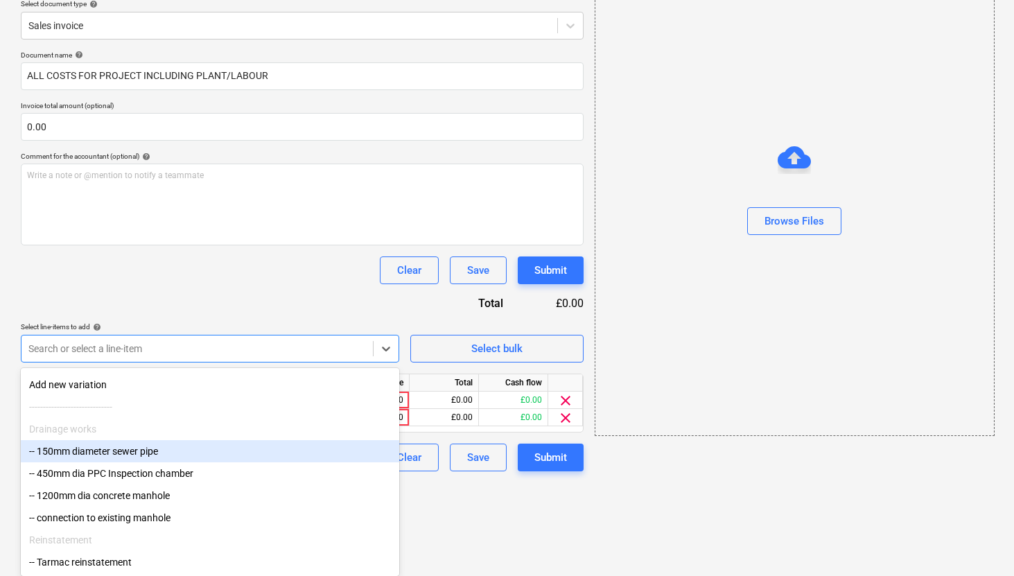
click at [146, 445] on div "-- 150mm diameter sewer pipe" at bounding box center [210, 451] width 378 height 22
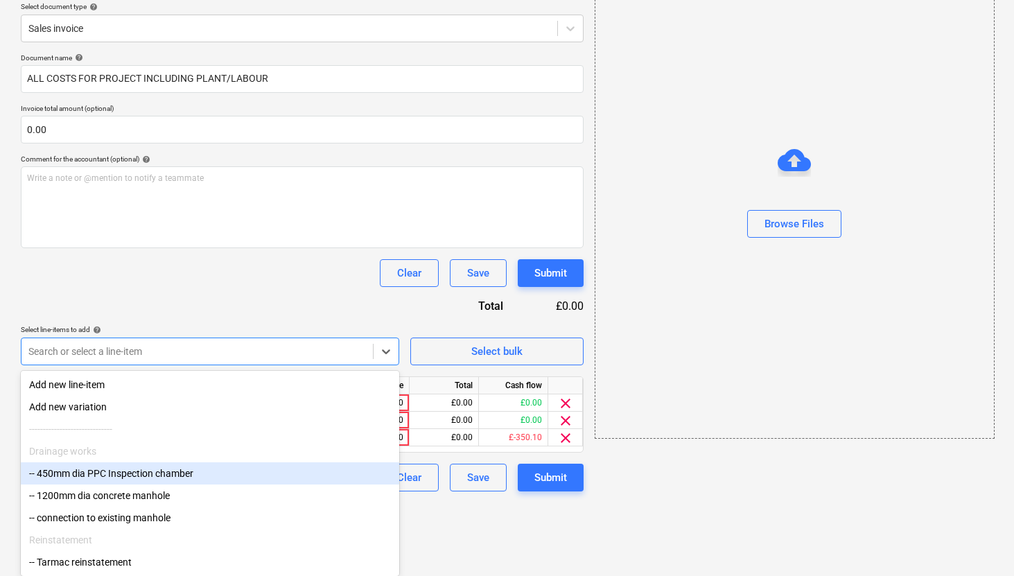
click at [139, 465] on div "-- 450mm dia PPC Inspection chamber" at bounding box center [210, 473] width 378 height 22
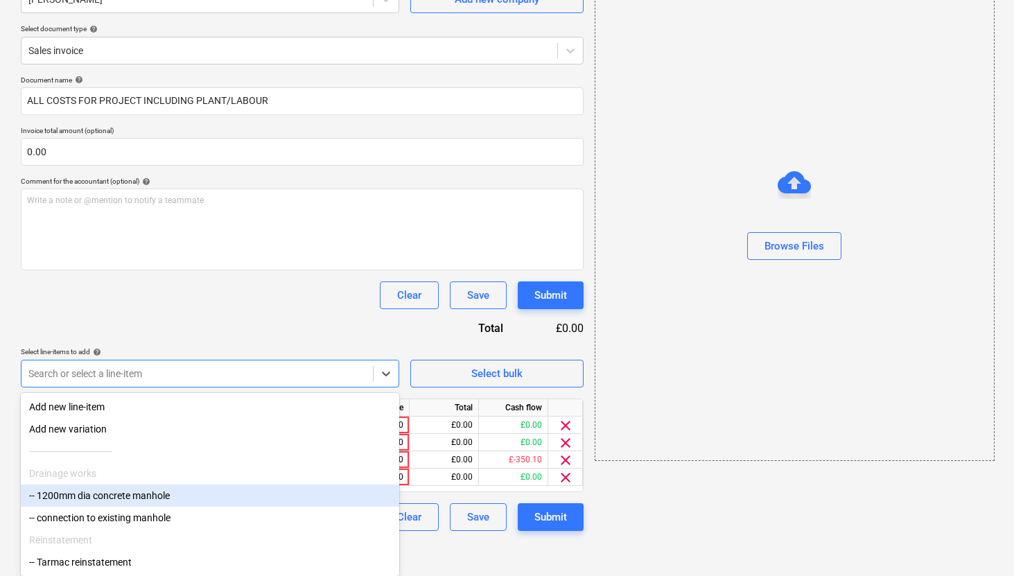
click at [136, 489] on div "-- 1200mm dia concrete manhole" at bounding box center [210, 495] width 378 height 22
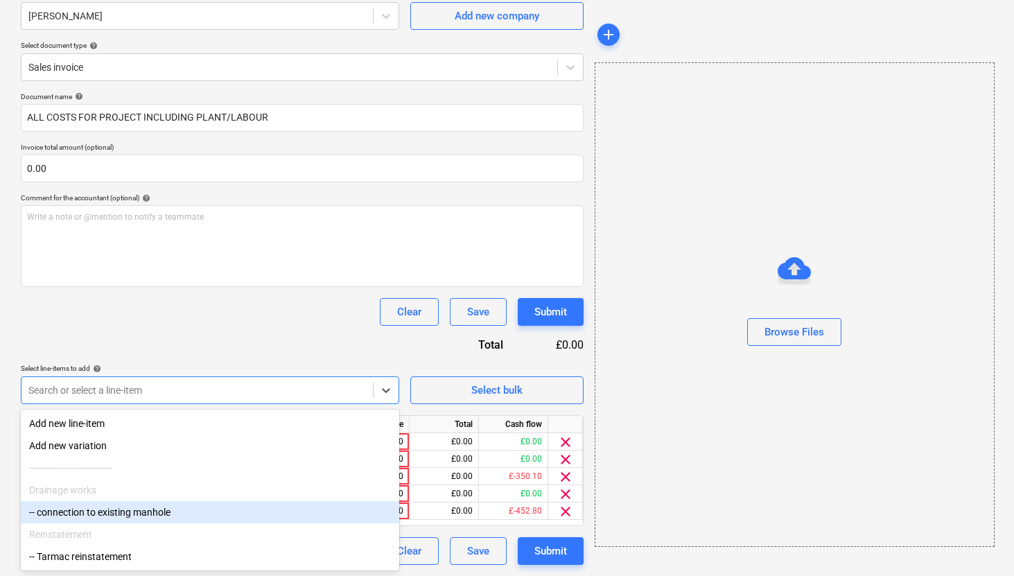
click at [134, 509] on div "-- connection to existing manhole" at bounding box center [210, 512] width 378 height 22
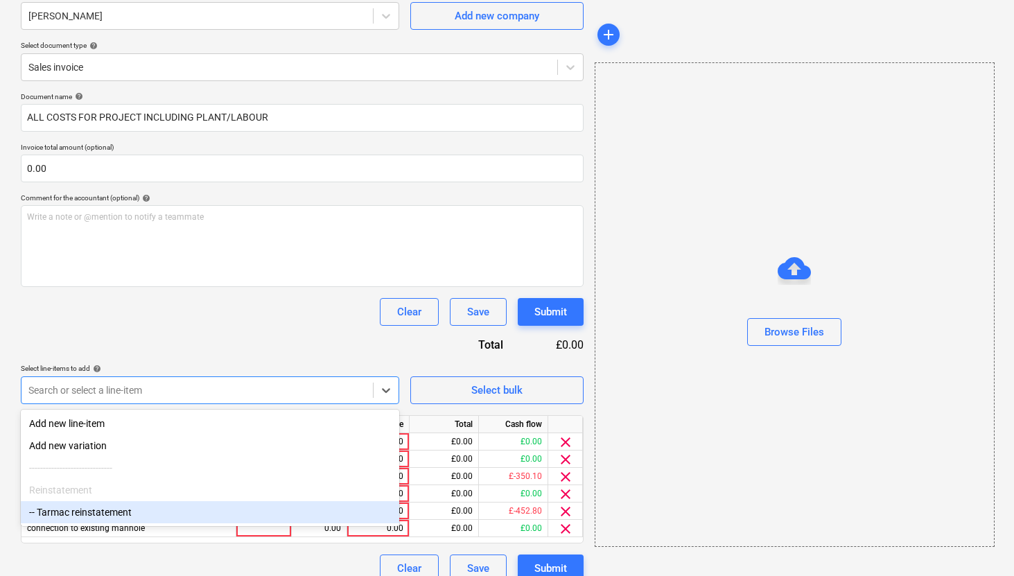
click at [124, 515] on div "-- Tarmac reinstatement" at bounding box center [210, 512] width 378 height 22
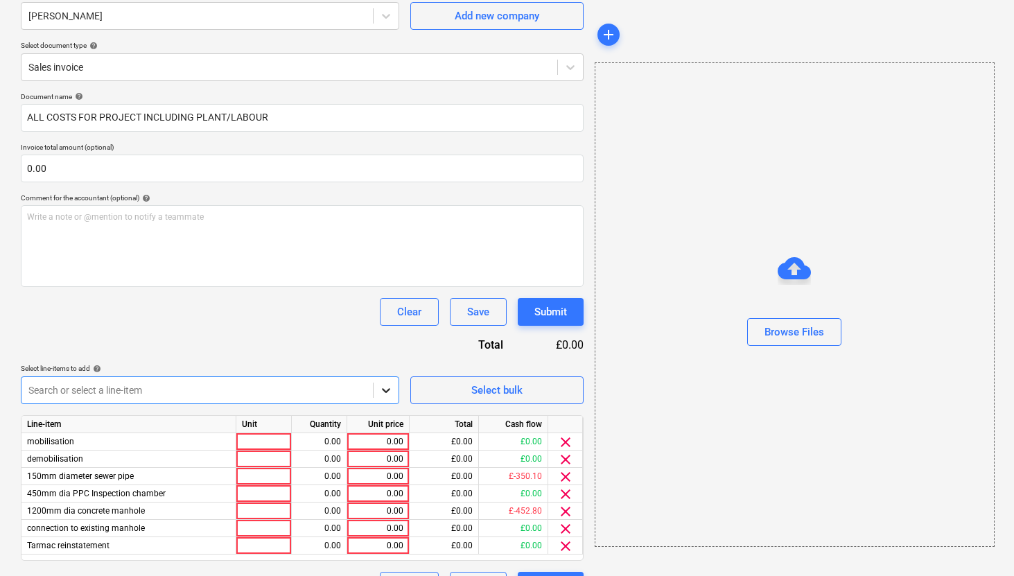
click at [389, 389] on icon at bounding box center [386, 390] width 8 height 5
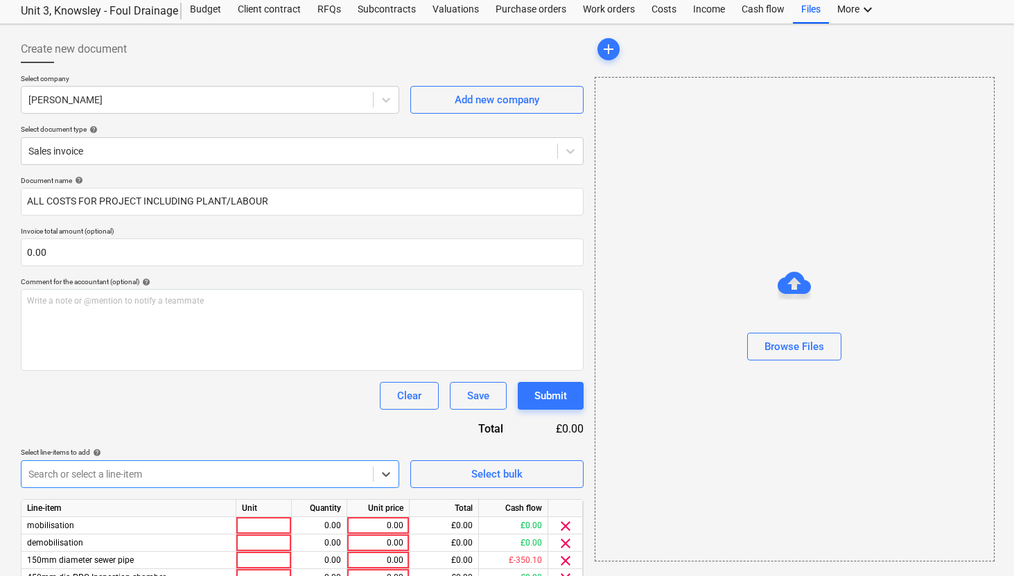
scroll to position [39, 0]
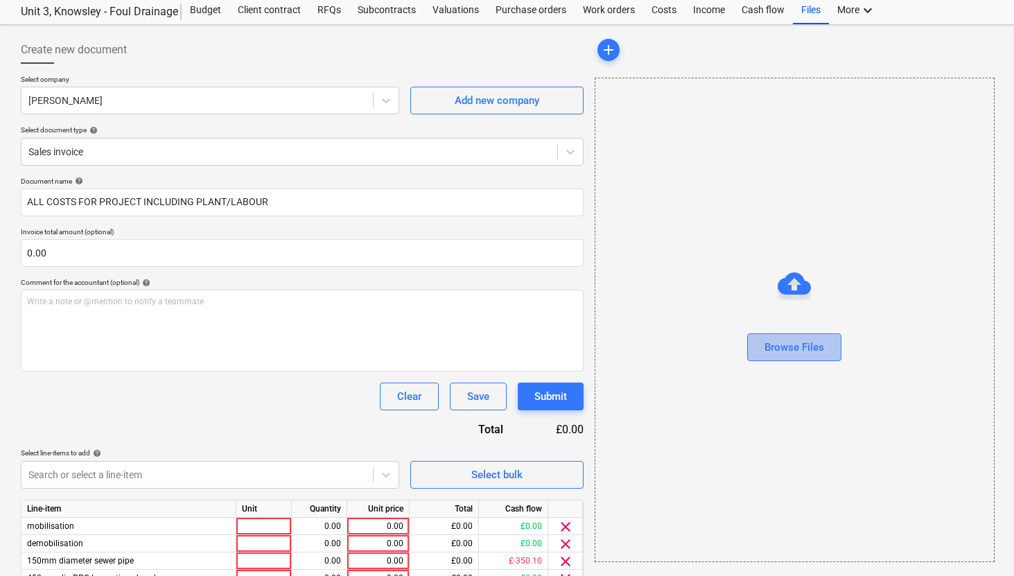
click at [809, 337] on button "Browse Files" at bounding box center [794, 347] width 94 height 28
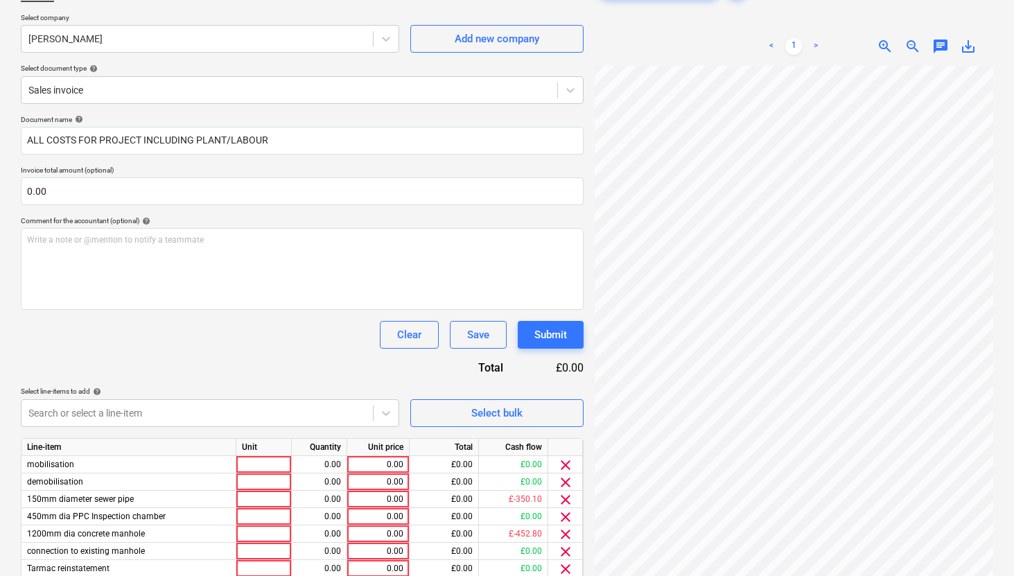
scroll to position [123, 0]
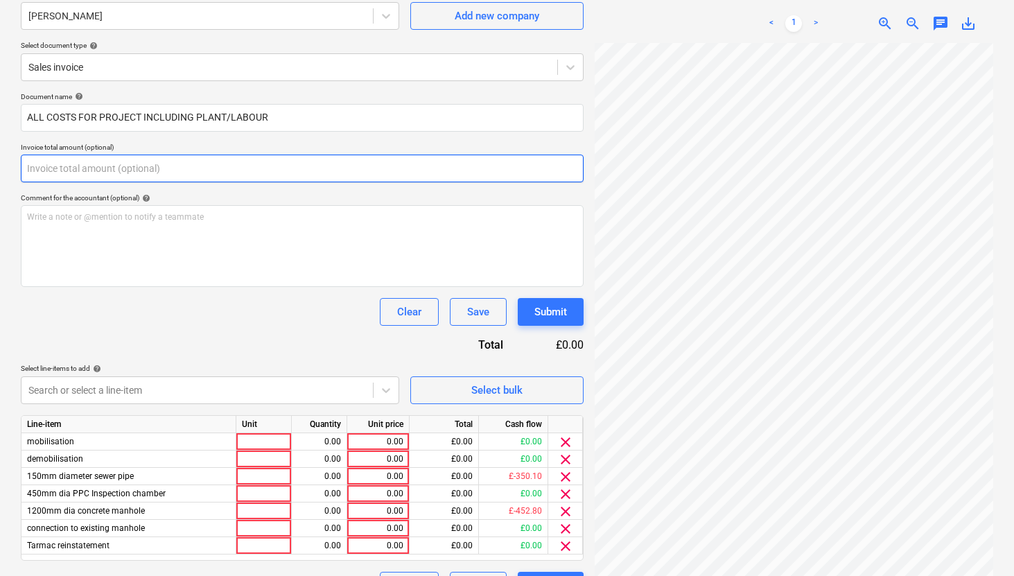
click at [118, 161] on input "text" at bounding box center [302, 169] width 563 height 28
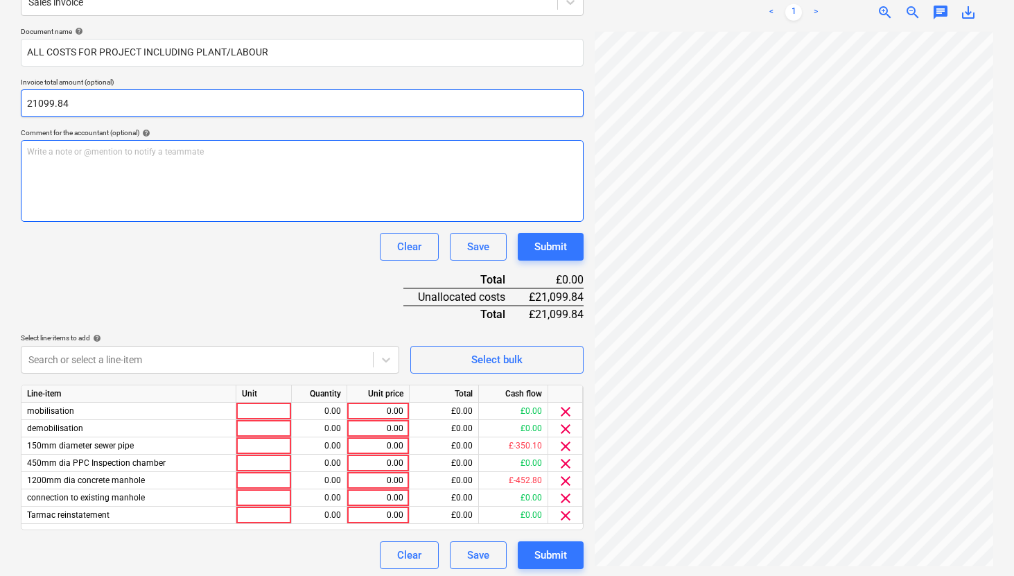
scroll to position [193, 0]
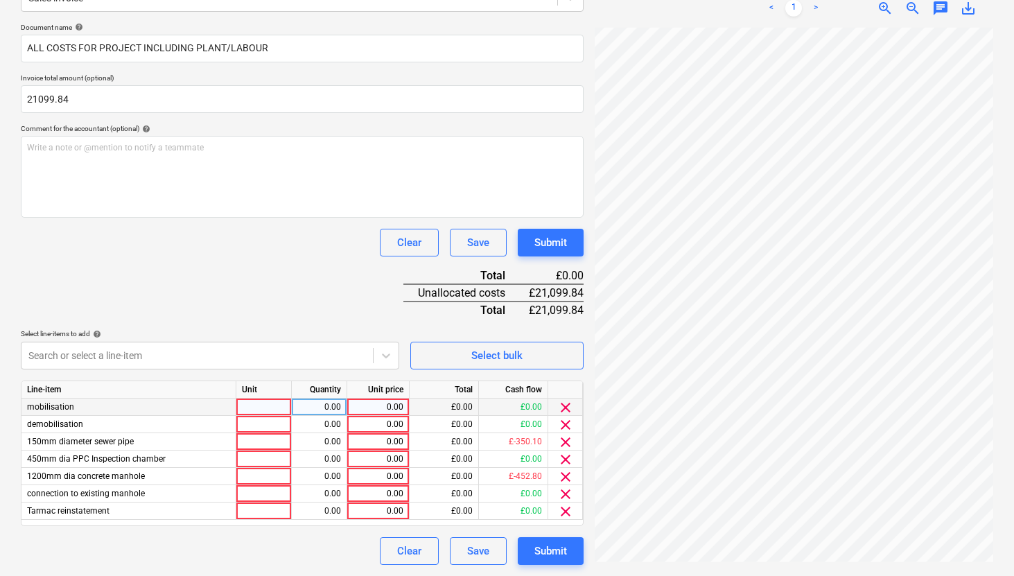
type input "21,099.84"
click at [265, 407] on div at bounding box center [263, 406] width 55 height 17
click at [326, 406] on div "0.00" at bounding box center [319, 406] width 44 height 17
type input "1"
click at [400, 402] on div "0.00" at bounding box center [378, 406] width 51 height 17
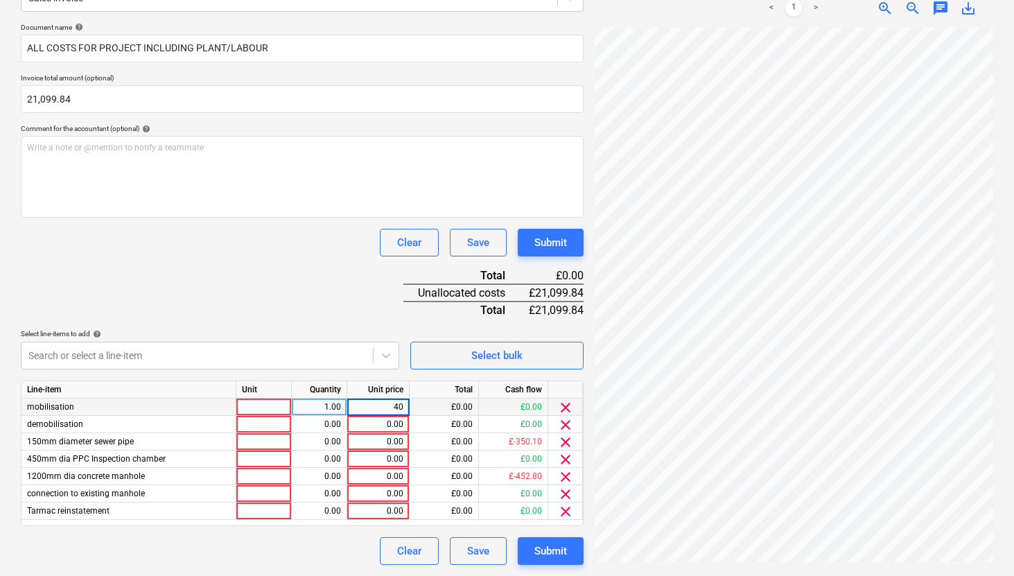
type input "400"
click at [338, 423] on div "0.00" at bounding box center [319, 424] width 44 height 17
type input "1"
click at [379, 419] on div "0.00" at bounding box center [378, 424] width 51 height 17
type input "400"
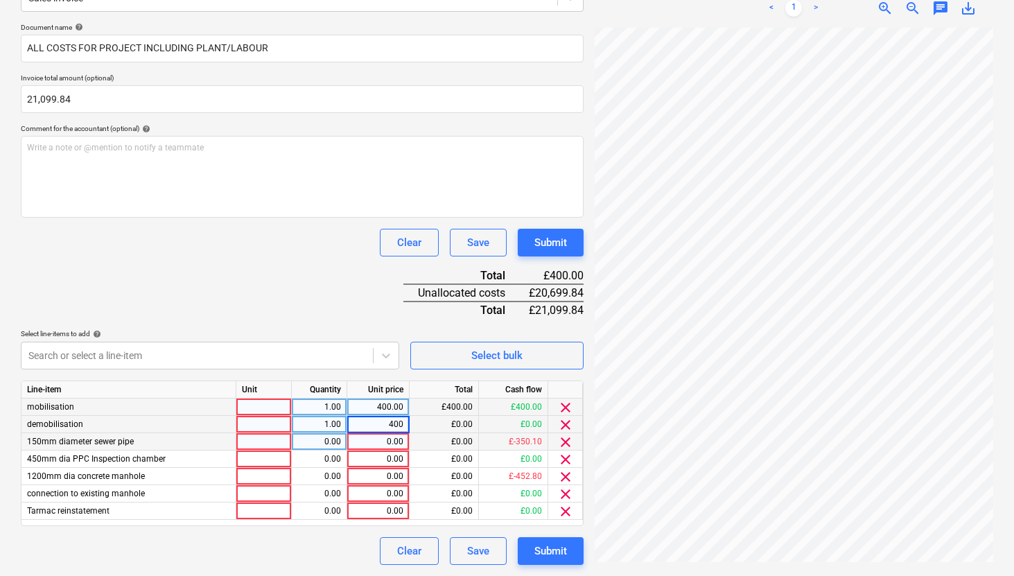
click at [327, 438] on div "0.00" at bounding box center [319, 441] width 44 height 17
type input "1"
click at [390, 438] on div "0.00" at bounding box center [378, 441] width 51 height 17
click at [394, 514] on div "0.00" at bounding box center [378, 510] width 51 height 17
type input "4"
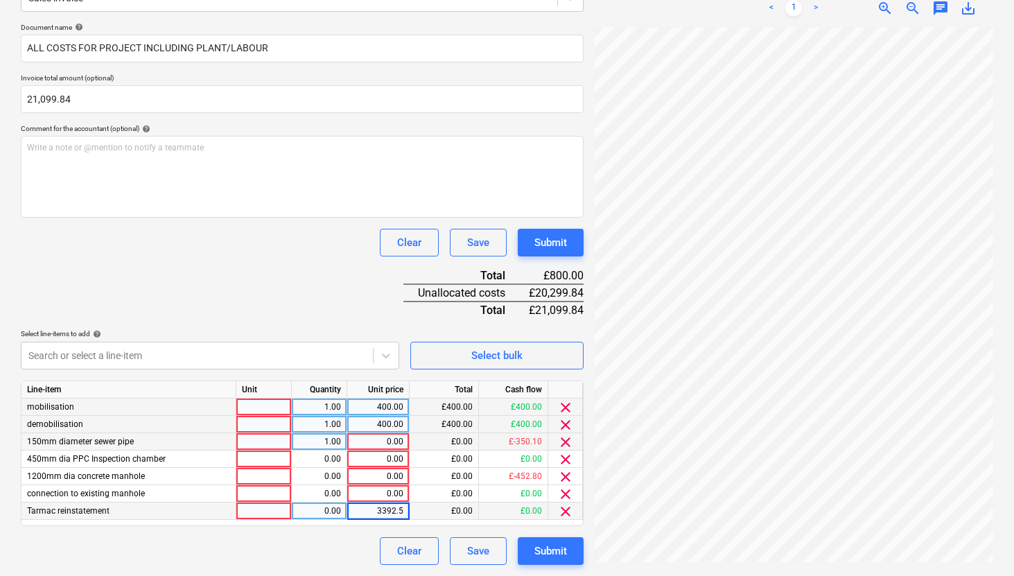
type input "3392.50"
click at [359, 538] on div "Clear Save Submit" at bounding box center [302, 551] width 563 height 28
click at [385, 440] on div "0.00" at bounding box center [378, 441] width 51 height 17
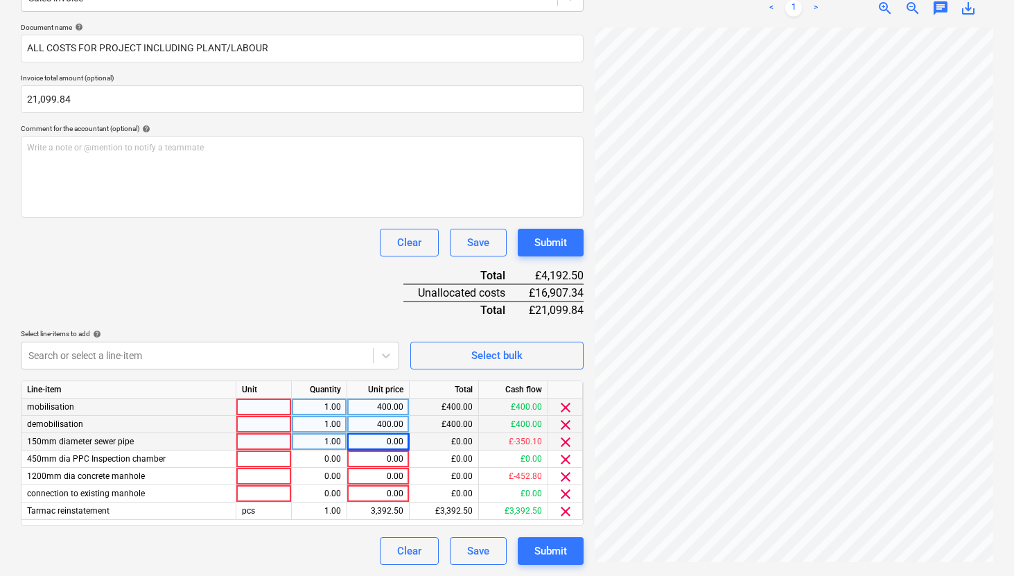
click at [385, 441] on div "0.00" at bounding box center [378, 441] width 51 height 17
type input "11583"
click at [349, 534] on div "Document name help ALL COSTS FOR PROJECT INCLUDING PLANT/LABOUR Invoice total a…" at bounding box center [302, 294] width 563 height 542
click at [393, 441] on div "11,583.00" at bounding box center [378, 441] width 51 height 17
type input "10583"
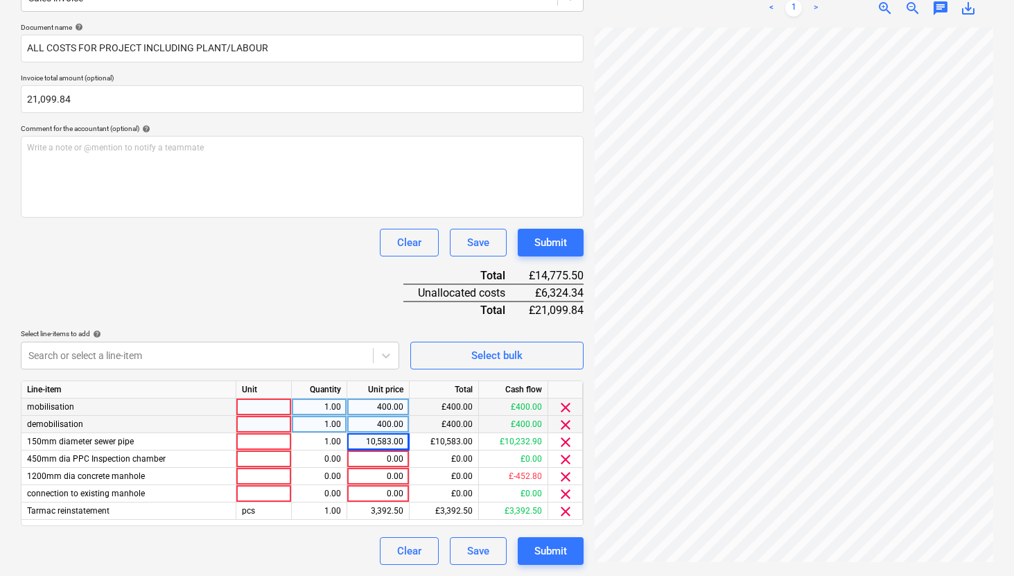
click at [349, 542] on div "Clear Save Submit" at bounding box center [302, 551] width 563 height 28
click at [389, 463] on div "0.00" at bounding box center [378, 458] width 51 height 17
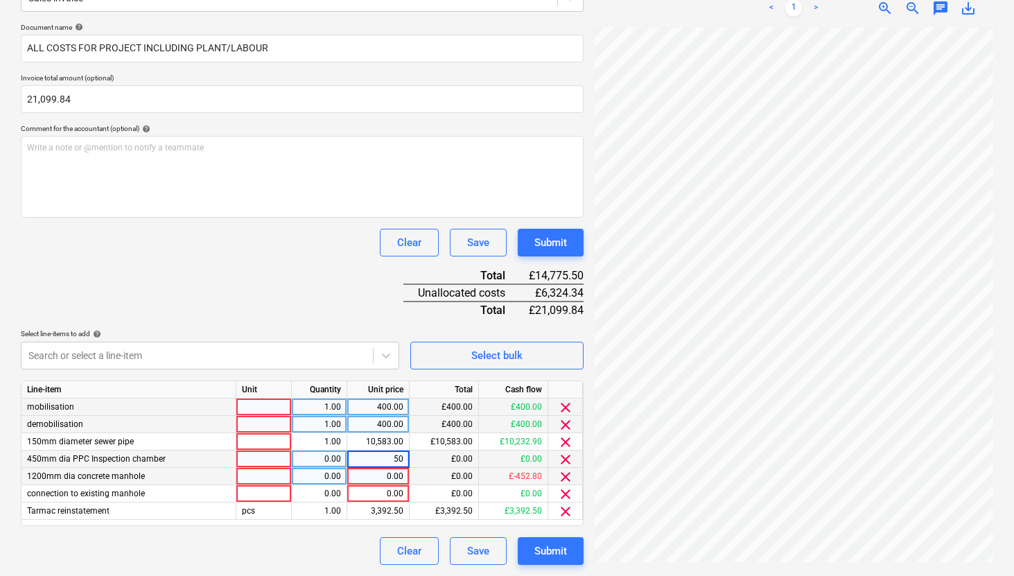
type input "500"
click at [374, 441] on div "10,583.00" at bounding box center [378, 441] width 51 height 17
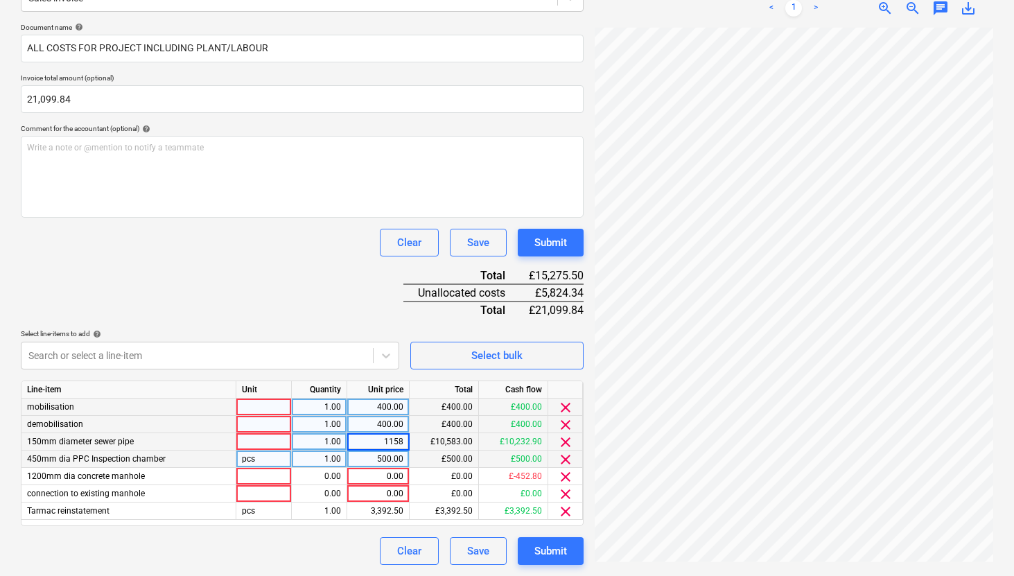
type input "11583"
click at [378, 460] on div "500.00" at bounding box center [378, 458] width 51 height 17
click at [382, 478] on div "0.00" at bounding box center [378, 476] width 51 height 17
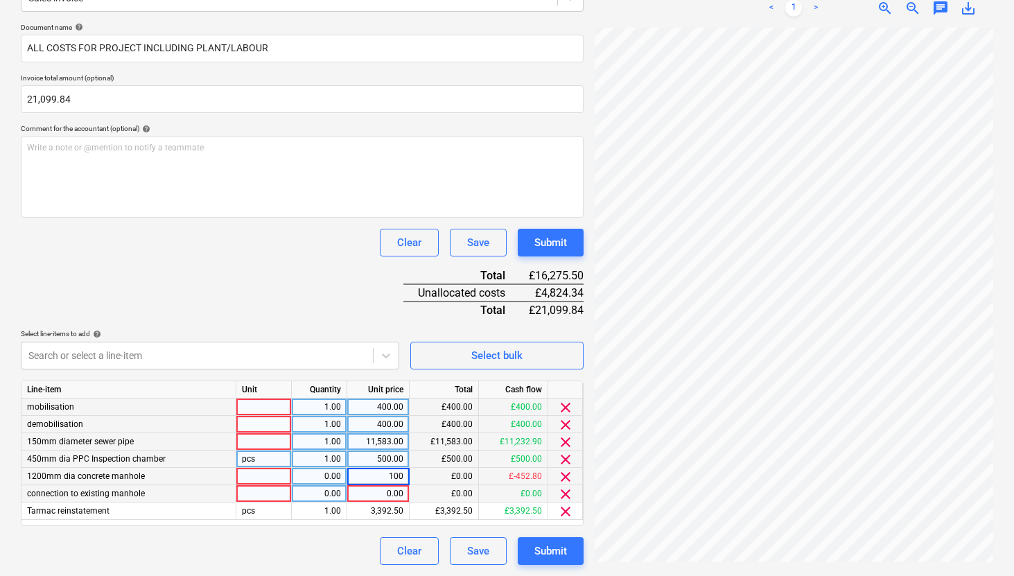
type input "1000"
click at [369, 493] on div "0.00" at bounding box center [378, 493] width 51 height 17
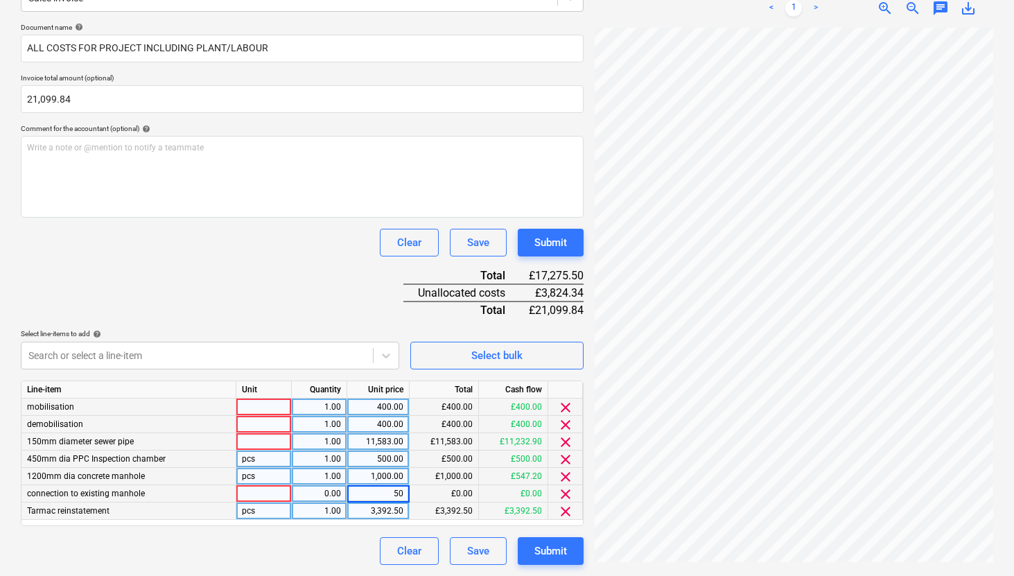
type input "500"
click at [384, 457] on div "500.00" at bounding box center [378, 458] width 51 height 17
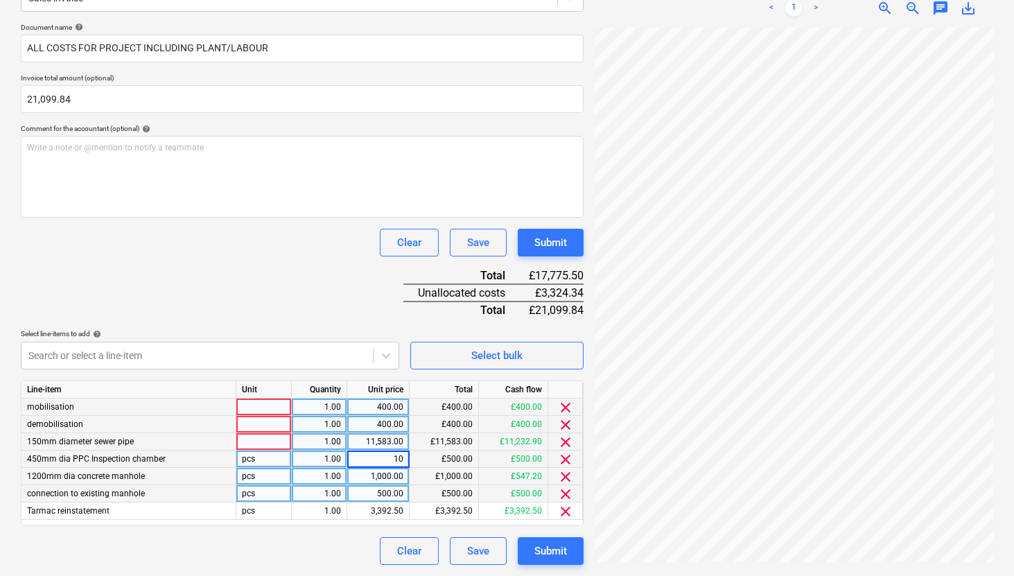
type input "1"
type input "800"
click at [376, 524] on div "Line-item Unit Quantity Unit price Total Cash flow mobilisation 1.00 400.00 £40…" at bounding box center [302, 453] width 563 height 146
click at [268, 410] on div at bounding box center [263, 406] width 55 height 17
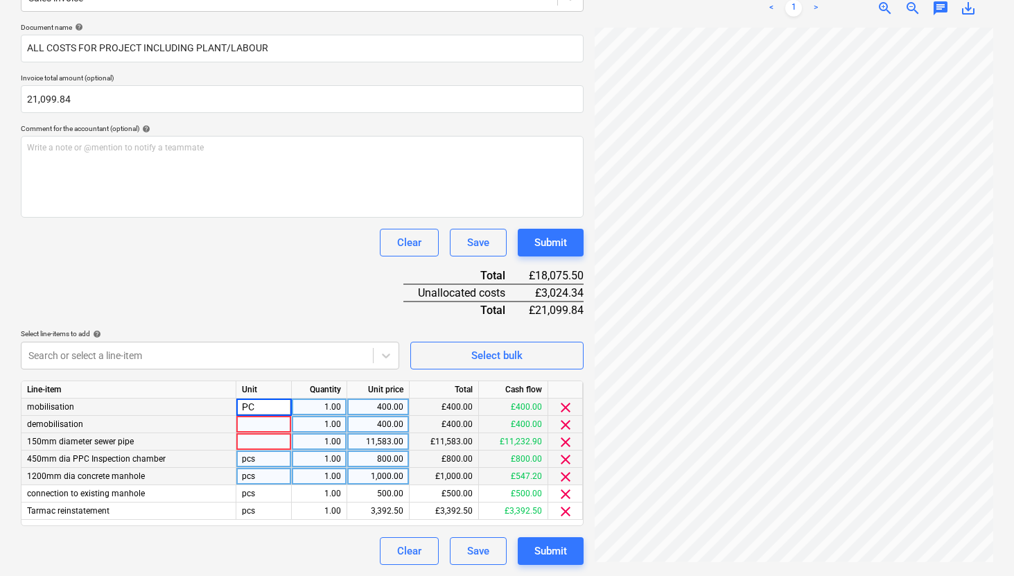
type input "P"
type input "pcs"
click at [252, 426] on div at bounding box center [263, 424] width 55 height 17
type input "pcs"
click at [240, 447] on div at bounding box center [263, 441] width 55 height 17
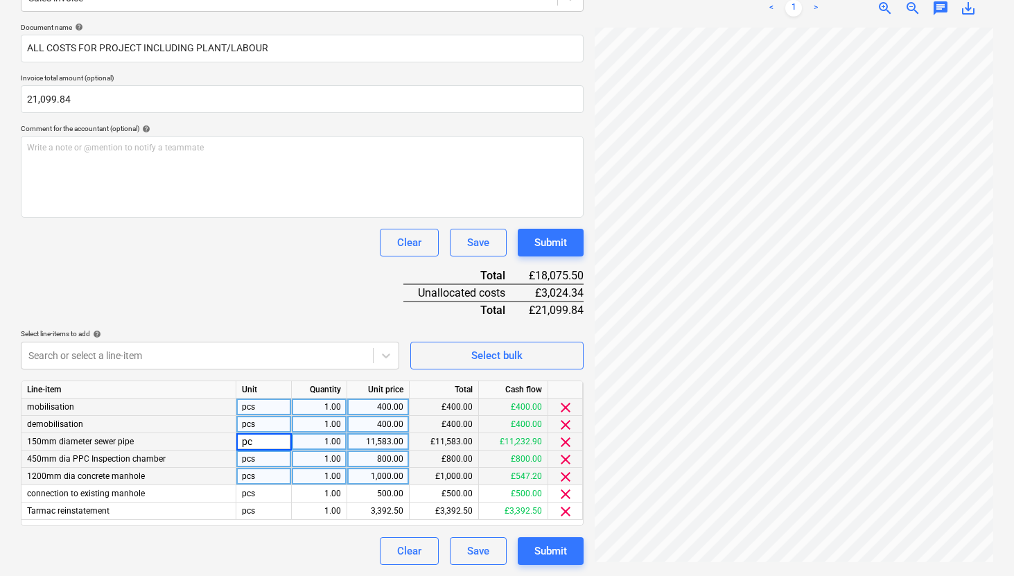
type input "pcs"
click at [292, 482] on div "1.00" at bounding box center [319, 476] width 55 height 17
click at [367, 444] on div "11,583.00" at bounding box center [378, 441] width 51 height 17
click at [387, 356] on icon at bounding box center [386, 355] width 8 height 5
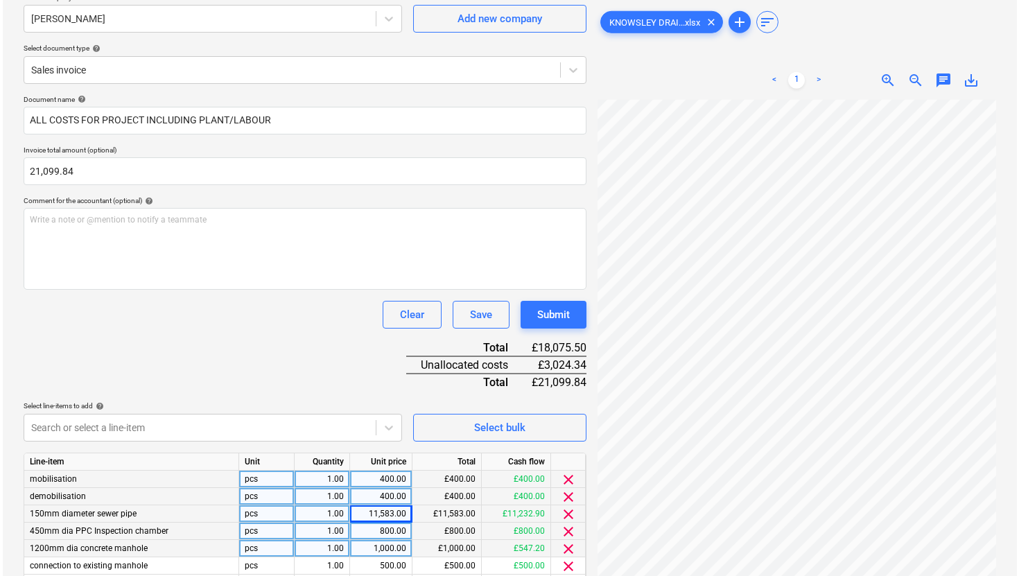
scroll to position [0, 0]
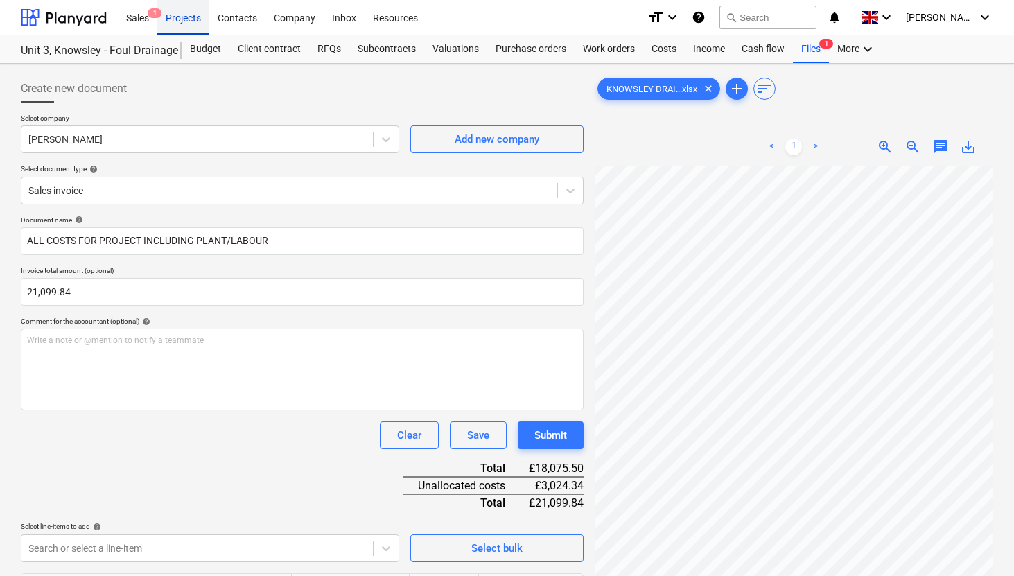
click at [184, 18] on div "Projects" at bounding box center [183, 16] width 52 height 35
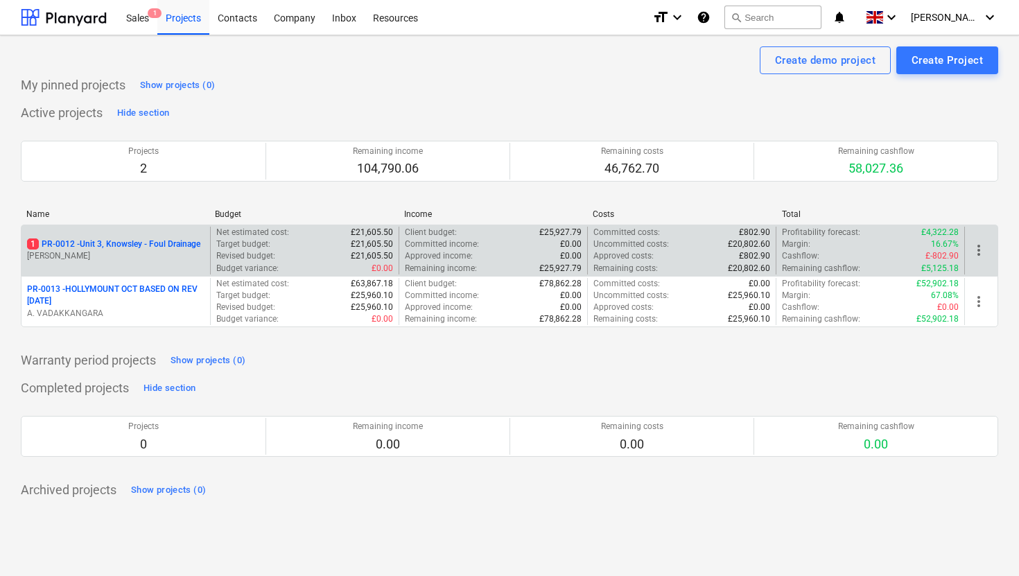
click at [150, 247] on p "1 PR-0012 - Unit 3, Knowsley - Foul Drainage" at bounding box center [113, 244] width 173 height 12
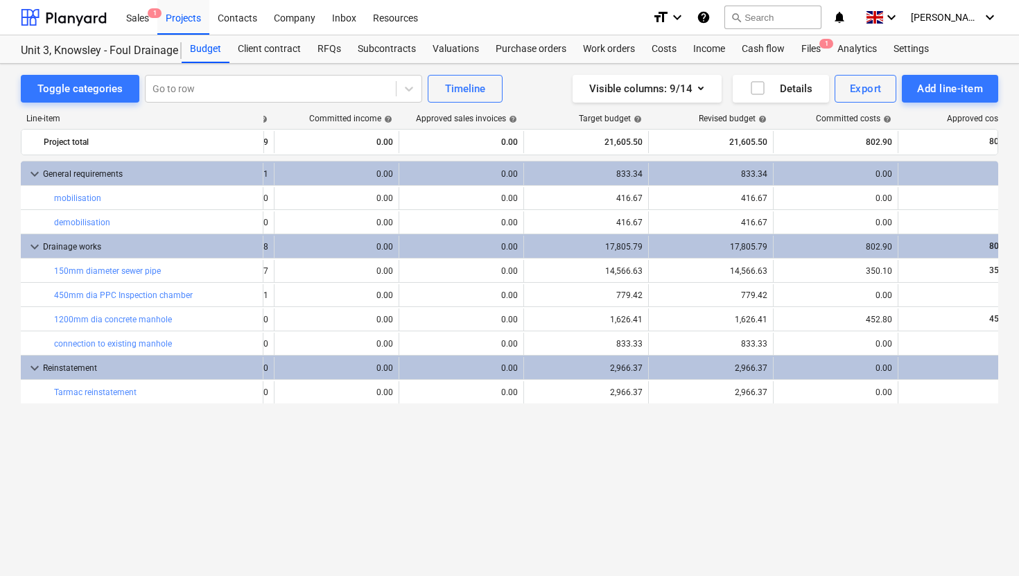
scroll to position [0, 424]
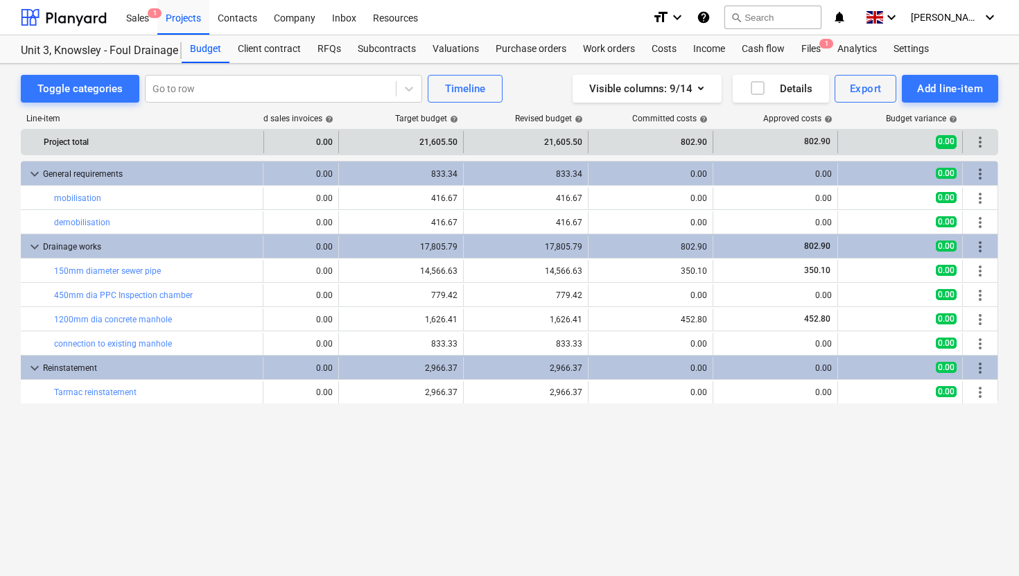
click at [978, 144] on span "more_vert" at bounding box center [980, 142] width 17 height 17
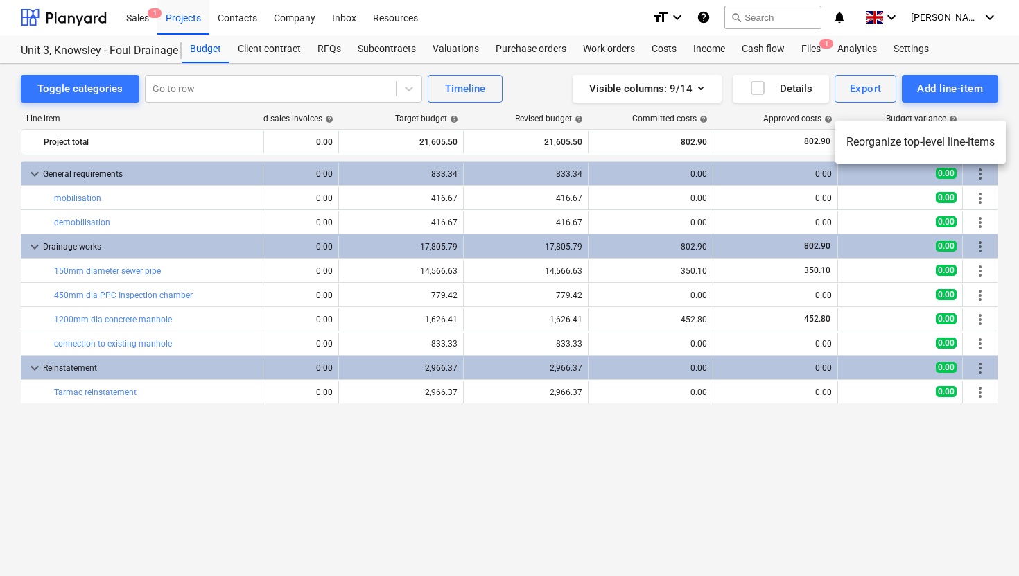
click at [751, 487] on div at bounding box center [509, 288] width 1019 height 576
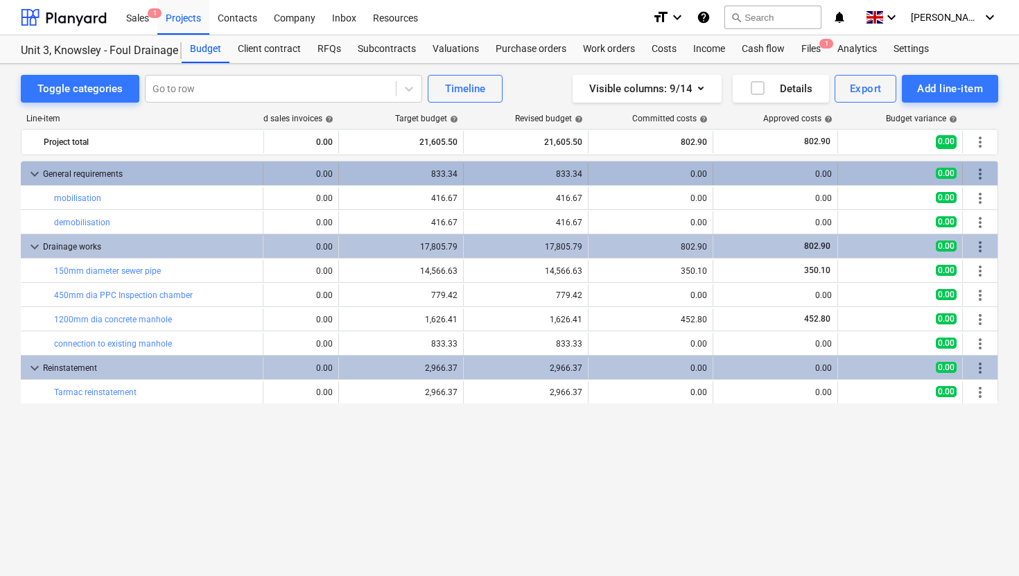
click at [985, 175] on span "more_vert" at bounding box center [980, 174] width 17 height 17
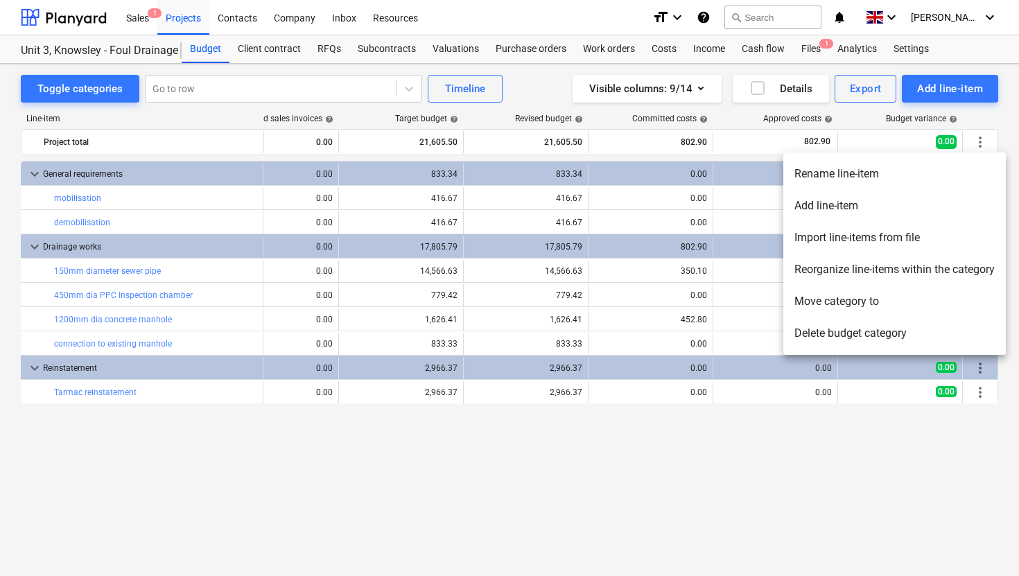
click at [884, 205] on li "Add line-item" at bounding box center [894, 206] width 222 height 32
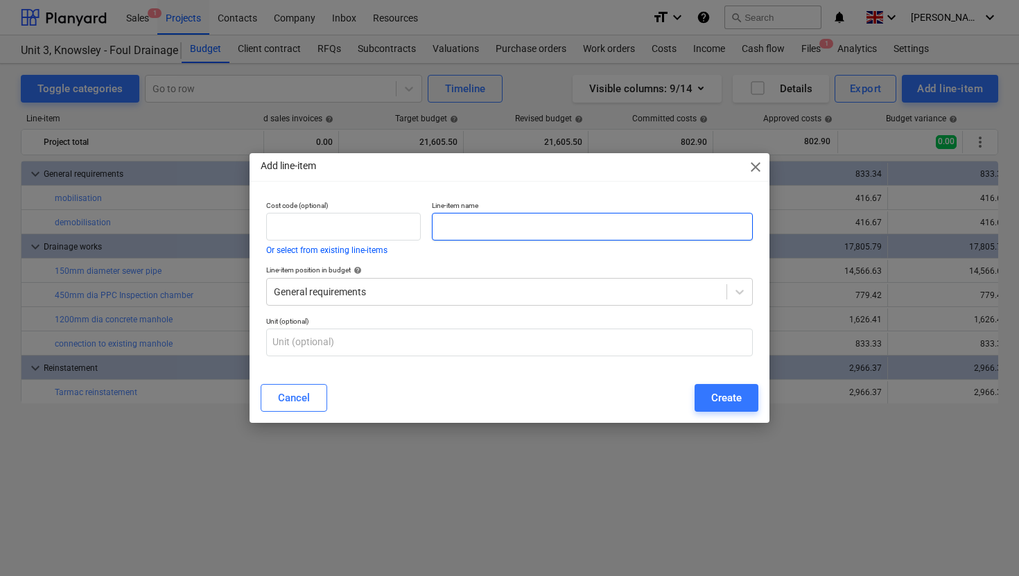
click at [466, 237] on input "text" at bounding box center [592, 227] width 321 height 28
click at [739, 293] on icon at bounding box center [739, 292] width 8 height 5
click at [755, 161] on span "close" at bounding box center [755, 167] width 17 height 17
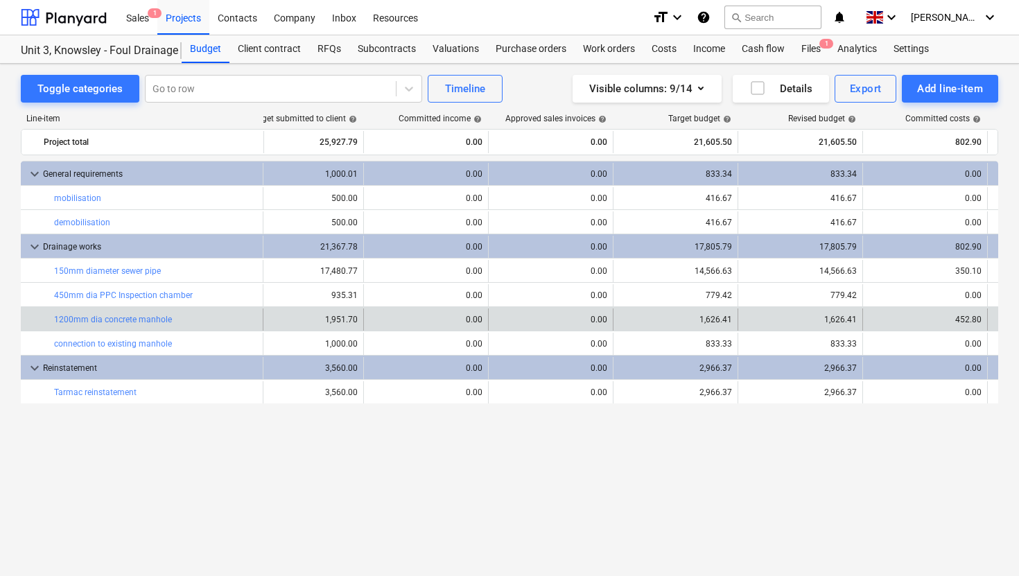
scroll to position [0, 216]
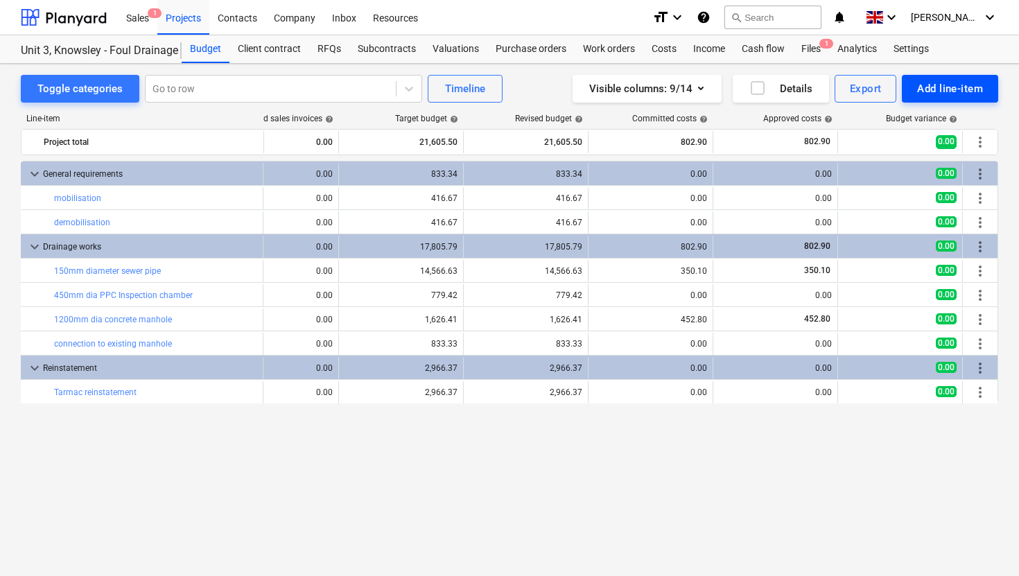
click at [975, 94] on div "Add line-item" at bounding box center [950, 89] width 66 height 18
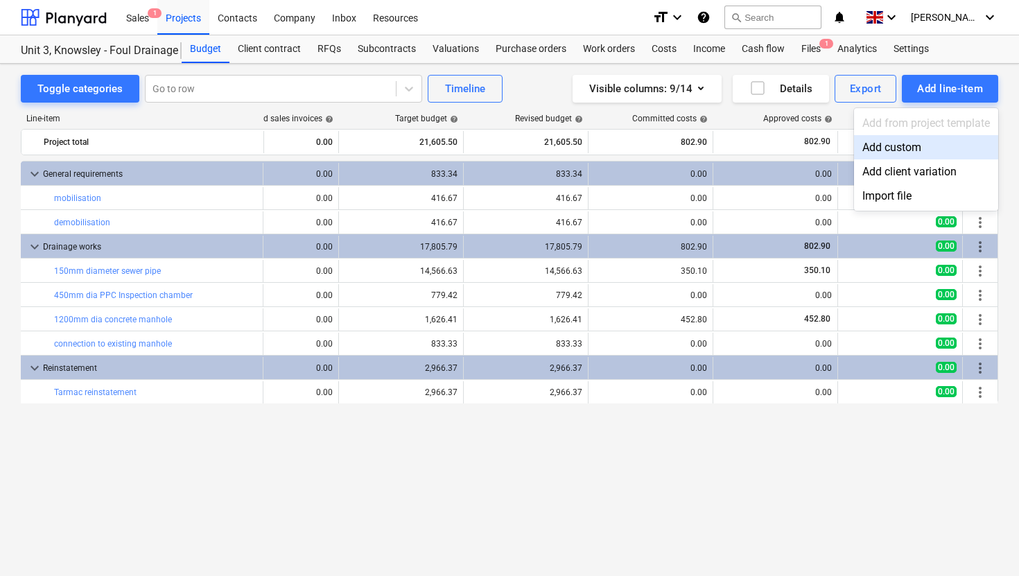
click at [914, 148] on div "Add custom" at bounding box center [926, 147] width 144 height 24
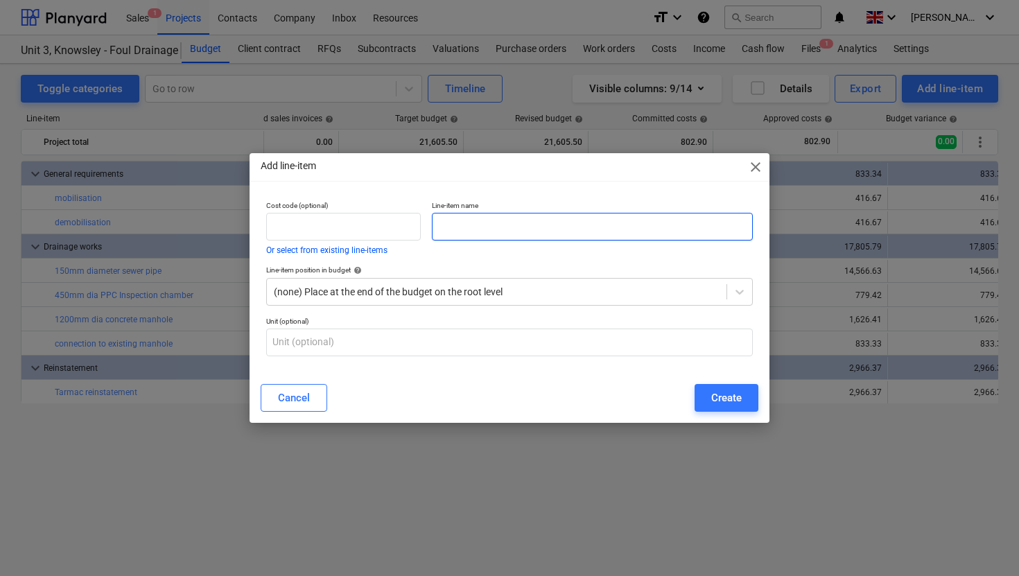
click at [480, 229] on input "text" at bounding box center [592, 227] width 321 height 28
type input "Extra Kerbing Works to rear of car park"
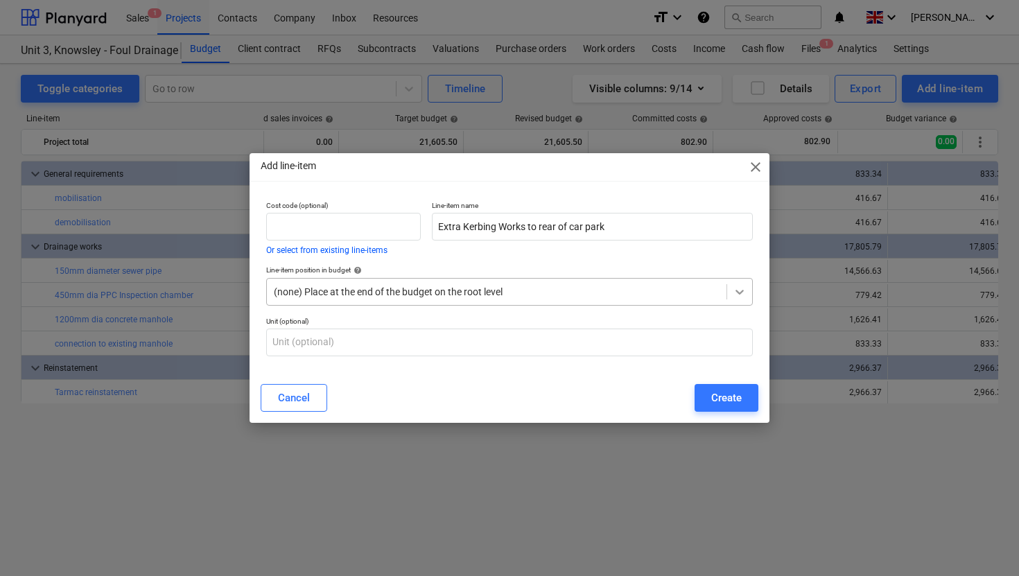
click at [730, 287] on div at bounding box center [739, 291] width 25 height 25
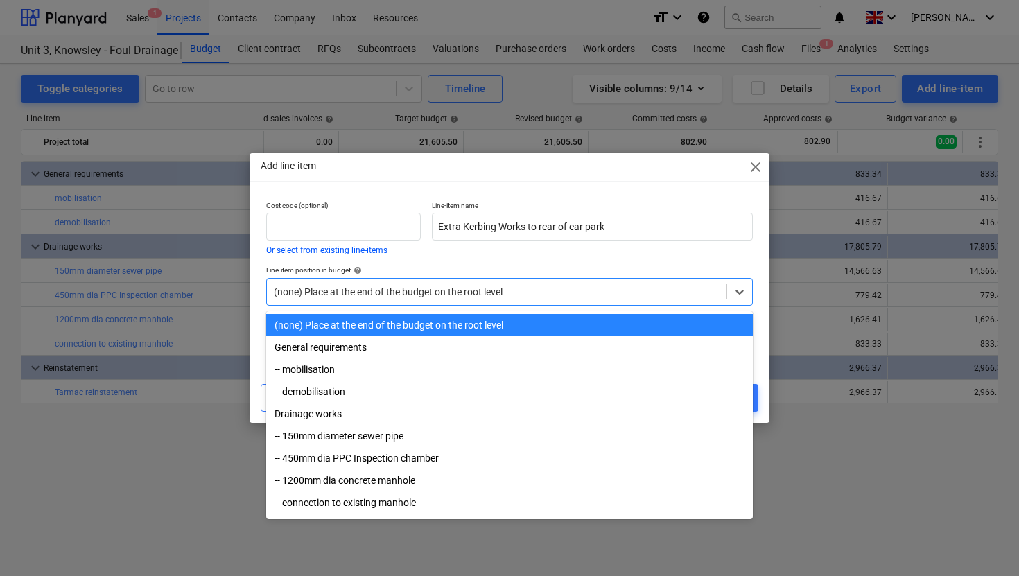
click at [492, 329] on div "(none) Place at the end of the budget on the root level" at bounding box center [509, 325] width 487 height 22
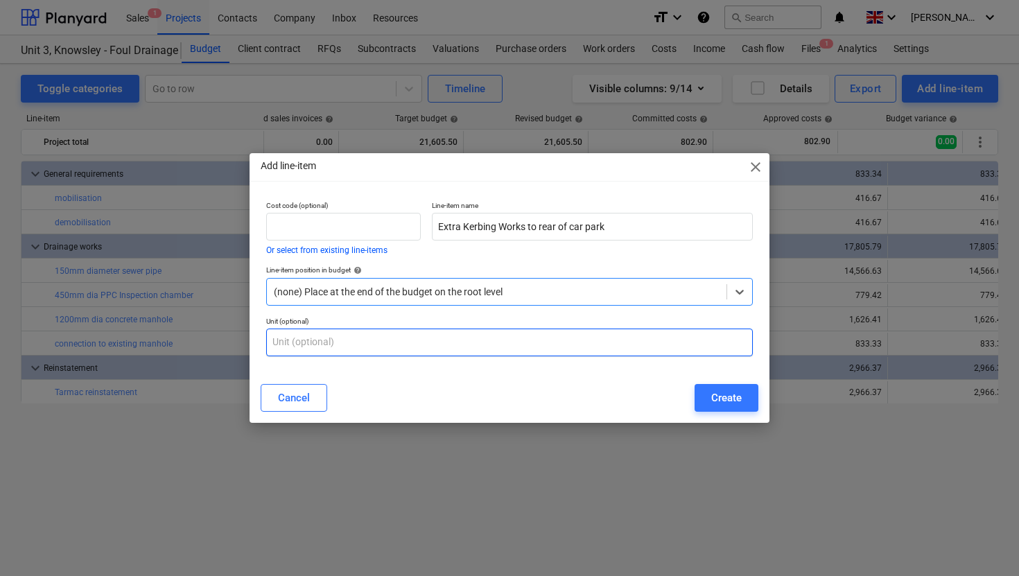
click at [518, 352] on input "text" at bounding box center [509, 343] width 487 height 28
type input "item"
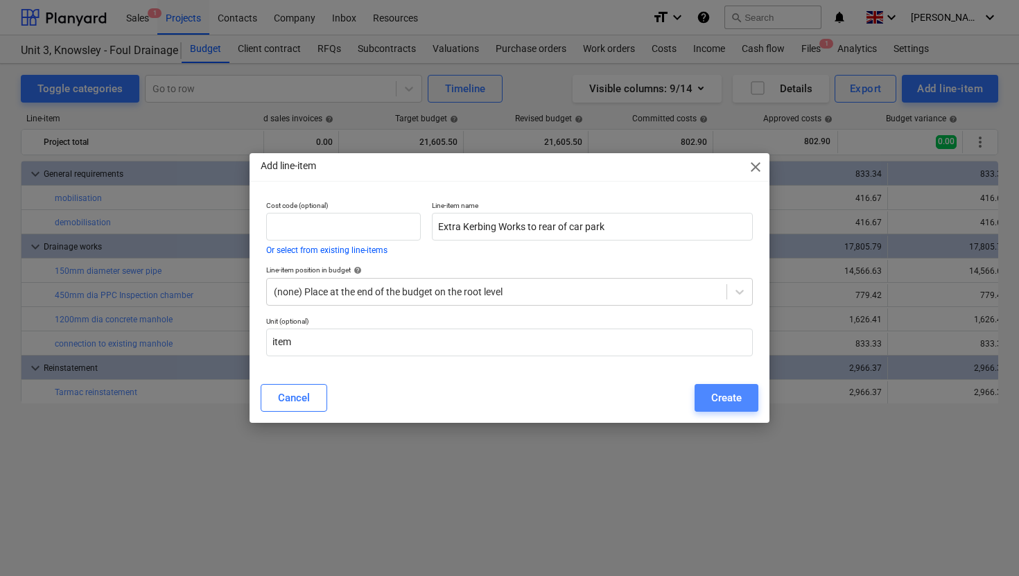
click at [725, 404] on div "Create" at bounding box center [726, 398] width 30 height 18
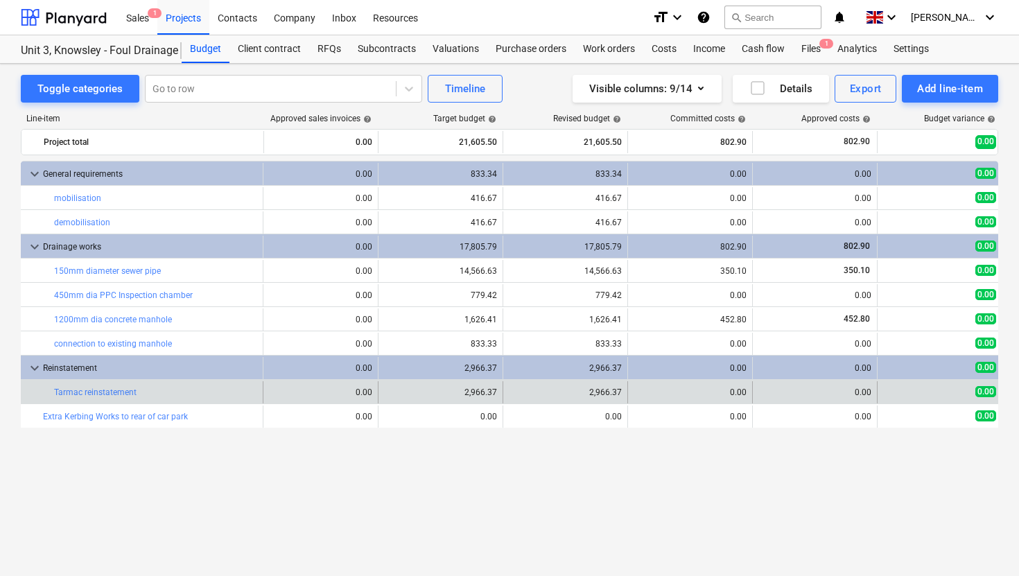
scroll to position [0, 424]
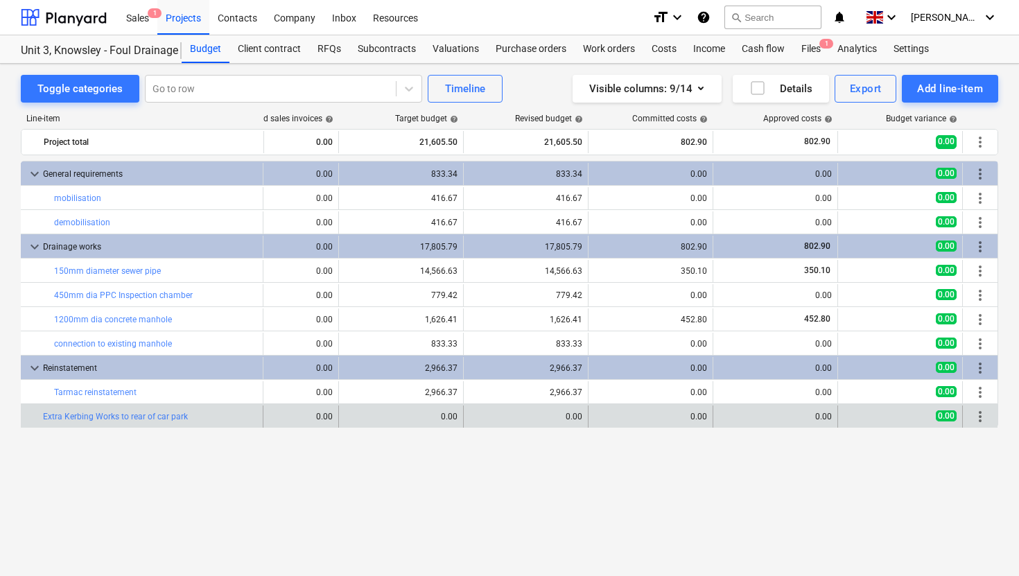
click at [983, 418] on span "more_vert" at bounding box center [980, 416] width 17 height 17
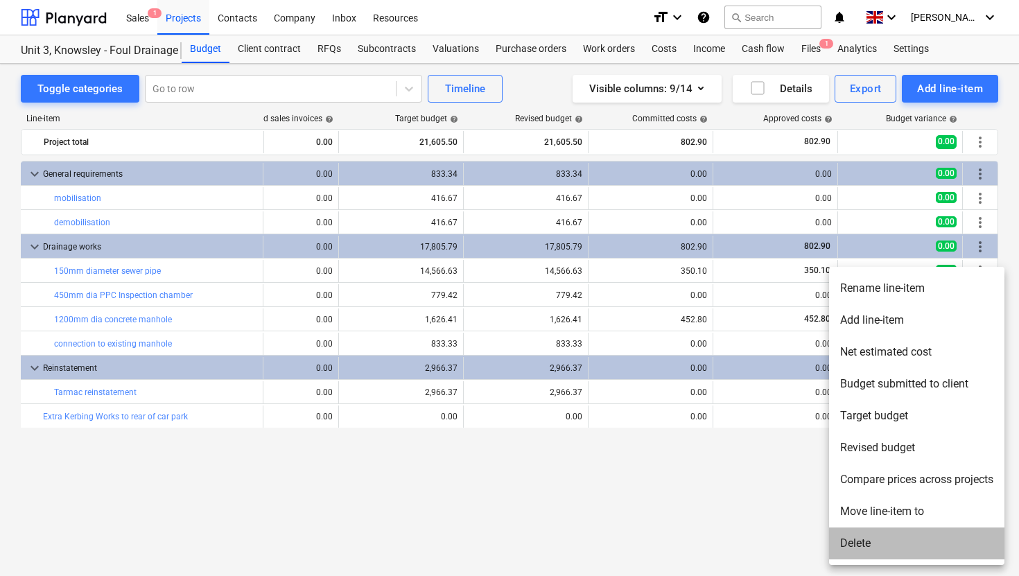
click at [874, 540] on li "Delete" at bounding box center [916, 543] width 175 height 32
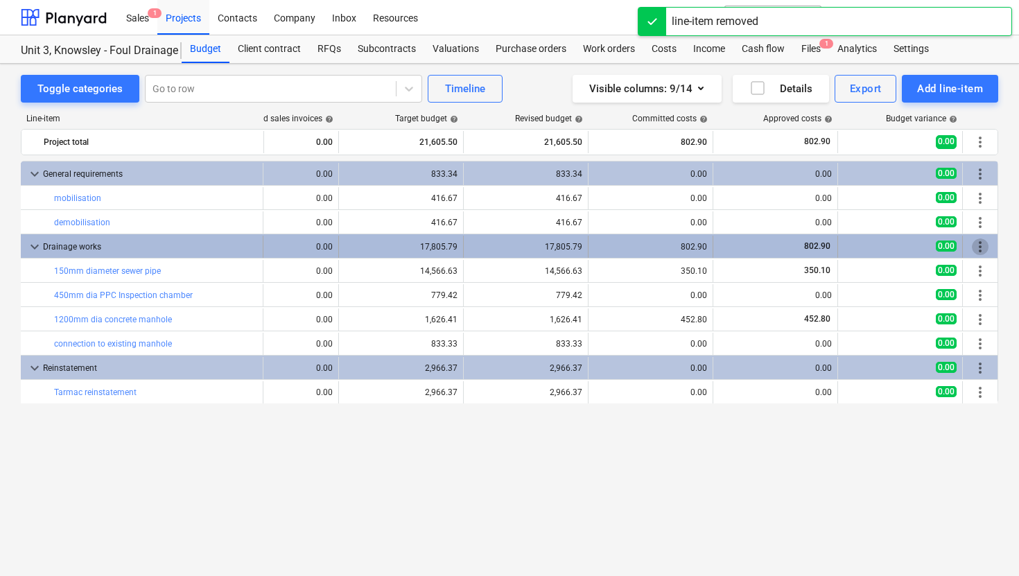
click at [981, 243] on span "more_vert" at bounding box center [980, 246] width 17 height 17
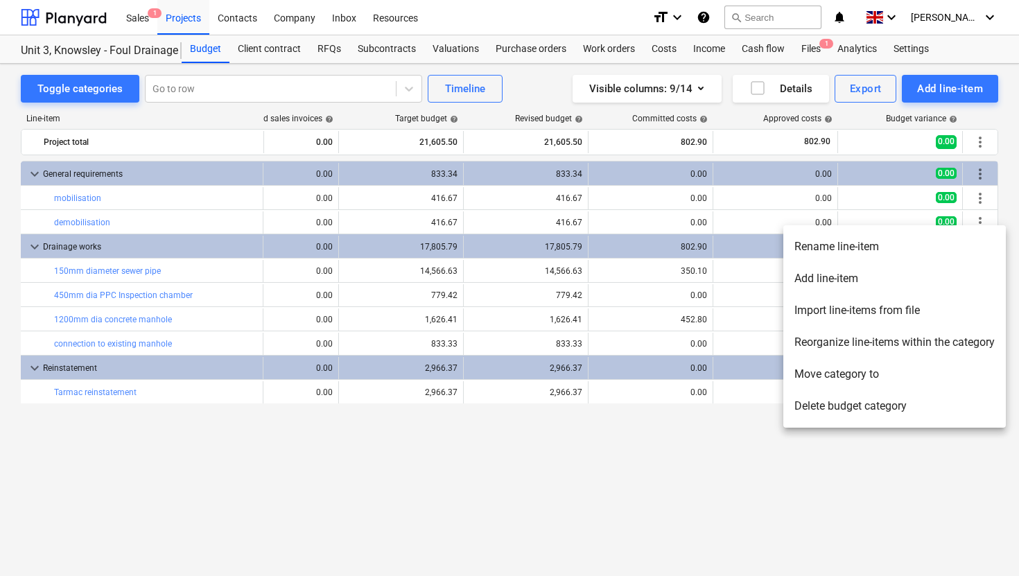
click at [638, 452] on div at bounding box center [509, 288] width 1019 height 576
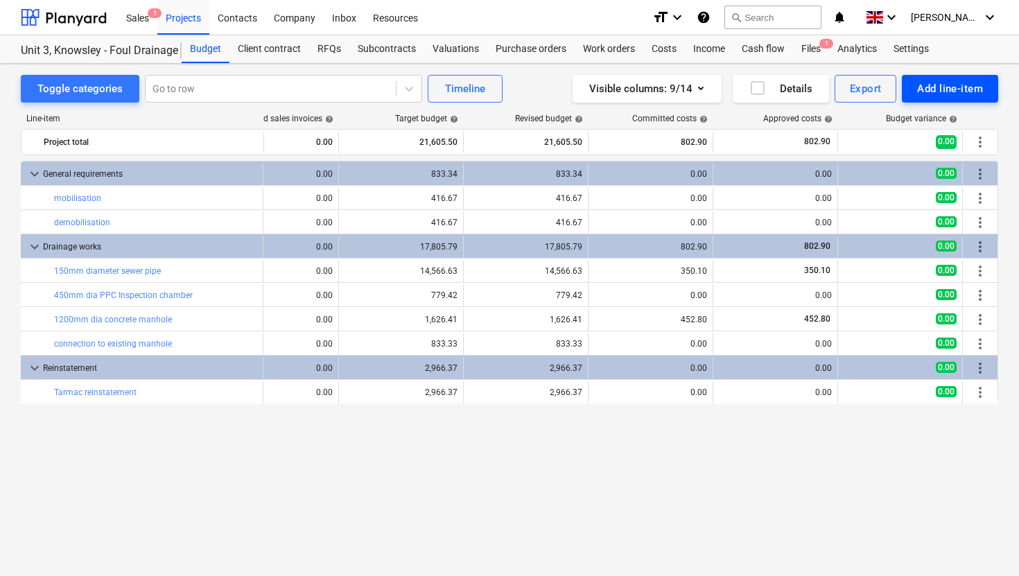
click at [952, 97] on div "Add line-item" at bounding box center [950, 89] width 66 height 18
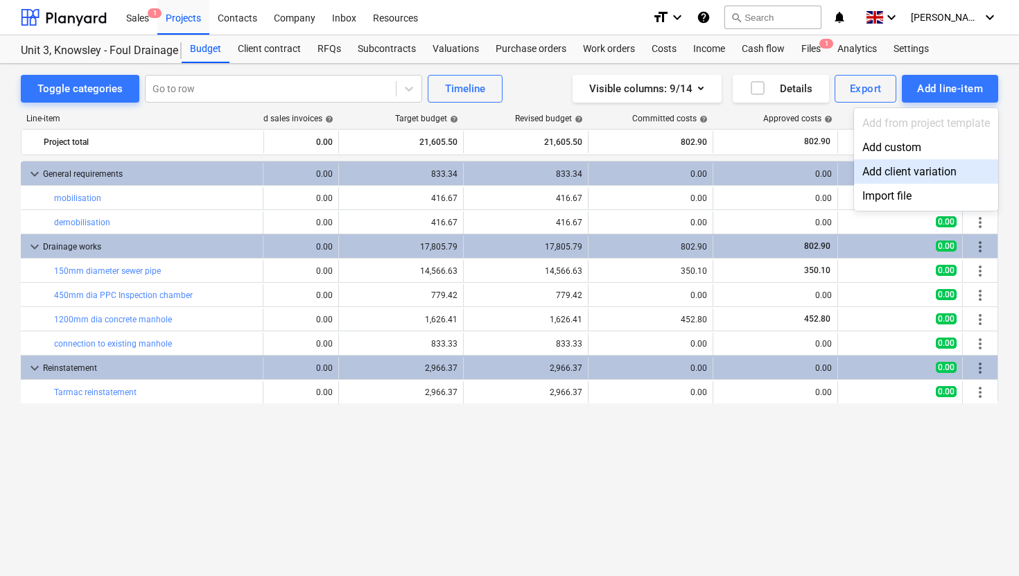
click at [913, 175] on div "Add client variation" at bounding box center [926, 171] width 144 height 24
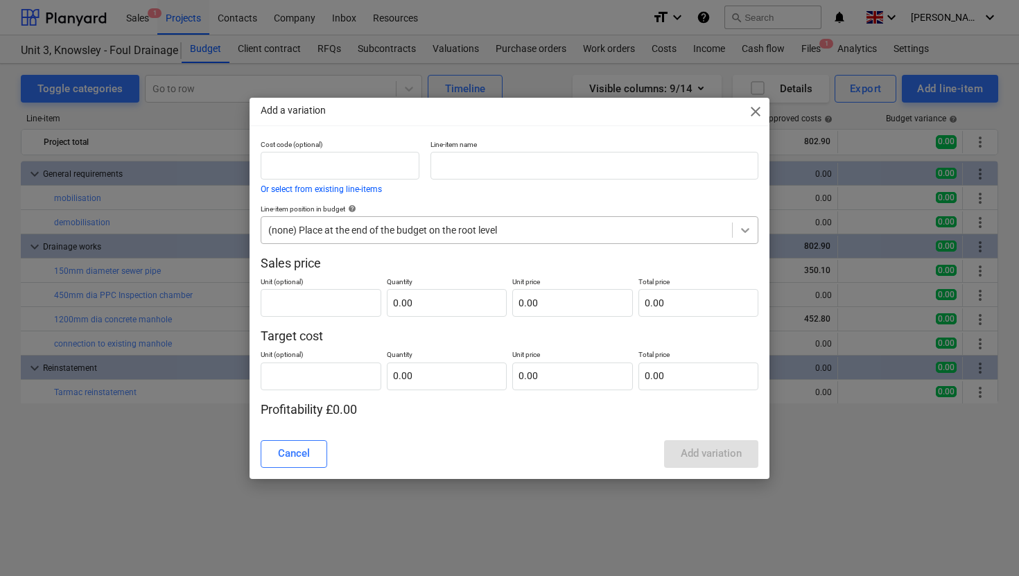
click at [740, 226] on icon at bounding box center [745, 230] width 14 height 14
click at [301, 451] on div "Cancel" at bounding box center [294, 453] width 32 height 18
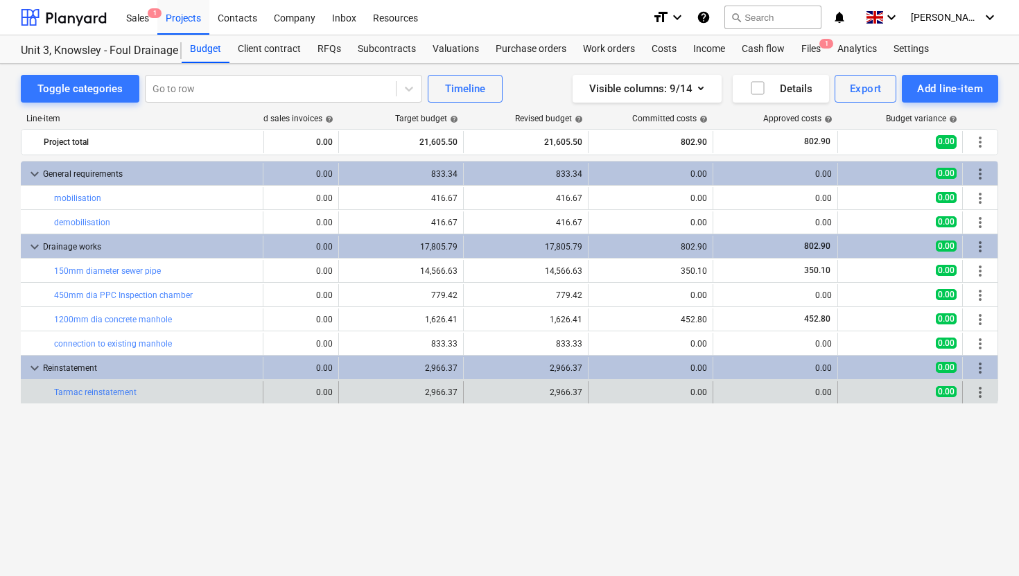
click at [984, 387] on span "more_vert" at bounding box center [980, 392] width 17 height 17
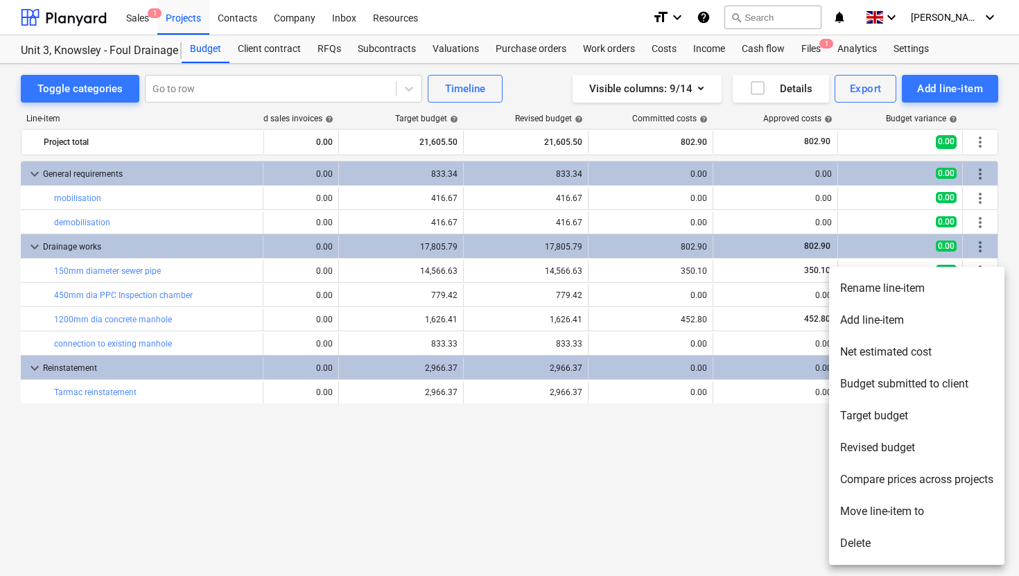
click at [683, 520] on div at bounding box center [509, 288] width 1019 height 576
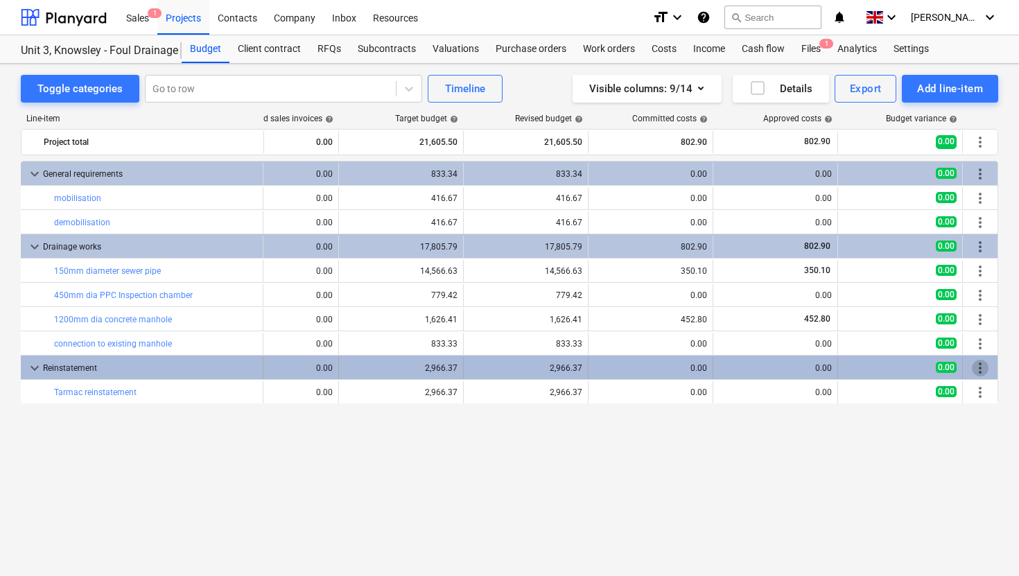
click at [983, 372] on span "more_vert" at bounding box center [980, 368] width 17 height 17
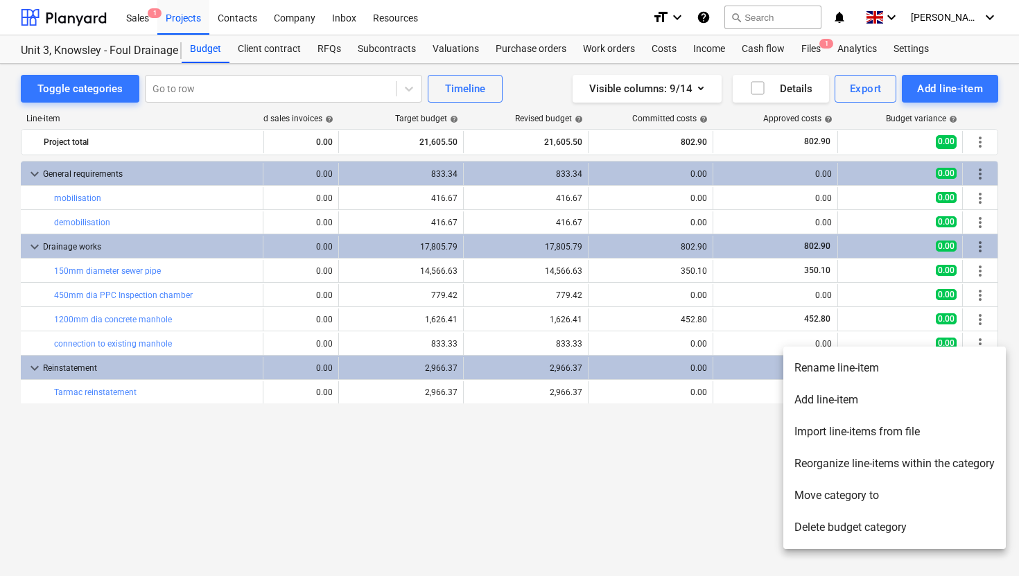
click at [645, 464] on div at bounding box center [509, 288] width 1019 height 576
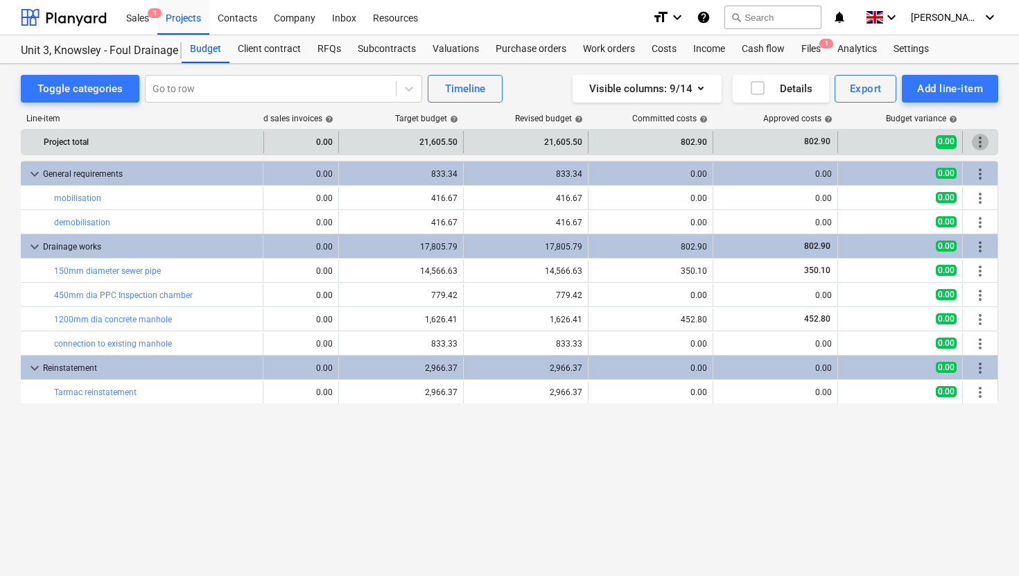
click at [985, 142] on span "more_vert" at bounding box center [980, 142] width 17 height 17
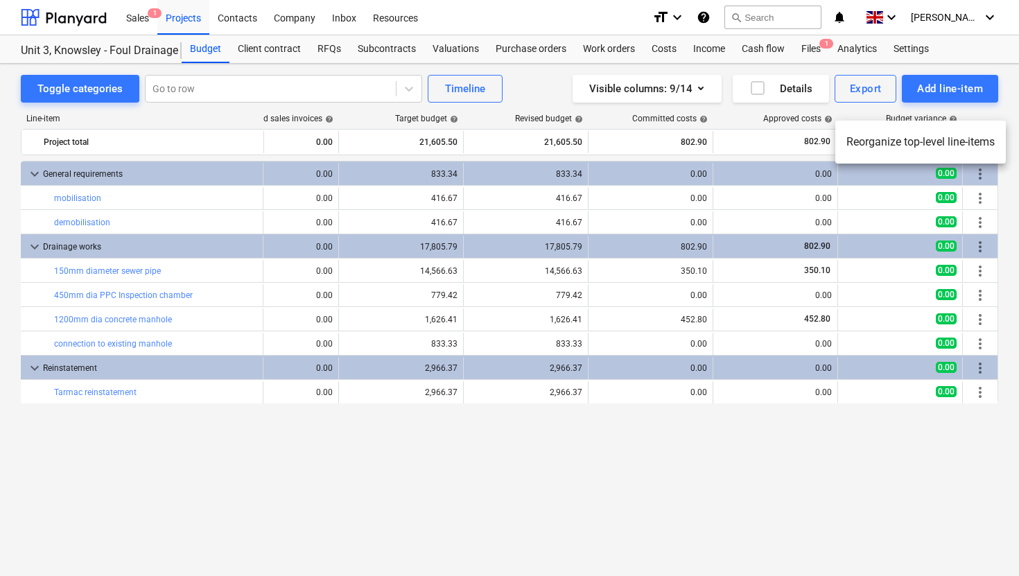
click at [965, 85] on div at bounding box center [509, 288] width 1019 height 576
click at [964, 98] on button "Add line-item" at bounding box center [950, 89] width 96 height 28
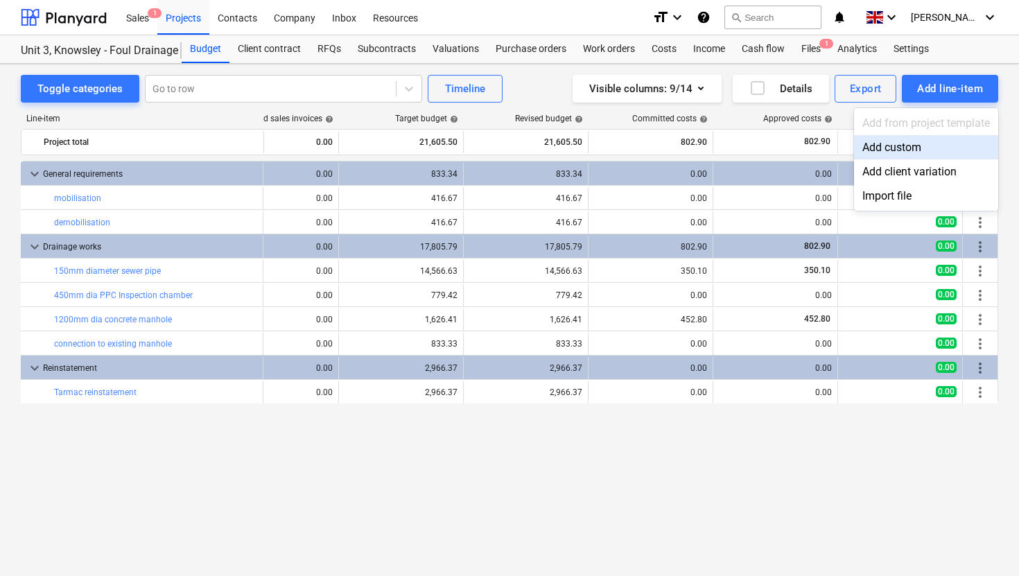
click at [913, 149] on div "Add custom" at bounding box center [926, 147] width 144 height 24
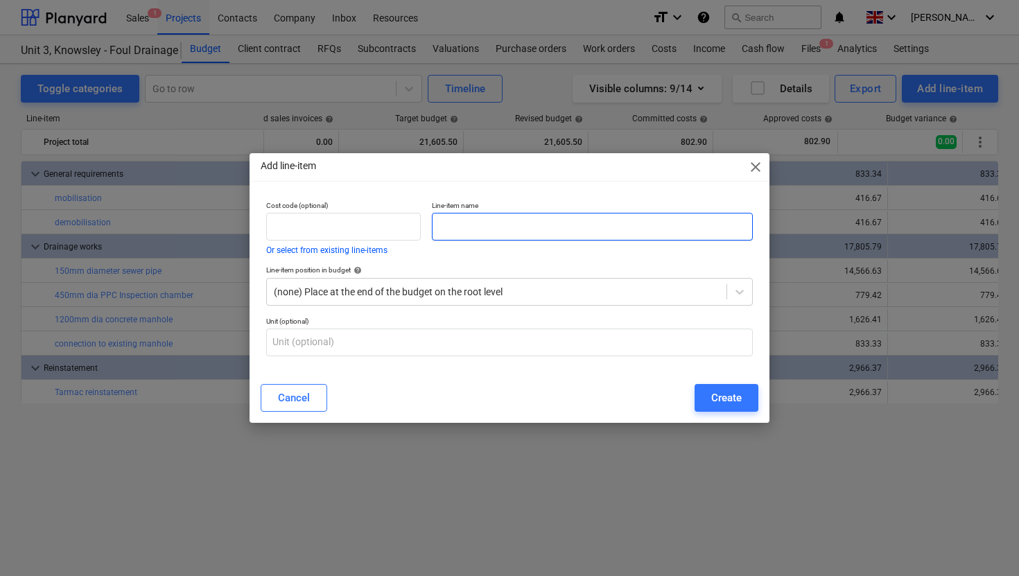
click at [496, 223] on input "text" at bounding box center [592, 227] width 321 height 28
click at [462, 227] on input "Extra kerbing works to rear of car park" at bounding box center [592, 227] width 321 height 28
click at [629, 230] on input "Extra kerbing works to rear of car park" at bounding box center [592, 227] width 321 height 28
type input "Extra kerbing works to rear of car park (ACO Kerbs)"
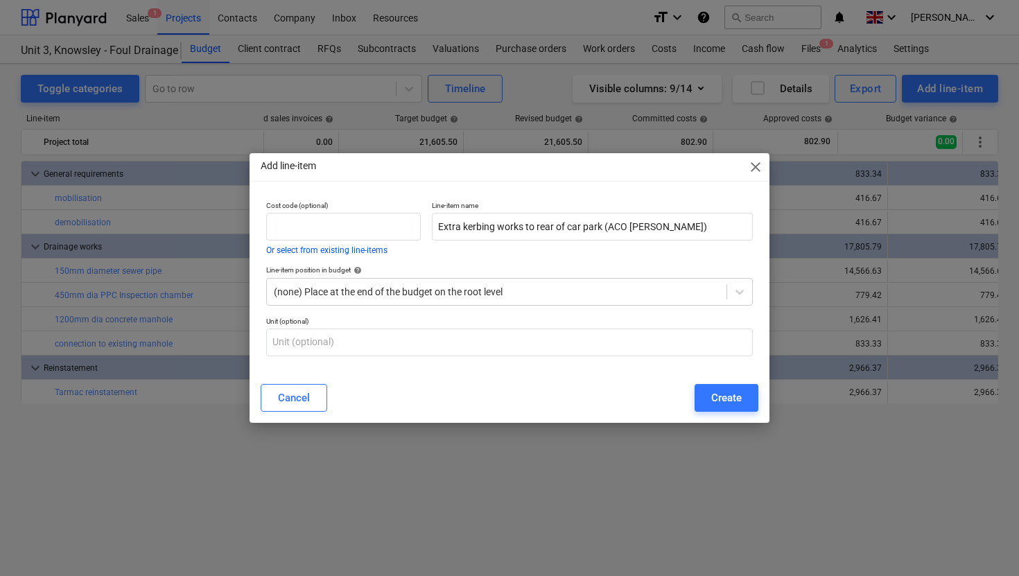
click at [438, 326] on p "Unit (optional)" at bounding box center [509, 323] width 487 height 12
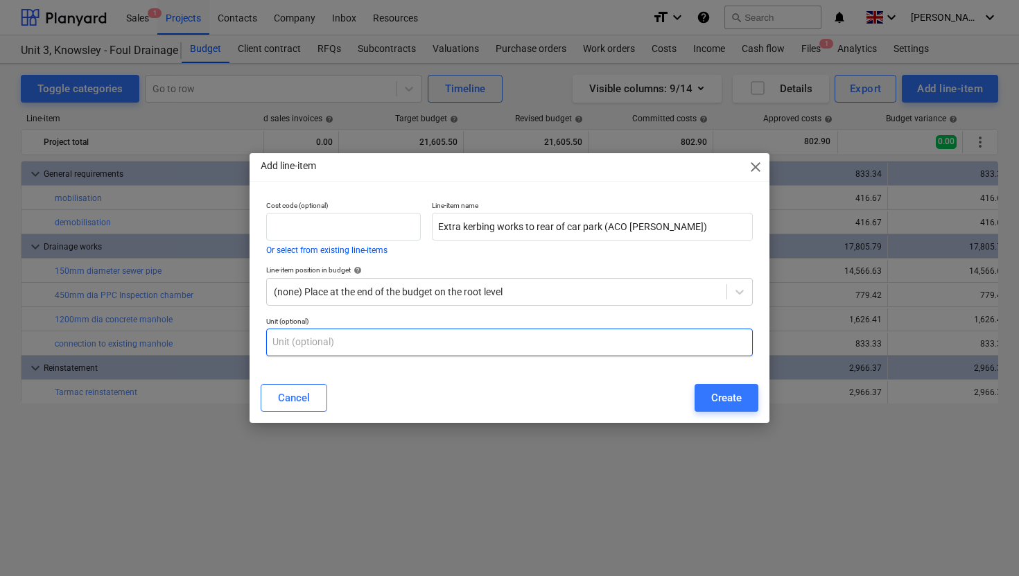
click at [419, 342] on input "text" at bounding box center [509, 343] width 487 height 28
type input "item"
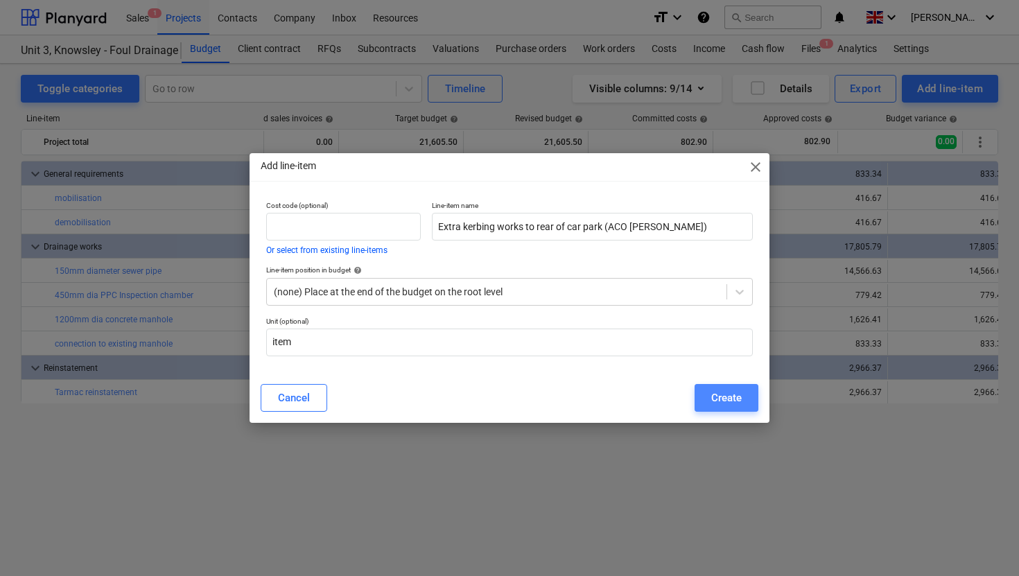
click at [728, 405] on div "Create" at bounding box center [726, 398] width 30 height 18
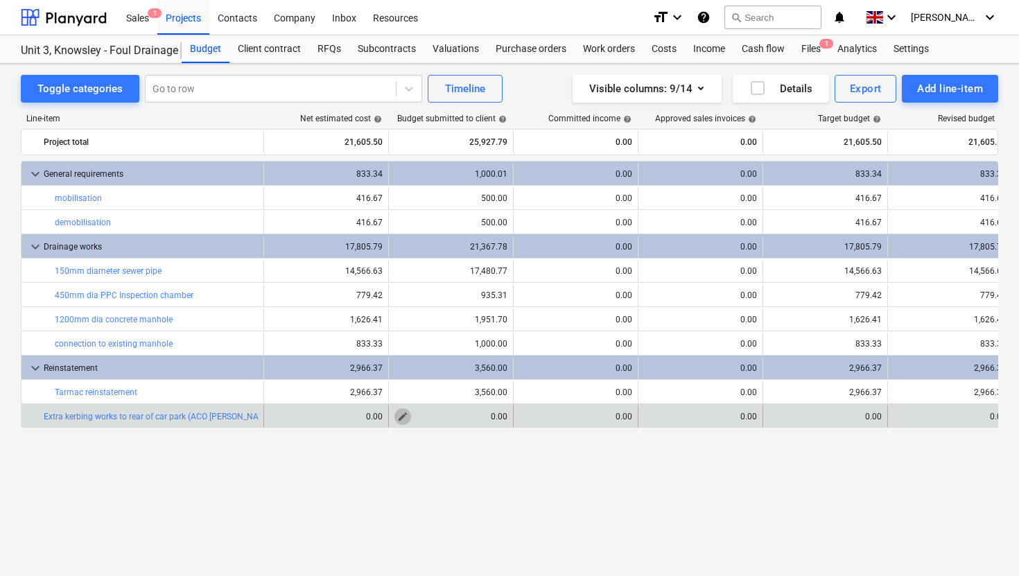
click at [405, 421] on span "edit" at bounding box center [402, 416] width 11 height 11
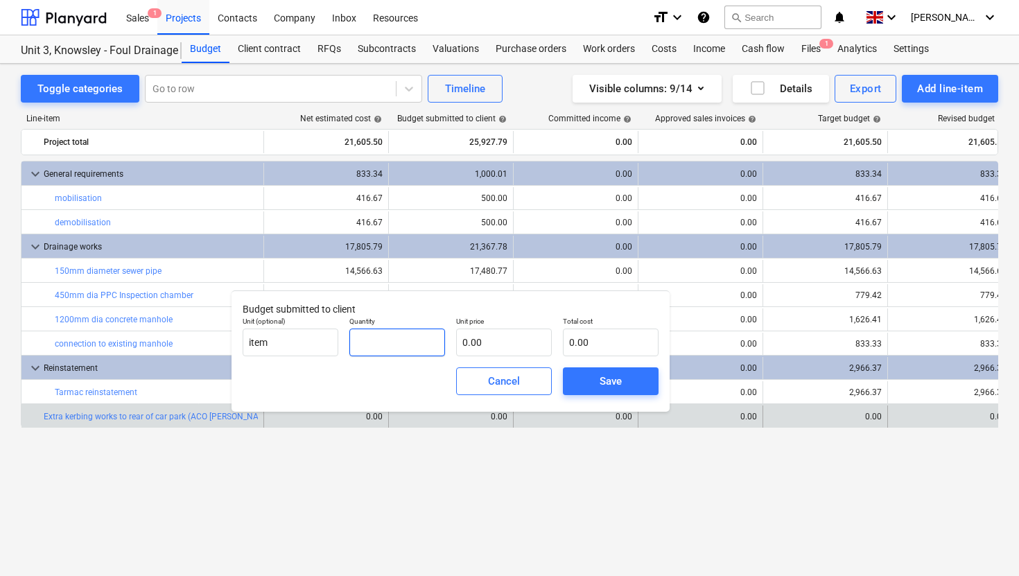
click at [376, 344] on input "text" at bounding box center [397, 343] width 96 height 28
type input "1.00"
click at [502, 348] on input "text" at bounding box center [504, 343] width 96 height 28
type input "7"
type input "7.00"
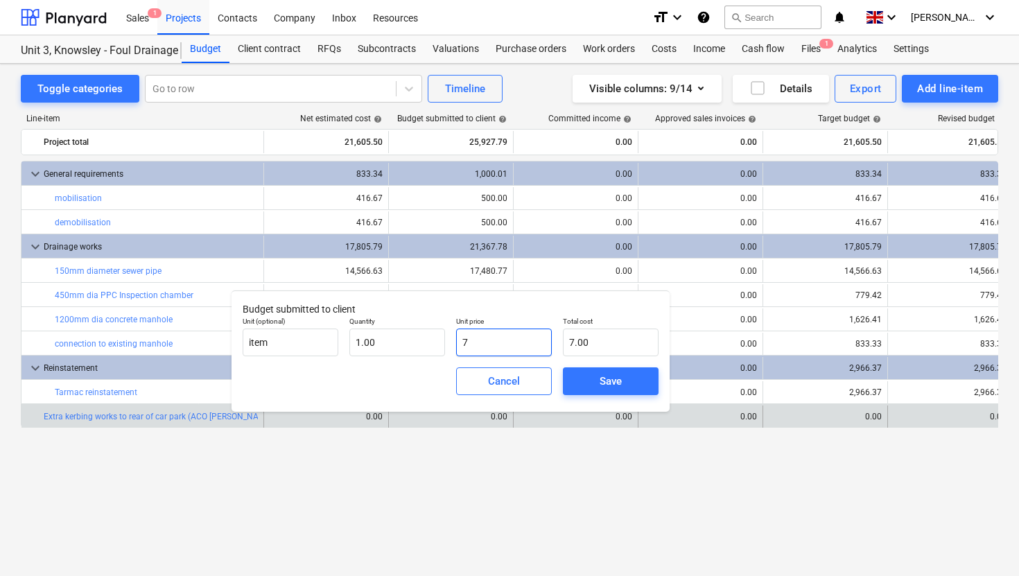
type input "78"
type input "78.00"
type input "784"
type input "784.00"
type input "7842"
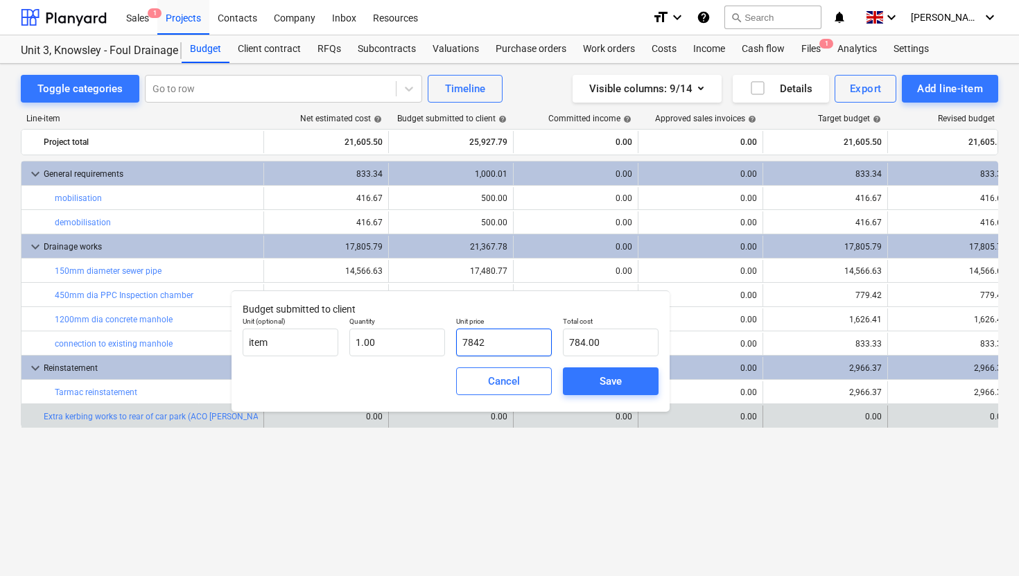
type input "7,842.00"
type input "7842.5"
type input "7,842.50"
type input "7842.56"
type input "7,842.56"
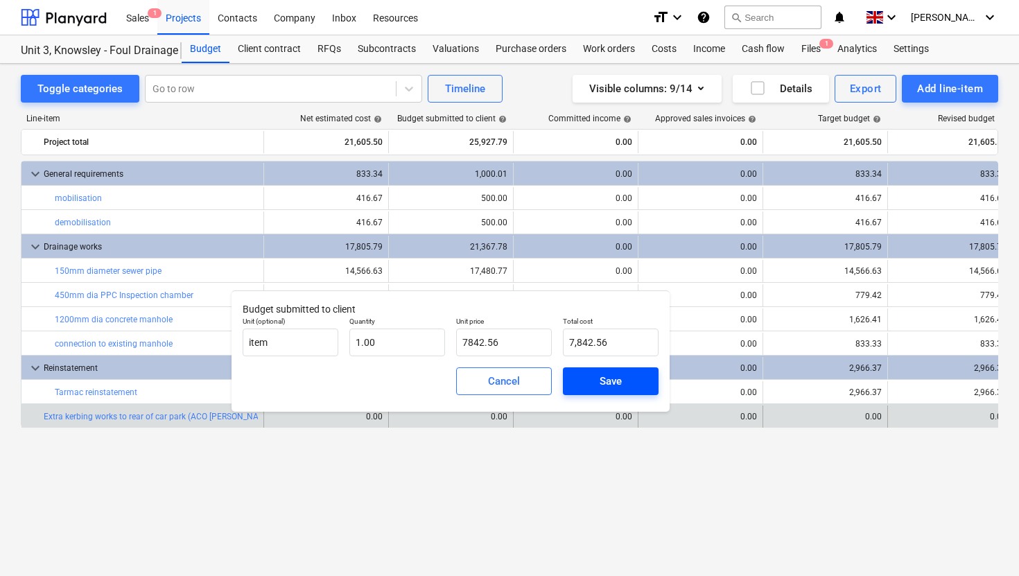
type input "7,842.56"
click at [605, 374] on div "Save" at bounding box center [610, 381] width 22 height 18
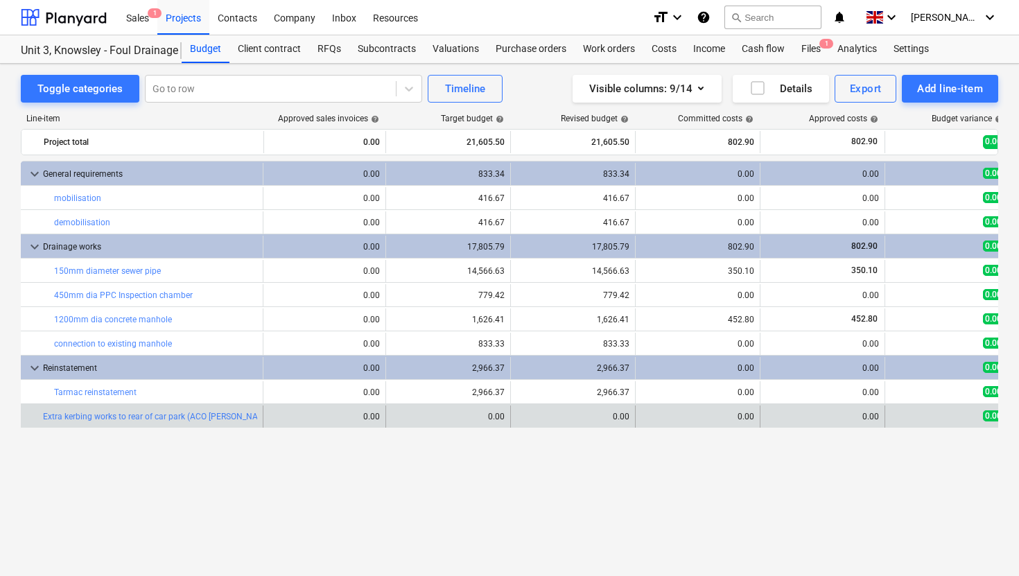
scroll to position [0, 424]
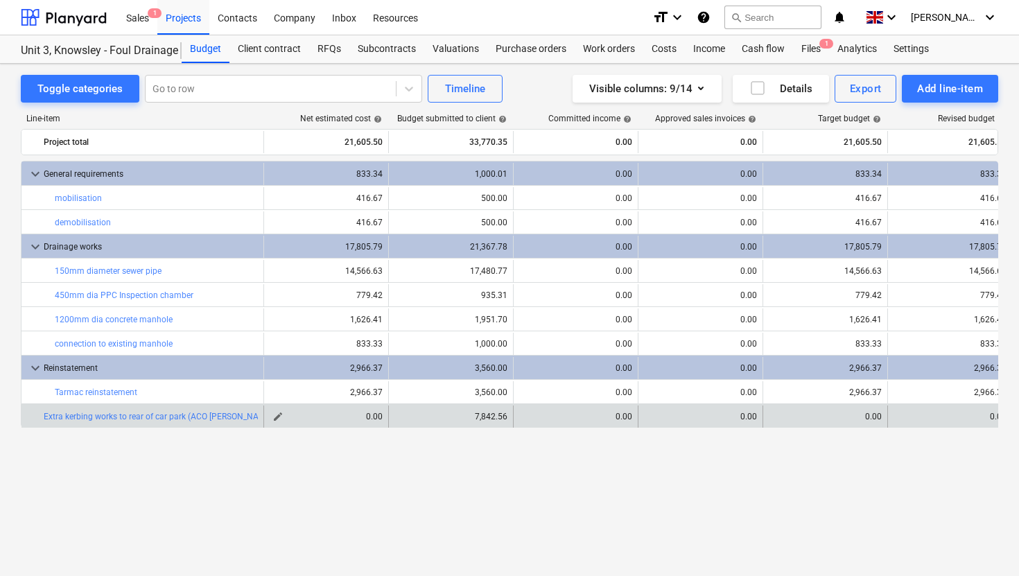
click at [280, 417] on span "edit" at bounding box center [277, 416] width 11 height 11
type textarea "x"
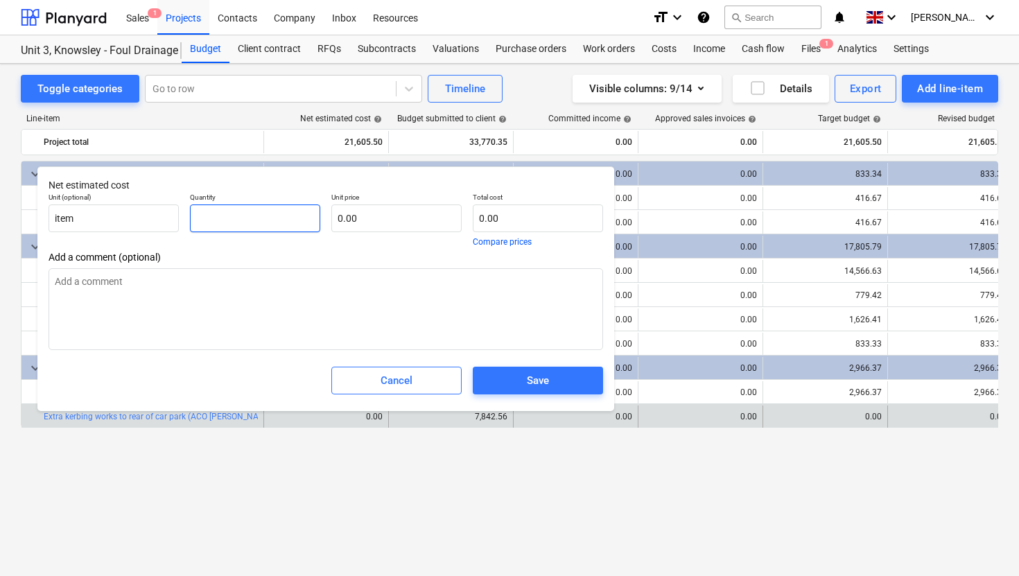
click at [227, 222] on input "text" at bounding box center [255, 218] width 130 height 28
type textarea "x"
type input "1"
type textarea "x"
type input "1.00"
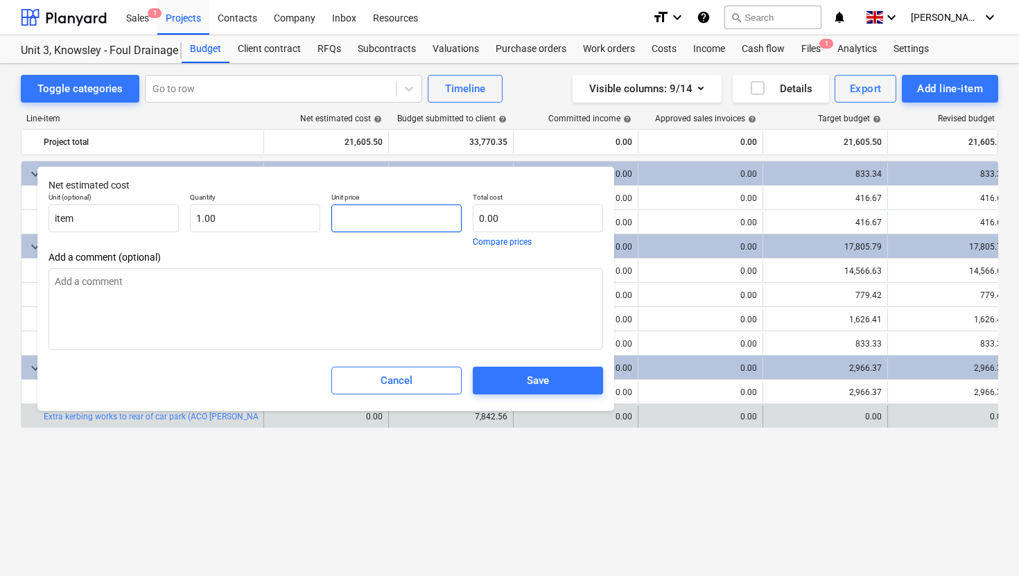
click at [350, 225] on input "text" at bounding box center [396, 218] width 130 height 28
type textarea "x"
type input "6"
type input "6.00"
type textarea "x"
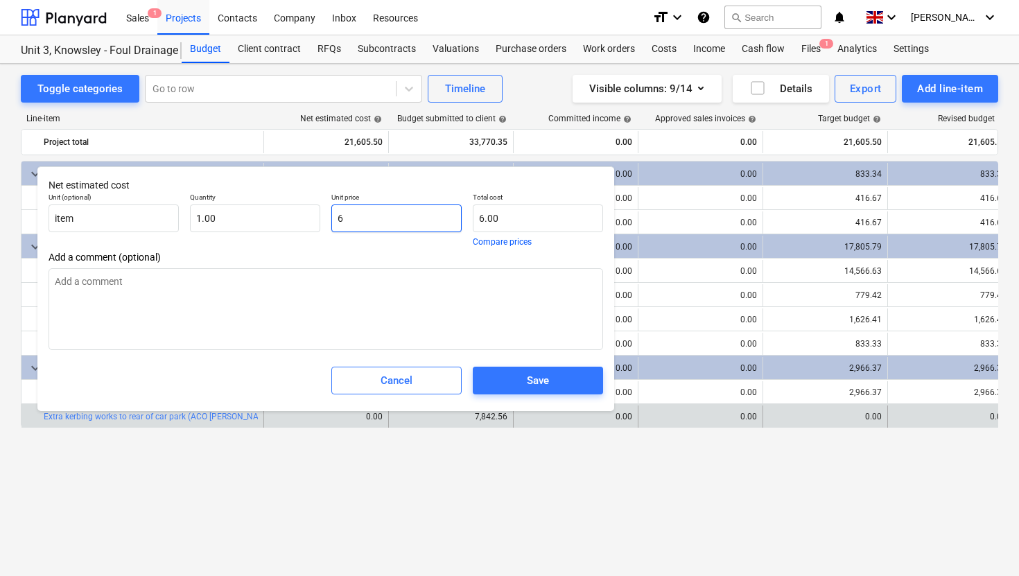
type input "65"
type input "65.00"
type textarea "x"
type input "653"
type input "653.00"
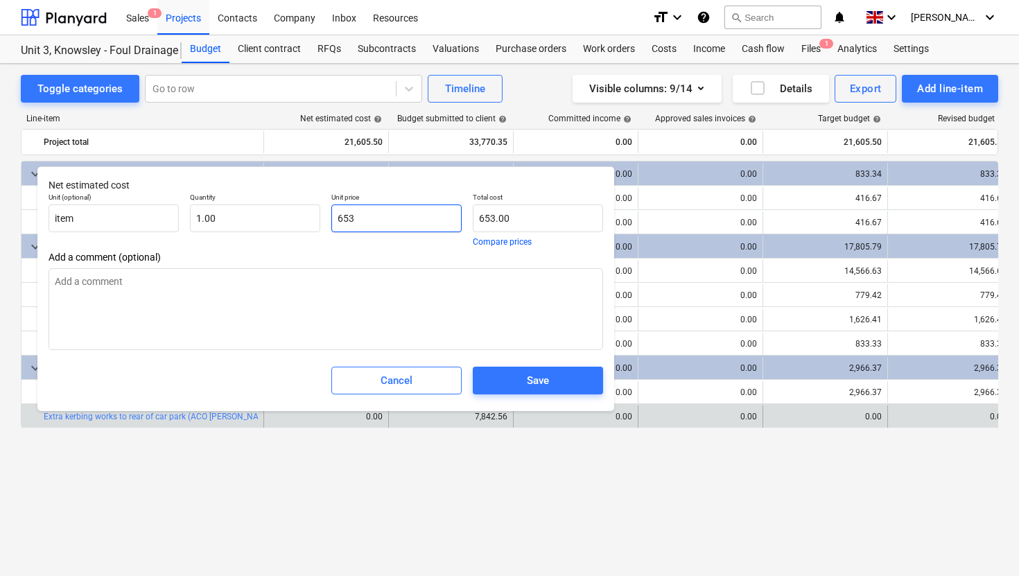
type textarea "x"
type input "6535"
type input "6,535.00"
type textarea "x"
type input "6535."
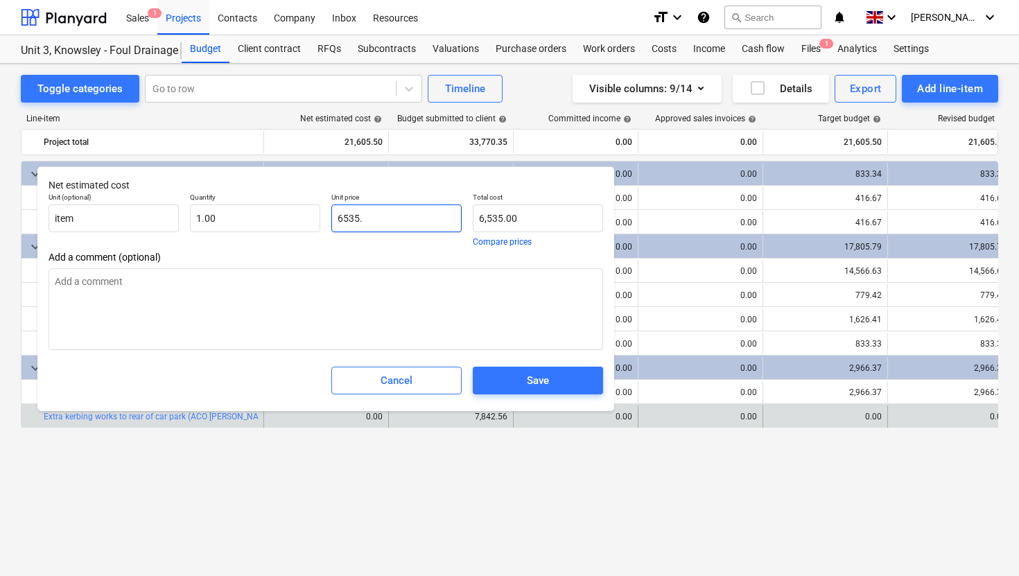
type textarea "x"
type input "6535.4"
type input "6,535.40"
type textarea "x"
type input "6535.46"
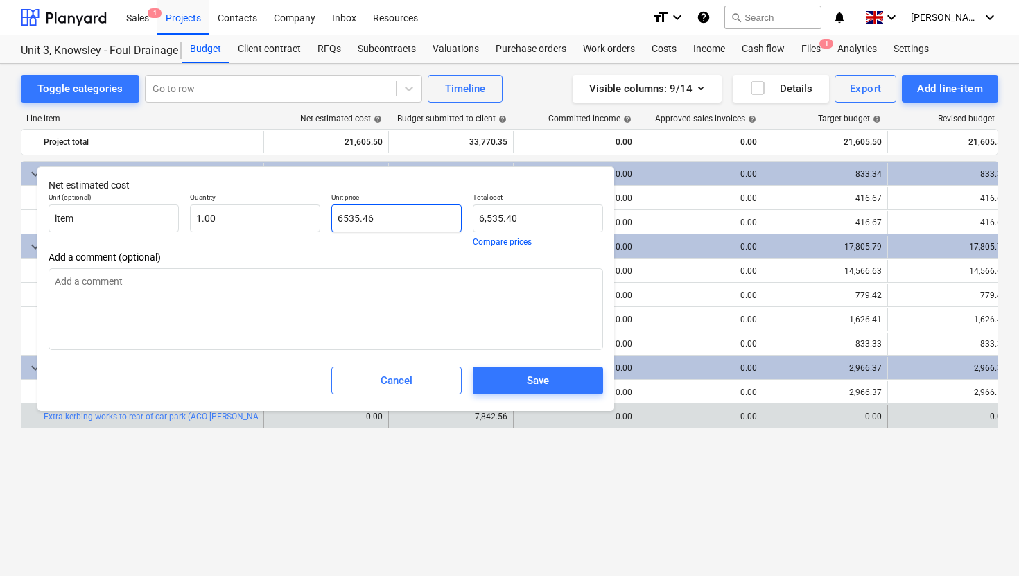
type input "6,535.46"
type input "6535.46"
type textarea "x"
type input "6,535.46"
click at [543, 381] on div "Save" at bounding box center [538, 380] width 22 height 18
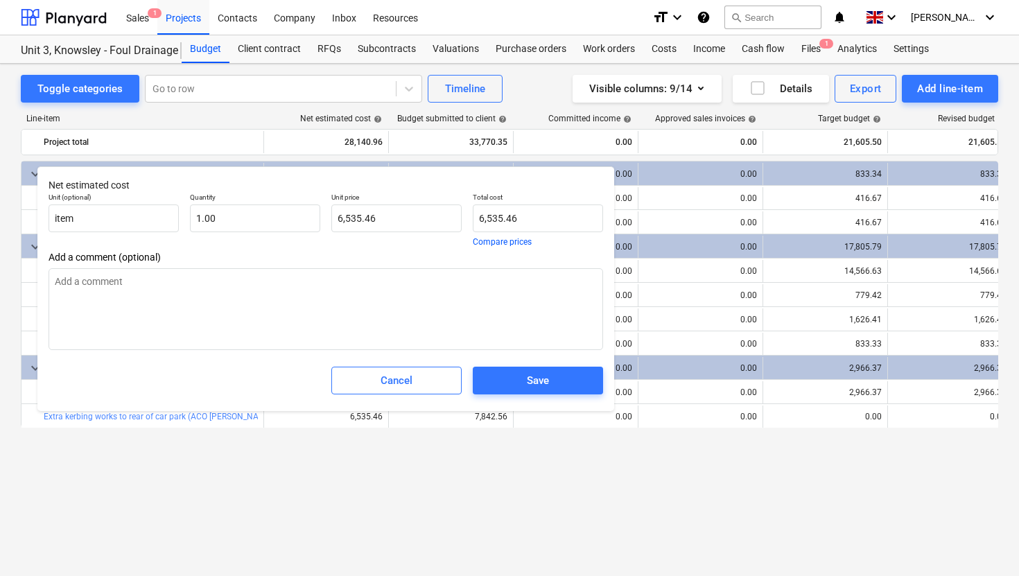
type textarea "x"
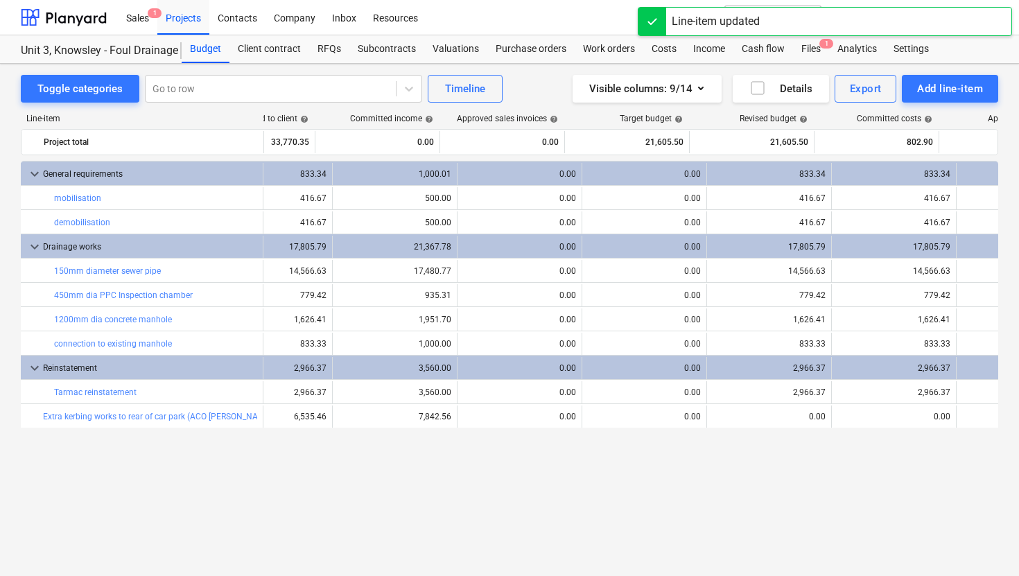
scroll to position [0, 0]
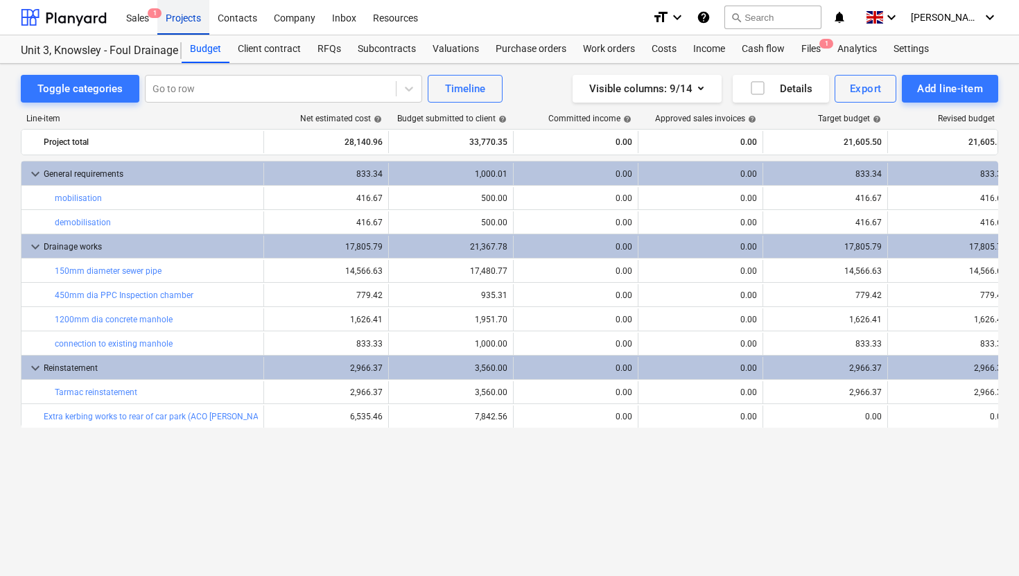
click at [190, 23] on div "Projects" at bounding box center [183, 16] width 52 height 35
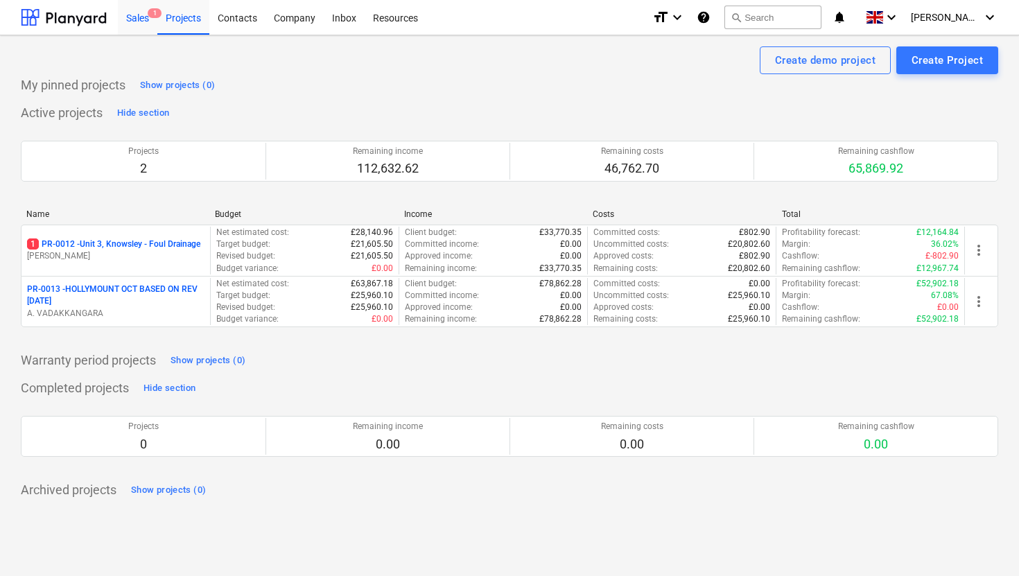
click at [139, 16] on div "Sales 1" at bounding box center [138, 16] width 40 height 35
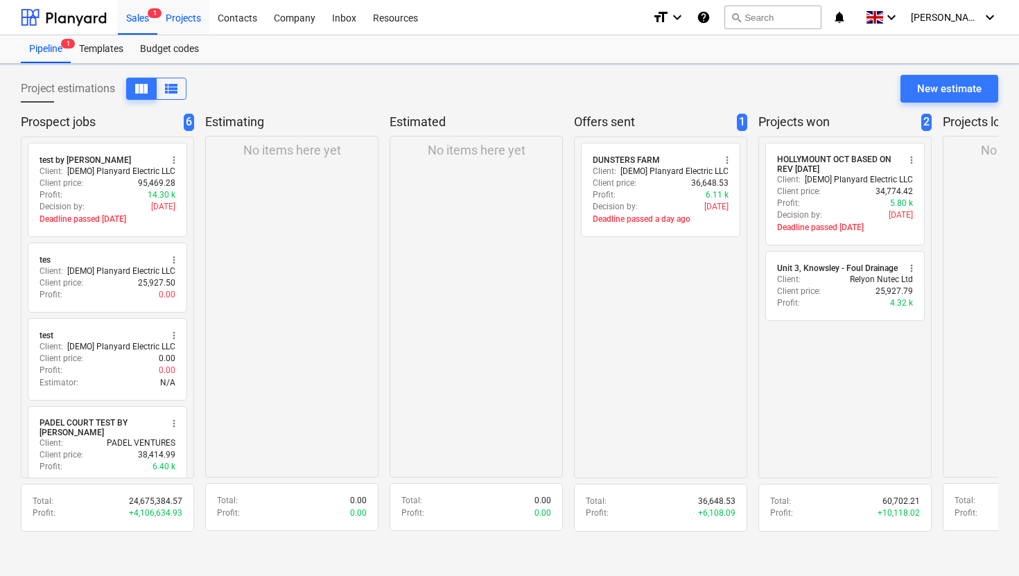
click at [181, 18] on div "Projects" at bounding box center [183, 16] width 52 height 35
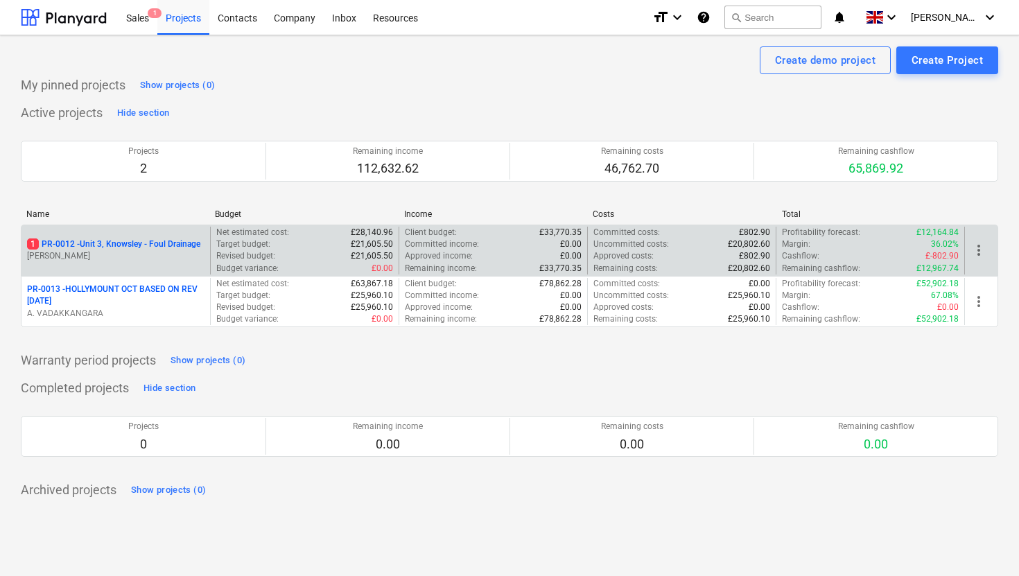
click at [182, 243] on p "1 PR-0012 - Unit 3, Knowsley - Foul Drainage" at bounding box center [113, 244] width 173 height 12
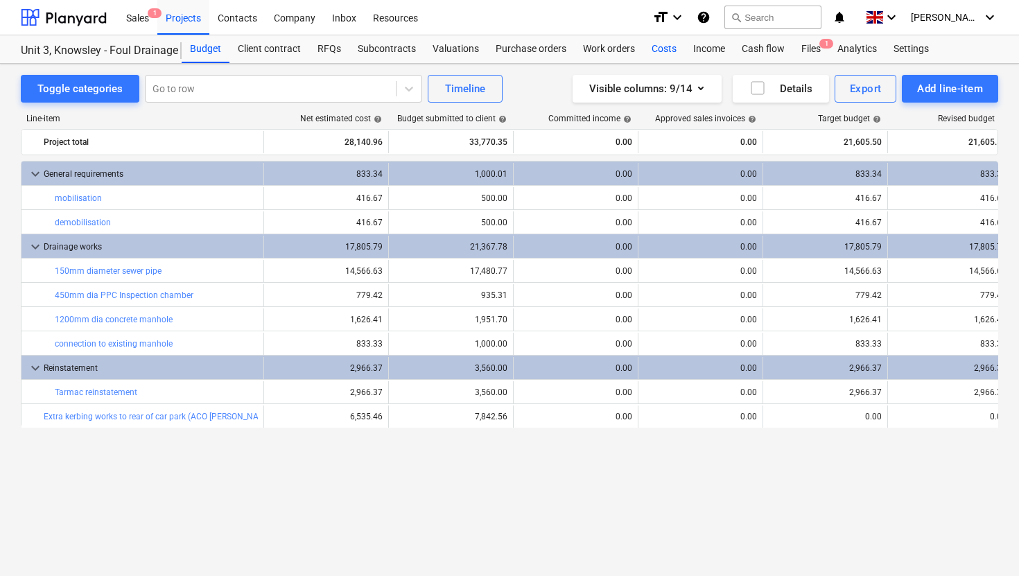
click at [666, 48] on div "Costs" at bounding box center [664, 49] width 42 height 28
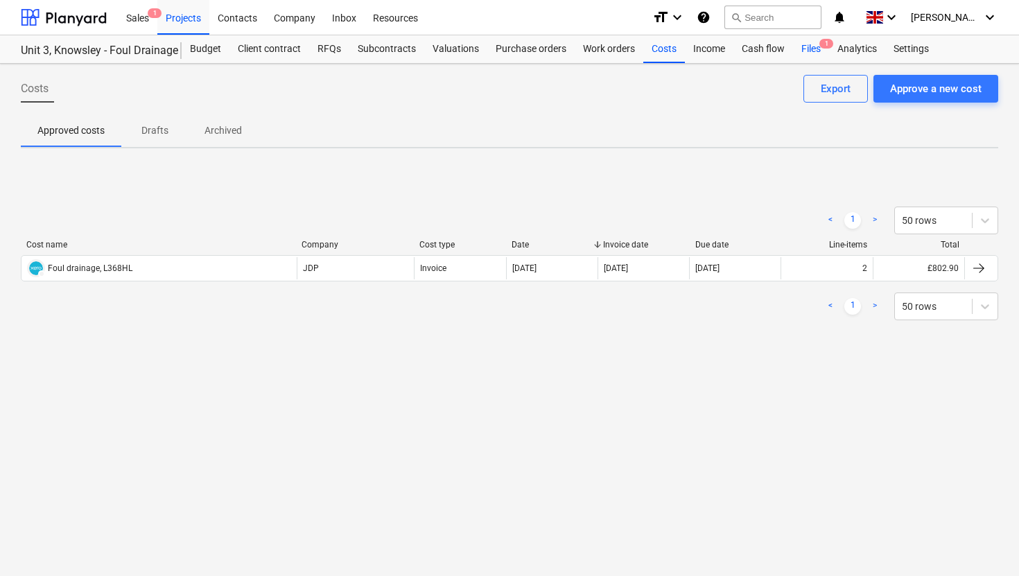
click at [808, 51] on div "Files 1" at bounding box center [811, 49] width 36 height 28
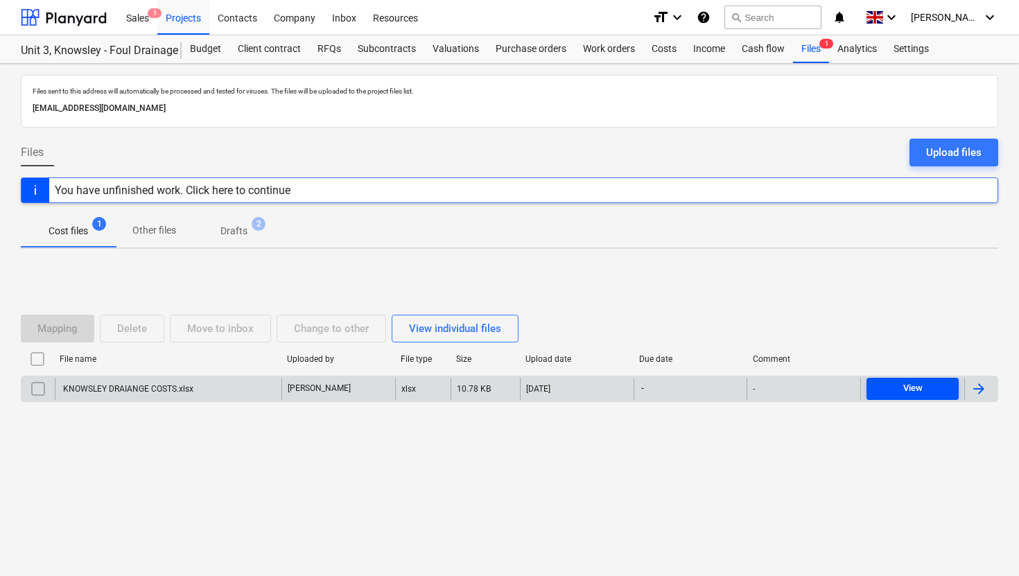
click at [928, 389] on span "View" at bounding box center [912, 388] width 81 height 16
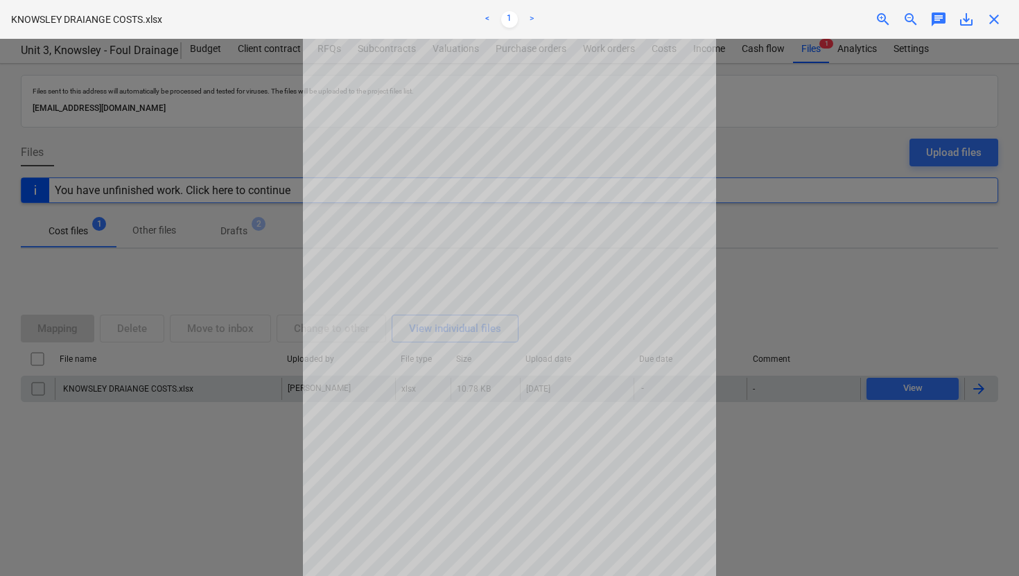
click at [227, 476] on div at bounding box center [509, 307] width 1019 height 537
click at [60, 435] on div at bounding box center [509, 307] width 1019 height 537
click at [999, 25] on span "close" at bounding box center [994, 19] width 17 height 17
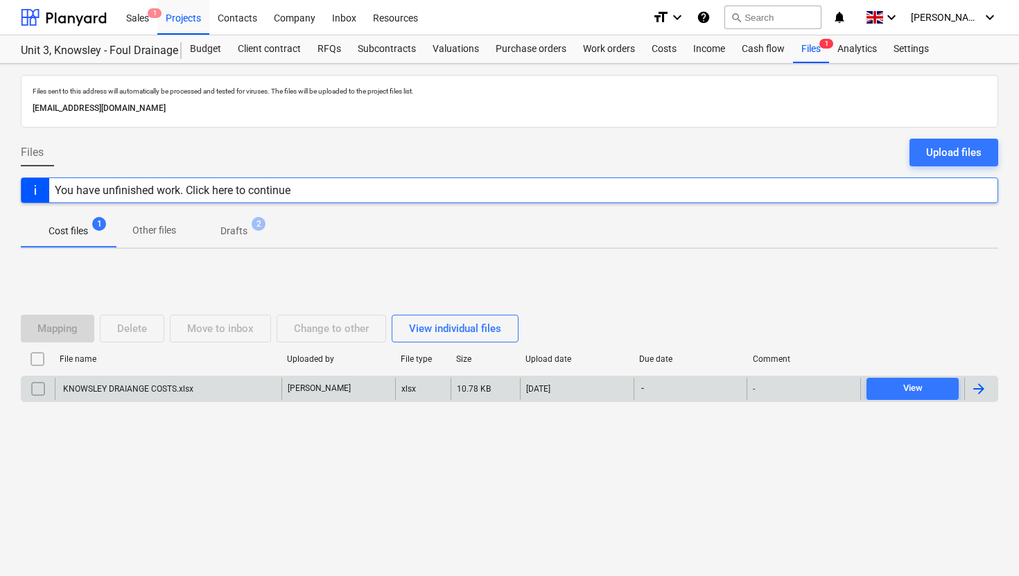
click at [114, 389] on div "KNOWSLEY DRAIANGE COSTS.xlsx" at bounding box center [127, 389] width 132 height 10
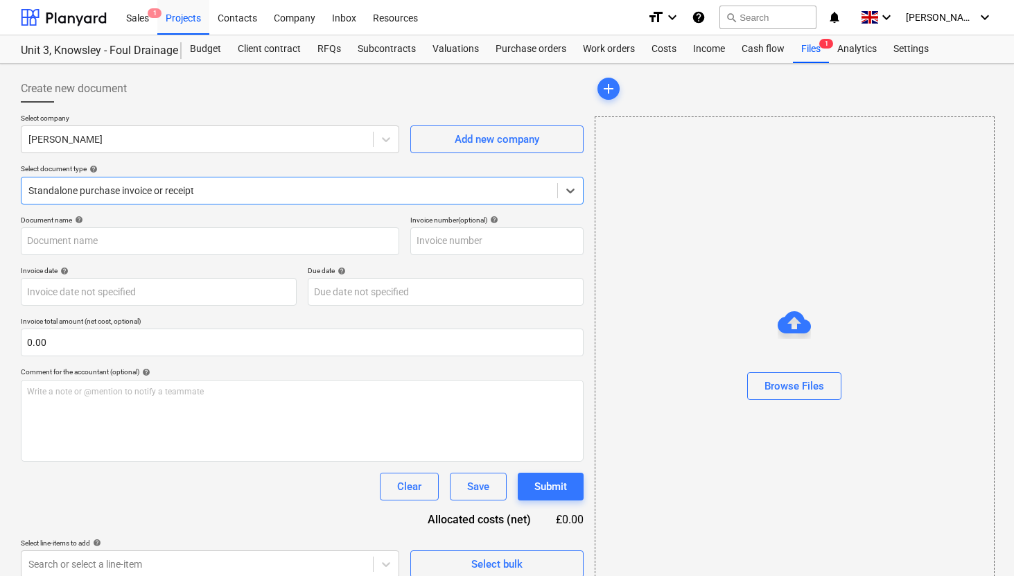
type input "KNOWSLEY DRAIANGE COSTS.xlsx"
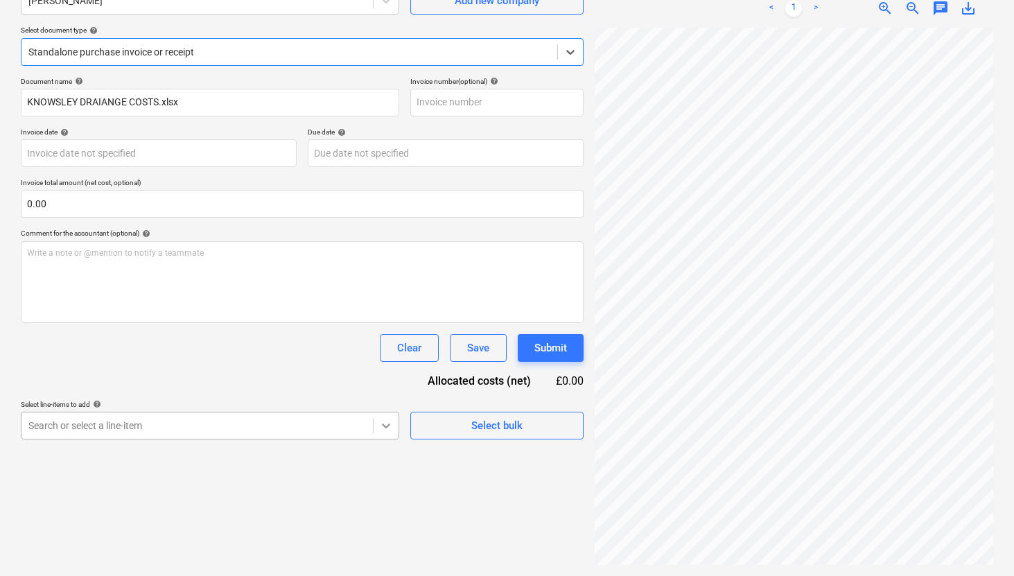
click at [383, 424] on body "Sales 1 Projects Contacts Company Inbox Resources format_size keyboard_arrow_do…" at bounding box center [507, 149] width 1014 height 576
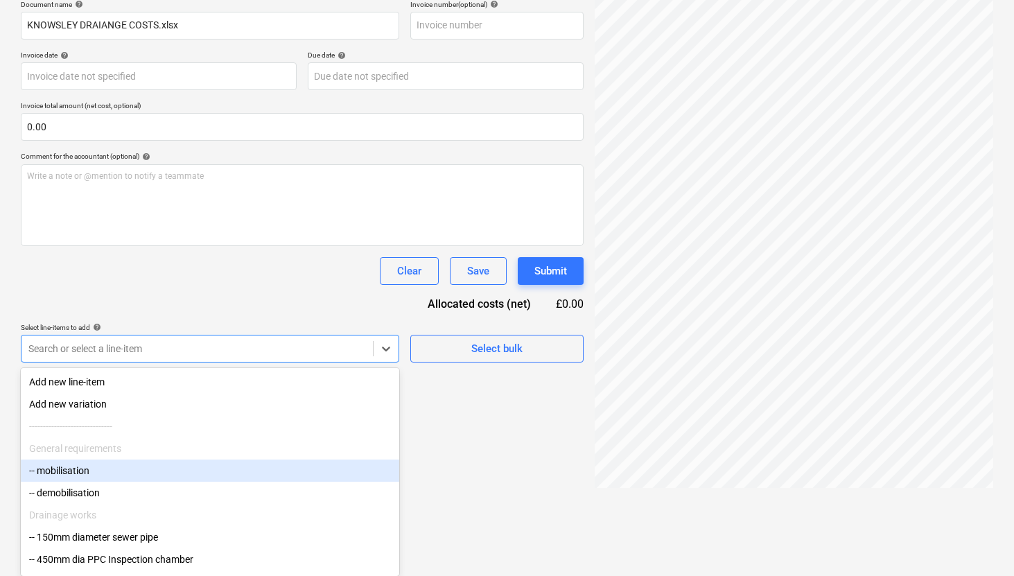
click at [73, 471] on div "-- mobilisation" at bounding box center [210, 470] width 378 height 22
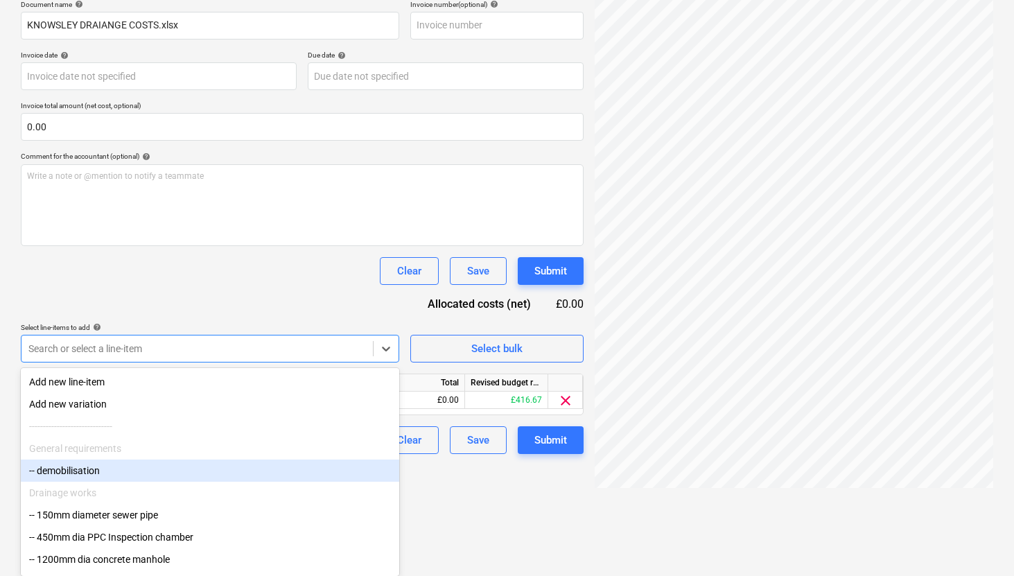
click at [81, 475] on div "-- demobilisation" at bounding box center [210, 470] width 378 height 22
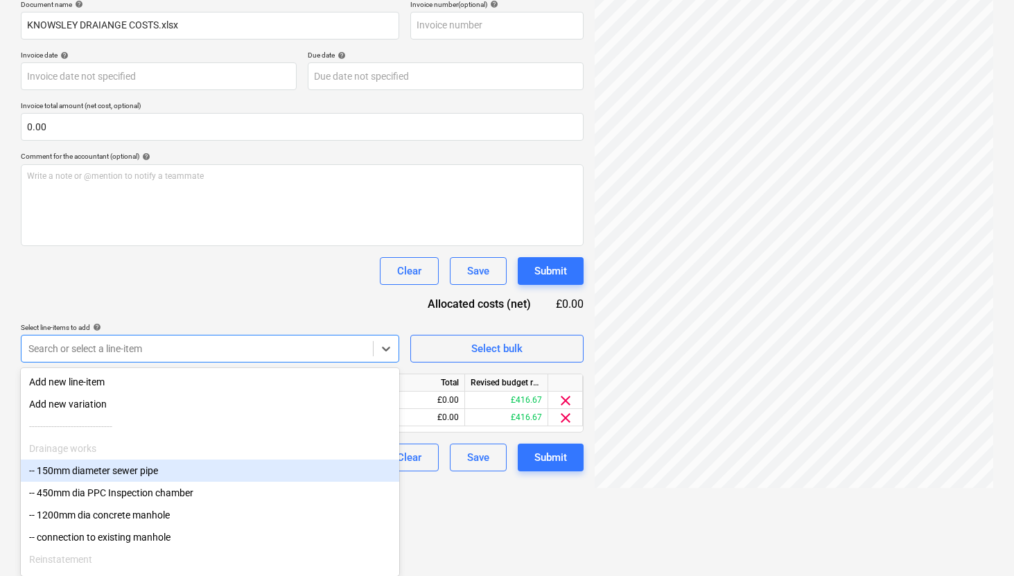
click at [82, 475] on div "-- 150mm diameter sewer pipe" at bounding box center [210, 470] width 378 height 22
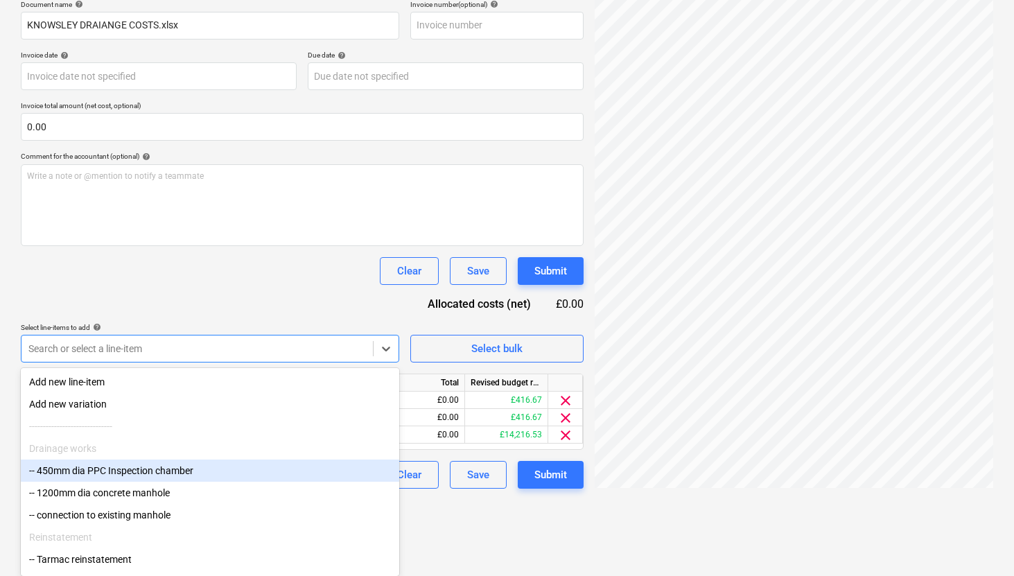
click at [94, 466] on div "-- 450mm dia PPC Inspection chamber" at bounding box center [210, 470] width 378 height 22
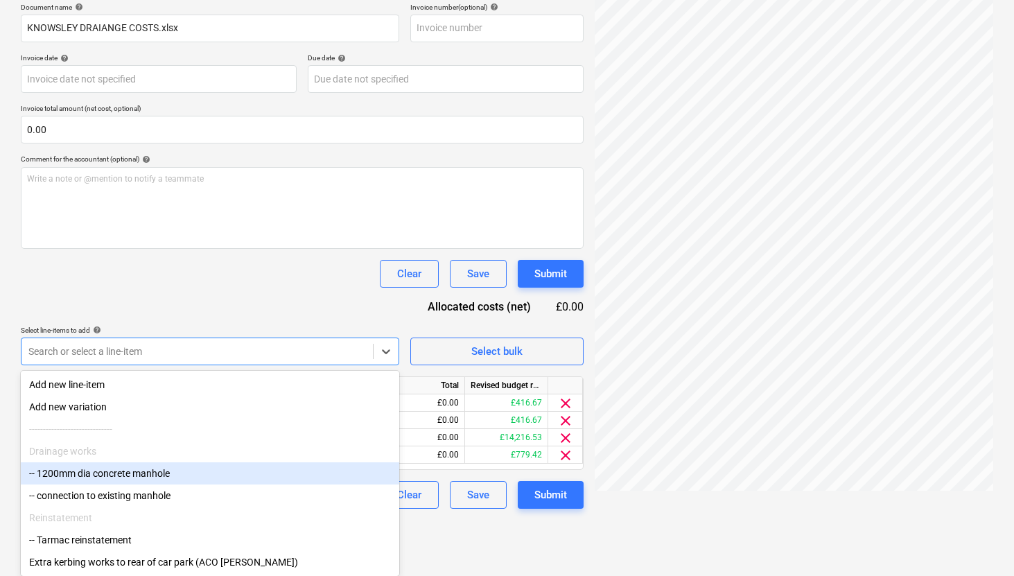
click at [88, 470] on div "-- 1200mm dia concrete manhole" at bounding box center [210, 473] width 378 height 22
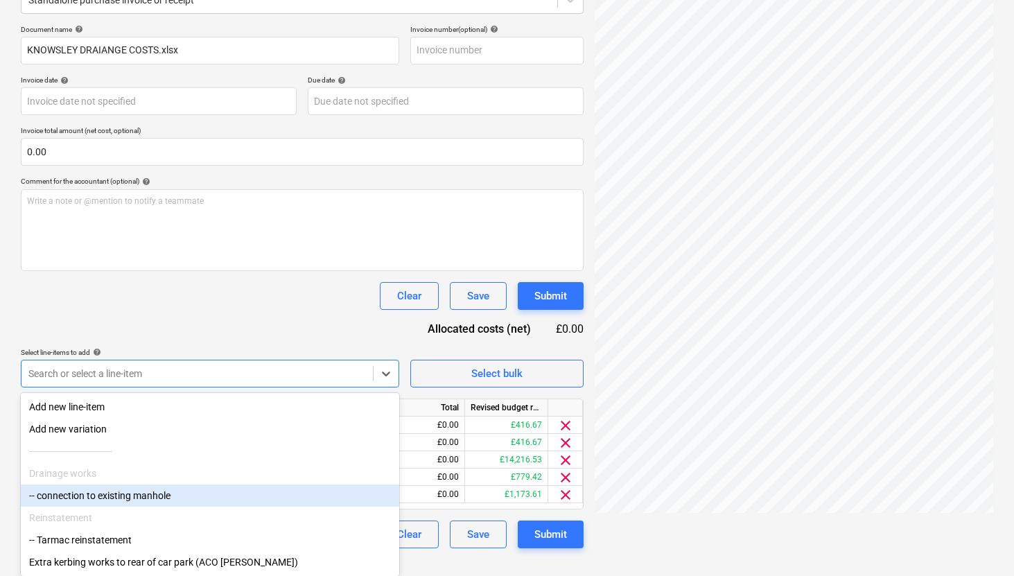
click at [93, 494] on div "-- connection to existing manhole" at bounding box center [210, 495] width 378 height 22
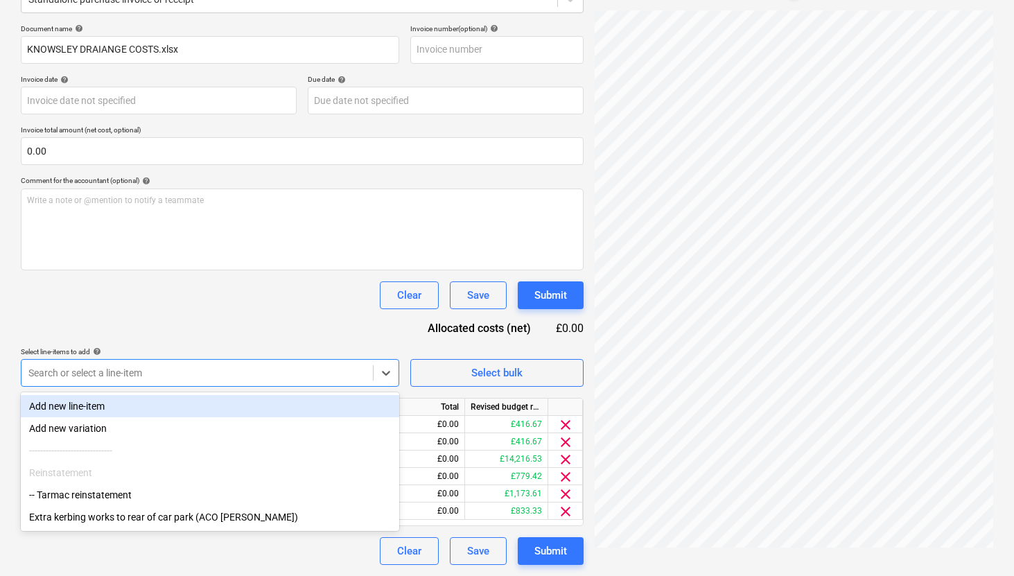
scroll to position [191, 0]
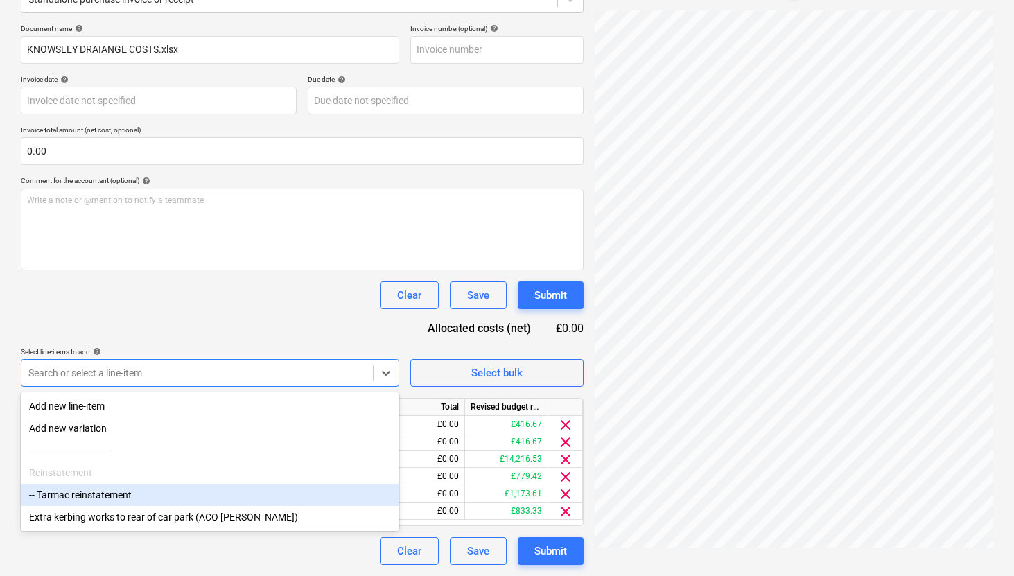
click at [98, 500] on div "-- Tarmac reinstatement" at bounding box center [210, 495] width 378 height 22
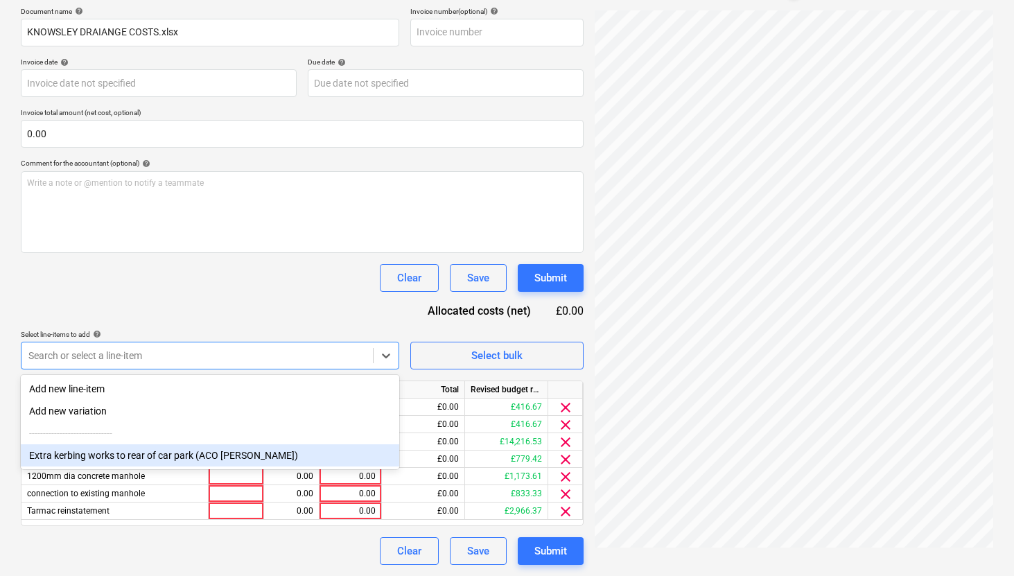
click at [107, 455] on div "Extra kerbing works to rear of car park (ACO Kerbs)" at bounding box center [210, 455] width 378 height 22
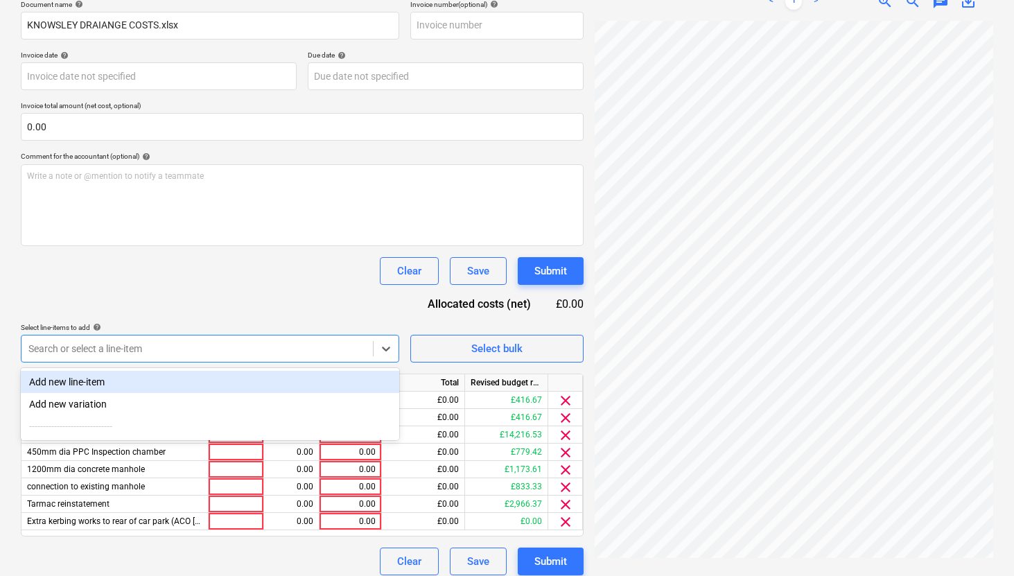
click at [240, 550] on div "Clear Save Submit" at bounding box center [302, 562] width 563 height 28
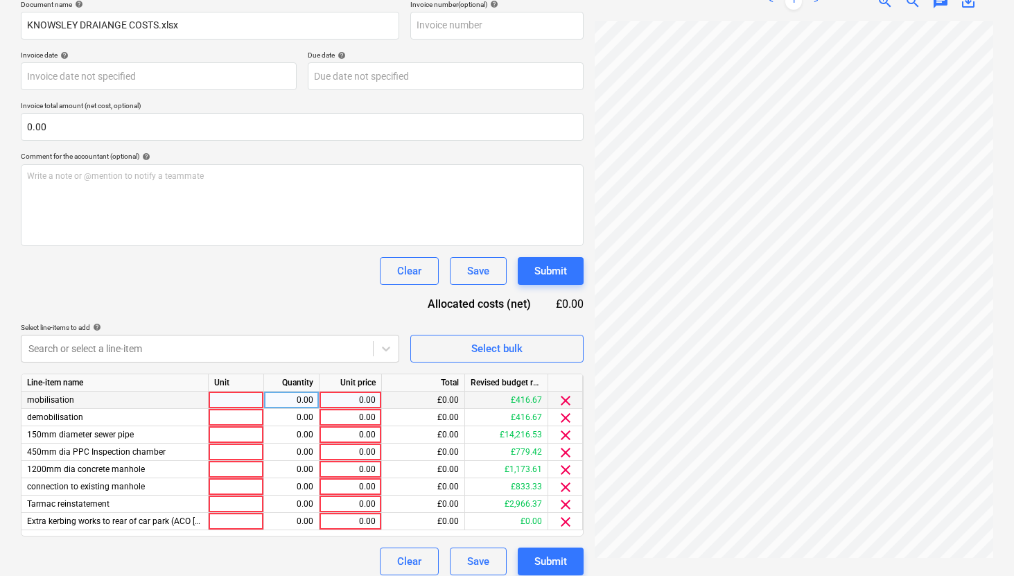
click at [250, 403] on div at bounding box center [236, 400] width 55 height 17
click at [362, 401] on div "0.00" at bounding box center [350, 400] width 51 height 17
type input "400"
click at [358, 407] on div "400.00" at bounding box center [350, 400] width 51 height 17
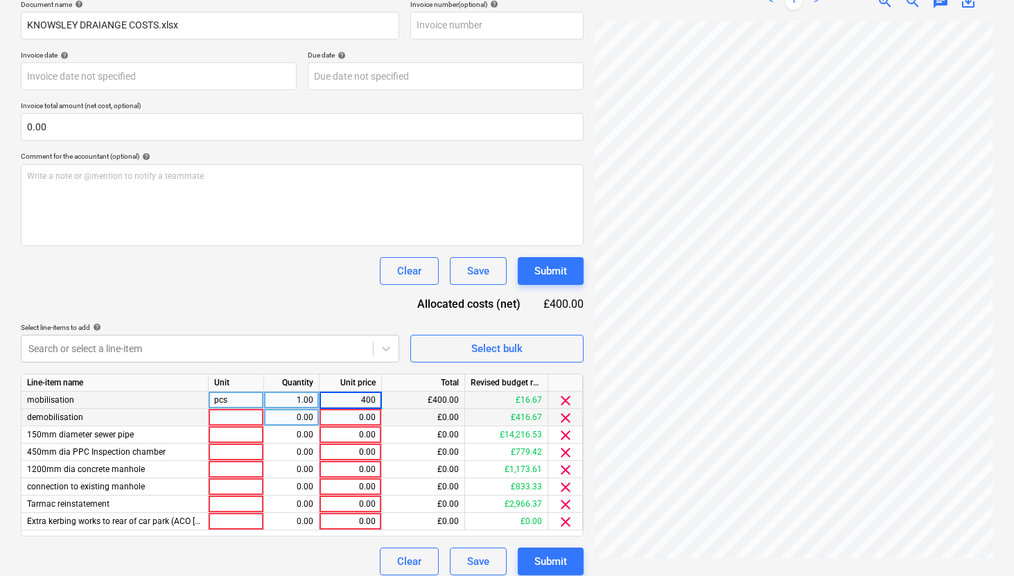
click at [353, 419] on div "0.00" at bounding box center [350, 417] width 51 height 17
type input "4"
click at [356, 404] on div "400.00" at bounding box center [350, 400] width 51 height 17
type input "300"
click at [361, 419] on div "4.00" at bounding box center [350, 417] width 51 height 17
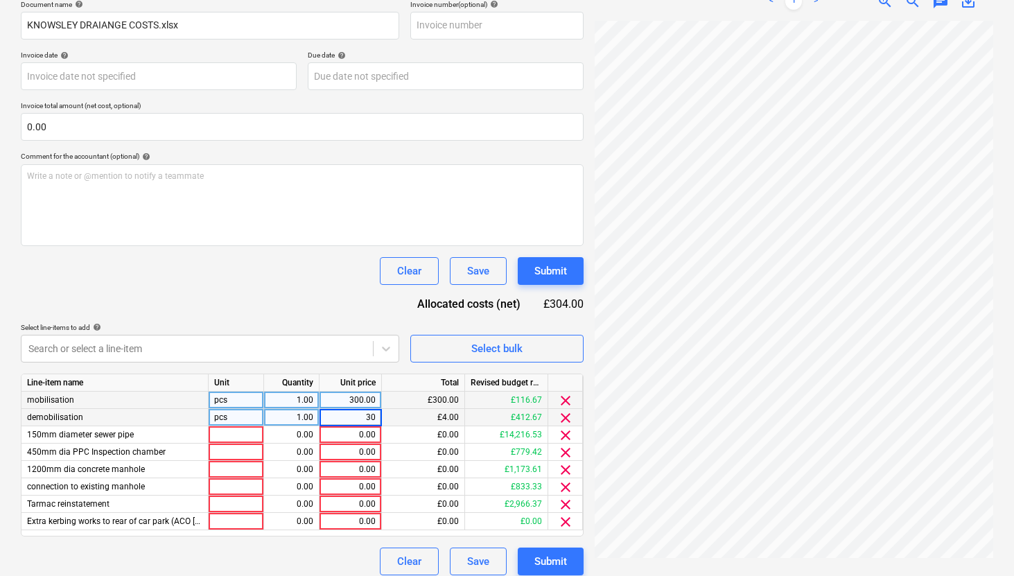
type input "300"
click at [361, 439] on div "0.00" at bounding box center [350, 434] width 51 height 17
type input "11583"
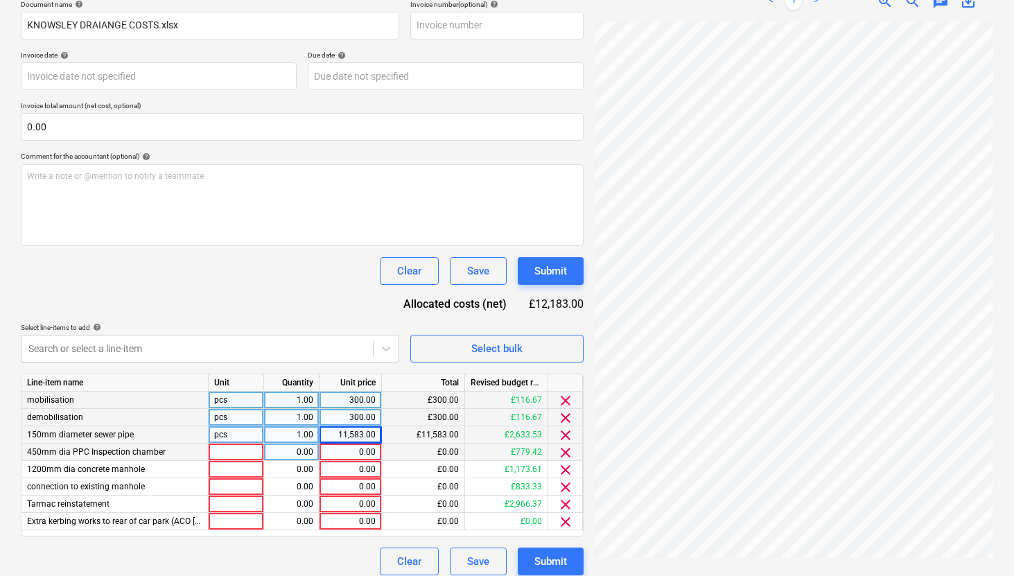
click at [372, 453] on div "0.00" at bounding box center [350, 452] width 51 height 17
type input "500"
click at [361, 471] on div "0.00" at bounding box center [350, 469] width 51 height 17
type input "500"
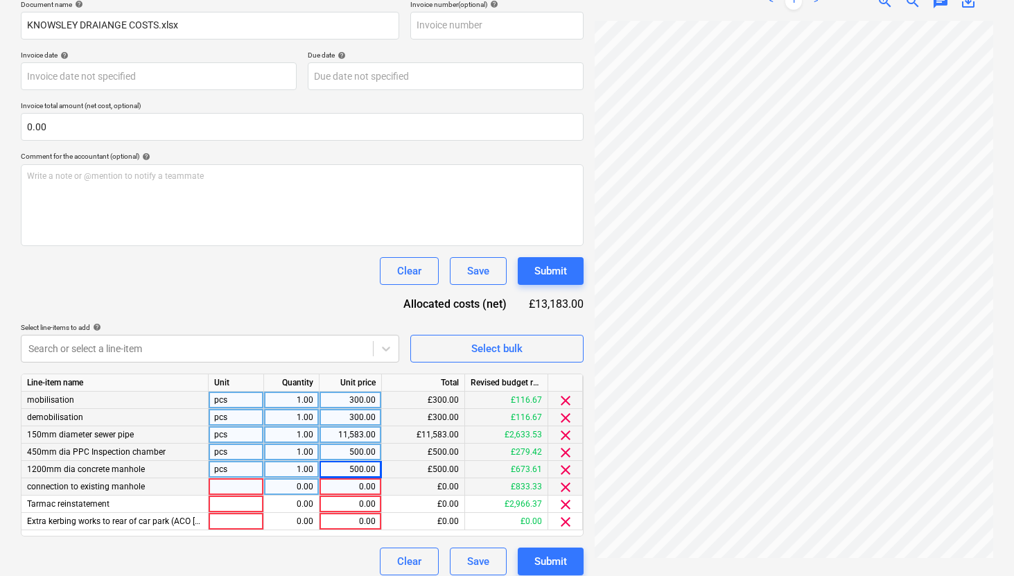
click at [352, 482] on div "0.00" at bounding box center [350, 486] width 51 height 17
type input "500"
click at [360, 511] on div "0.00" at bounding box center [350, 504] width 51 height 17
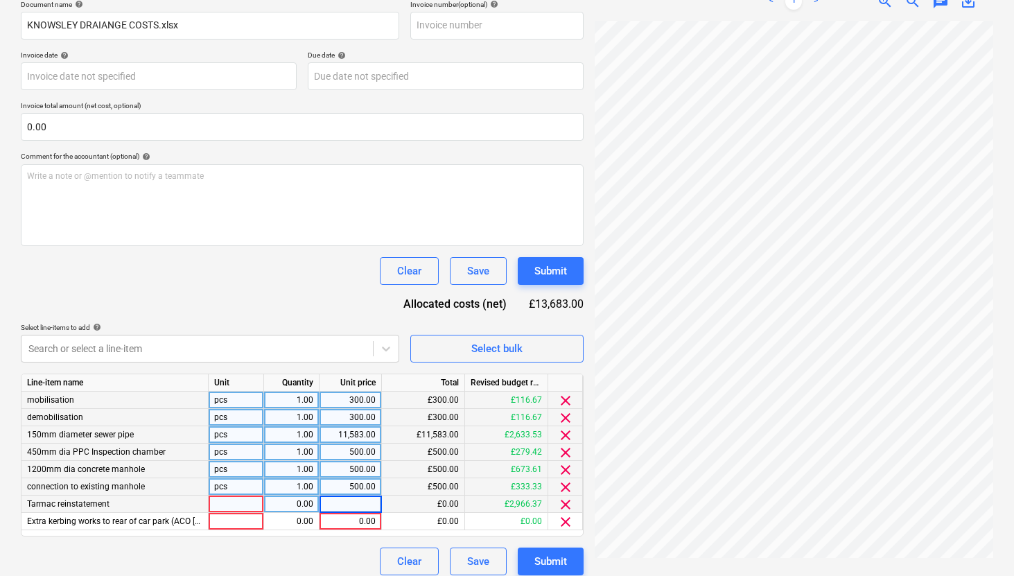
scroll to position [226, 0]
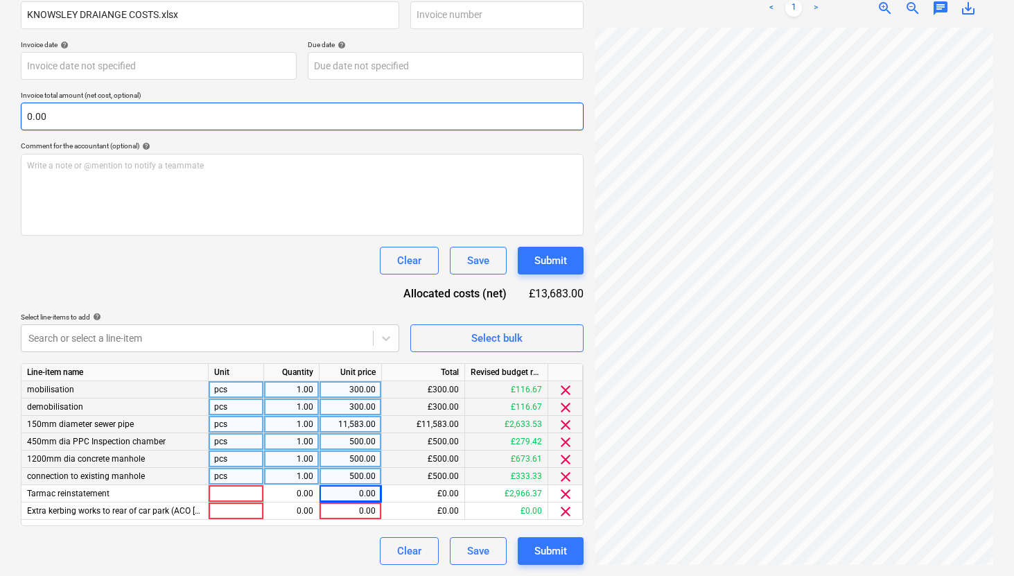
click at [155, 123] on input "0.00" at bounding box center [302, 117] width 563 height 28
click at [134, 116] on input "text" at bounding box center [302, 117] width 563 height 28
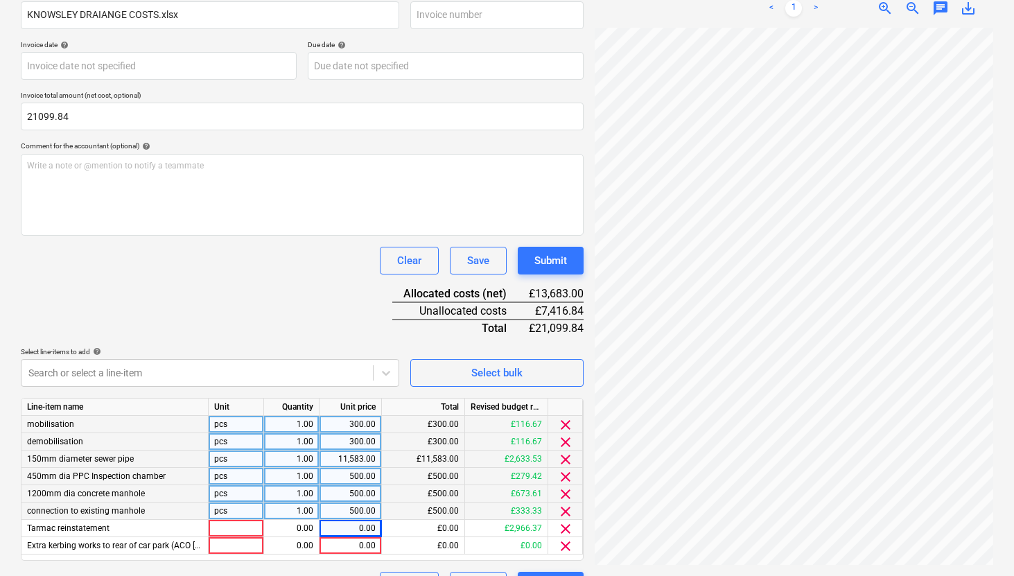
type input "21,099.84"
click at [207, 287] on div "Document name help KNOWSLEY DRAIANGE COSTS.xlsx Invoice number (optional) help …" at bounding box center [302, 295] width 563 height 610
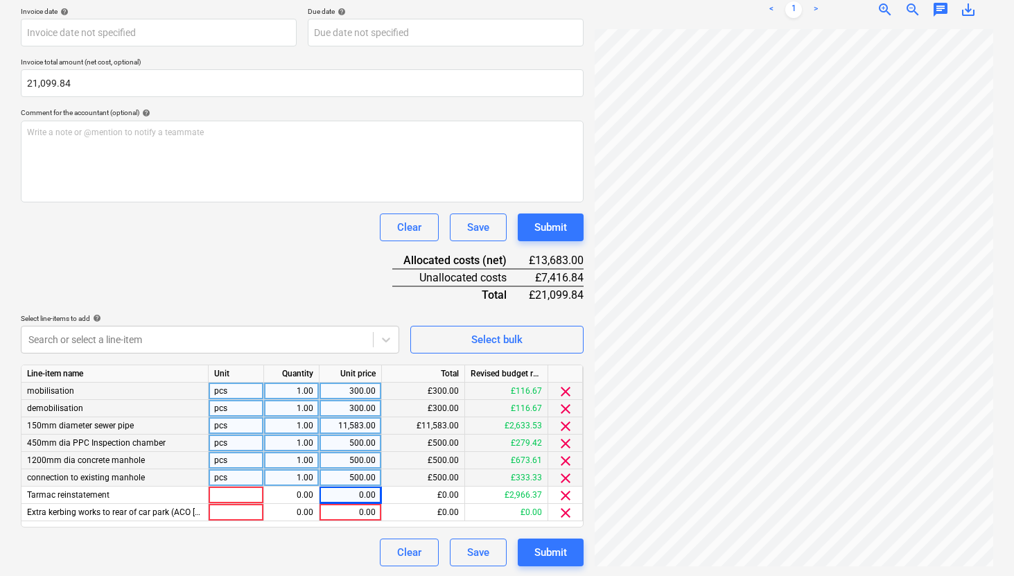
scroll to position [261, 0]
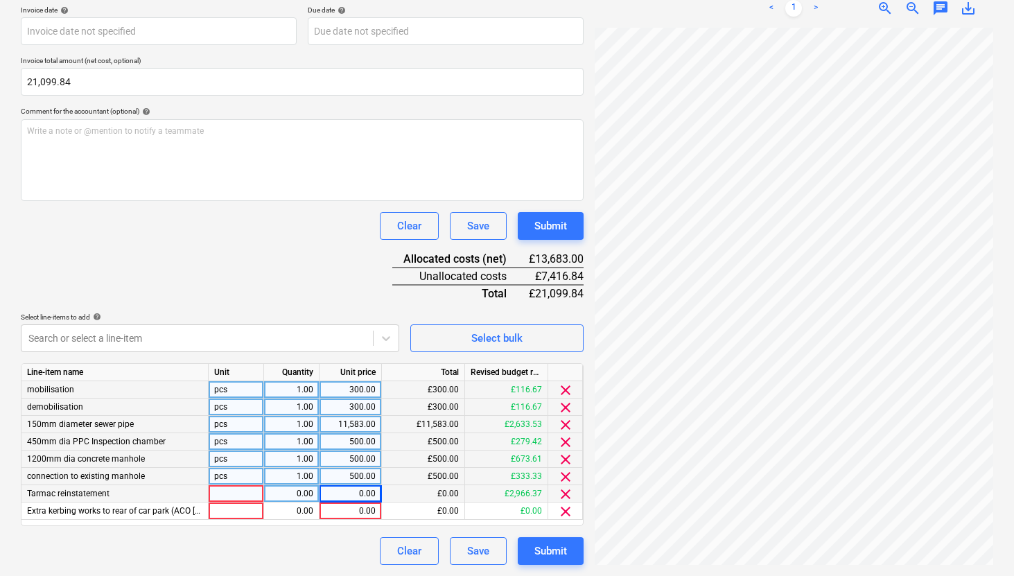
click at [347, 491] on div "0.00" at bounding box center [350, 493] width 51 height 17
type input "3386"
click at [348, 424] on div "11,583.00" at bounding box center [350, 424] width 51 height 17
click at [362, 426] on input "11583" at bounding box center [350, 424] width 62 height 17
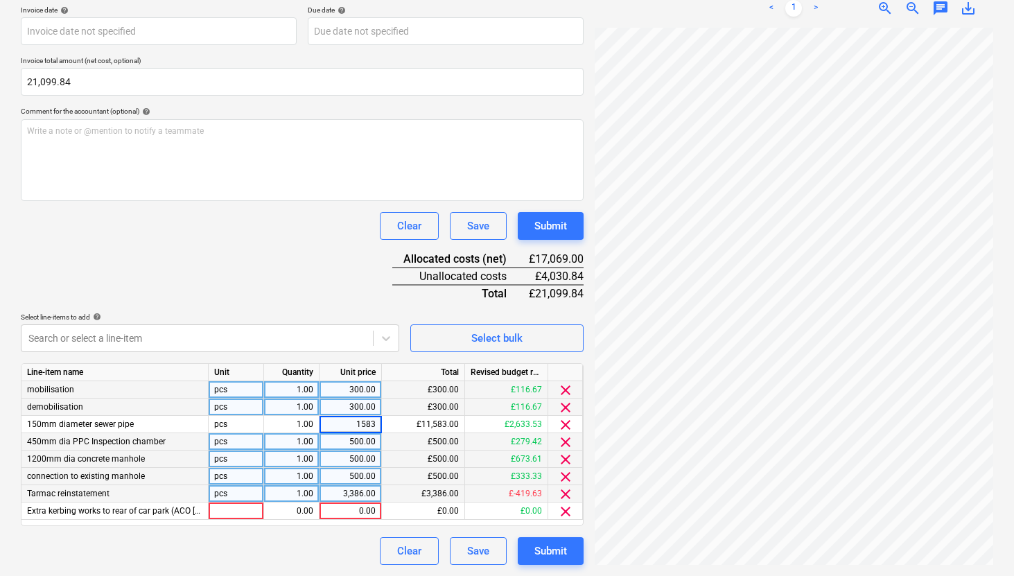
type input "13583"
click at [380, 472] on div "500.00" at bounding box center [350, 476] width 62 height 17
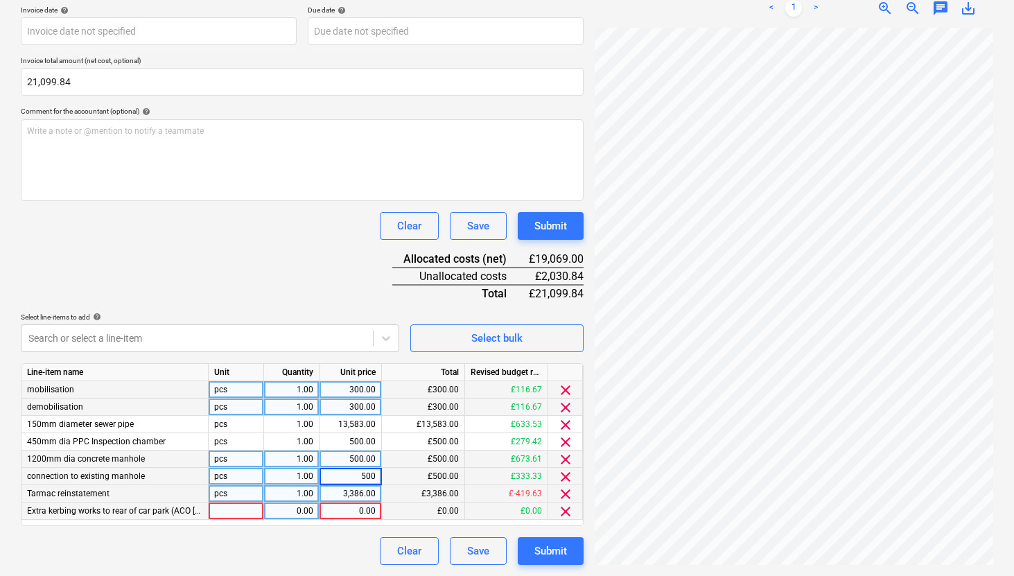
click at [364, 510] on div "0.00" at bounding box center [350, 510] width 51 height 17
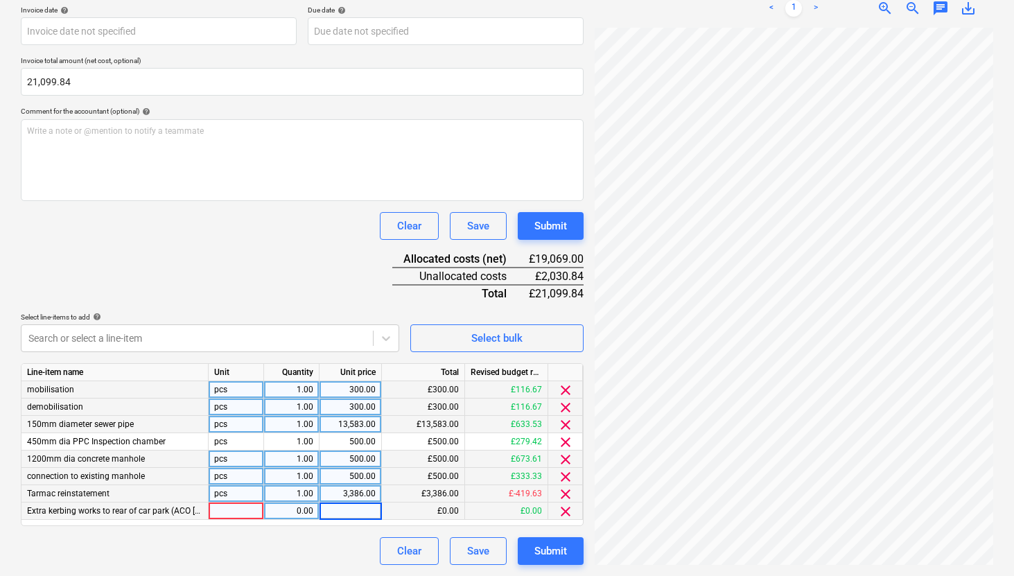
click at [348, 427] on div "13,583.00" at bounding box center [350, 424] width 51 height 17
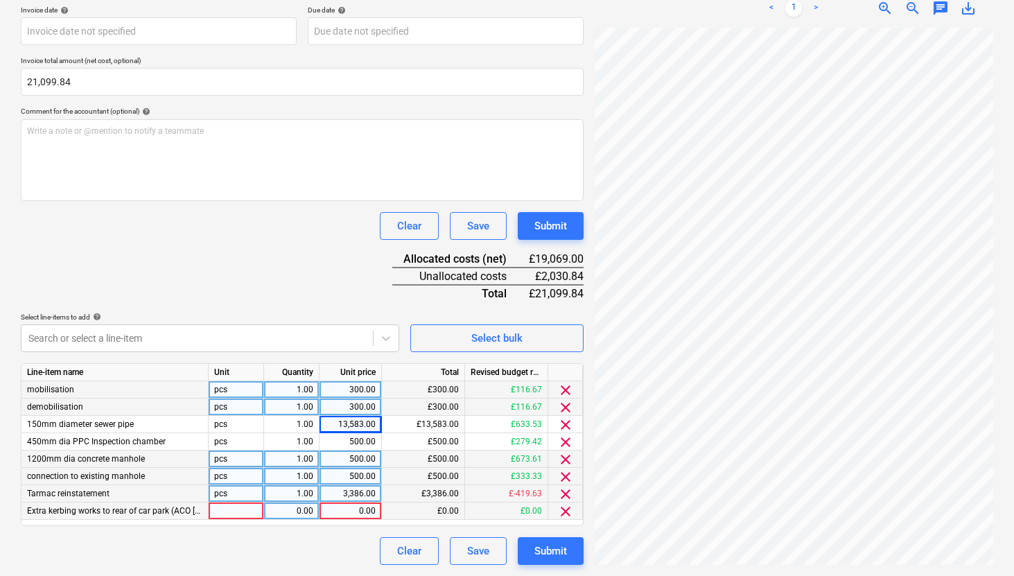
click at [360, 516] on div "0.00" at bounding box center [350, 510] width 51 height 17
type input "4700"
click at [404, 498] on div "£3,386.00" at bounding box center [423, 493] width 83 height 17
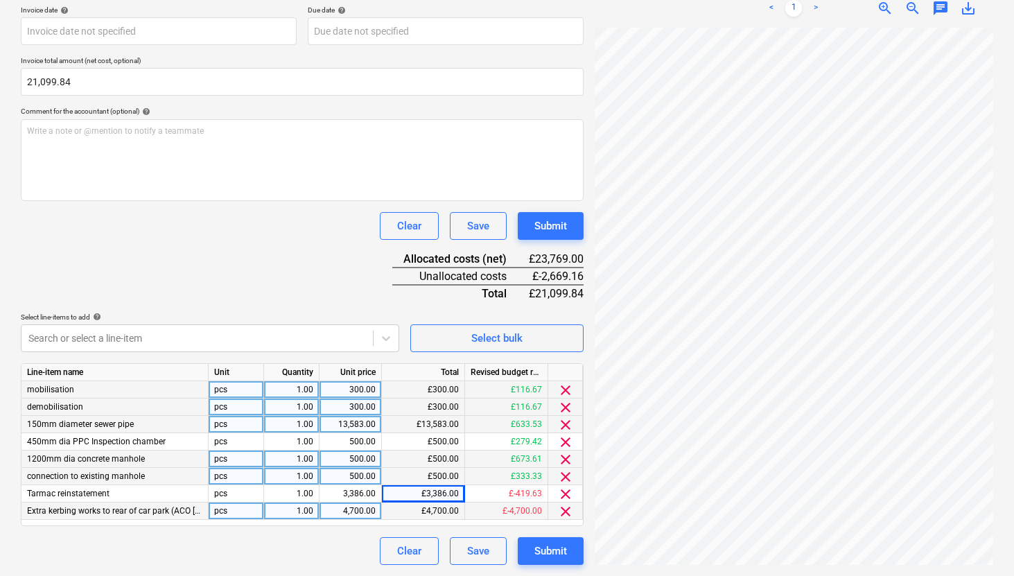
click at [365, 426] on div "13,583.00" at bounding box center [350, 424] width 51 height 17
type input "10000"
click at [364, 423] on div "10,000.00" at bounding box center [350, 424] width 51 height 17
type input "10913.84"
click at [371, 471] on div "500.00" at bounding box center [350, 476] width 51 height 17
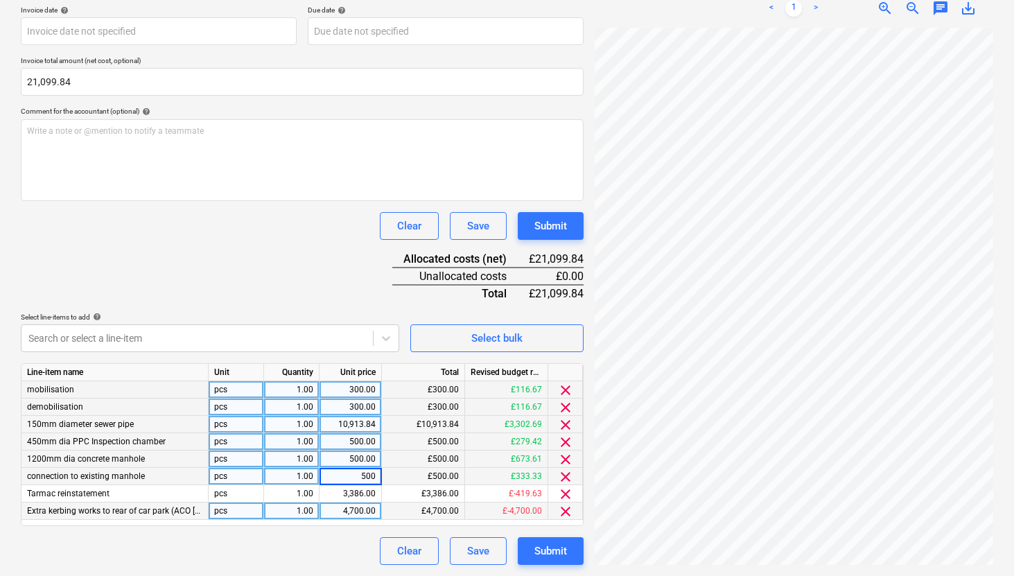
click at [398, 444] on div "£500.00" at bounding box center [423, 441] width 83 height 17
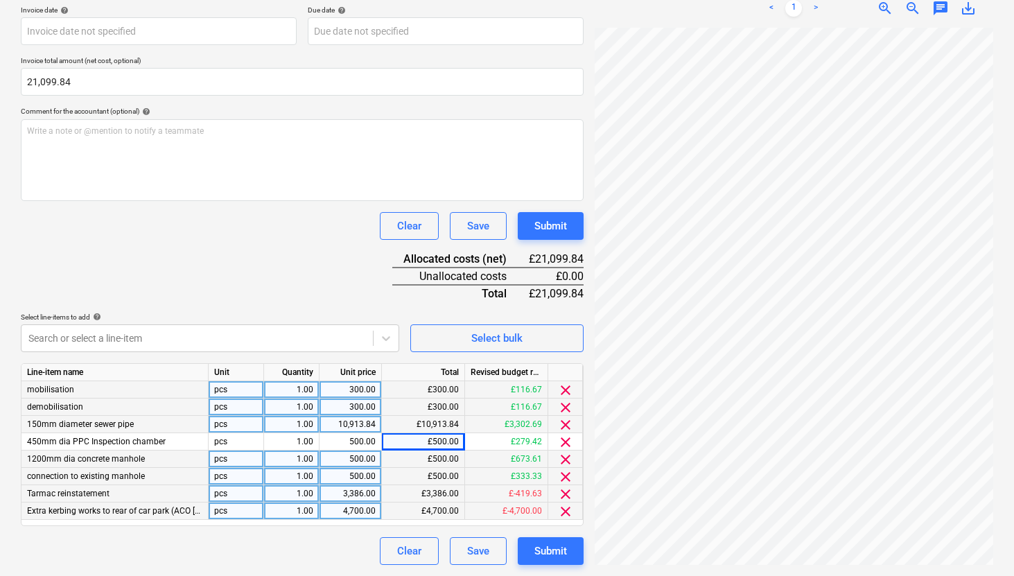
click at [364, 489] on div "3,386.00" at bounding box center [350, 493] width 51 height 17
click at [364, 441] on div "500.00" at bounding box center [350, 441] width 51 height 17
click at [358, 466] on div "500.00" at bounding box center [350, 458] width 51 height 17
click at [366, 484] on div "500.00" at bounding box center [350, 476] width 51 height 17
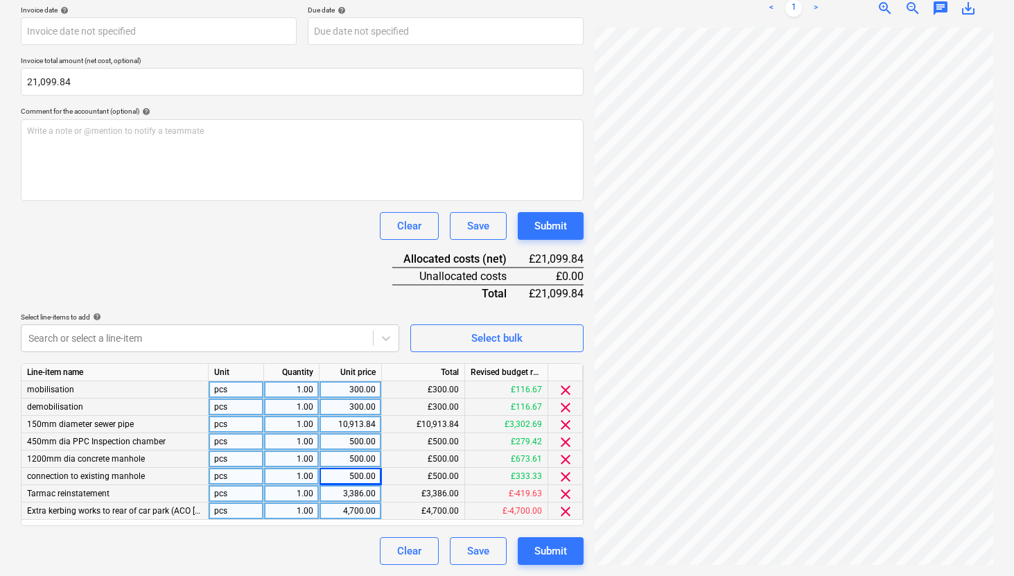
click at [406, 532] on div "Document name help KNOWSLEY DRAIANGE COSTS.xlsx Invoice number (optional) help …" at bounding box center [302, 260] width 563 height 610
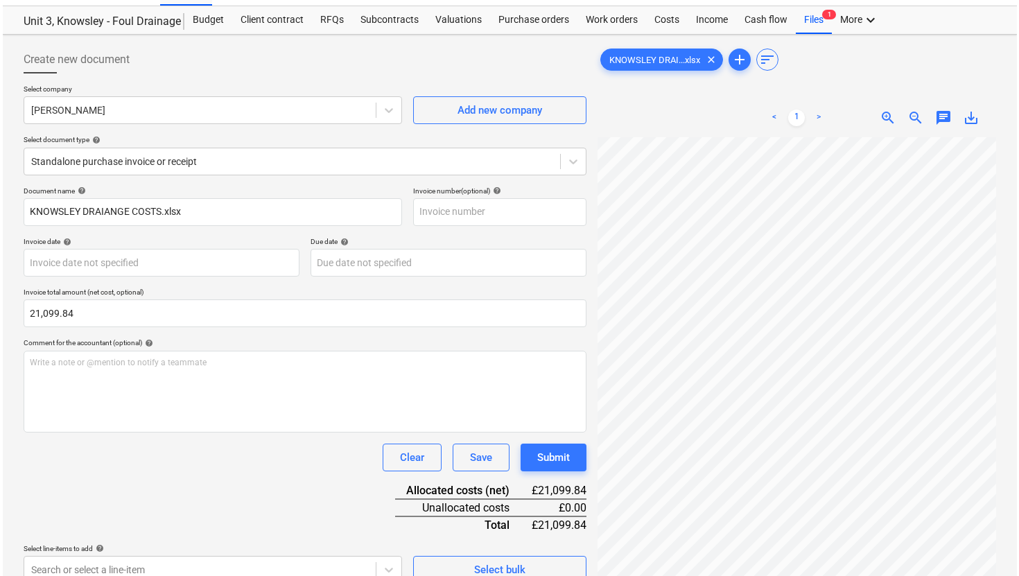
scroll to position [26, 0]
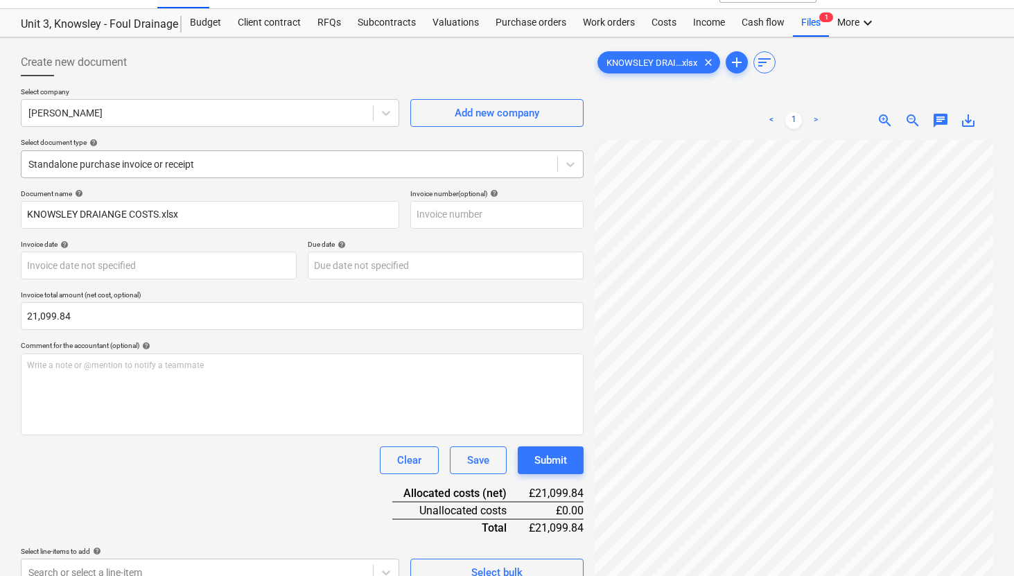
click at [236, 166] on div at bounding box center [289, 164] width 522 height 14
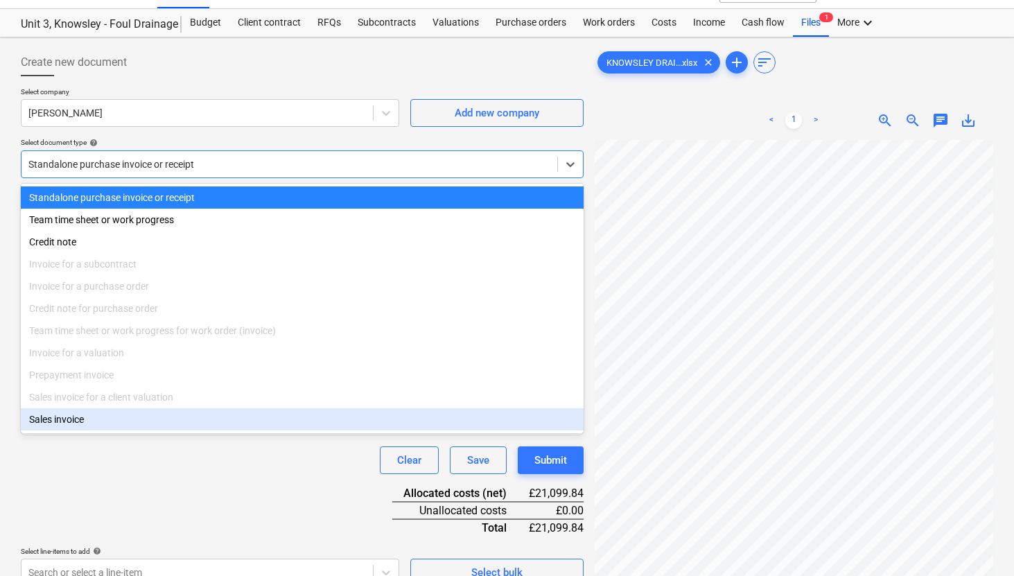
click at [127, 465] on div "Clear Save Submit" at bounding box center [302, 460] width 563 height 28
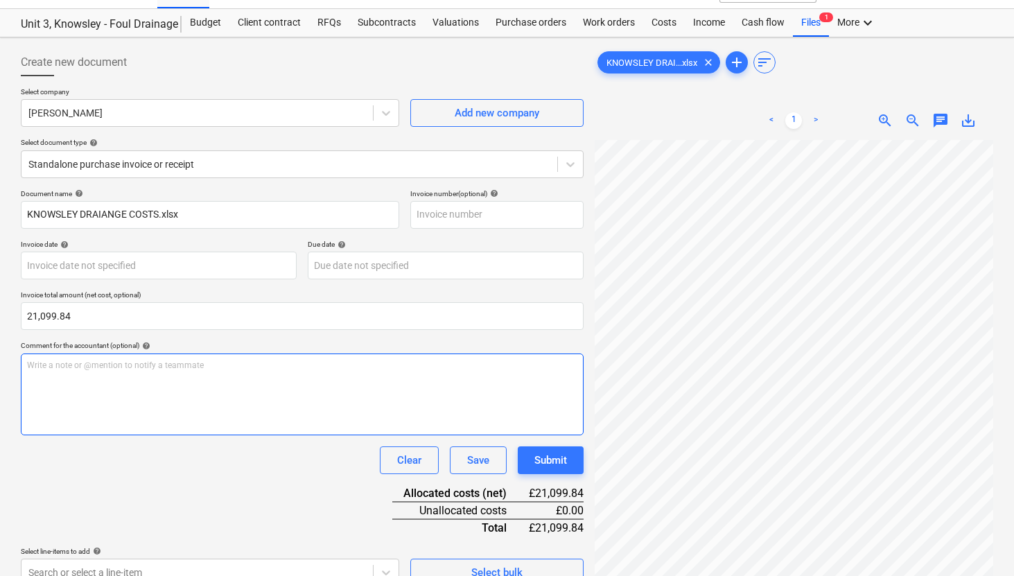
click at [125, 380] on div "Write a note or @mention to notify a teammate ﻿" at bounding box center [302, 394] width 563 height 82
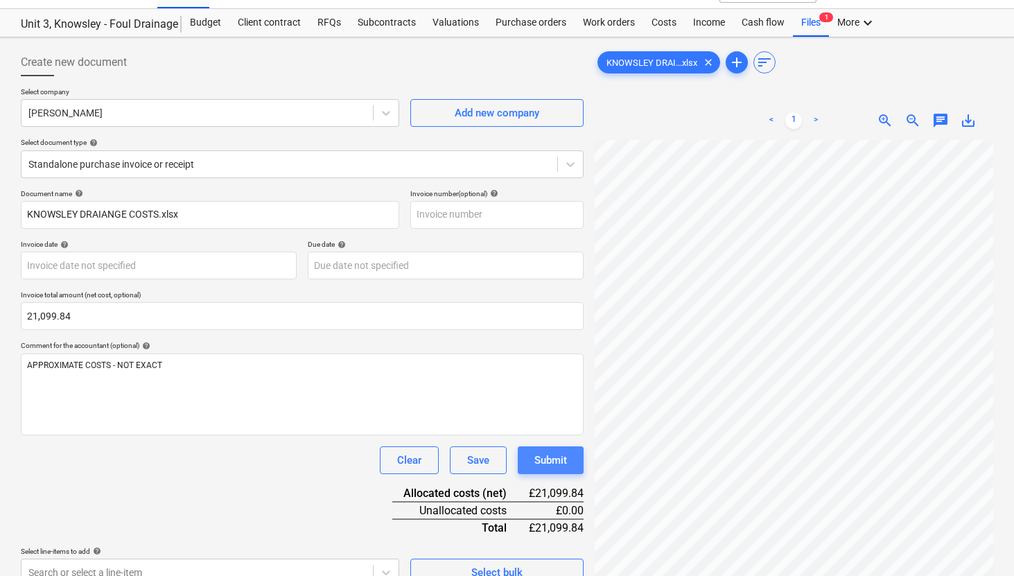
click at [566, 457] on div "Submit" at bounding box center [550, 460] width 33 height 18
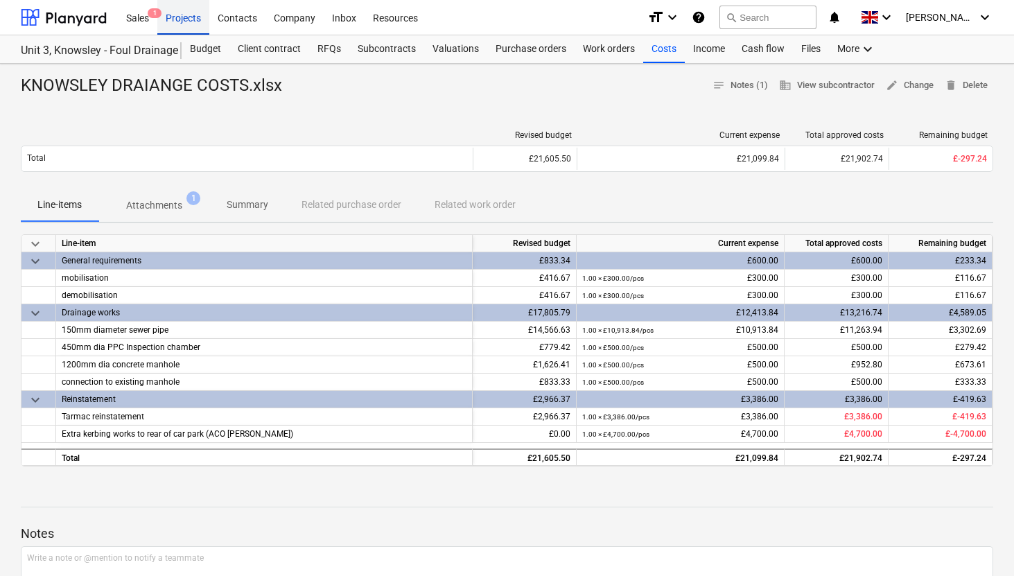
click at [180, 26] on div "Projects" at bounding box center [183, 16] width 52 height 35
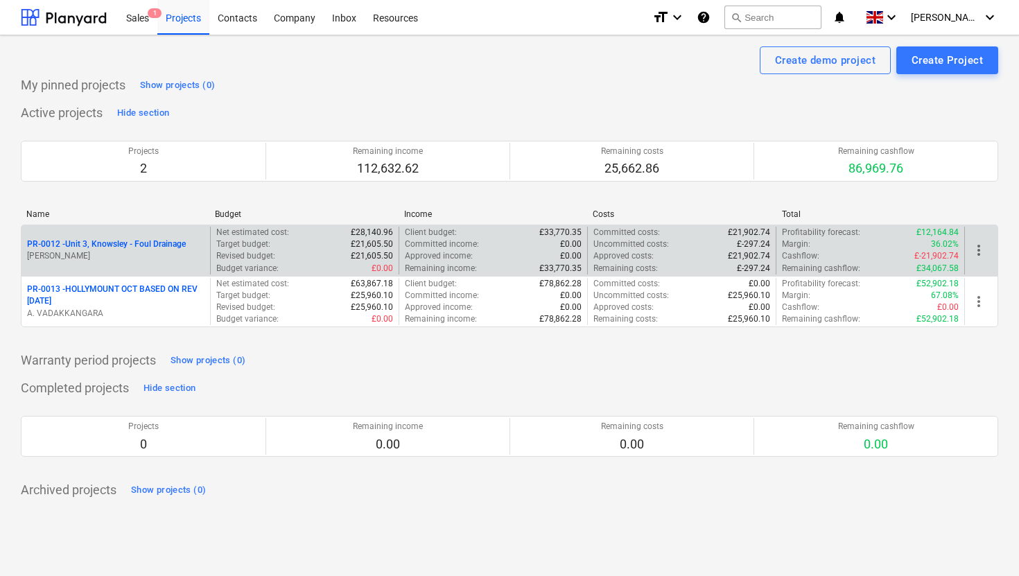
click at [162, 246] on p "PR-0012 - Unit 3, Knowsley - Foul Drainage" at bounding box center [106, 244] width 159 height 12
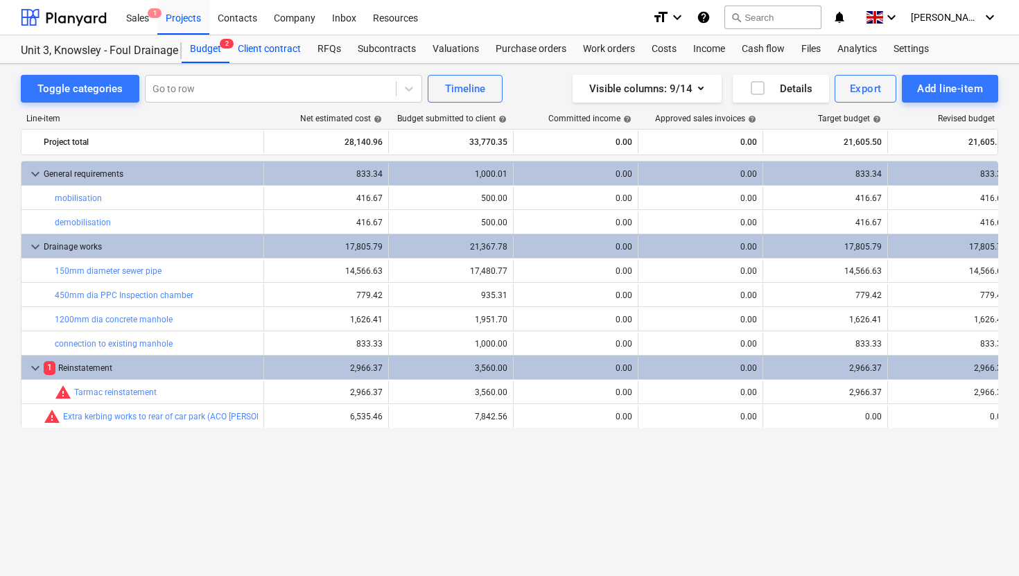
click at [290, 52] on div "Client contract" at bounding box center [269, 49] width 80 height 28
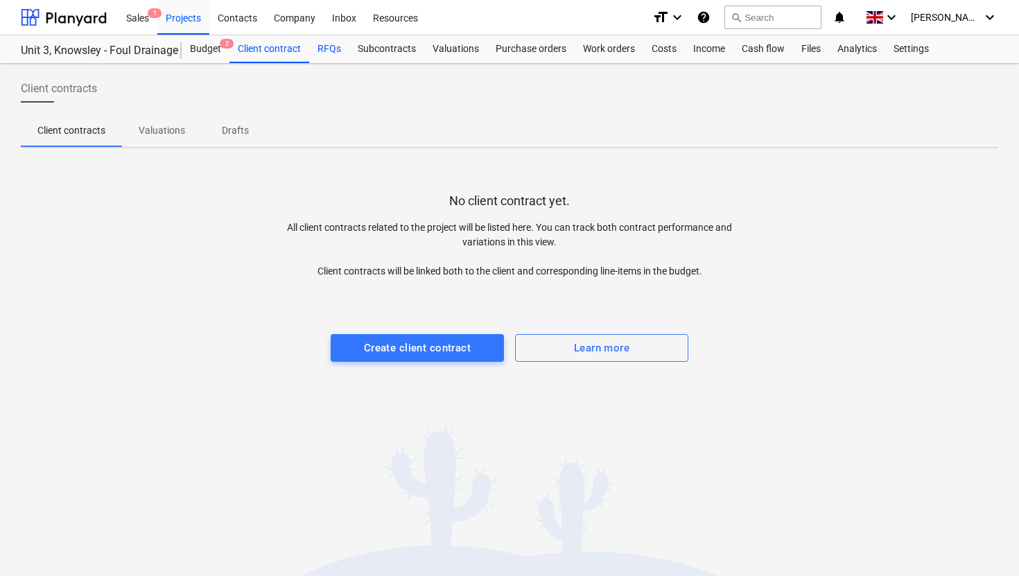
click at [341, 50] on div "RFQs" at bounding box center [329, 49] width 40 height 28
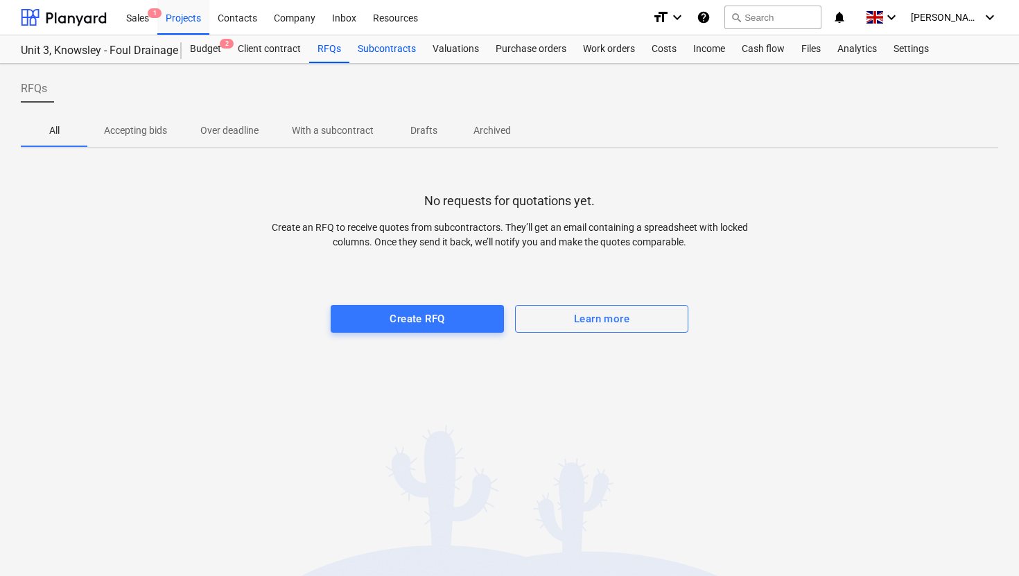
click at [378, 49] on div "Subcontracts" at bounding box center [386, 49] width 75 height 28
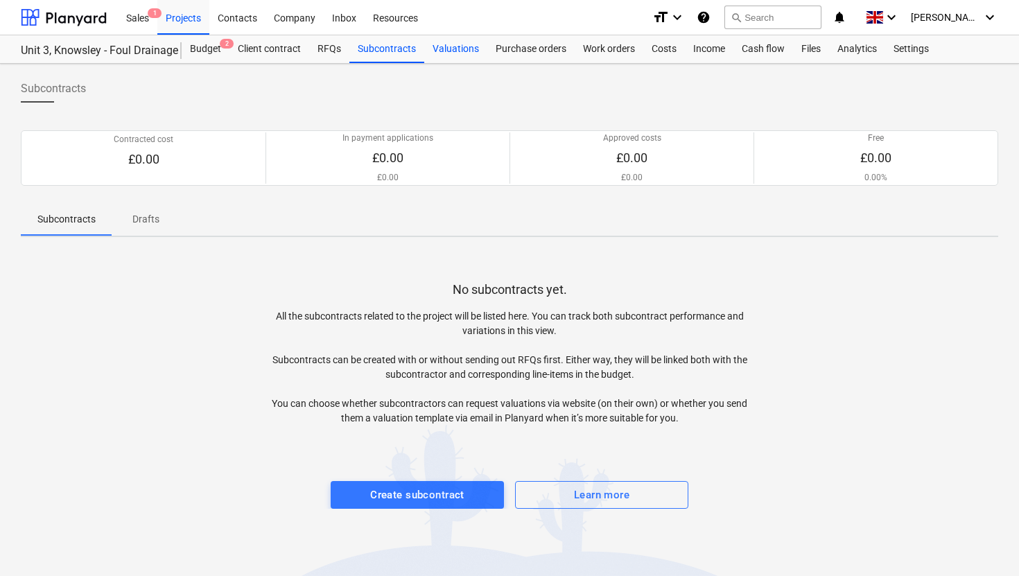
click at [442, 55] on div "Valuations" at bounding box center [455, 49] width 63 height 28
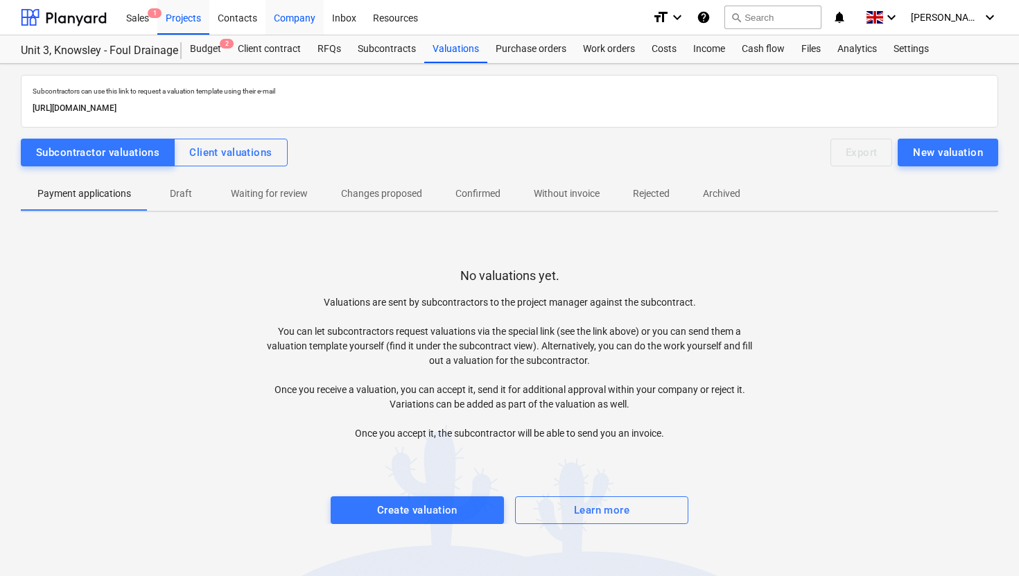
click at [304, 15] on div "Company" at bounding box center [294, 16] width 58 height 35
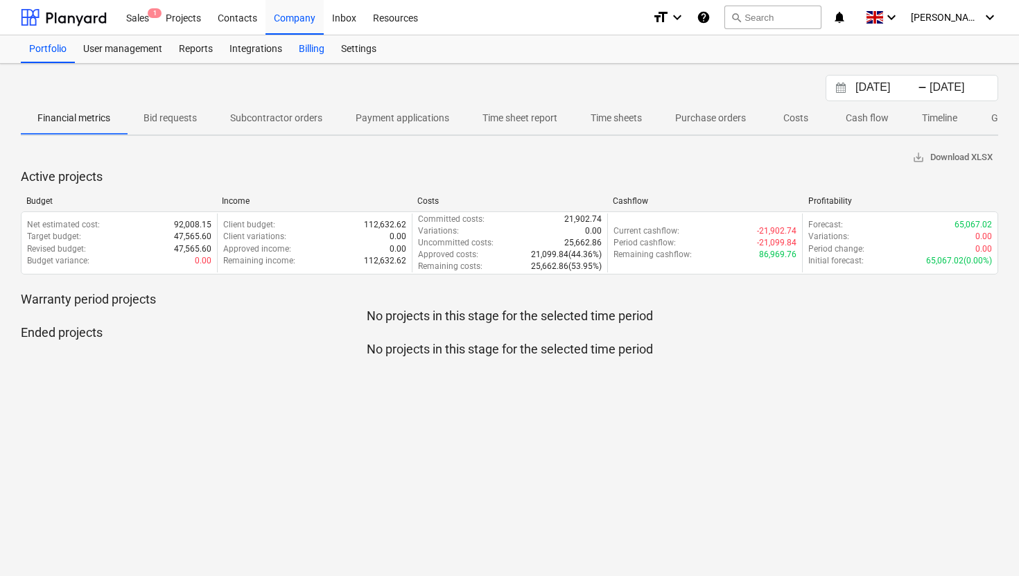
click at [308, 55] on div "Billing" at bounding box center [311, 49] width 42 height 28
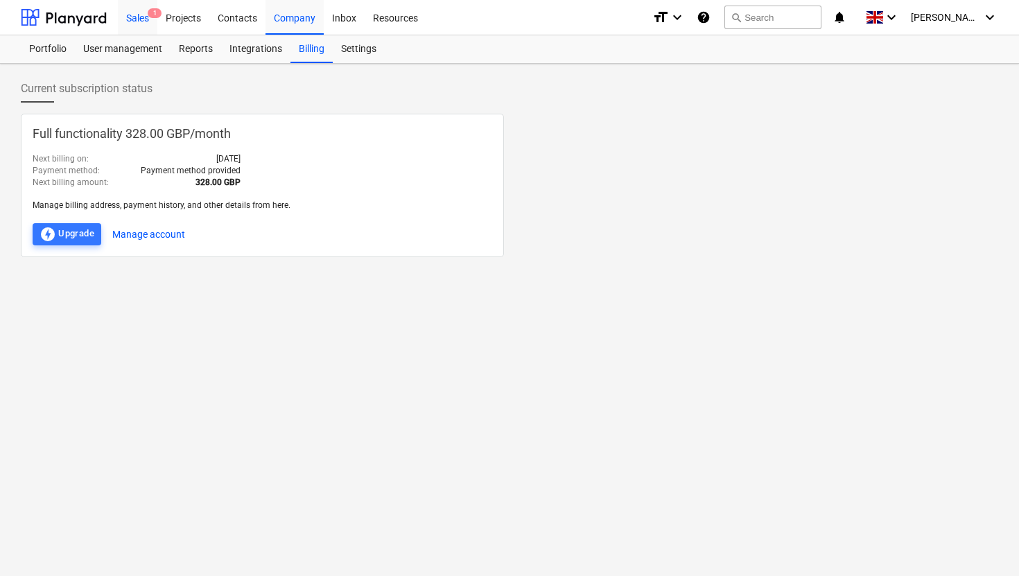
click at [141, 17] on div "Sales 1" at bounding box center [138, 16] width 40 height 35
click at [186, 17] on div "Projects" at bounding box center [183, 16] width 52 height 35
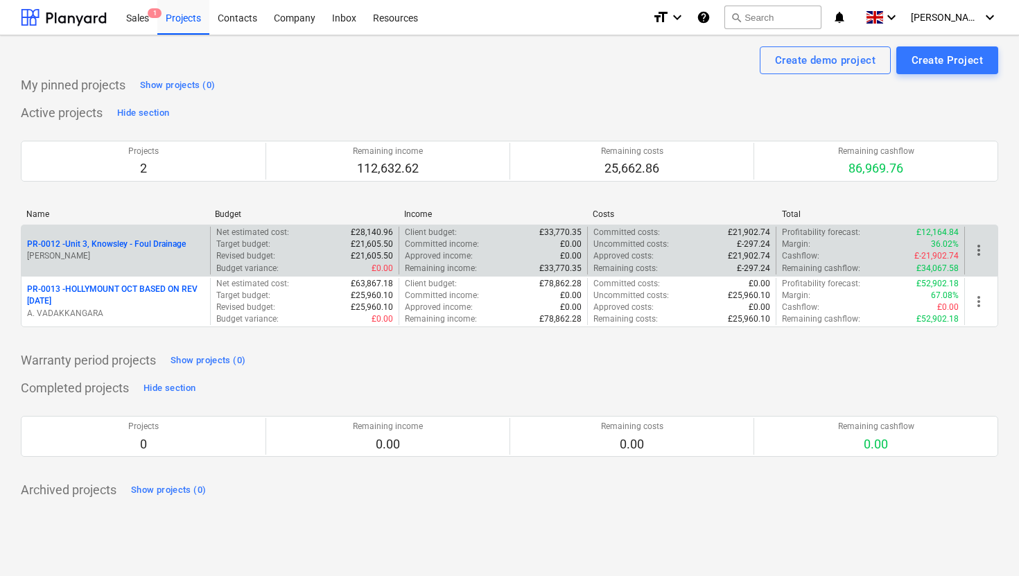
click at [169, 241] on p "PR-0012 - Unit 3, Knowsley - Foul Drainage" at bounding box center [106, 244] width 159 height 12
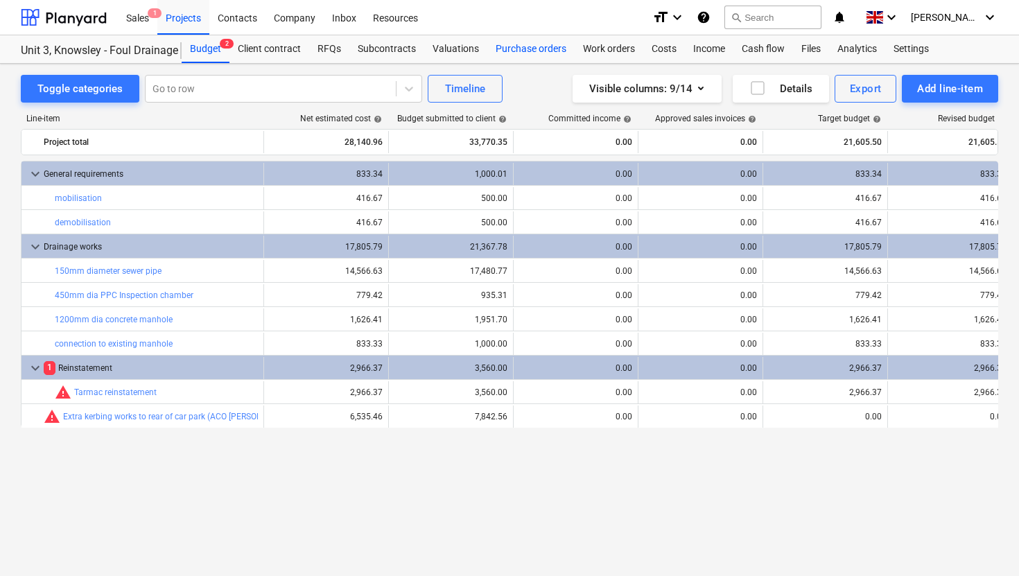
click at [527, 48] on div "Purchase orders" at bounding box center [530, 49] width 87 height 28
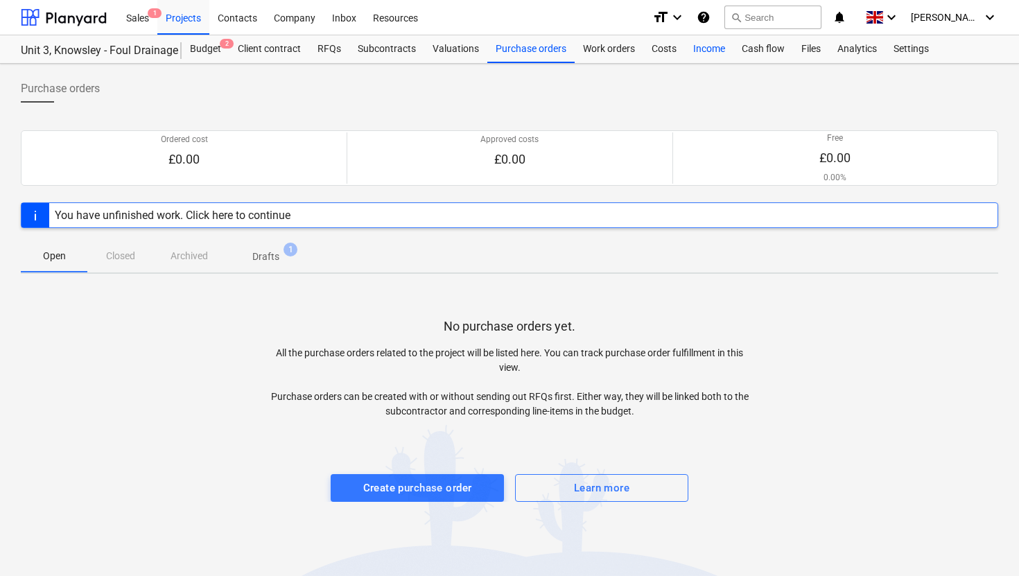
click at [706, 49] on div "Income" at bounding box center [709, 49] width 49 height 28
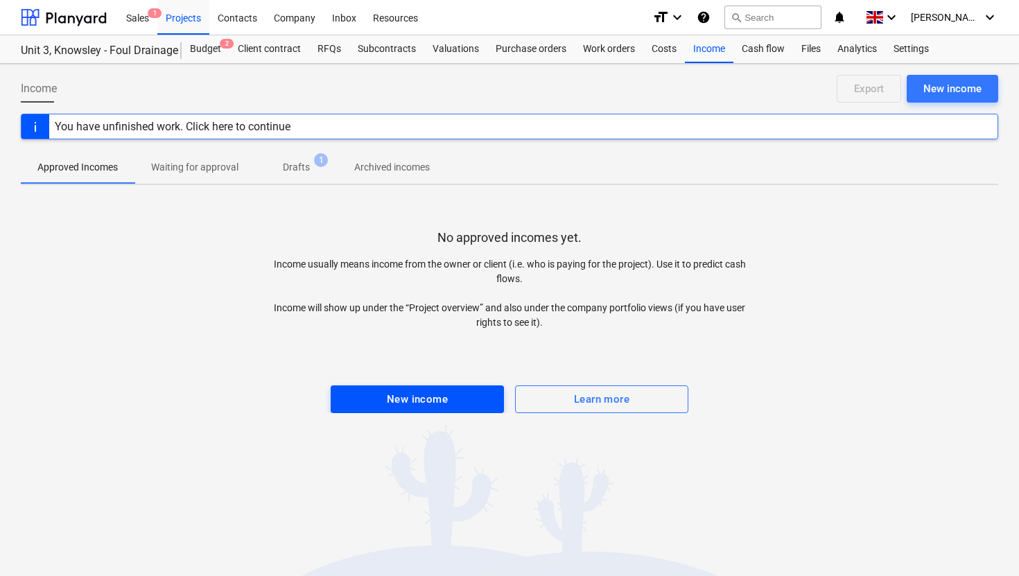
click at [407, 396] on div "New income" at bounding box center [417, 399] width 61 height 18
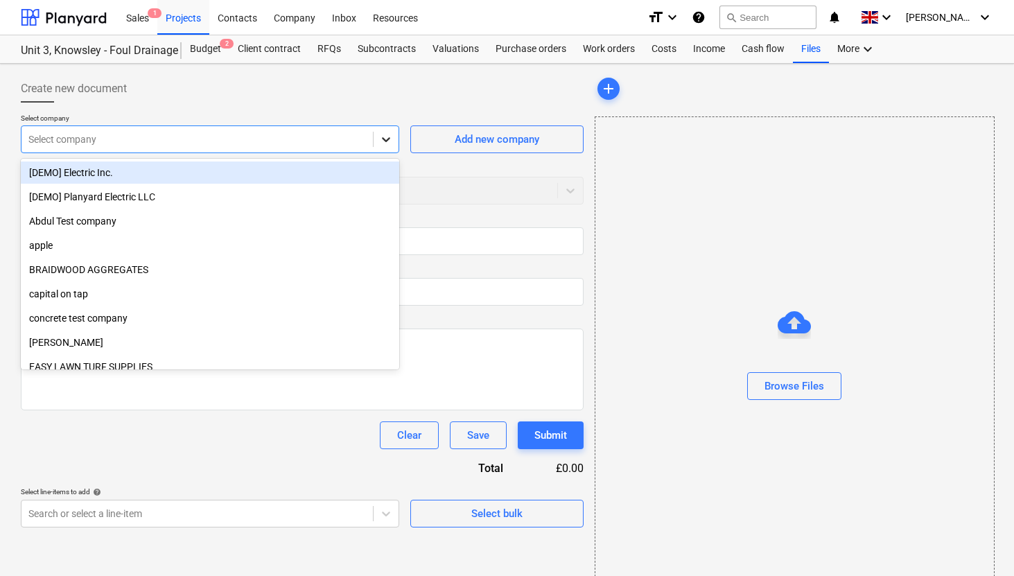
click at [387, 140] on icon at bounding box center [386, 139] width 8 height 5
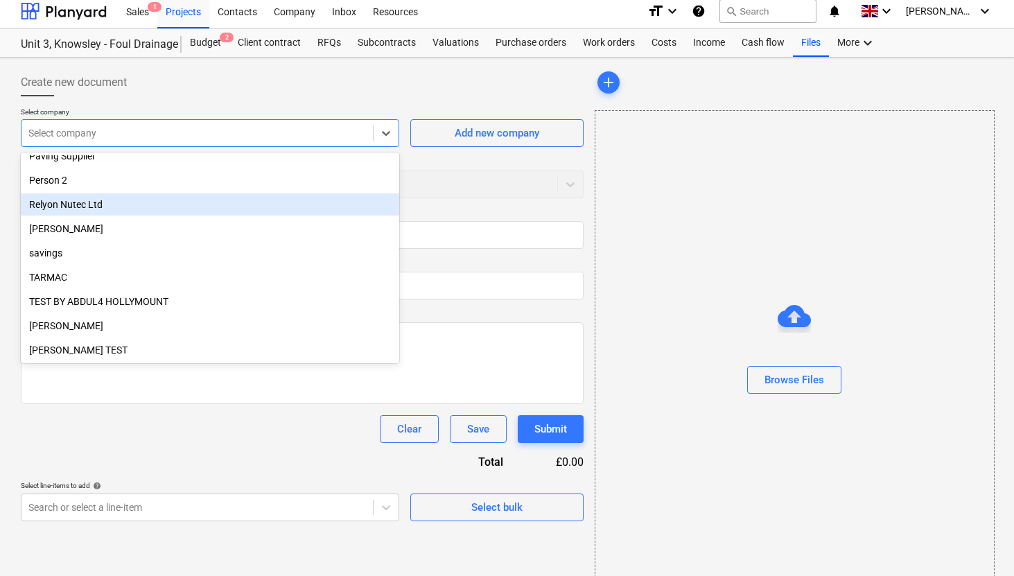
scroll to position [8, 0]
click at [128, 209] on div "Relyon Nutec Ltd" at bounding box center [210, 203] width 378 height 22
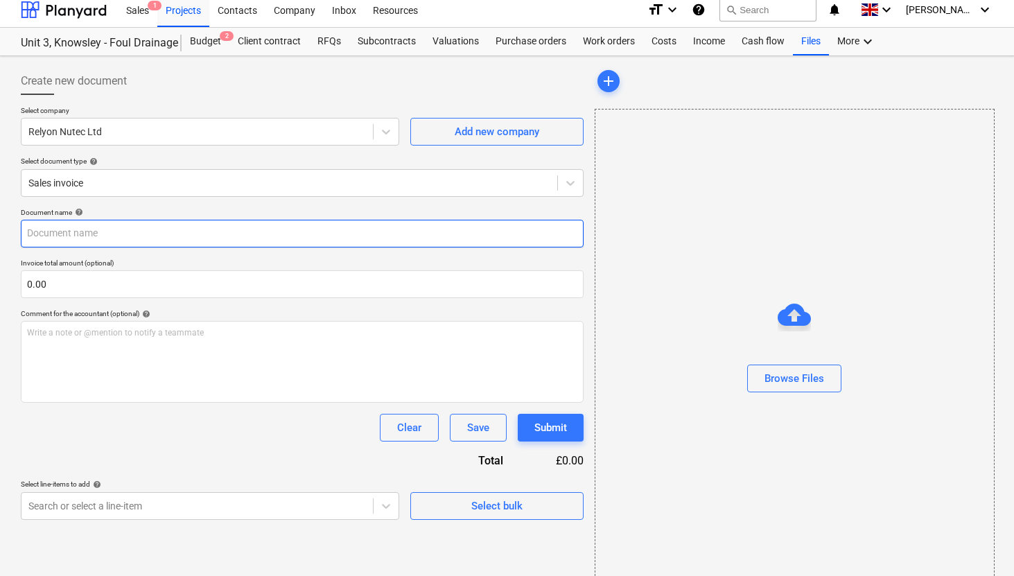
click at [103, 231] on input "text" at bounding box center [302, 234] width 563 height 28
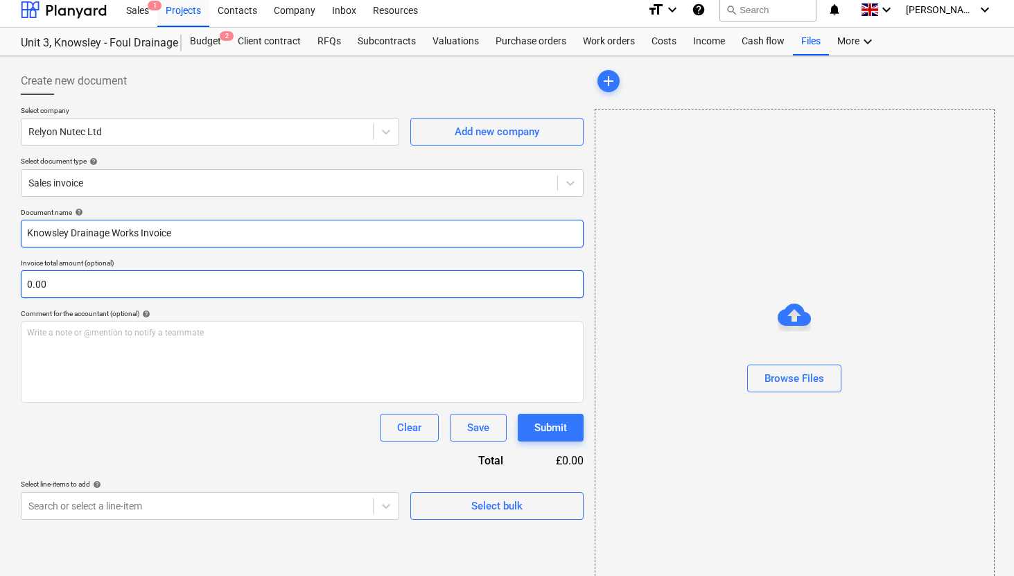
type input "Knowsley Drainage Works Invoice"
click at [94, 283] on input "text" at bounding box center [302, 284] width 563 height 28
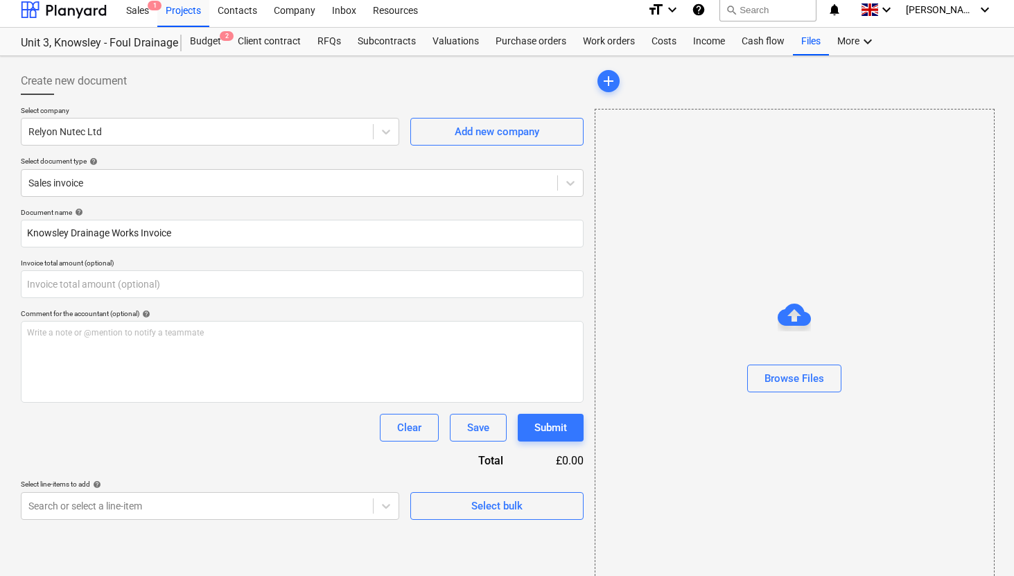
type input "0.00"
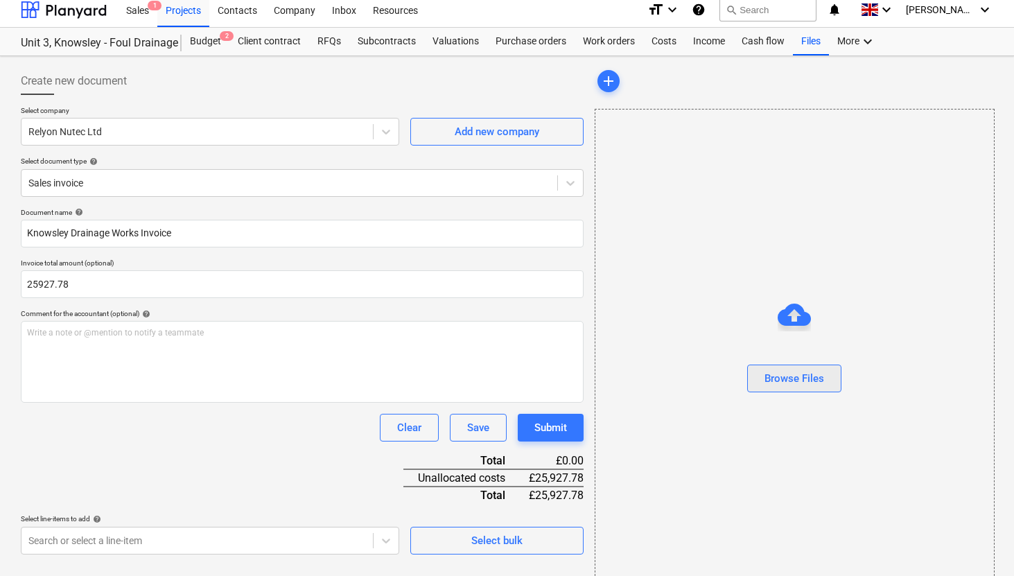
type input "25,927.78"
click at [781, 383] on div "Browse Files" at bounding box center [794, 378] width 60 height 18
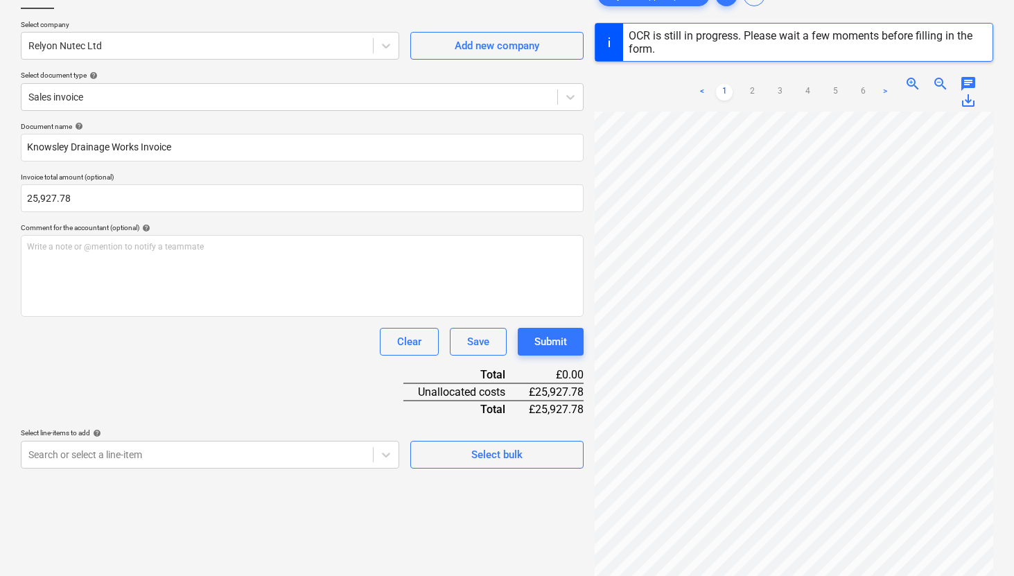
scroll to position [96, 0]
click at [374, 453] on body "Sales 1 Projects Contacts Company Inbox Resources format_size keyboard_arrow_do…" at bounding box center [507, 192] width 1014 height 576
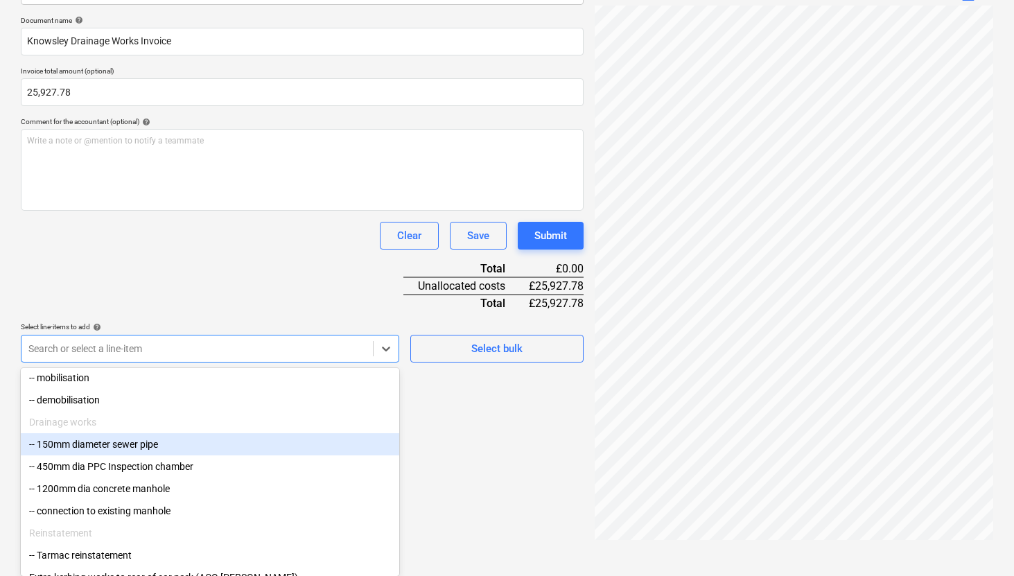
scroll to position [113, 0]
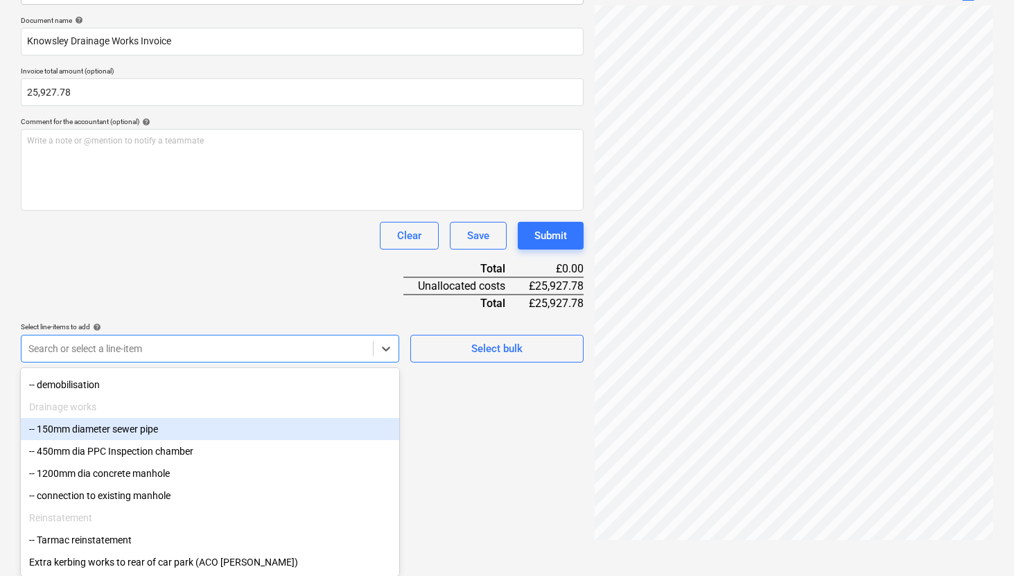
click at [202, 428] on div "-- 150mm diameter sewer pipe" at bounding box center [210, 429] width 378 height 22
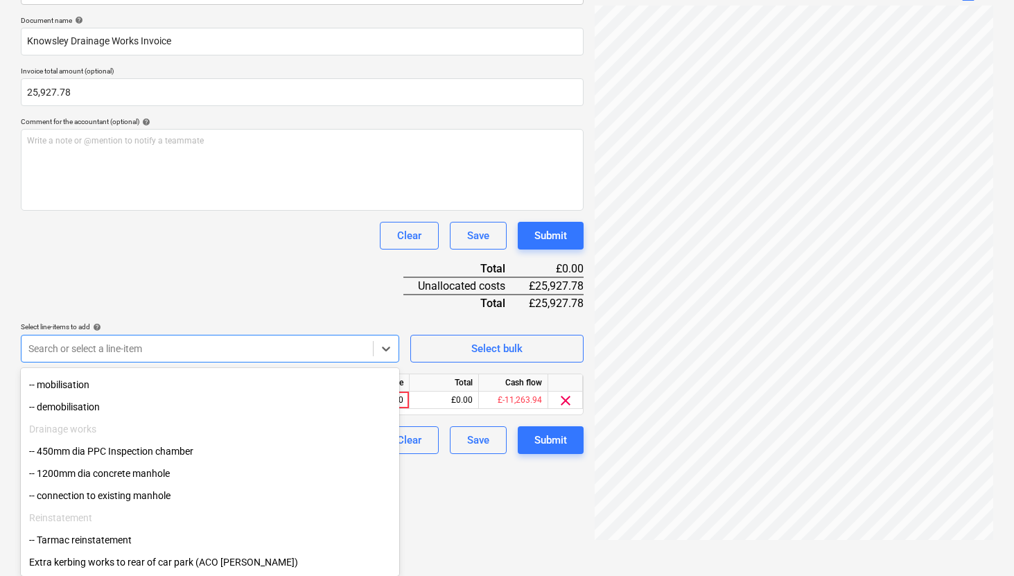
scroll to position [90, 0]
click at [121, 386] on div "-- mobilisation" at bounding box center [210, 385] width 378 height 22
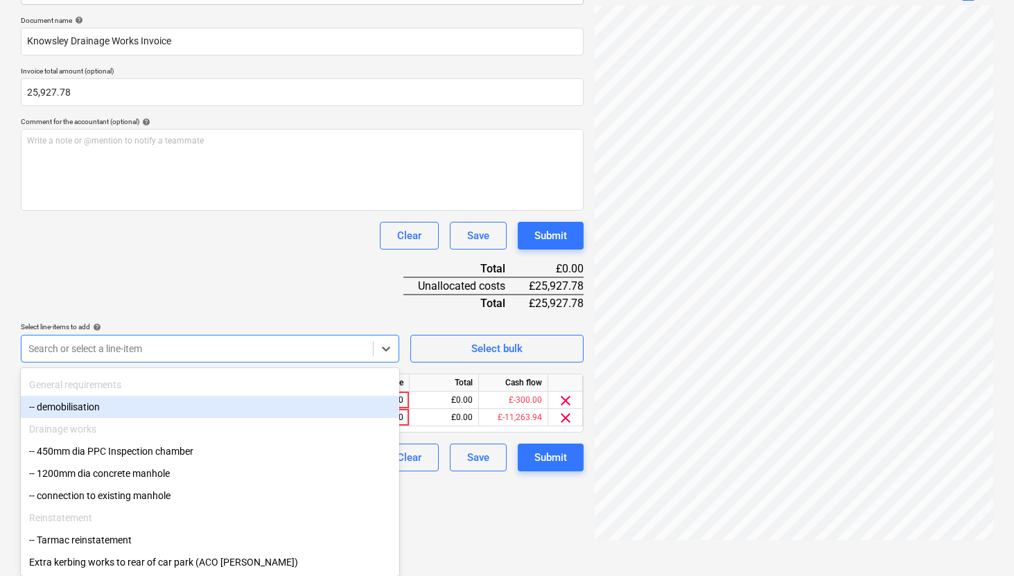
click at [123, 408] on div "-- demobilisation" at bounding box center [210, 407] width 378 height 22
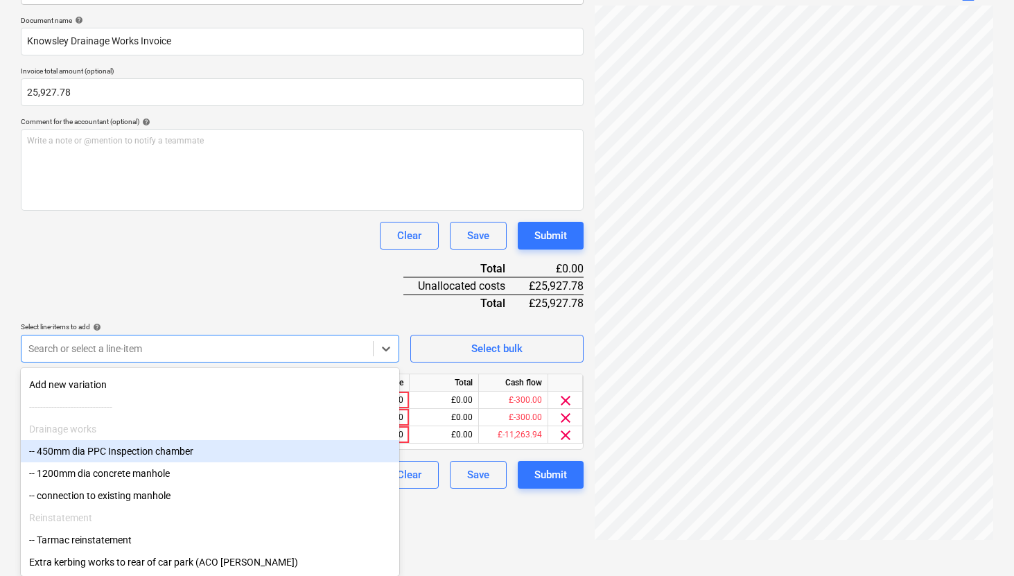
click at [123, 448] on div "-- 450mm dia PPC Inspection chamber" at bounding box center [210, 451] width 378 height 22
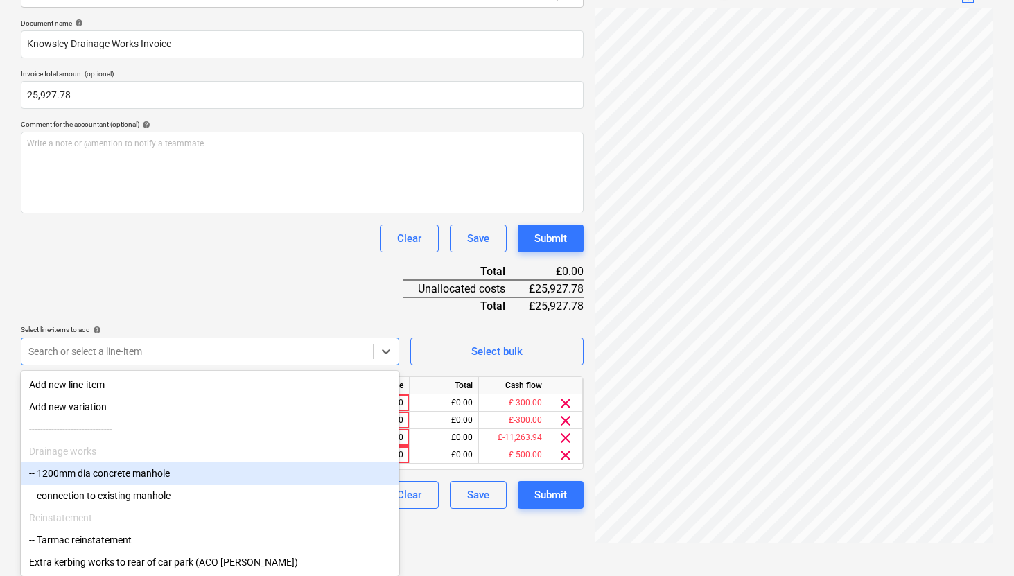
click at [123, 463] on div "-- 1200mm dia concrete manhole" at bounding box center [210, 473] width 378 height 22
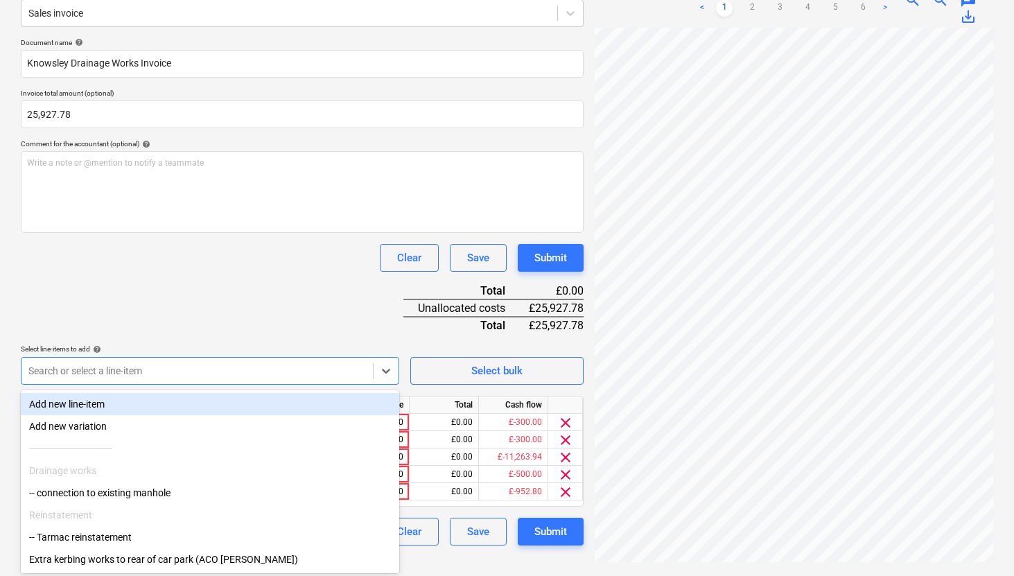
scroll to position [177, 0]
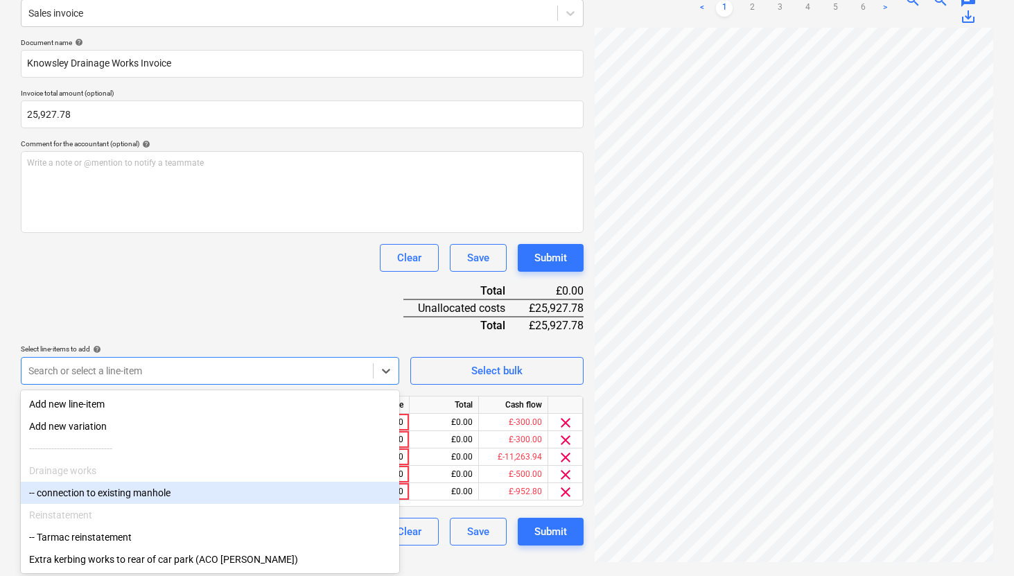
click at [128, 492] on div "-- connection to existing manhole" at bounding box center [210, 493] width 378 height 22
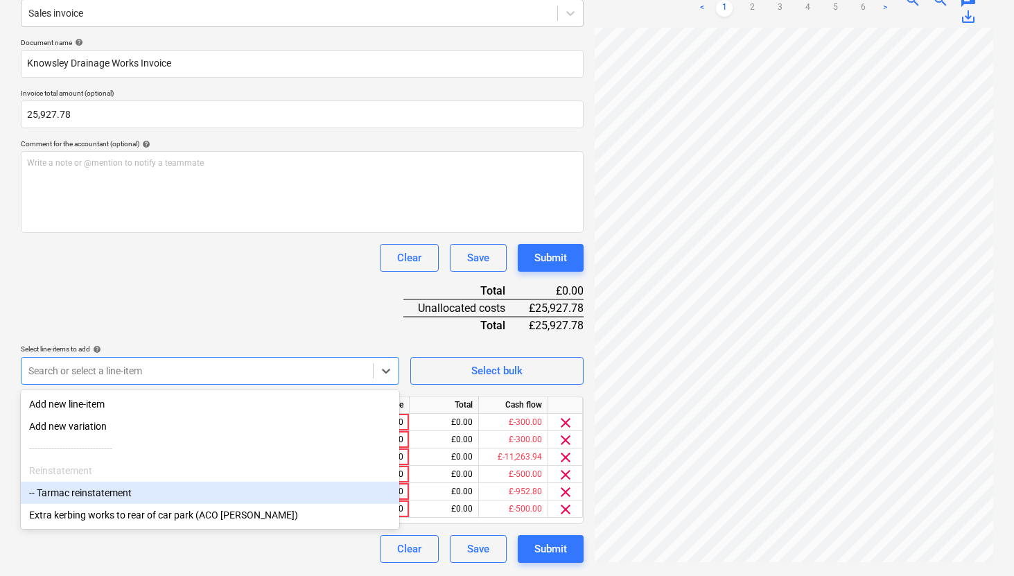
click at [126, 494] on div "-- Tarmac reinstatement" at bounding box center [210, 493] width 378 height 22
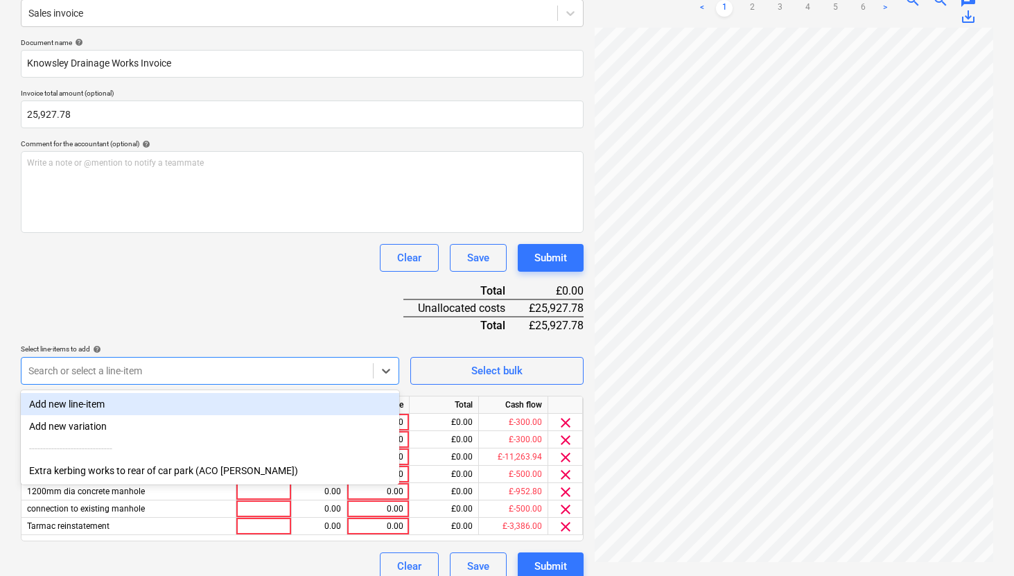
scroll to position [193, 0]
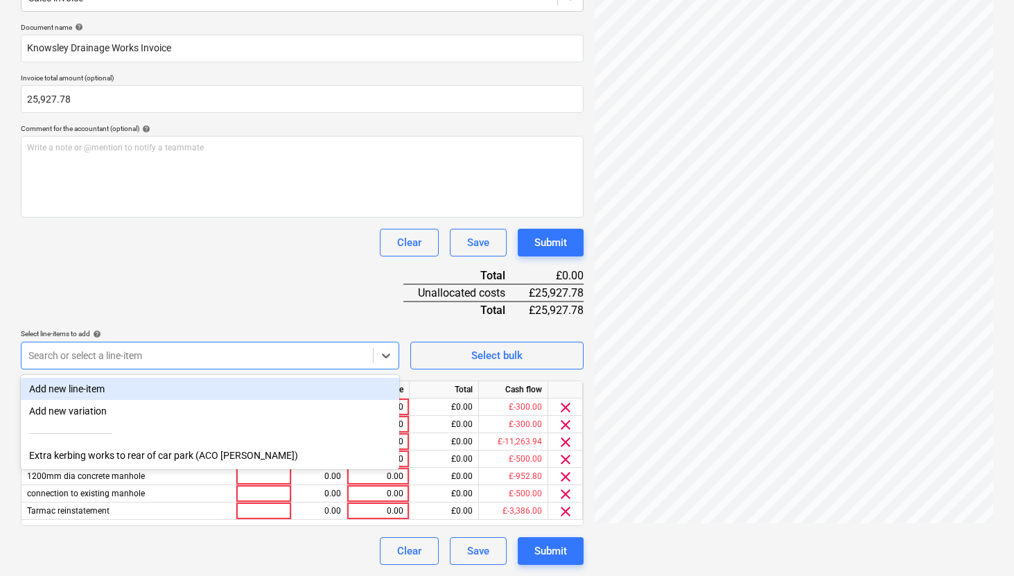
click at [313, 281] on div "Document name help Knowsley Drainage Works Invoice Invoice total amount (option…" at bounding box center [302, 294] width 563 height 542
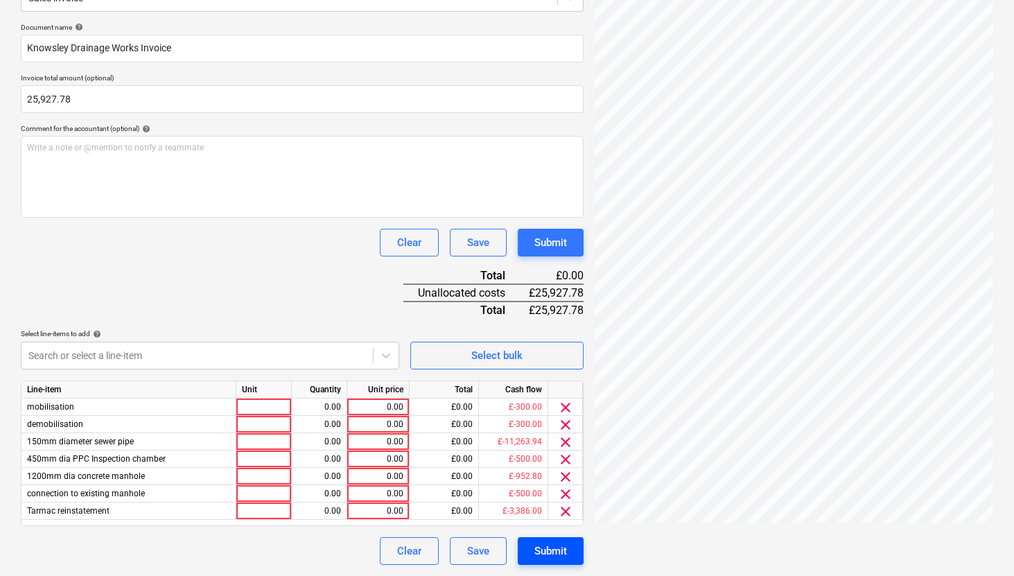
click at [555, 548] on div "Submit" at bounding box center [550, 551] width 33 height 18
click at [347, 326] on div "Document name help Knowsley Drainage Works Invoice Invoice total amount (option…" at bounding box center [302, 294] width 563 height 542
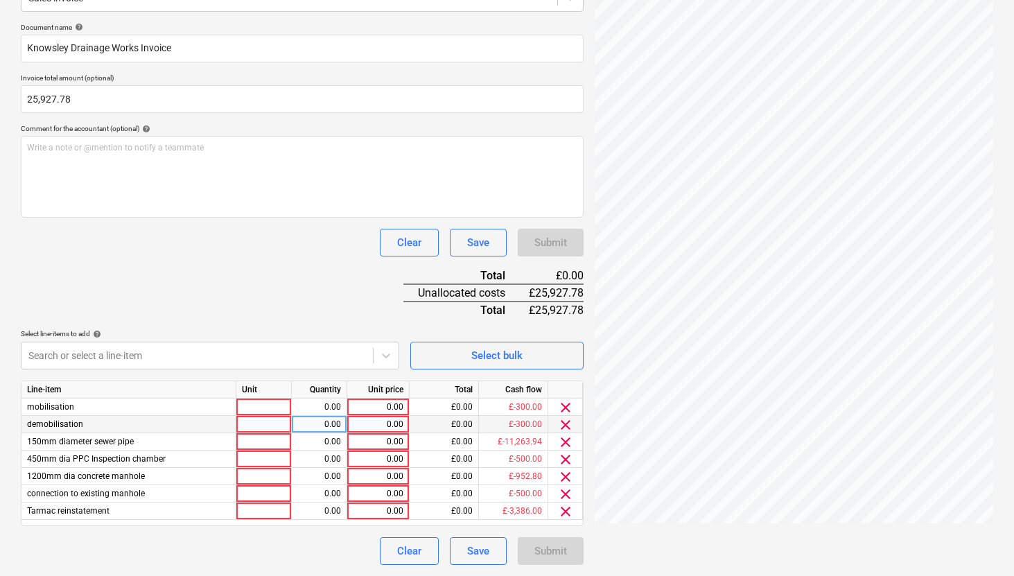
click at [388, 416] on div "0.00" at bounding box center [378, 424] width 51 height 17
click at [397, 405] on div "0.00" at bounding box center [378, 406] width 51 height 17
type input "500"
click at [394, 427] on div "0.00" at bounding box center [378, 424] width 51 height 17
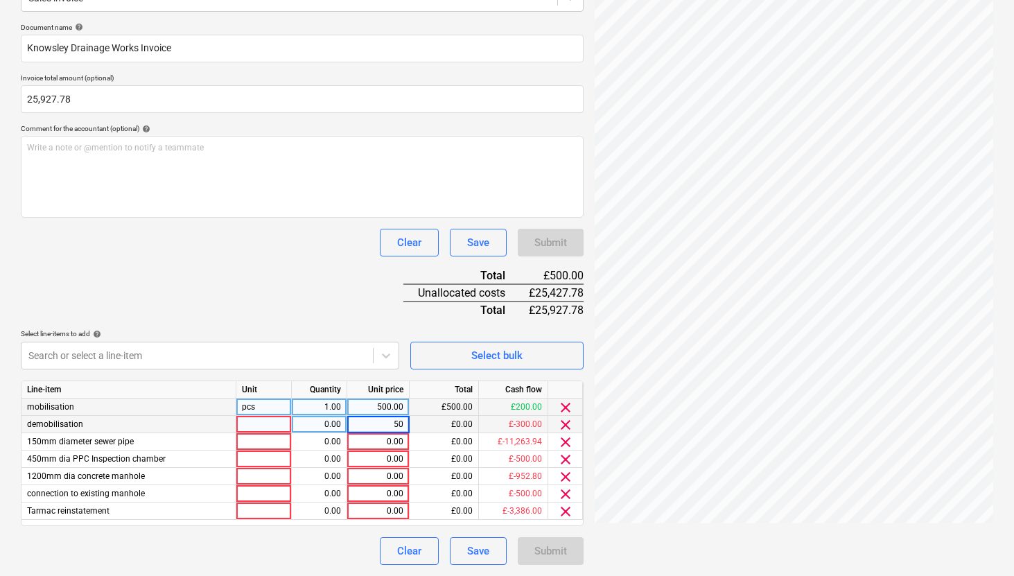
type input "500"
click at [394, 442] on div "0.00" at bounding box center [378, 441] width 51 height 17
click at [392, 442] on div "0.00" at bounding box center [378, 441] width 51 height 17
type input "17480"
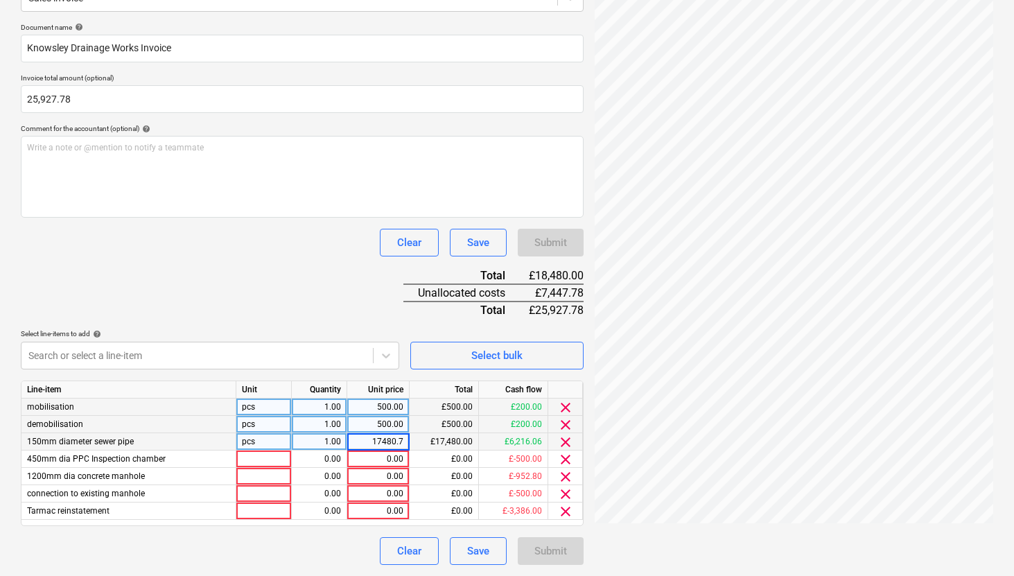
type input "17480.77"
click at [401, 456] on div "0.00" at bounding box center [378, 458] width 51 height 17
click at [398, 462] on div "0.00" at bounding box center [378, 458] width 51 height 17
type input "935.31"
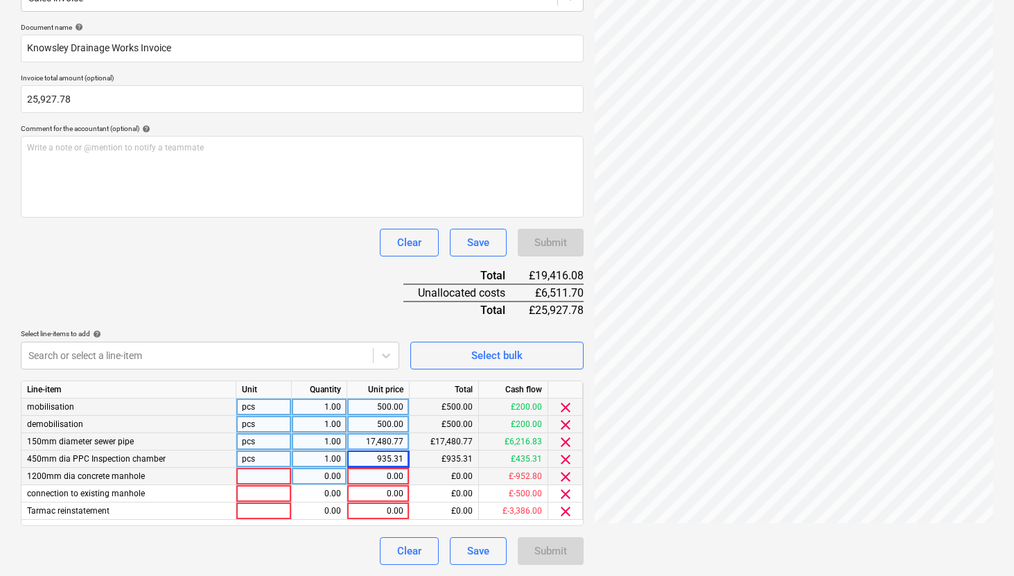
click at [397, 480] on div "0.00" at bounding box center [378, 476] width 51 height 17
click at [400, 478] on div "0.00" at bounding box center [378, 476] width 51 height 17
type input "1951.70"
click at [396, 498] on div "0.00" at bounding box center [378, 493] width 51 height 17
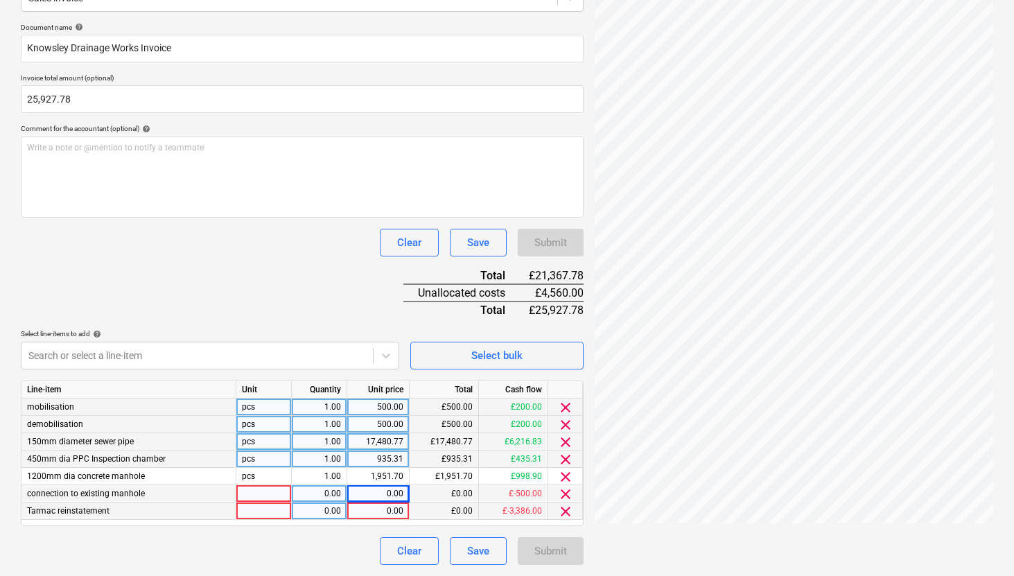
click at [378, 512] on div "0.00" at bounding box center [378, 510] width 51 height 17
type input "3560"
click at [389, 493] on div "0.00" at bounding box center [378, 493] width 51 height 17
type input "1000"
click at [344, 297] on div "Document name help Knowsley Drainage Works Invoice Invoice total amount (option…" at bounding box center [302, 294] width 563 height 542
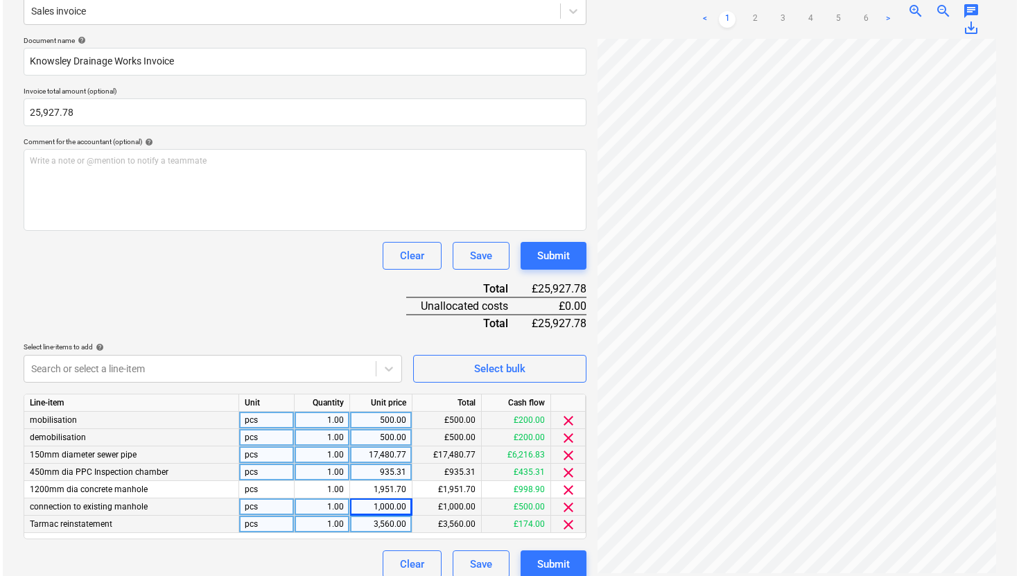
scroll to position [193, 0]
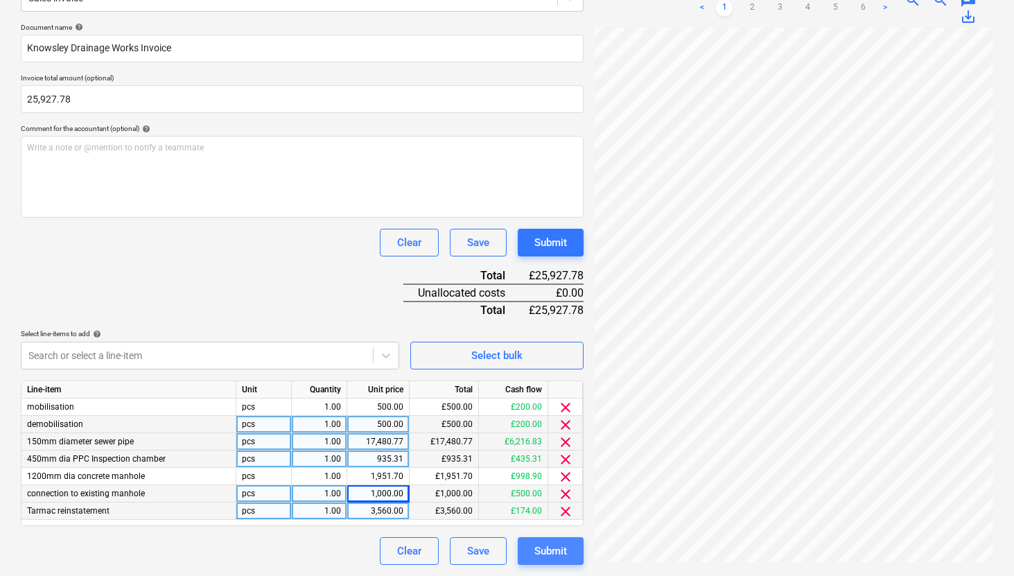
click at [553, 550] on div "Submit" at bounding box center [550, 551] width 33 height 18
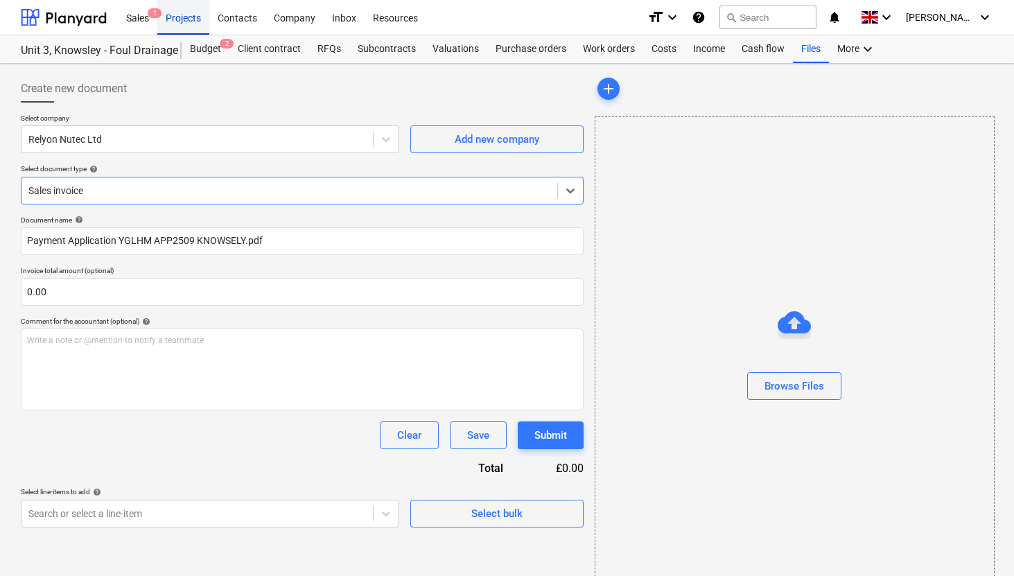
click at [174, 19] on div "Projects" at bounding box center [183, 16] width 52 height 35
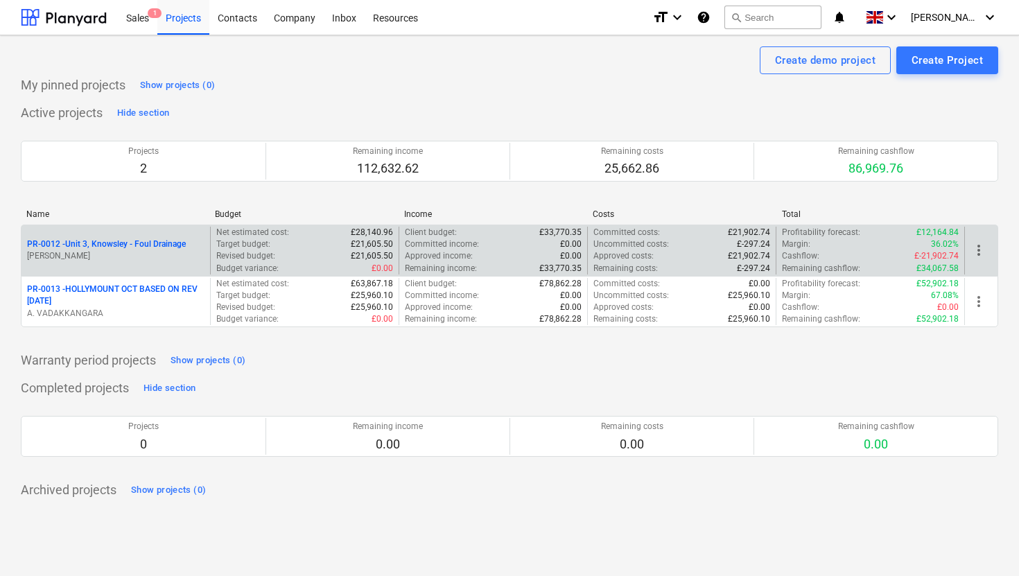
click at [137, 245] on p "PR-0012 - Unit 3, Knowsley - Foul Drainage" at bounding box center [106, 244] width 159 height 12
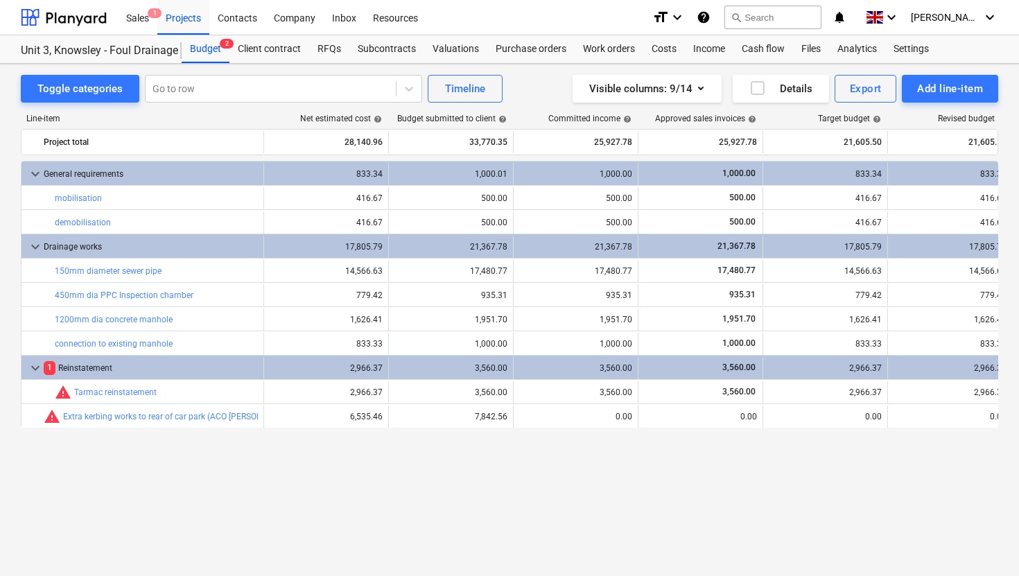
scroll to position [0, 423]
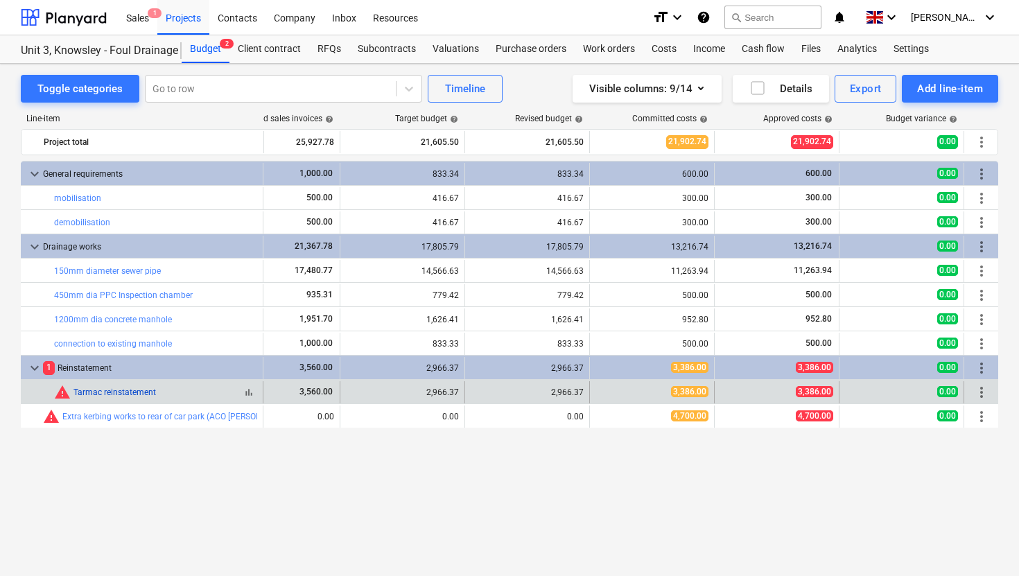
click at [144, 392] on link "Tarmac reinstatement" at bounding box center [114, 392] width 82 height 10
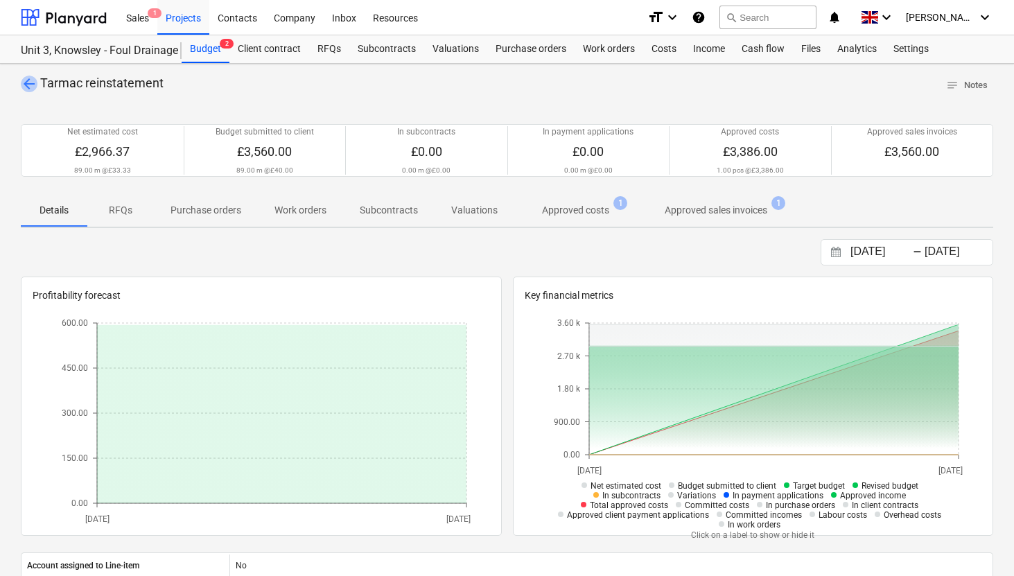
click at [32, 80] on span "arrow_back" at bounding box center [29, 84] width 17 height 17
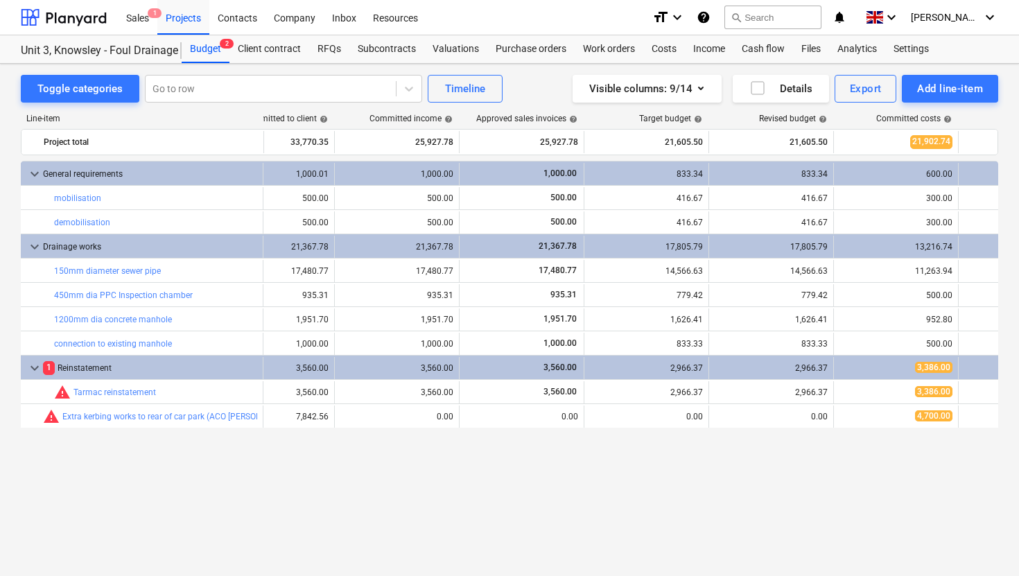
scroll to position [0, 269]
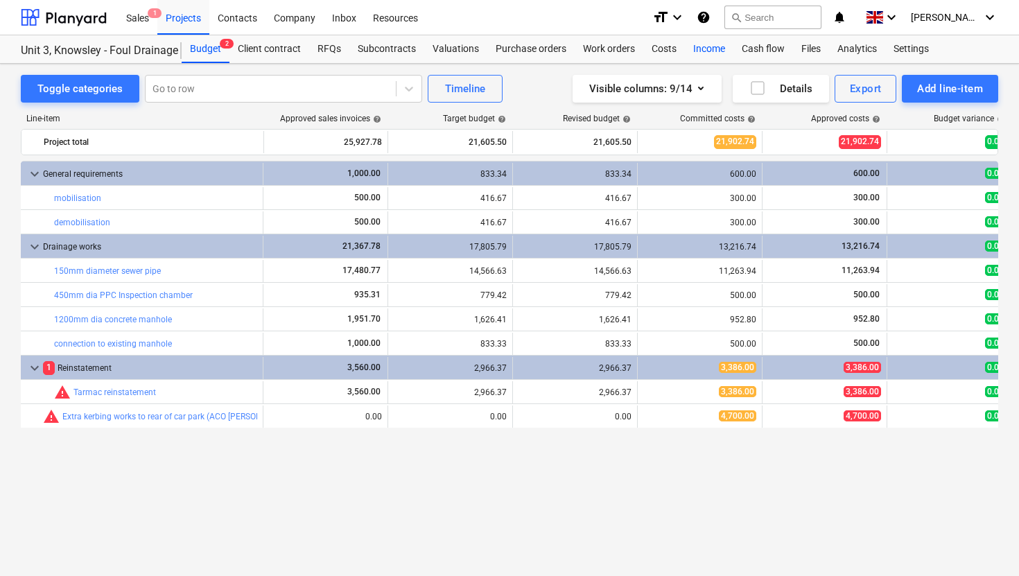
click at [709, 53] on div "Income" at bounding box center [709, 49] width 49 height 28
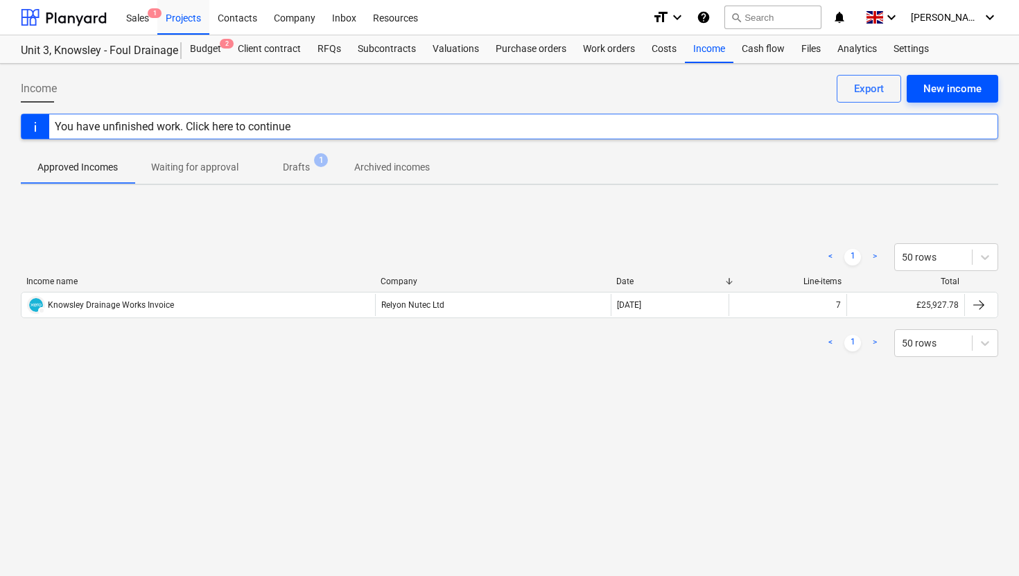
click at [943, 92] on div "New income" at bounding box center [952, 89] width 58 height 18
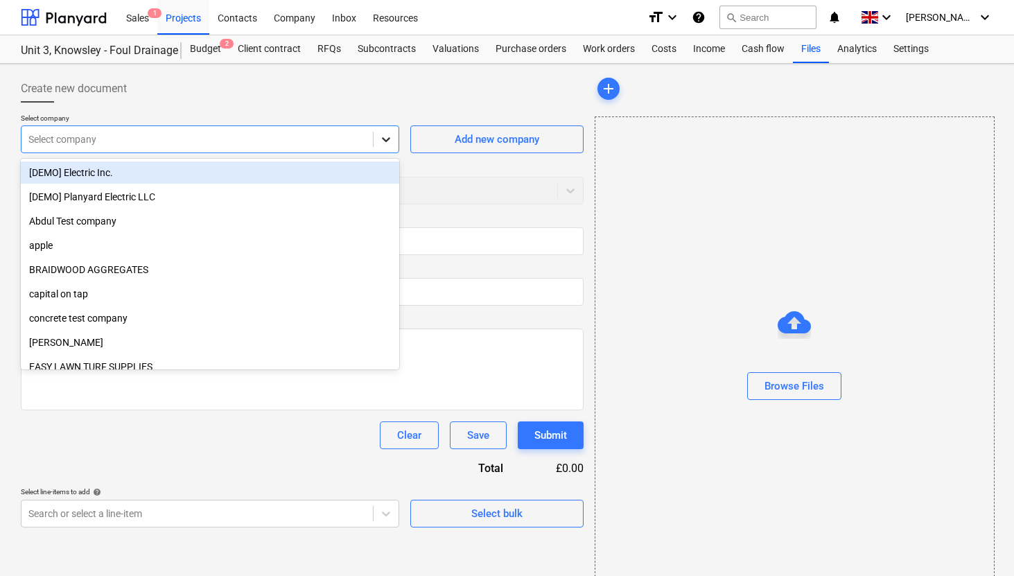
click at [384, 145] on icon at bounding box center [386, 139] width 14 height 14
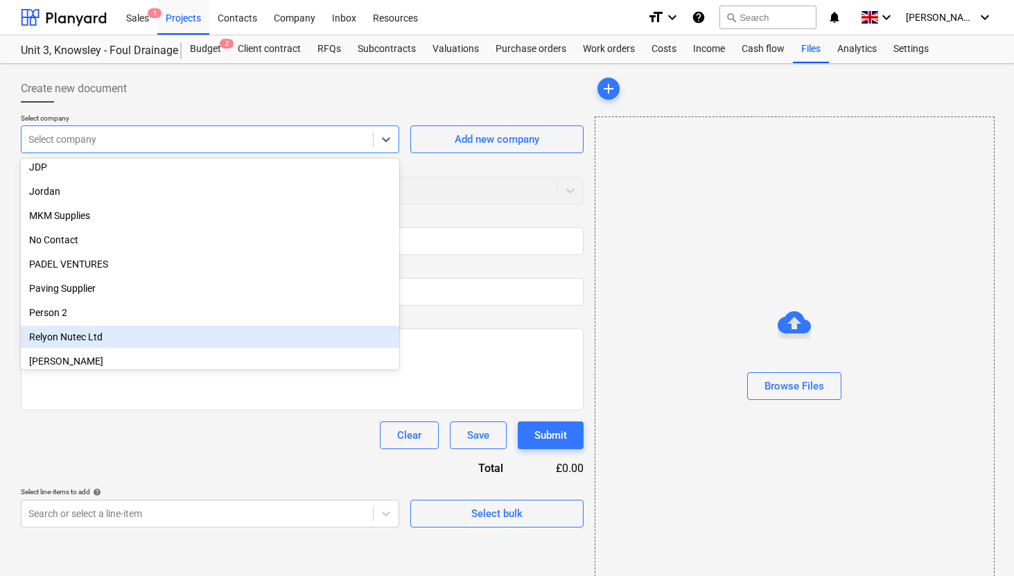
click at [116, 330] on div "Relyon Nutec Ltd" at bounding box center [210, 337] width 378 height 22
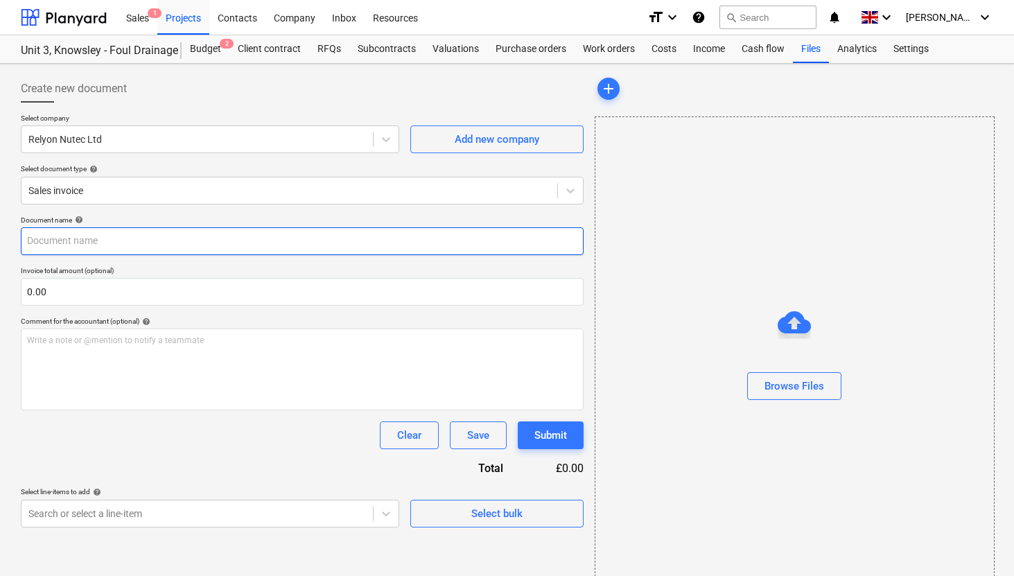
click at [133, 243] on input "text" at bounding box center [302, 241] width 563 height 28
type input "Y"
type input "K"
click at [118, 245] on input "Extra kerbing works - invoice" at bounding box center [302, 241] width 563 height 28
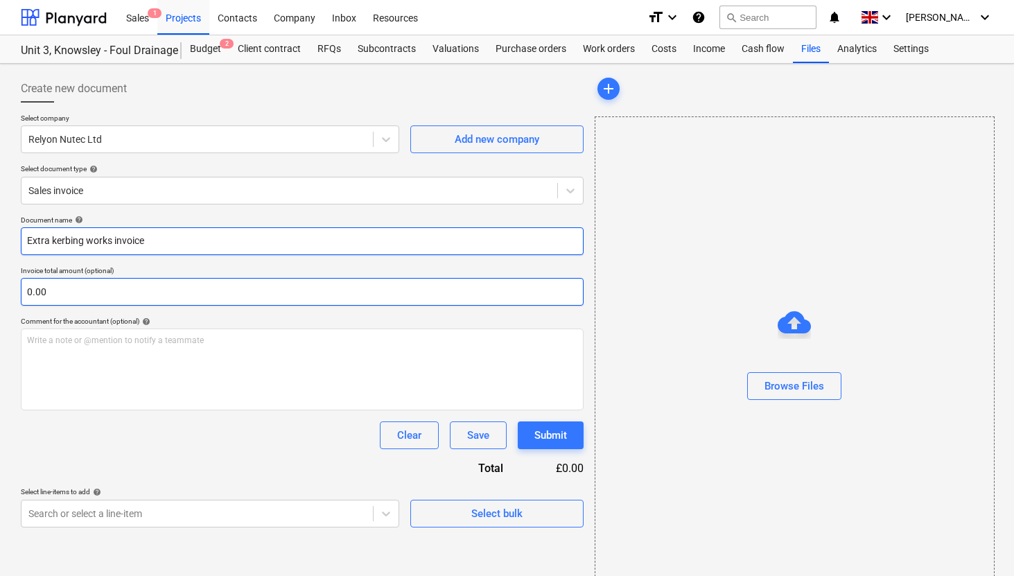
type input "Extra kerbing works invoice"
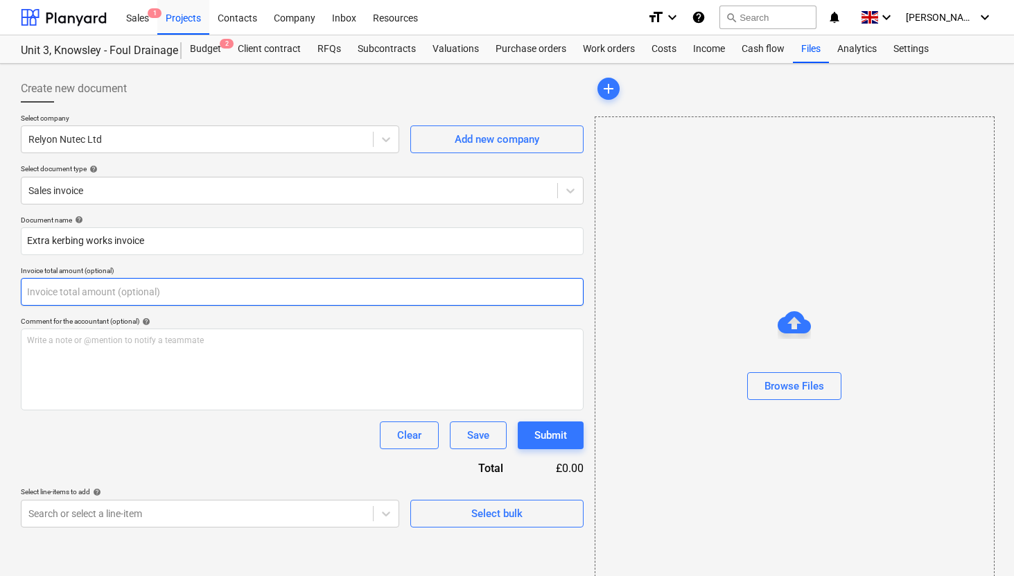
click at [78, 295] on input "text" at bounding box center [302, 292] width 563 height 28
type input "0.00"
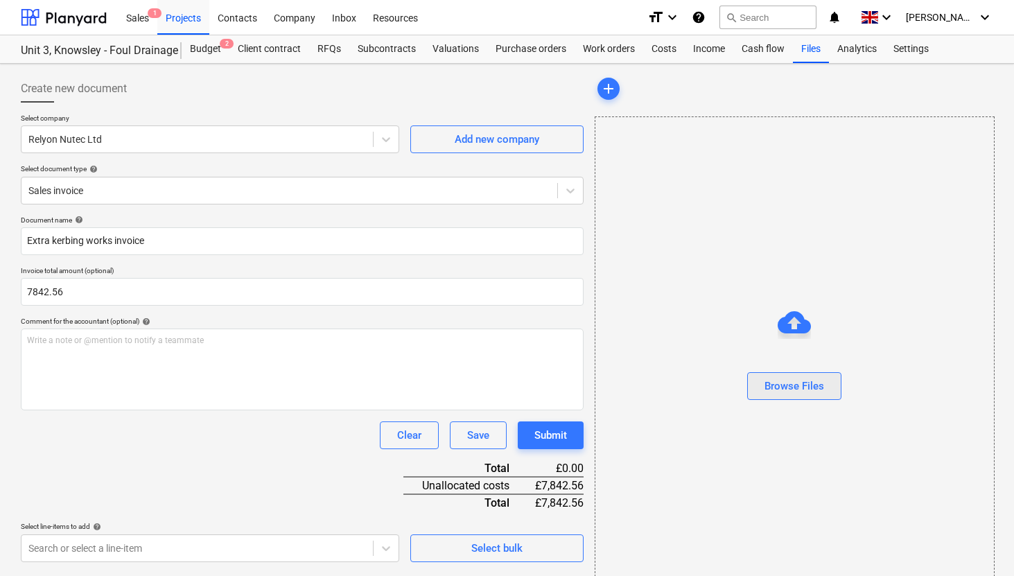
type input "7,842.56"
click at [804, 384] on div "Browse Files" at bounding box center [794, 386] width 60 height 18
click at [818, 386] on div "Browse Files" at bounding box center [794, 386] width 60 height 18
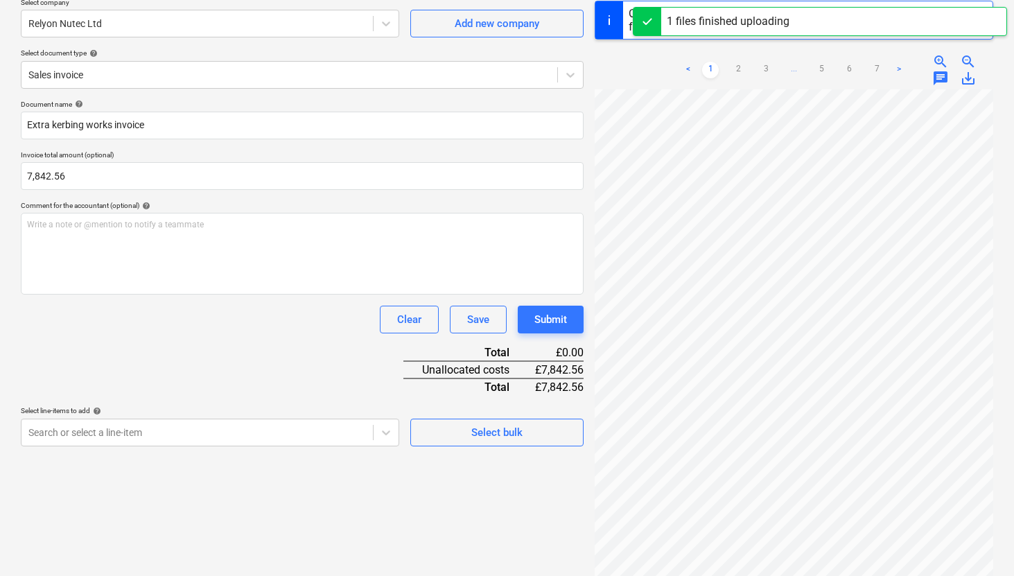
scroll to position [177, 0]
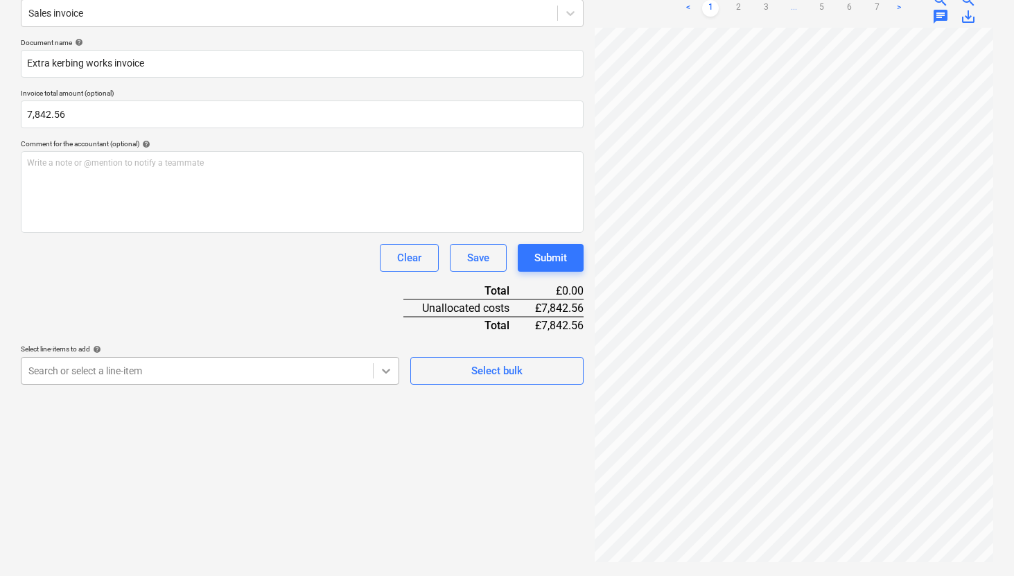
scroll to position [200, 0]
click at [392, 372] on body "Sales 1 Projects Contacts Company Inbox Resources format_size keyboard_arrow_do…" at bounding box center [507, 111] width 1014 height 576
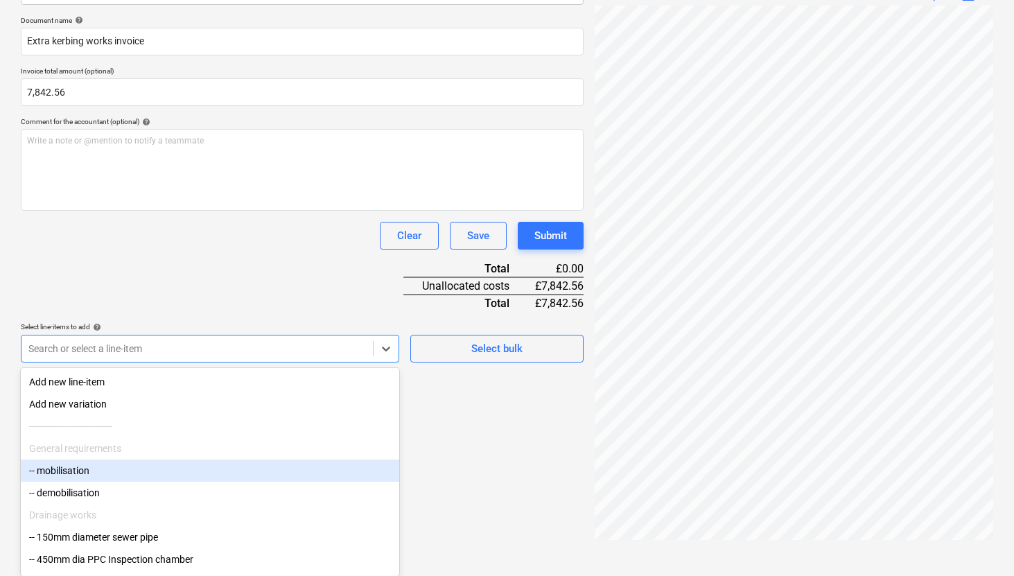
scroll to position [113, 0]
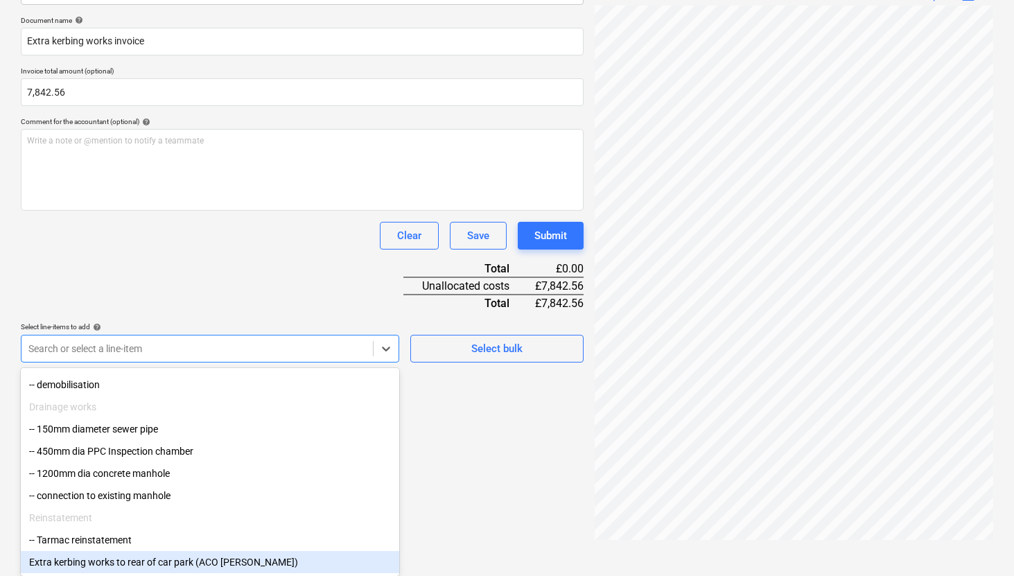
click at [174, 566] on div "Extra kerbing works to rear of car park (ACO Kerbs)" at bounding box center [210, 562] width 378 height 22
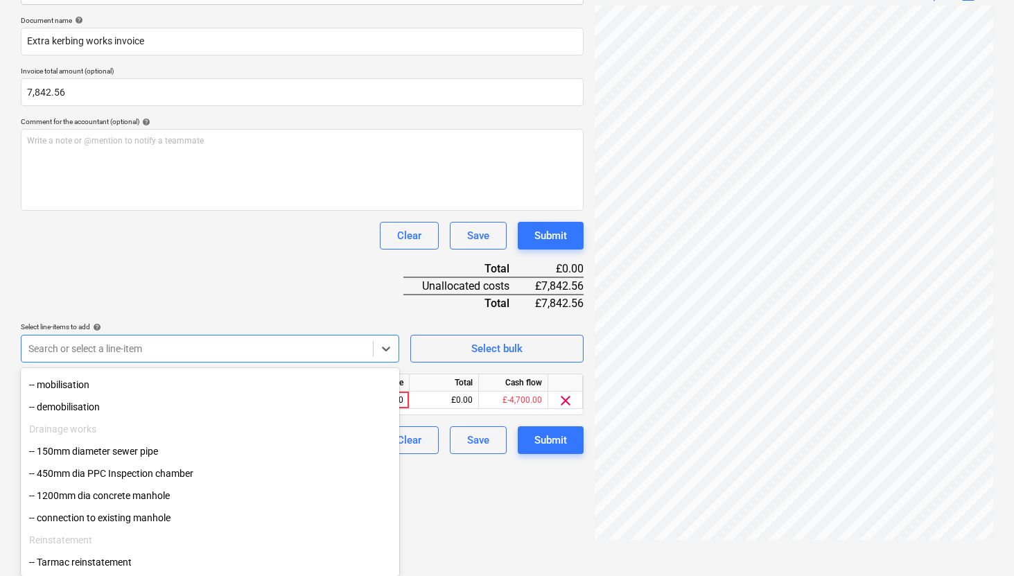
scroll to position [177, 0]
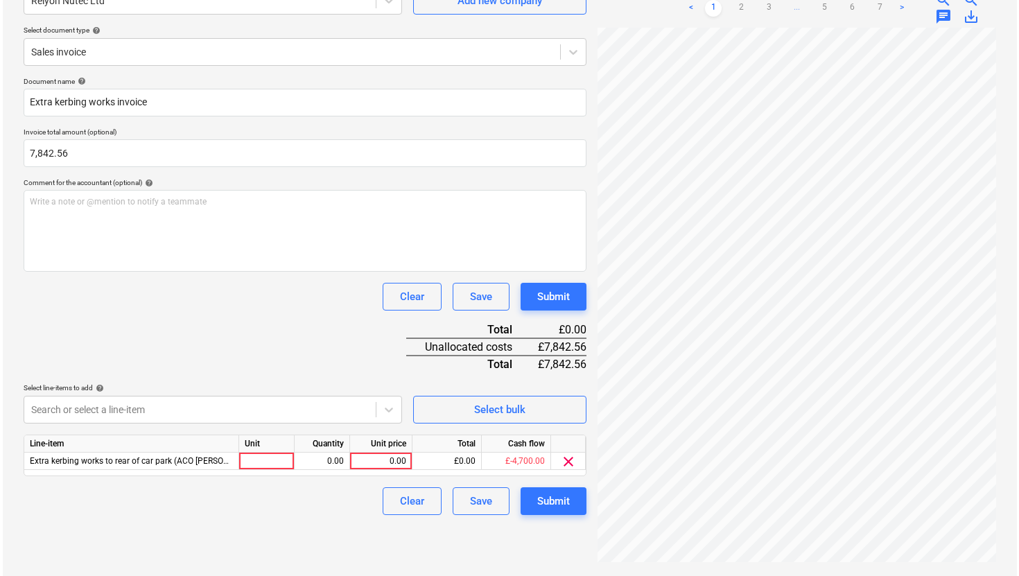
scroll to position [139, 0]
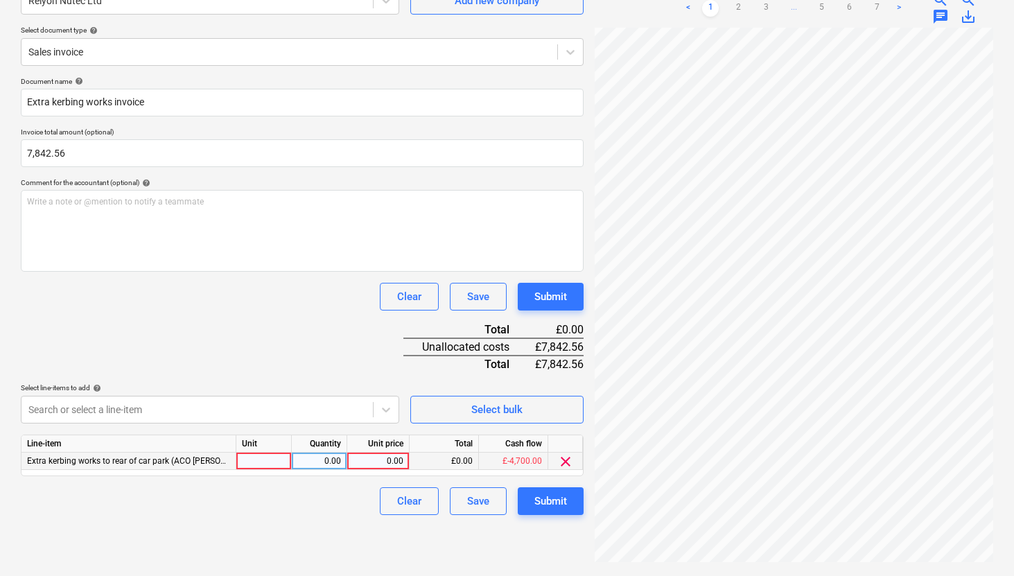
click at [373, 457] on div "0.00" at bounding box center [378, 461] width 51 height 17
type input "7842.56"
click at [382, 543] on div "Create new document Select company Relyon Nutec Ltd Add new company Select docu…" at bounding box center [302, 251] width 574 height 640
click at [557, 498] on div "Submit" at bounding box center [550, 501] width 33 height 18
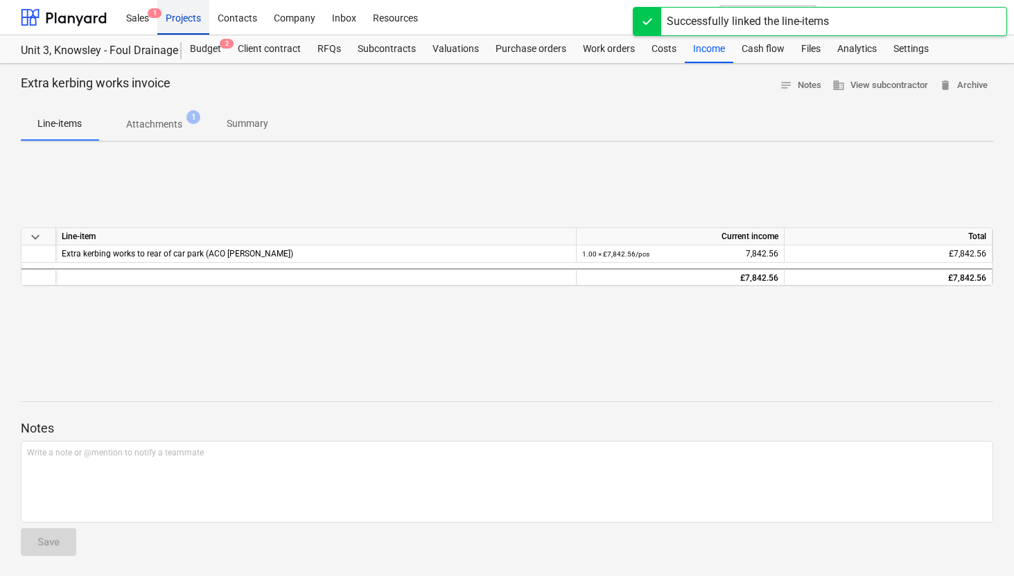
click at [190, 18] on div "Projects" at bounding box center [183, 16] width 52 height 35
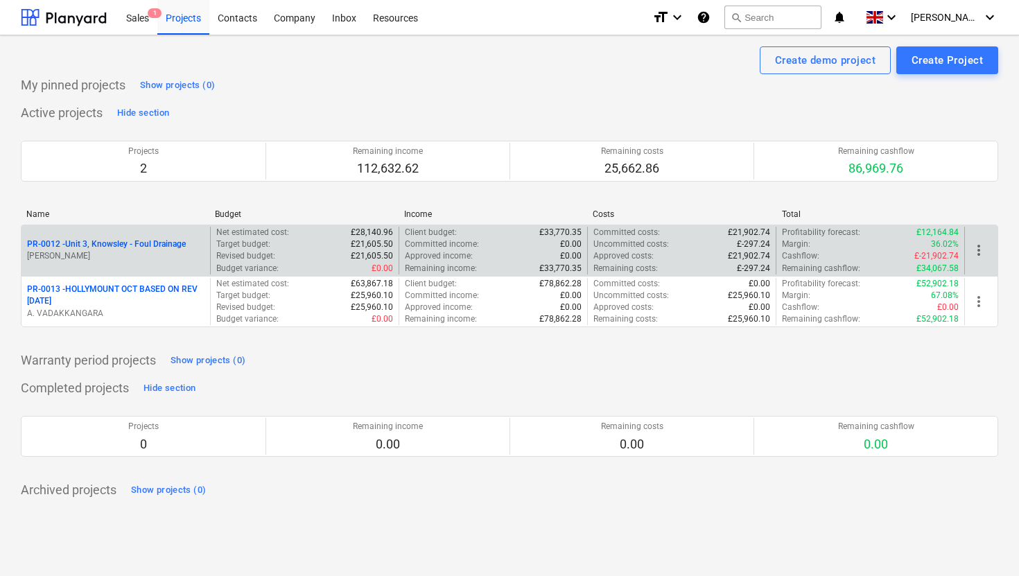
click at [157, 247] on p "PR-0012 - Unit 3, Knowsley - Foul Drainage" at bounding box center [106, 244] width 159 height 12
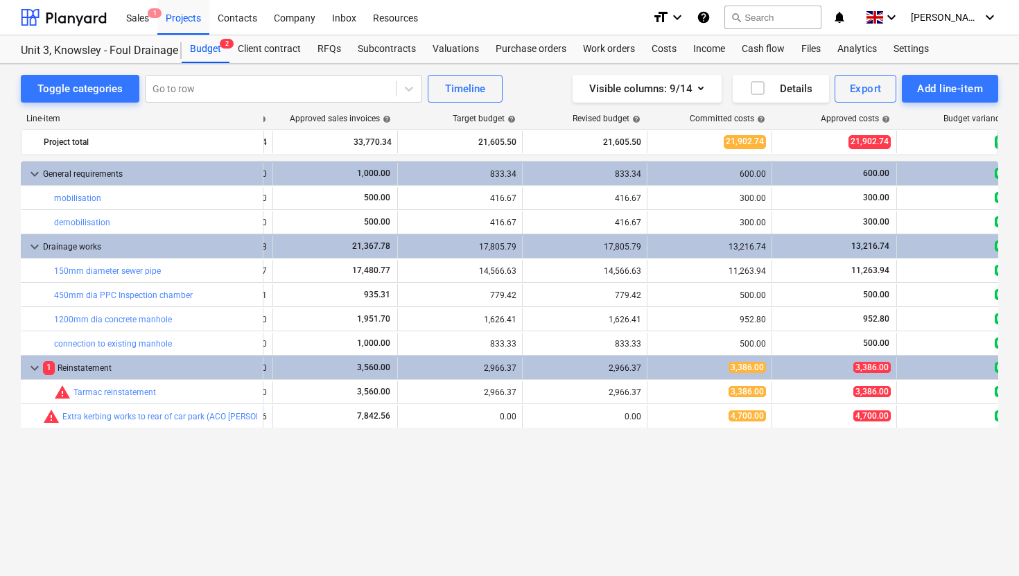
scroll to position [0, 247]
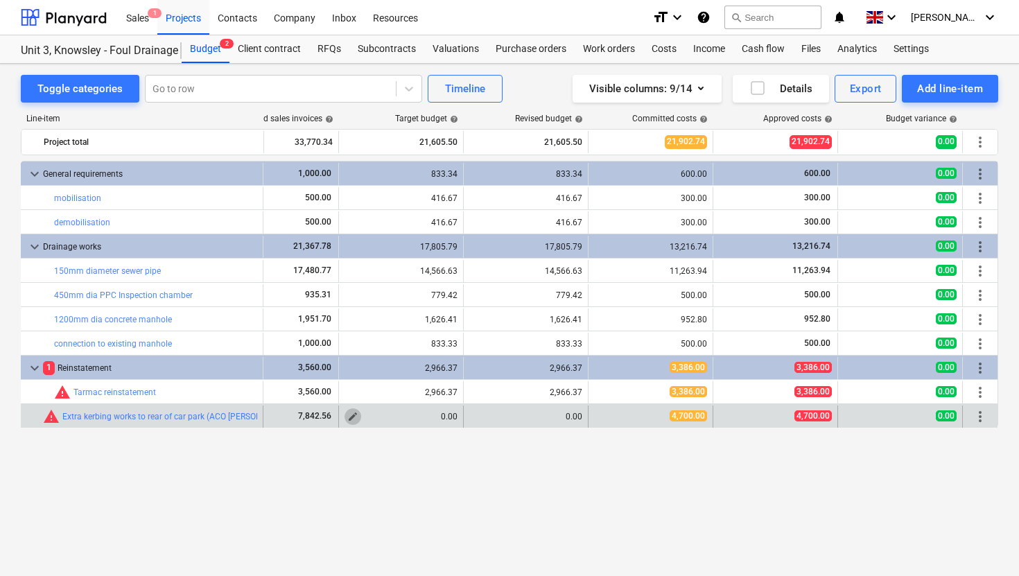
click at [352, 419] on span "edit" at bounding box center [352, 416] width 11 height 11
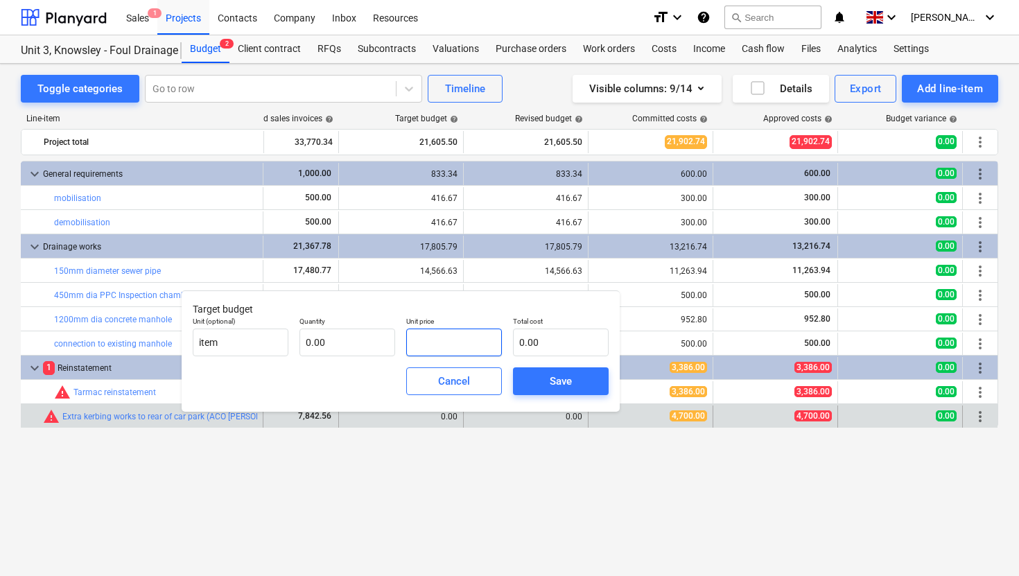
click at [430, 348] on input "text" at bounding box center [454, 343] width 96 height 28
type input "4,700.00"
click at [548, 373] on span "Save" at bounding box center [560, 381] width 62 height 18
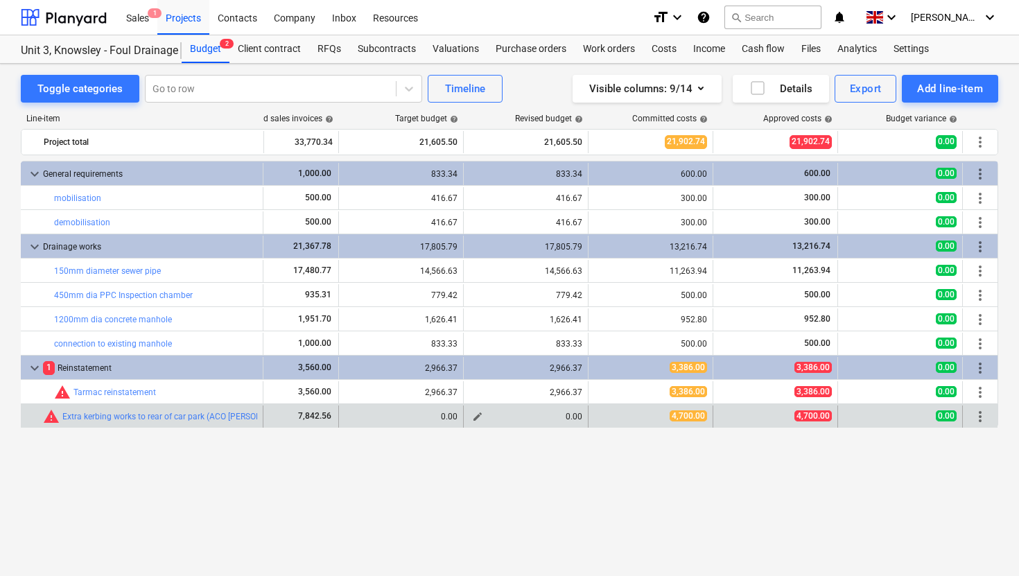
click at [473, 413] on span "edit" at bounding box center [477, 416] width 11 height 11
type textarea "x"
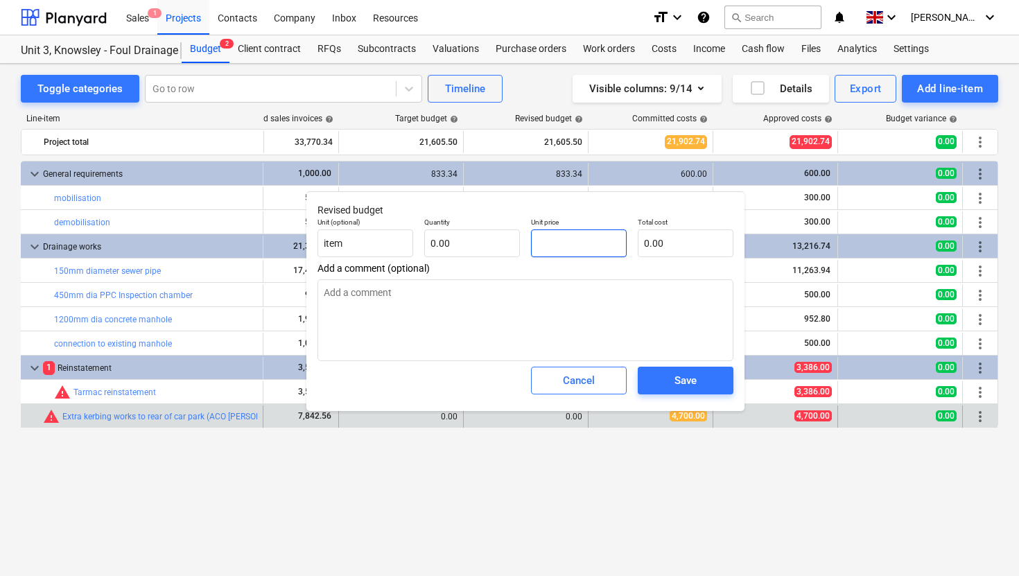
click at [557, 244] on input "text" at bounding box center [579, 243] width 96 height 28
click at [490, 244] on input "text" at bounding box center [472, 243] width 96 height 28
click at [669, 385] on span "Save" at bounding box center [685, 380] width 62 height 18
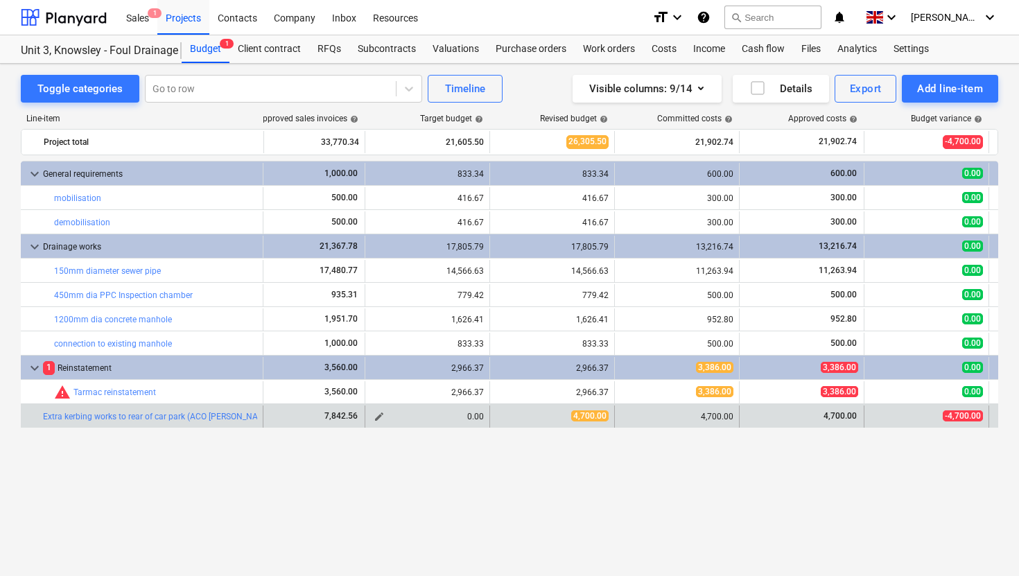
click at [378, 415] on span "edit" at bounding box center [379, 416] width 11 height 11
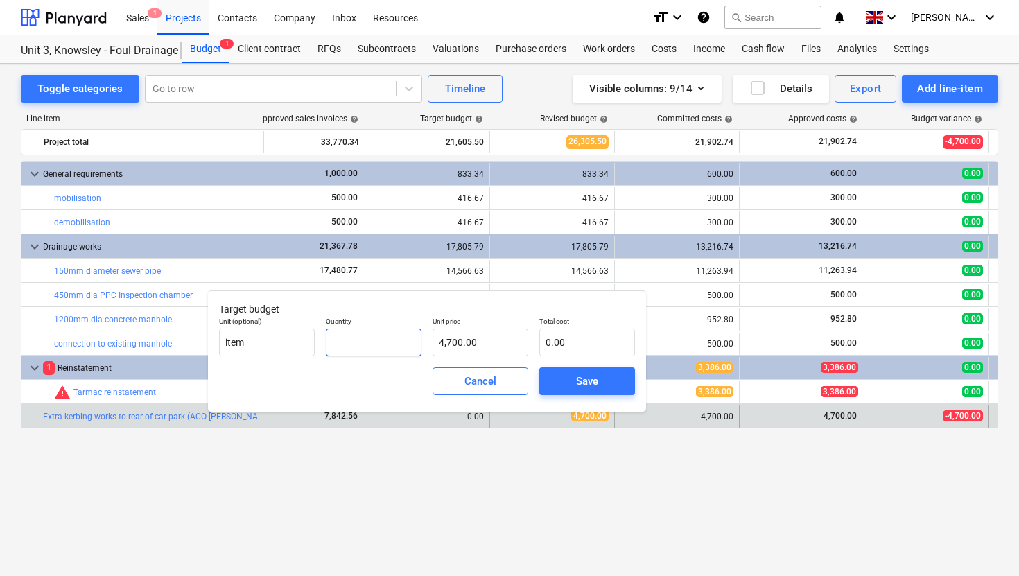
click at [382, 344] on input "text" at bounding box center [374, 343] width 96 height 28
click at [595, 385] on div "Save" at bounding box center [587, 381] width 22 height 18
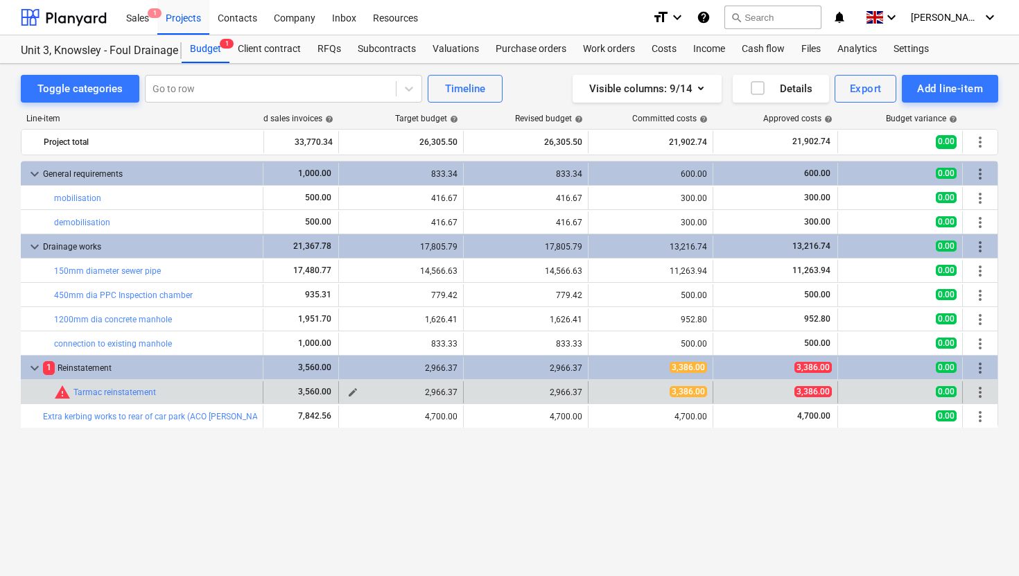
click at [356, 389] on span "edit" at bounding box center [352, 392] width 11 height 11
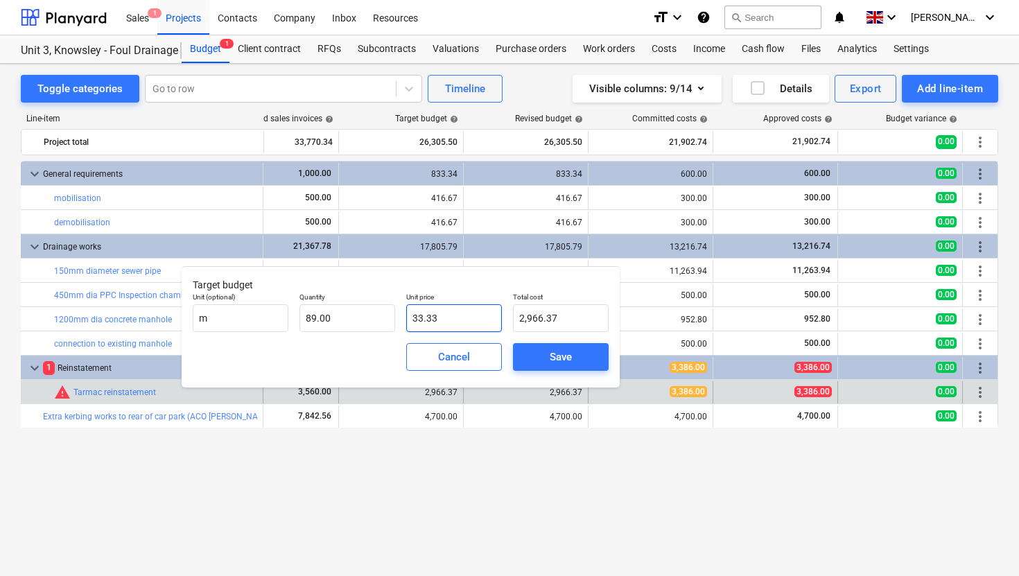
click at [443, 324] on input "33.33" at bounding box center [454, 318] width 96 height 28
drag, startPoint x: 447, startPoint y: 317, endPoint x: 419, endPoint y: 323, distance: 29.1
click at [419, 323] on input "33.33" at bounding box center [454, 318] width 96 height 28
click at [553, 362] on div "Save" at bounding box center [561, 357] width 22 height 18
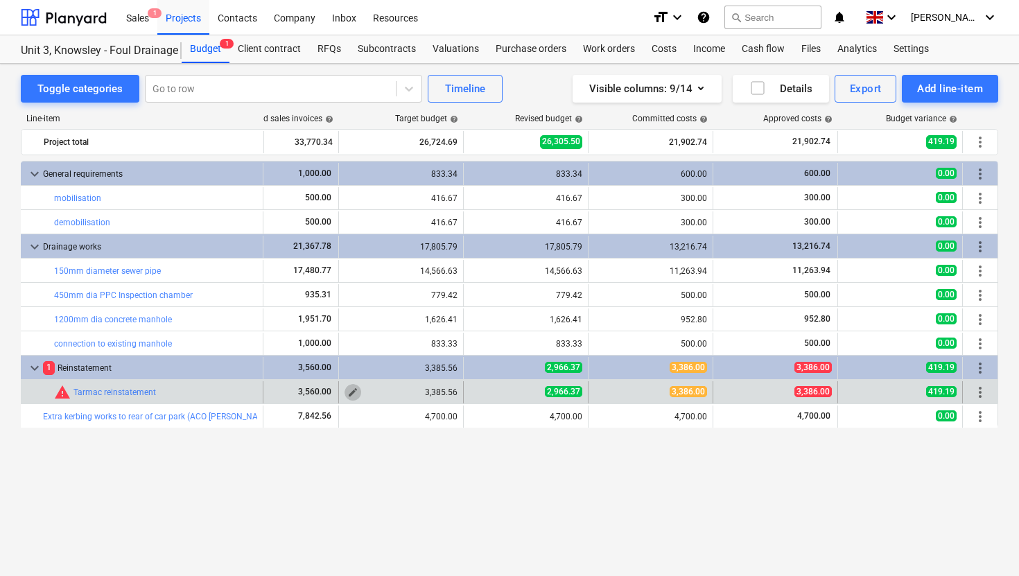
click at [353, 387] on span "edit" at bounding box center [352, 392] width 11 height 11
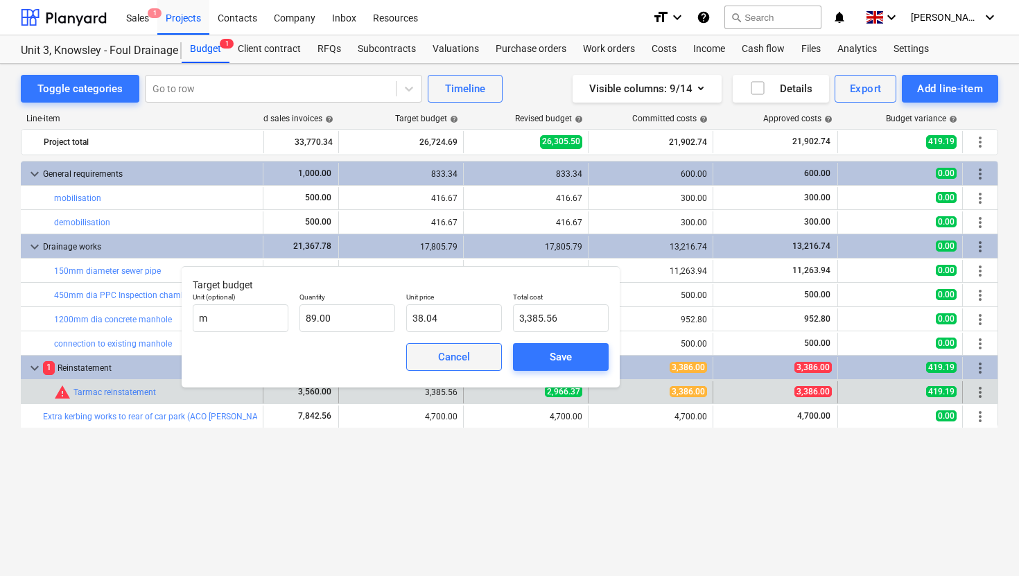
click at [492, 358] on button "Cancel" at bounding box center [454, 357] width 96 height 28
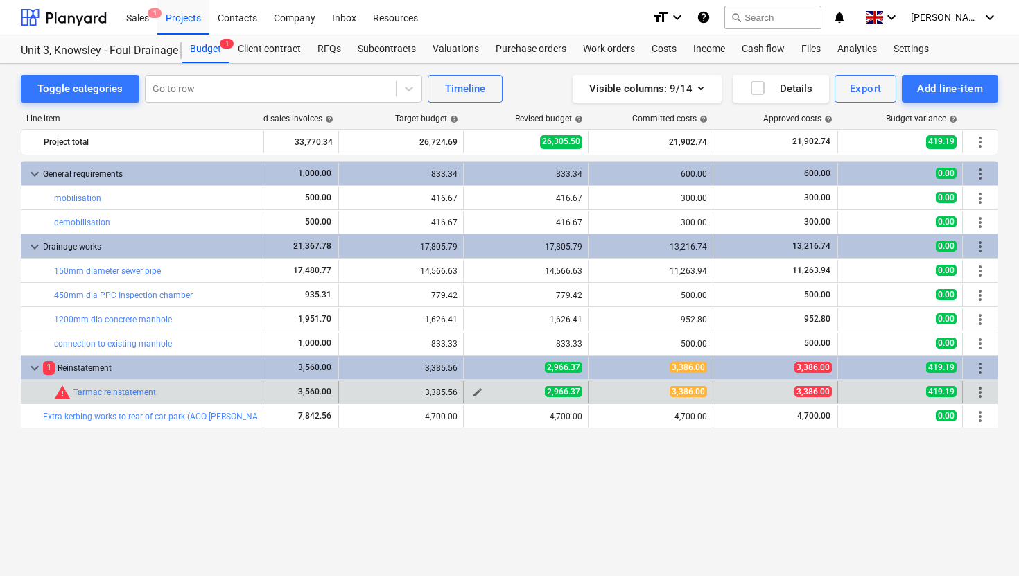
click at [475, 388] on span "edit" at bounding box center [477, 392] width 11 height 11
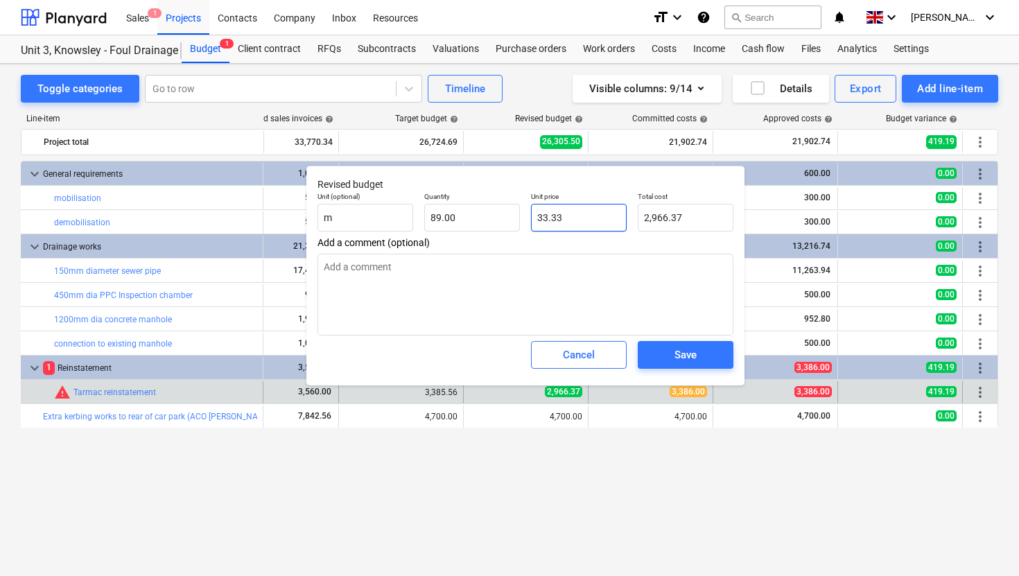
drag, startPoint x: 586, startPoint y: 218, endPoint x: 544, endPoint y: 220, distance: 41.7
click at [544, 220] on input "33.33" at bounding box center [579, 218] width 96 height 28
click at [710, 356] on span "Save" at bounding box center [685, 355] width 62 height 18
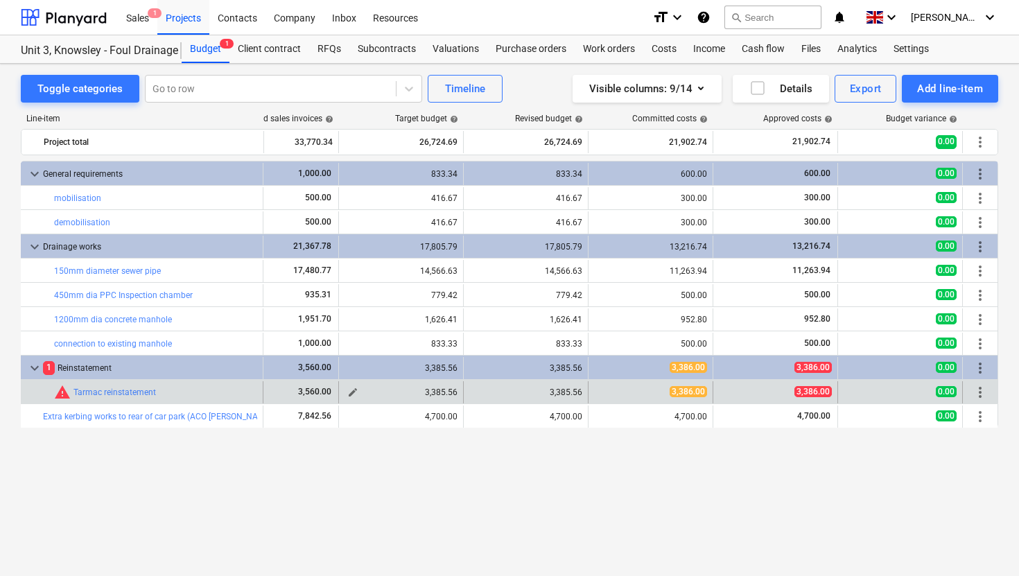
click at [350, 390] on span "edit" at bounding box center [352, 392] width 11 height 11
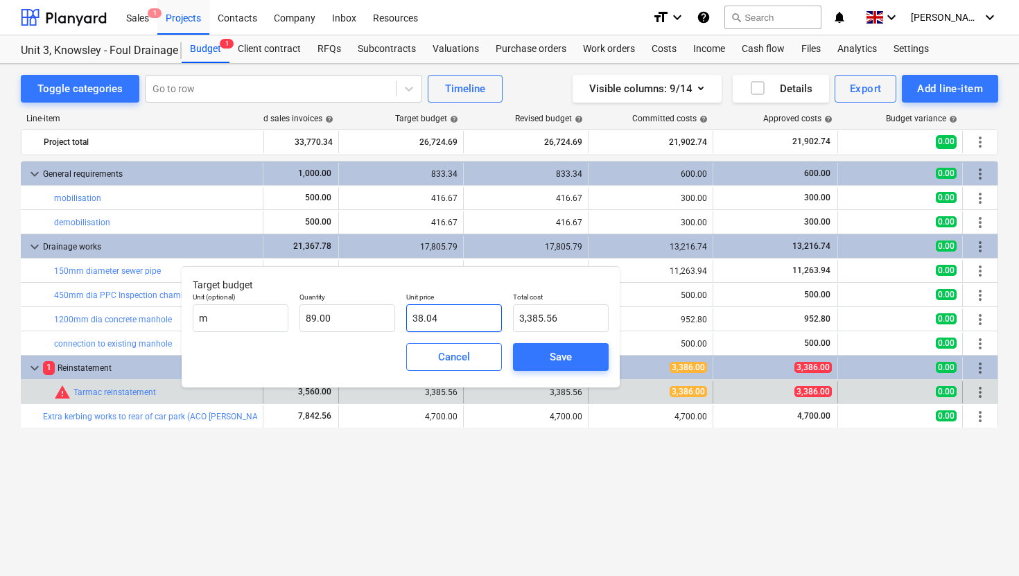
click at [444, 317] on input "38.04" at bounding box center [454, 318] width 96 height 28
click at [558, 358] on div "Save" at bounding box center [561, 357] width 22 height 18
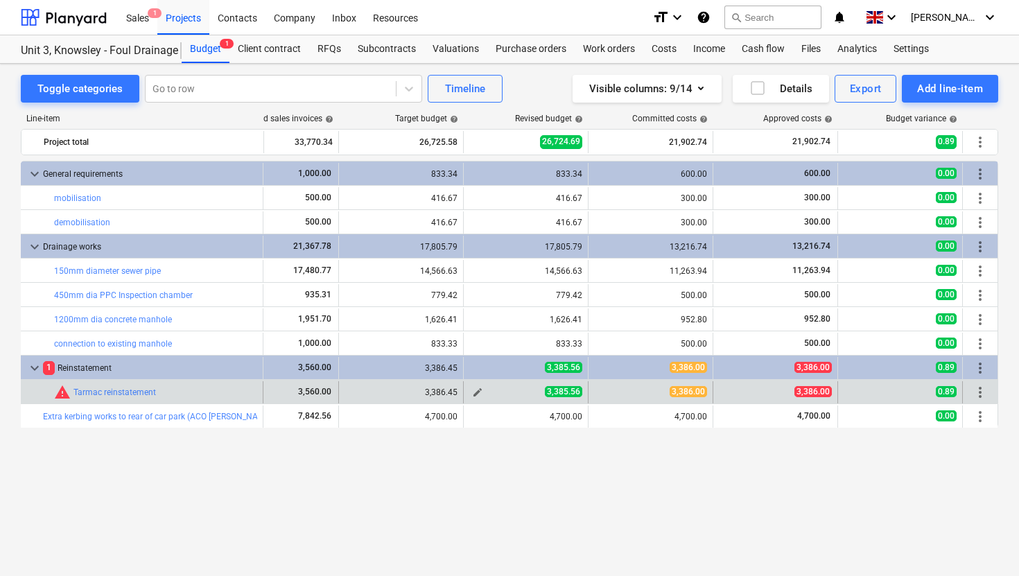
click at [474, 388] on span "edit" at bounding box center [477, 392] width 11 height 11
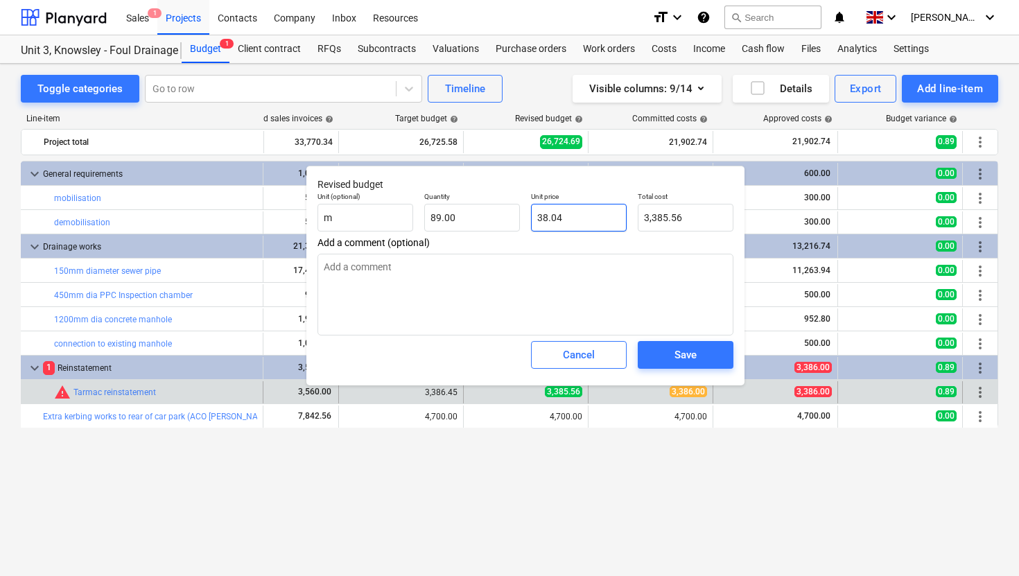
click at [568, 220] on input "38.04" at bounding box center [579, 218] width 96 height 28
click at [703, 358] on span "Save" at bounding box center [685, 355] width 62 height 18
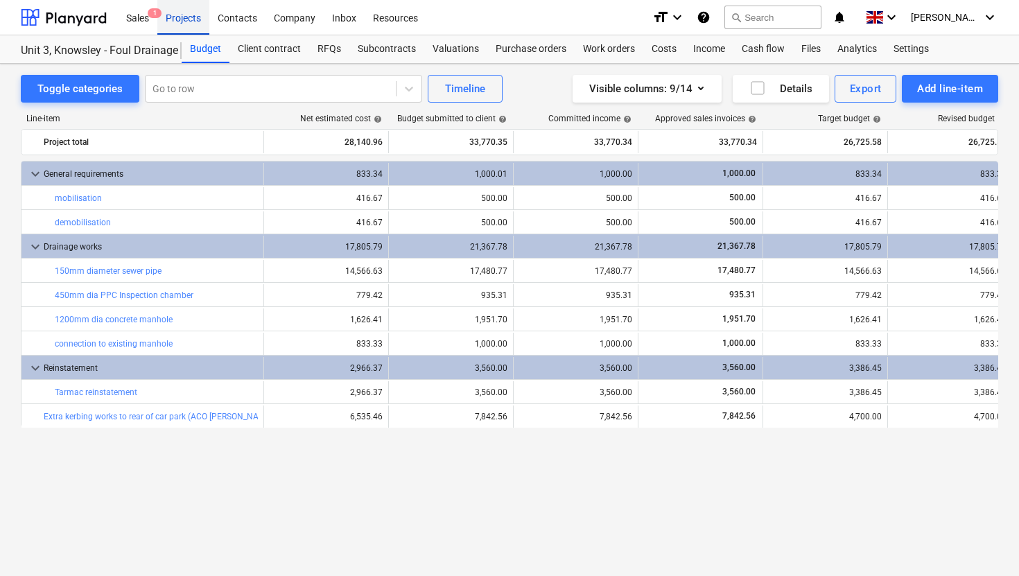
click at [197, 25] on div "Projects" at bounding box center [183, 16] width 52 height 35
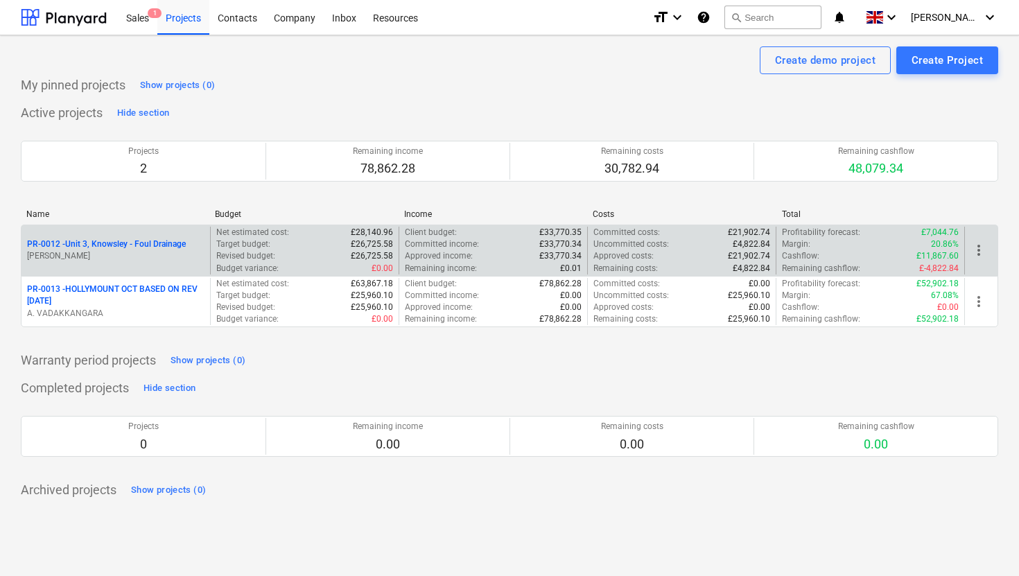
click at [164, 241] on p "PR-0012 - Unit 3, Knowsley - Foul Drainage" at bounding box center [106, 244] width 159 height 12
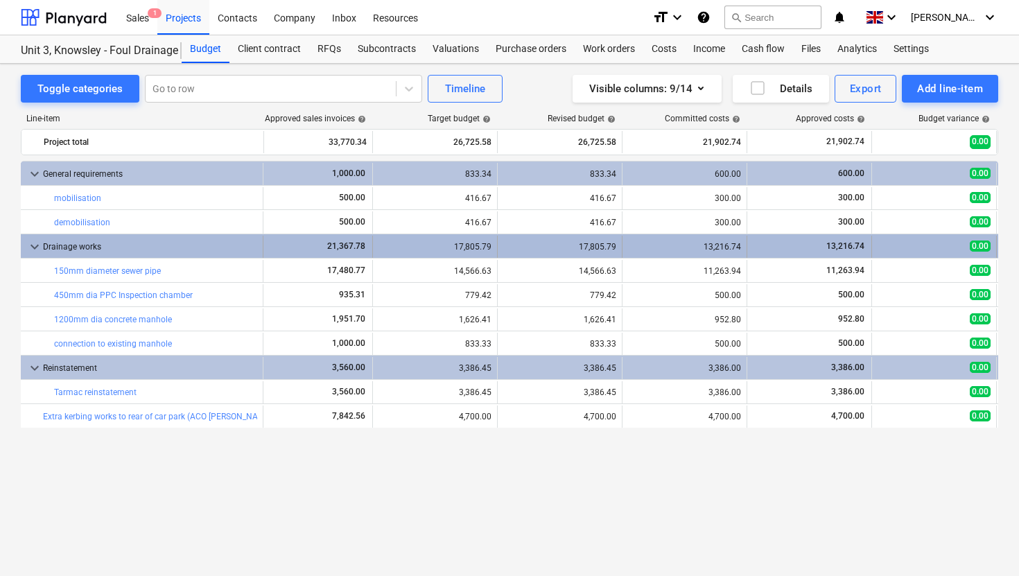
scroll to position [0, 408]
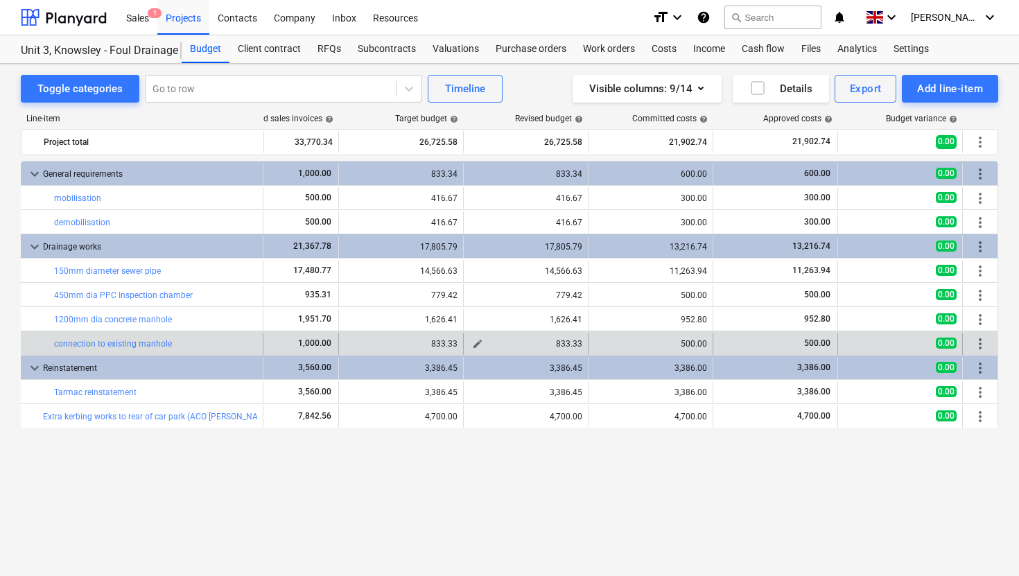
click at [480, 347] on span "edit" at bounding box center [477, 343] width 11 height 11
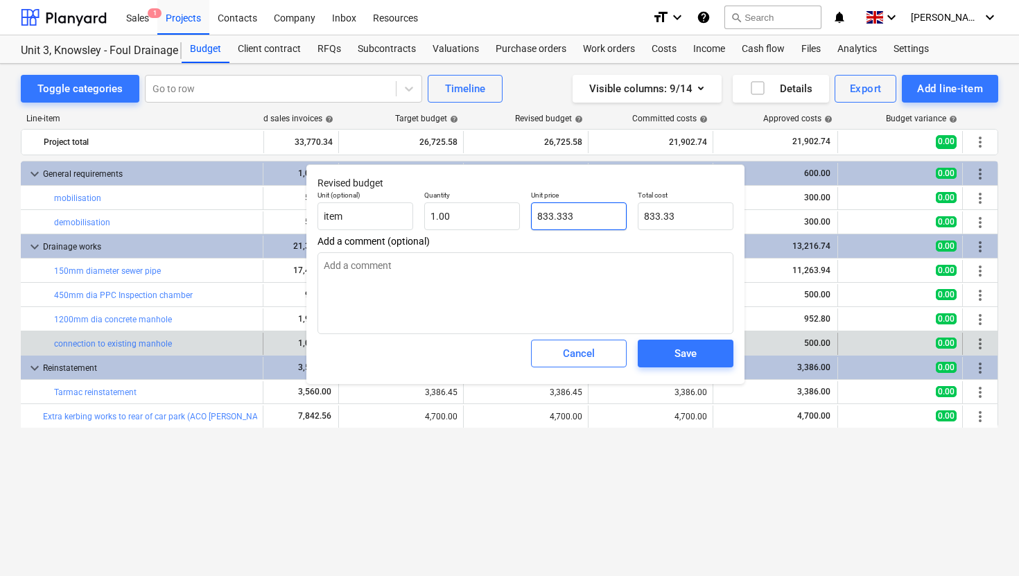
drag, startPoint x: 582, startPoint y: 220, endPoint x: 529, endPoint y: 220, distance: 52.7
click at [529, 220] on div "Unit price 833.333" at bounding box center [578, 210] width 107 height 51
click at [728, 367] on button "Save" at bounding box center [686, 354] width 96 height 28
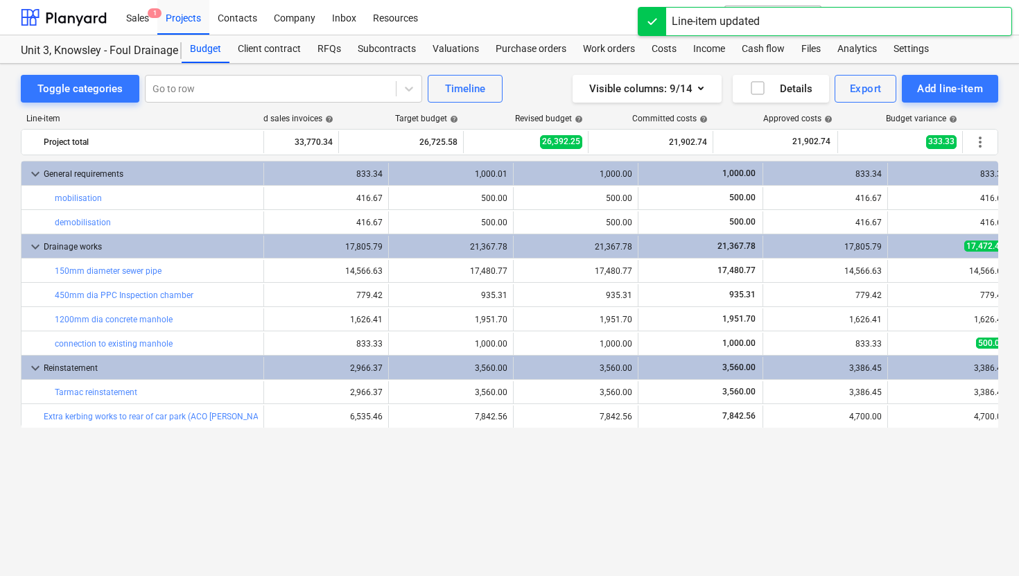
scroll to position [0, 188]
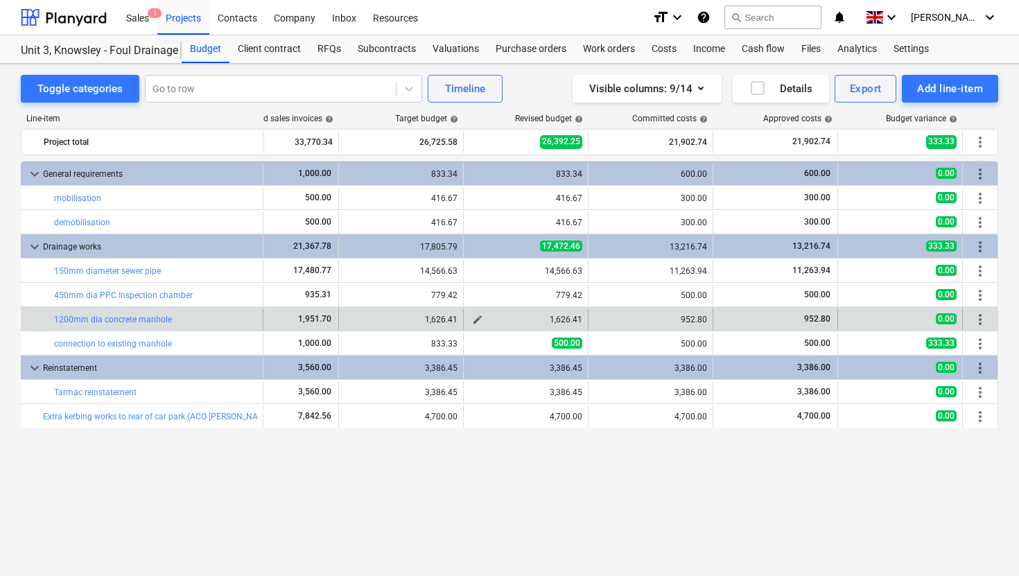
click at [475, 319] on span "edit" at bounding box center [477, 319] width 11 height 11
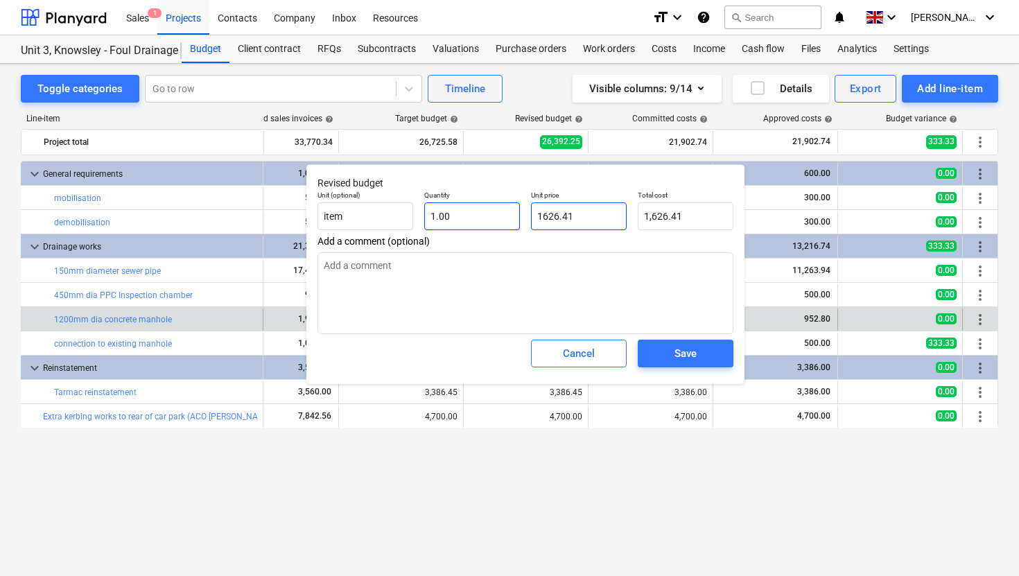
drag, startPoint x: 571, startPoint y: 220, endPoint x: 477, endPoint y: 227, distance: 94.5
click at [477, 227] on div "Unit (optional) item Quantity 1.00 Unit price 1626.41 Total cost 1,626.41" at bounding box center [525, 210] width 427 height 51
drag, startPoint x: 577, startPoint y: 220, endPoint x: 498, endPoint y: 219, distance: 79.0
click at [498, 220] on div "Unit (optional) item Quantity 1.00 Unit price 1626.41 Total cost 1,626.41" at bounding box center [525, 210] width 427 height 51
click at [676, 357] on div "Save" at bounding box center [685, 353] width 22 height 18
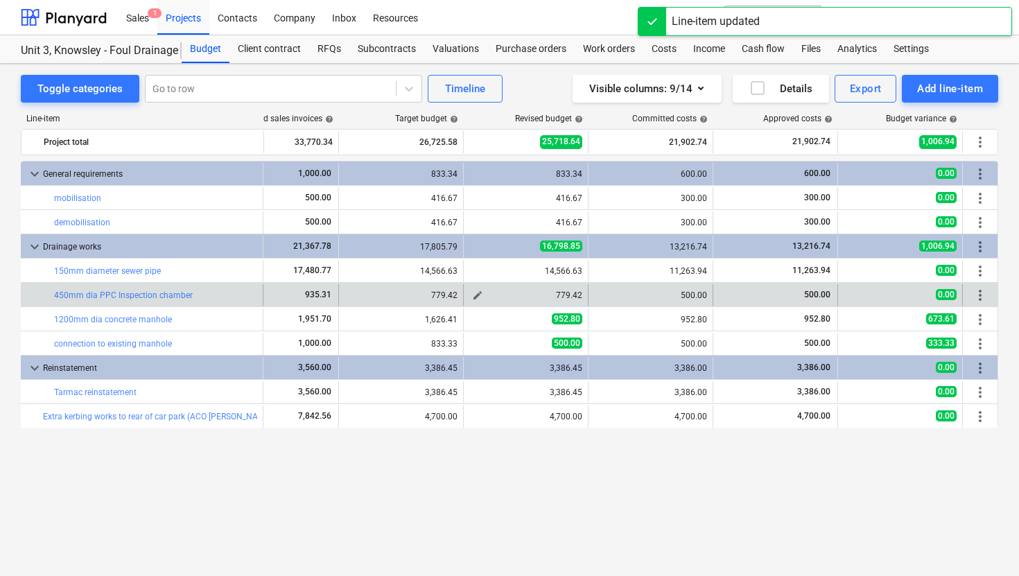
click at [478, 291] on span "edit" at bounding box center [477, 295] width 11 height 11
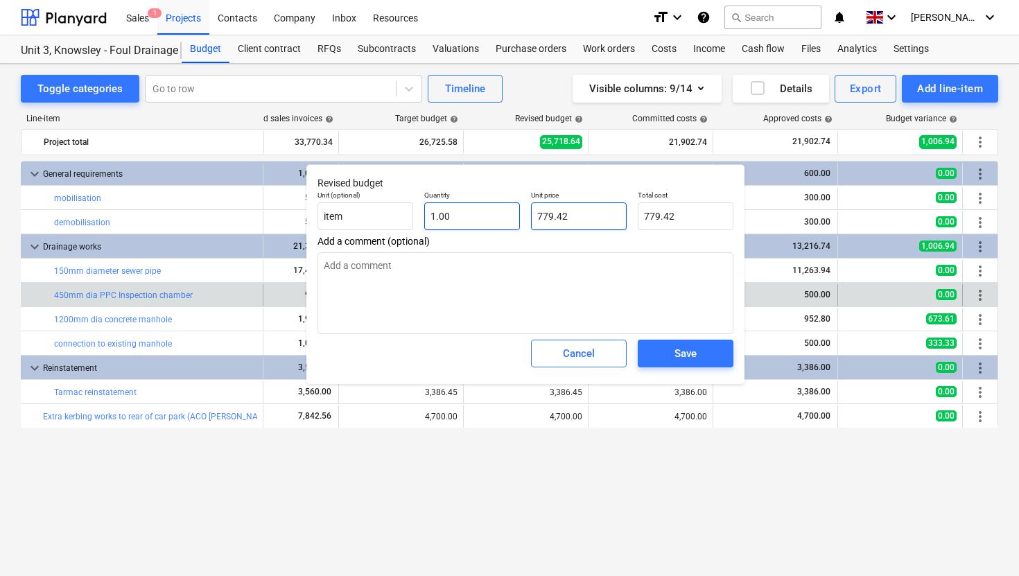
drag, startPoint x: 573, startPoint y: 215, endPoint x: 519, endPoint y: 215, distance: 54.1
click at [519, 215] on div "Unit (optional) item Quantity 1.00 Unit price 779.42 Total cost 779.42" at bounding box center [525, 210] width 427 height 51
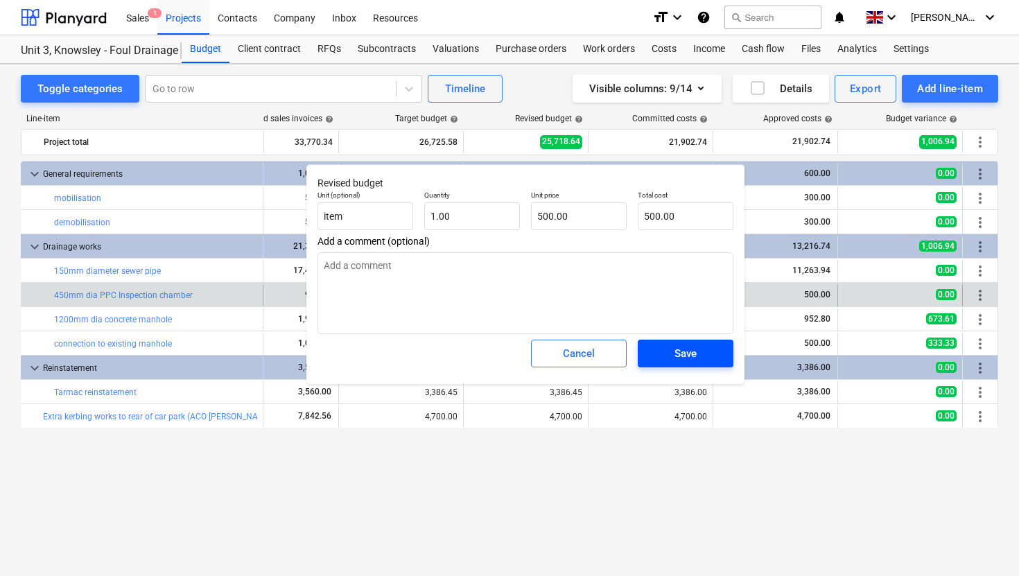
click at [681, 357] on div "Save" at bounding box center [685, 353] width 22 height 18
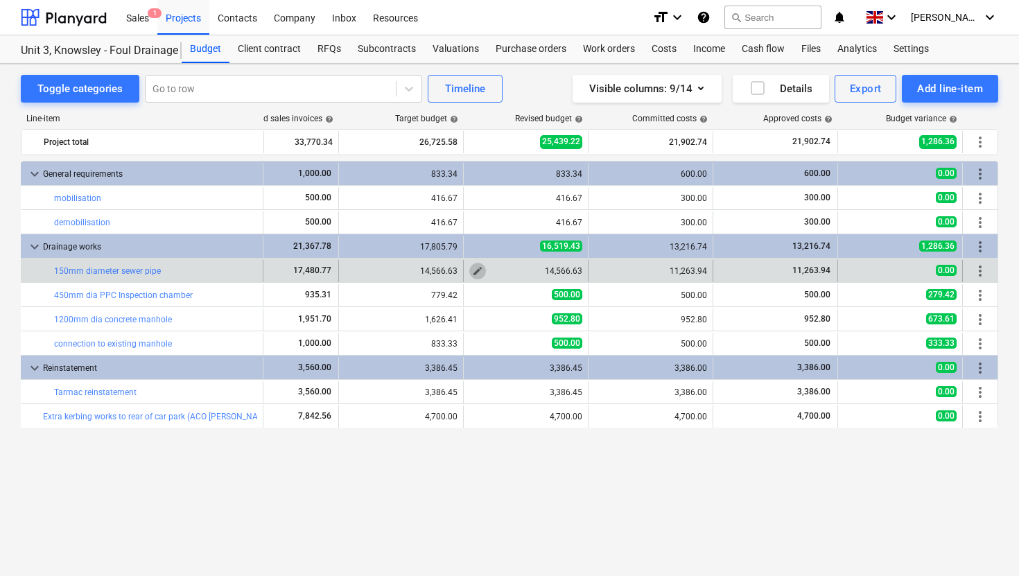
click at [478, 271] on span "edit" at bounding box center [477, 270] width 11 height 11
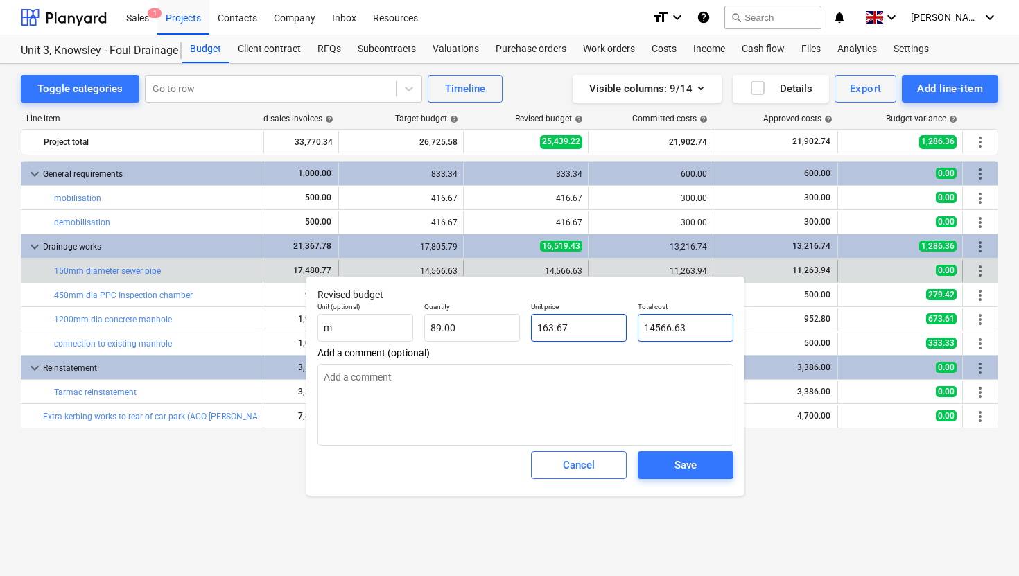
drag, startPoint x: 698, startPoint y: 330, endPoint x: 557, endPoint y: 329, distance: 141.4
click at [557, 329] on div "Unit (optional) m Quantity 89.00 Unit price 163.67 Total cost 14566.63" at bounding box center [525, 322] width 427 height 51
click at [671, 466] on span "Save" at bounding box center [685, 465] width 62 height 18
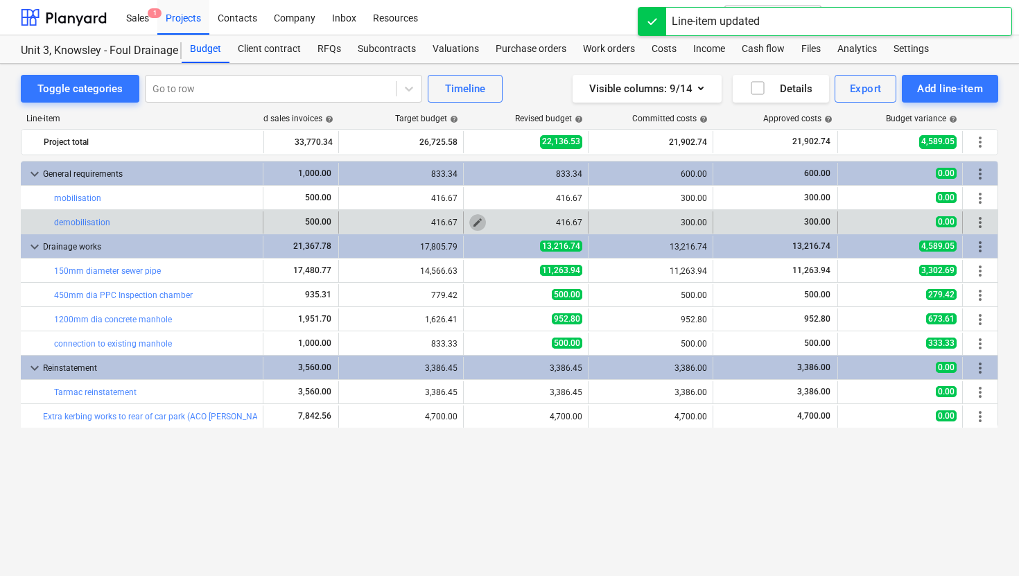
click at [477, 224] on span "edit" at bounding box center [477, 222] width 11 height 11
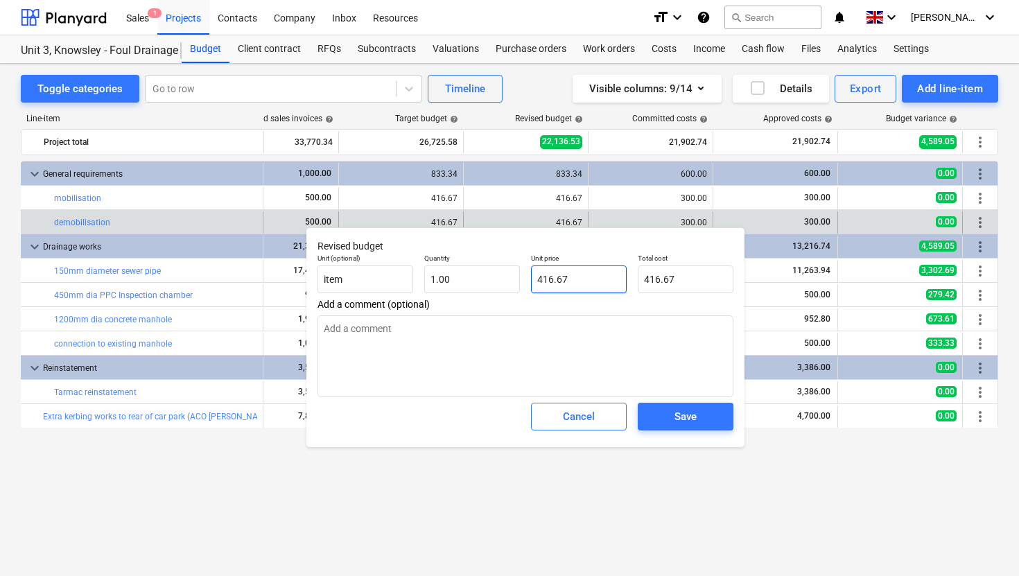
click at [563, 273] on input "416.67" at bounding box center [579, 279] width 96 height 28
drag, startPoint x: 581, startPoint y: 281, endPoint x: 489, endPoint y: 281, distance: 92.2
click at [489, 281] on div "Unit (optional) item Quantity 1.00 Unit price 416.67 Total cost 416.67" at bounding box center [525, 273] width 427 height 51
click at [685, 418] on div "Save" at bounding box center [685, 417] width 22 height 18
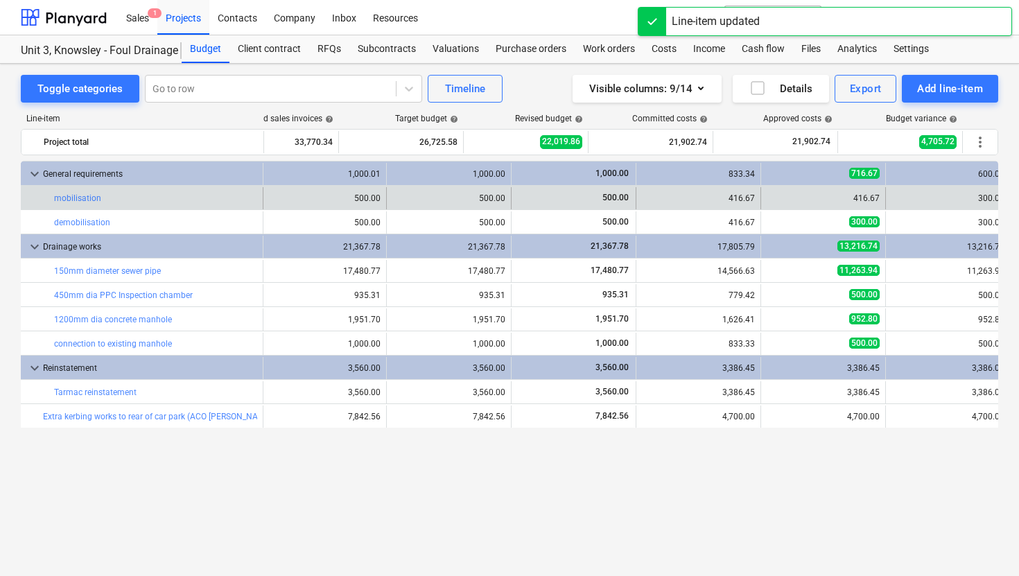
scroll to position [0, 392]
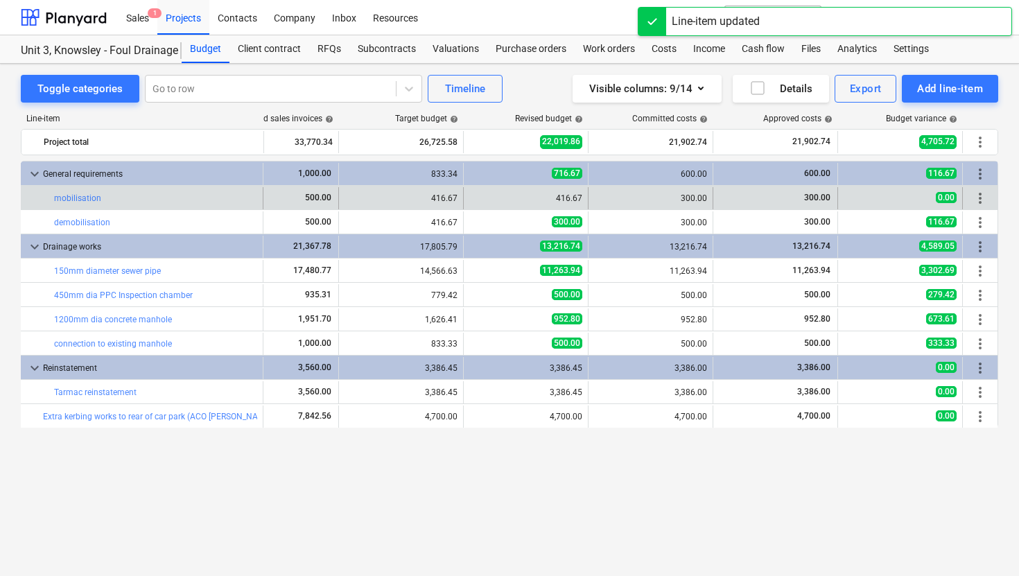
click at [464, 202] on div "edit 416.67" at bounding box center [526, 198] width 125 height 22
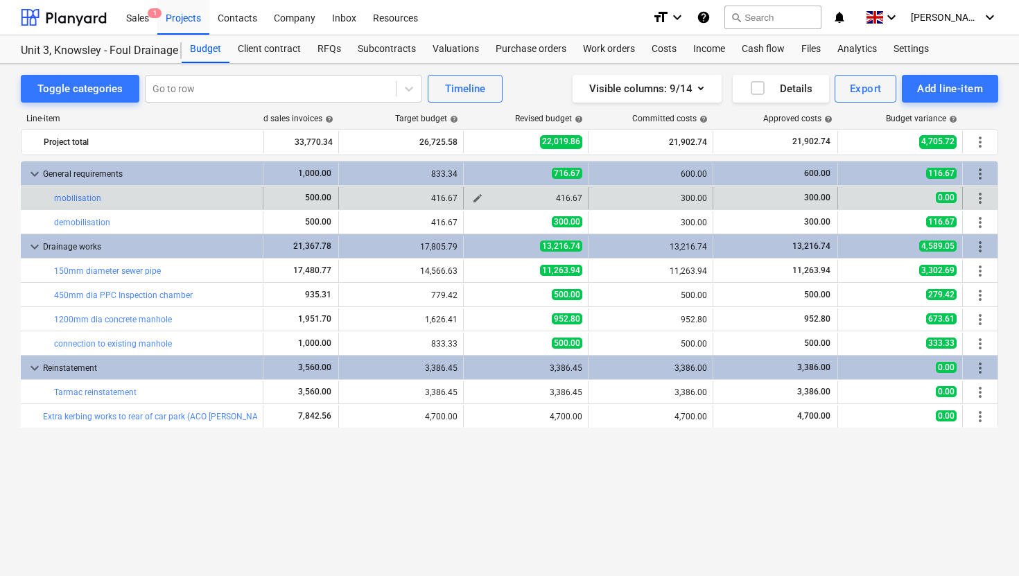
click at [476, 200] on span "edit" at bounding box center [477, 198] width 11 height 11
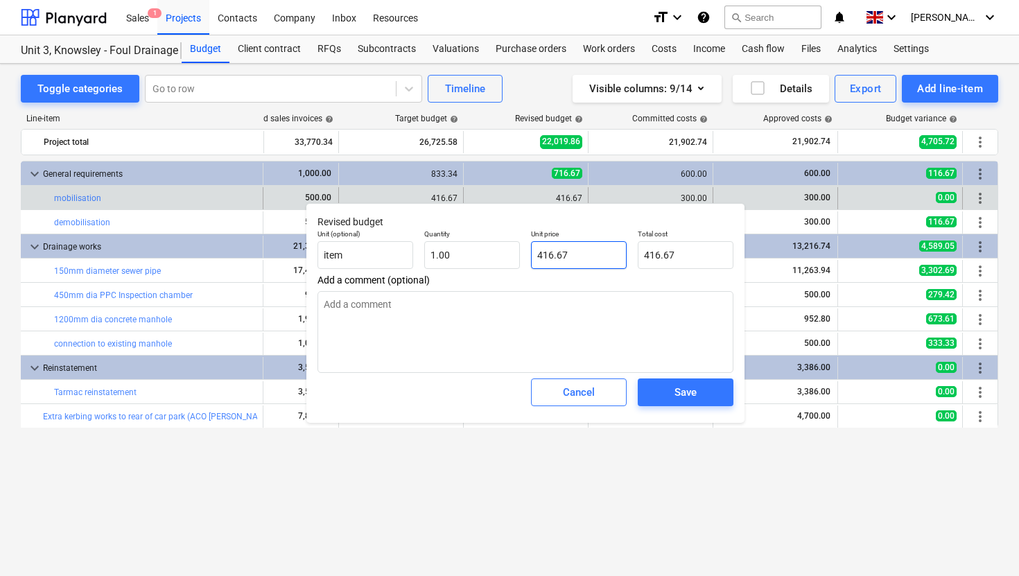
drag, startPoint x: 579, startPoint y: 252, endPoint x: 529, endPoint y: 252, distance: 49.9
click at [529, 252] on div "Unit price 416.67" at bounding box center [578, 249] width 107 height 51
click at [700, 403] on button "Save" at bounding box center [686, 392] width 96 height 28
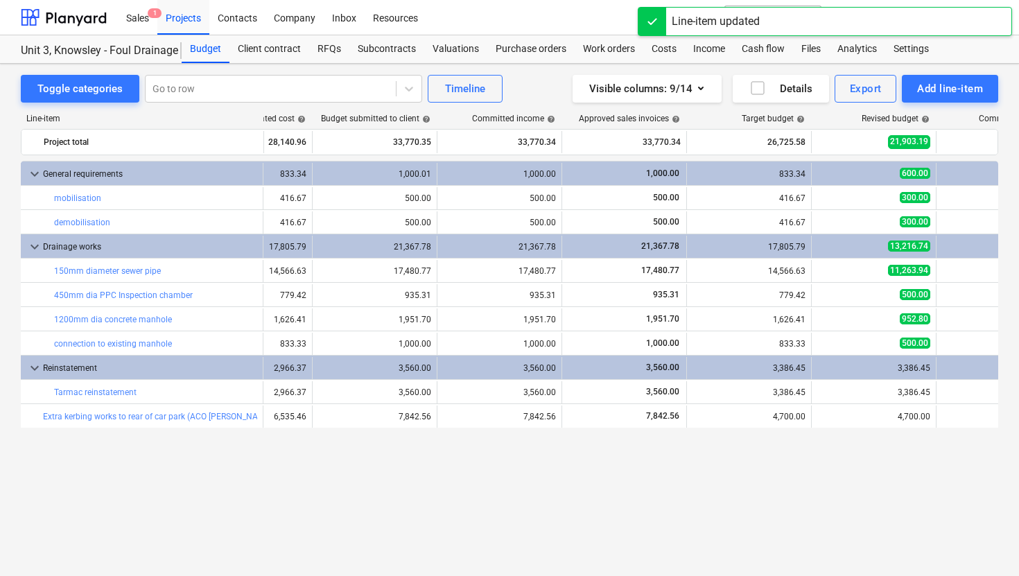
scroll to position [0, 265]
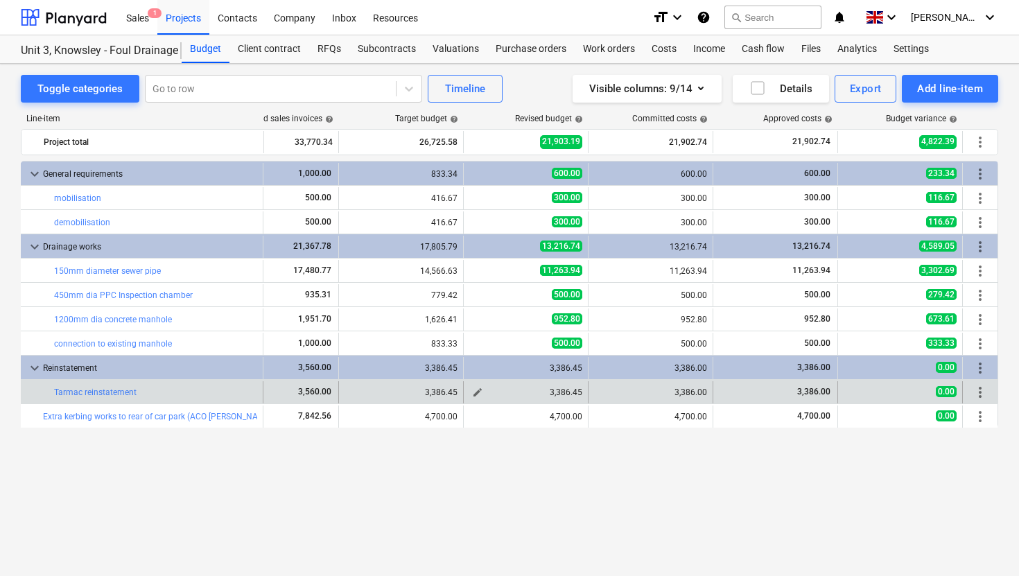
click at [572, 391] on div "3,386.45" at bounding box center [525, 392] width 113 height 10
click at [480, 389] on span "edit" at bounding box center [477, 392] width 11 height 11
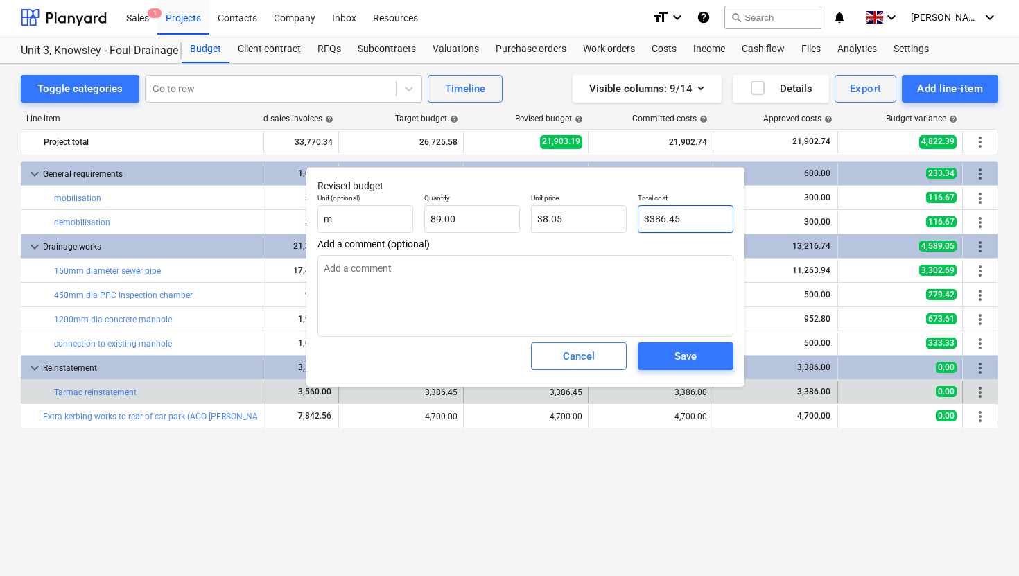
click at [685, 220] on input "3386.45" at bounding box center [686, 219] width 96 height 28
click at [697, 365] on span "Save" at bounding box center [685, 356] width 62 height 18
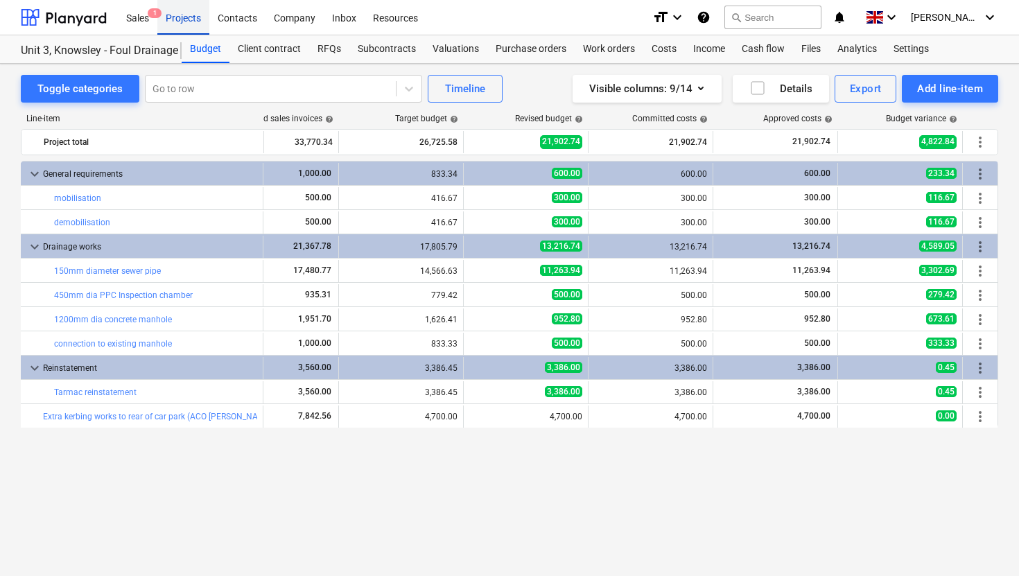
click at [185, 21] on div "Projects" at bounding box center [183, 16] width 52 height 35
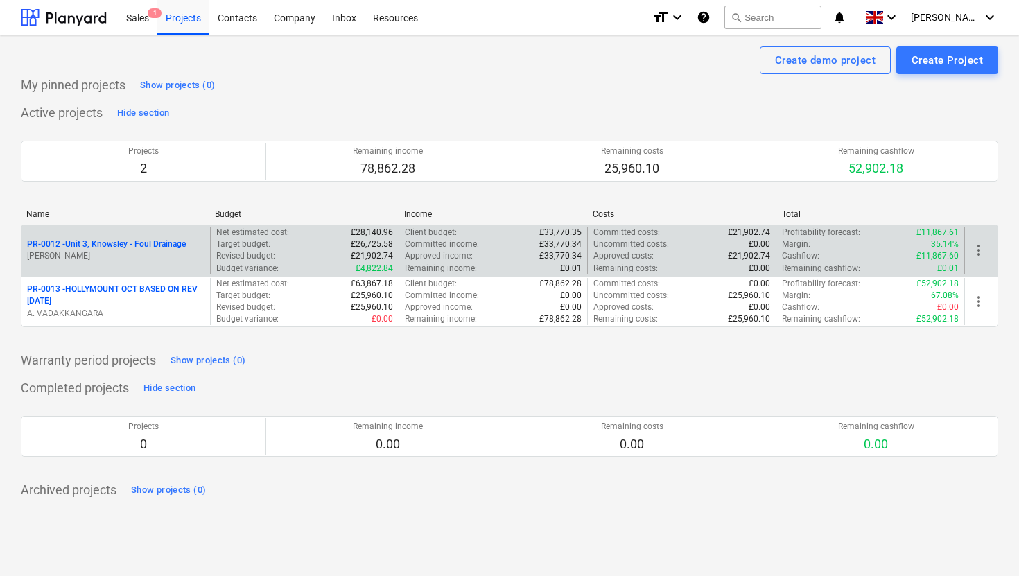
click at [169, 247] on p "PR-0012 - Unit 3, Knowsley - Foul Drainage" at bounding box center [106, 244] width 159 height 12
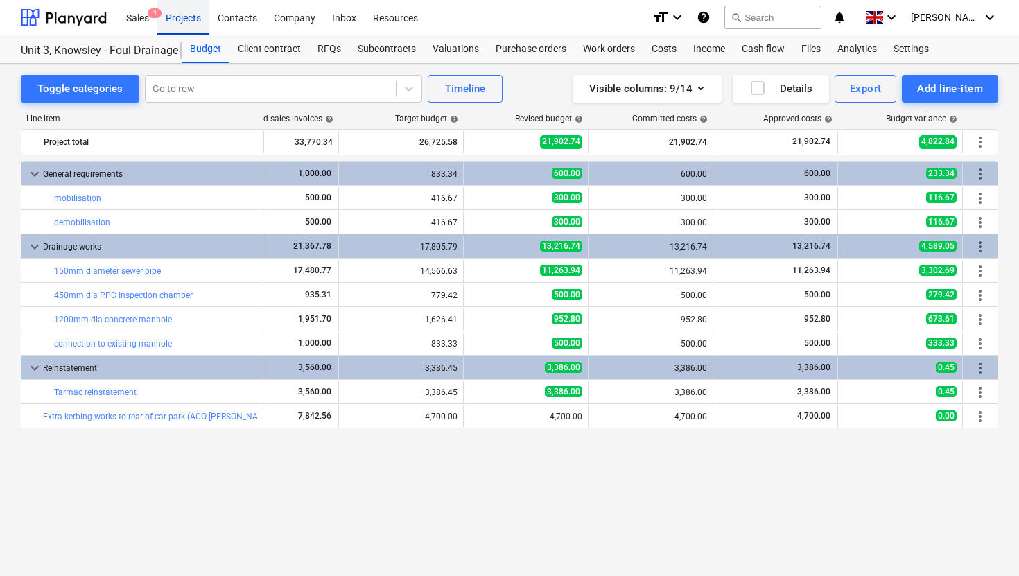
click at [199, 15] on div "Projects" at bounding box center [183, 16] width 52 height 35
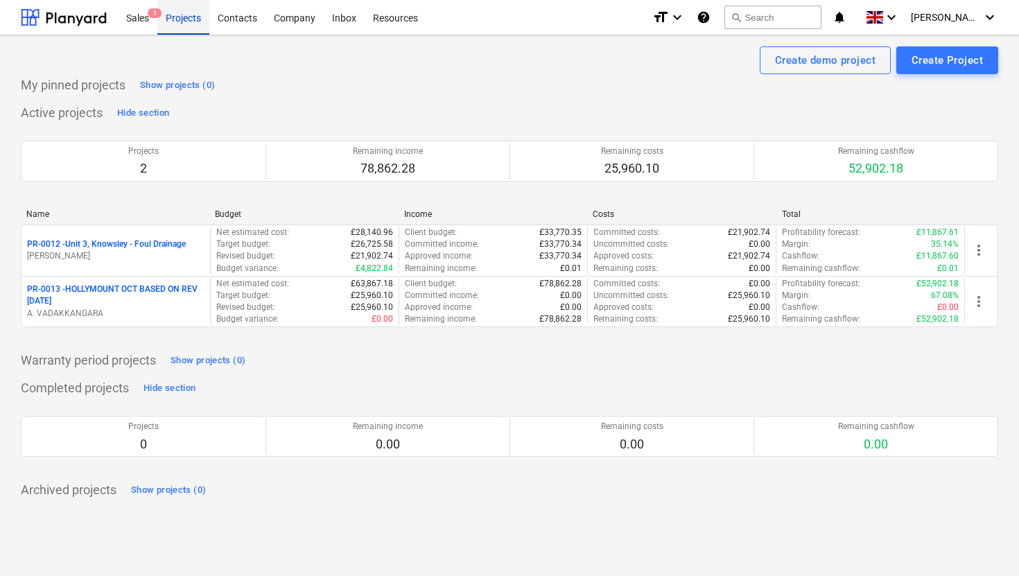
click at [201, 24] on div "Projects" at bounding box center [183, 16] width 52 height 35
